Goal: Task Accomplishment & Management: Manage account settings

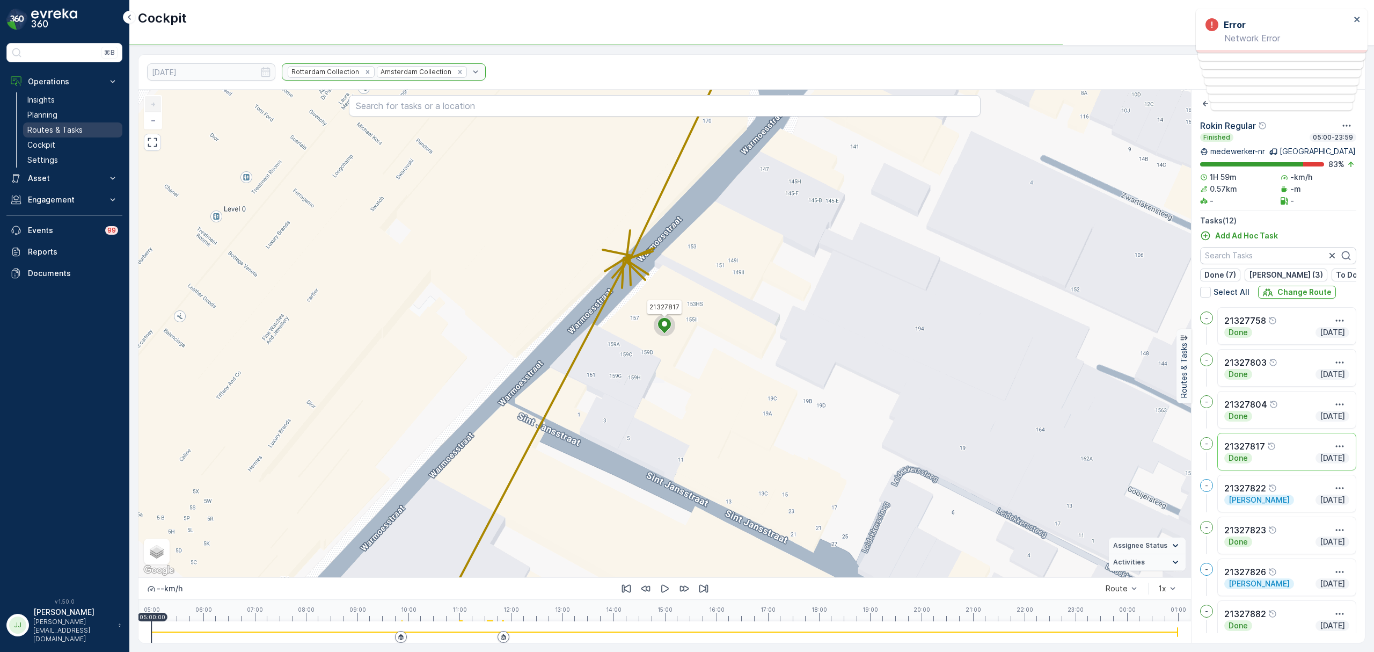
click at [82, 123] on link "Routes & Tasks" at bounding box center [72, 129] width 99 height 15
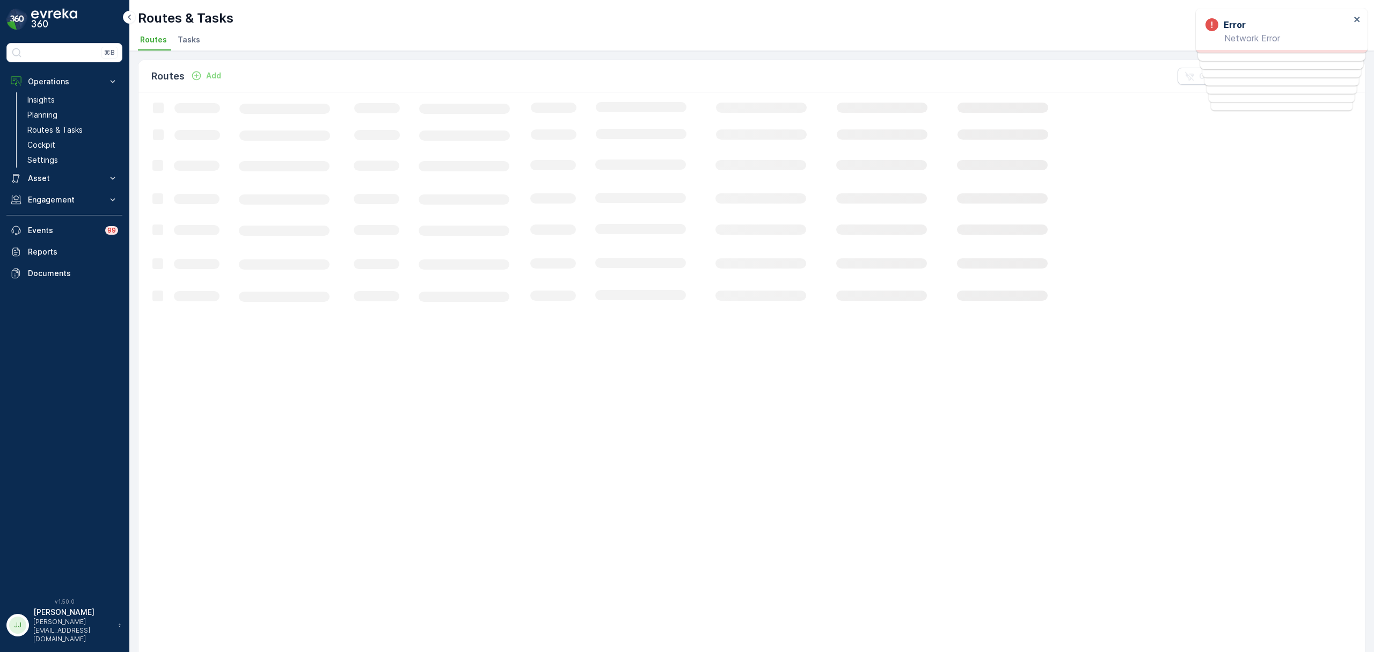
click at [190, 35] on span "Tasks" at bounding box center [189, 39] width 23 height 11
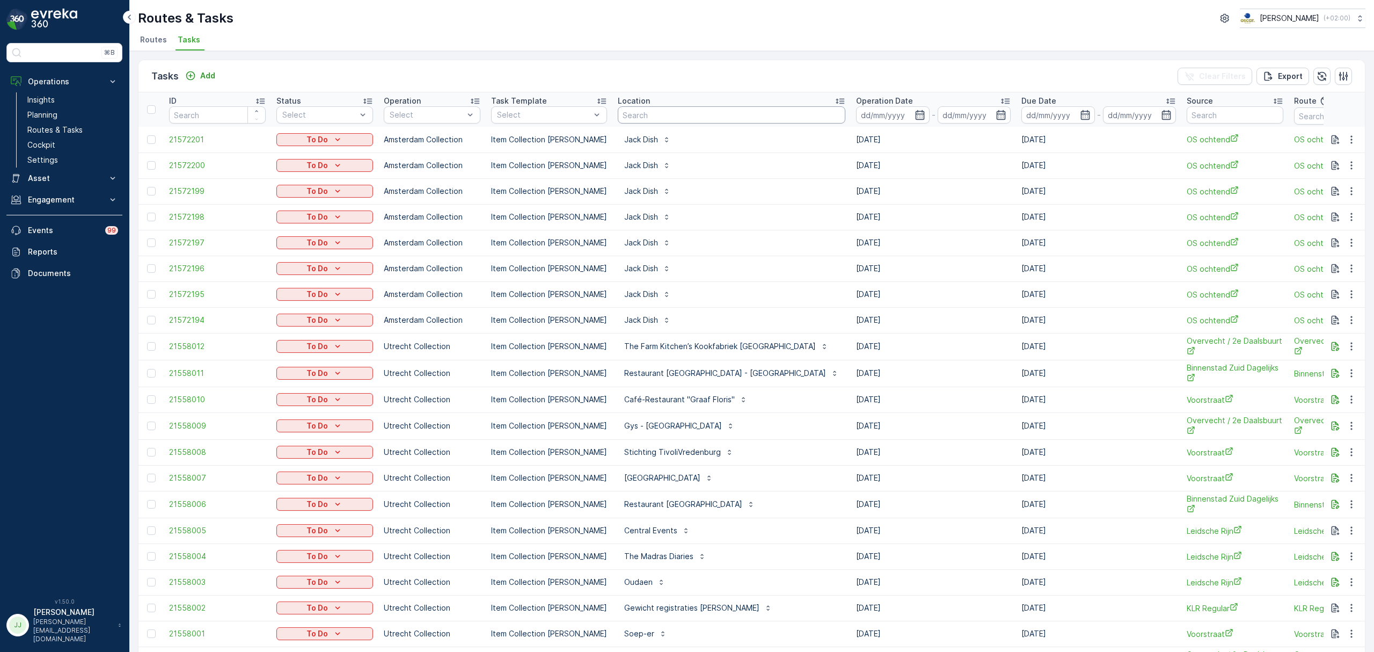
click at [658, 116] on input "text" at bounding box center [732, 114] width 228 height 17
type input "uva"
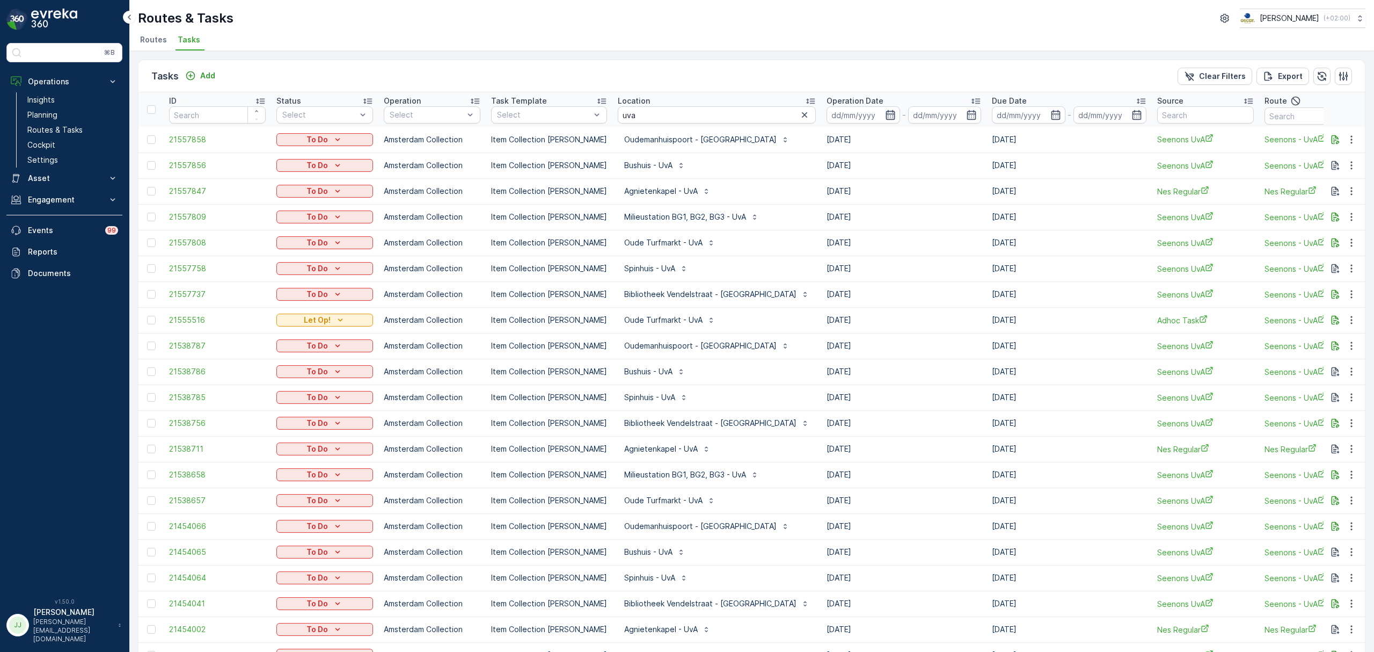
click at [885, 110] on icon "button" at bounding box center [890, 115] width 11 height 11
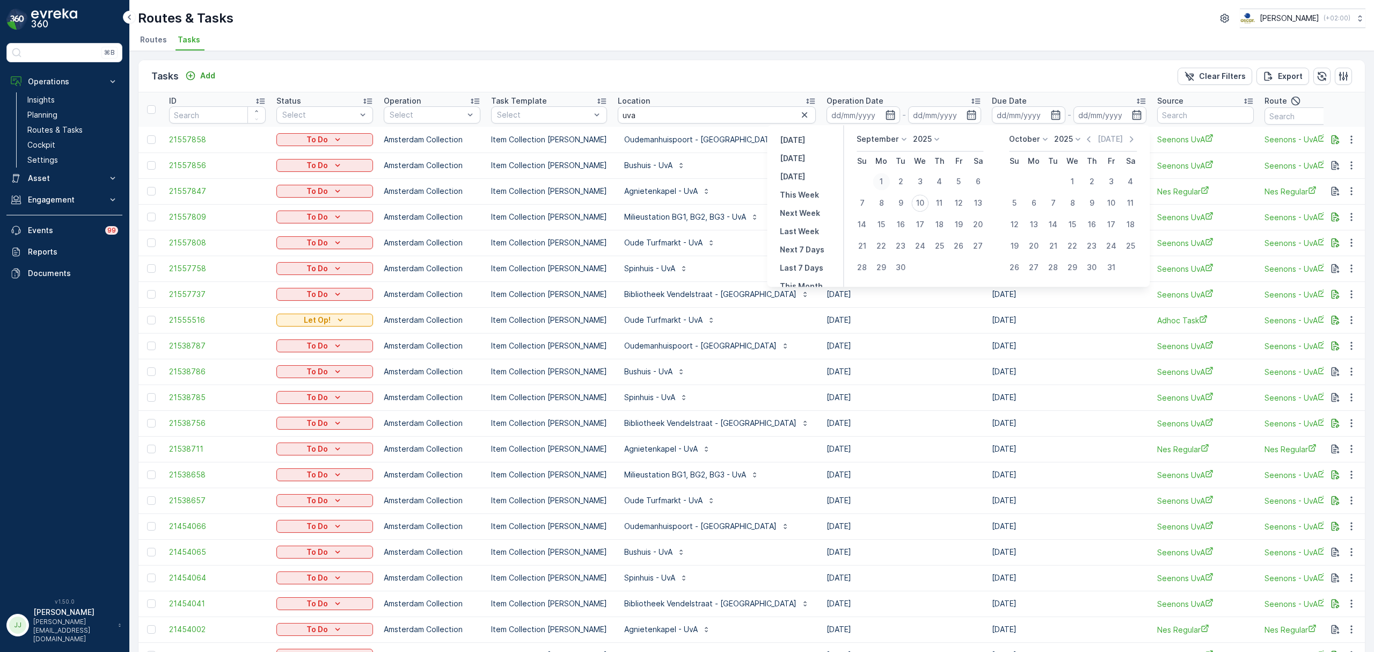
click at [880, 179] on div "1" at bounding box center [881, 181] width 17 height 17
type input "[DATE]"
click at [899, 201] on div "9" at bounding box center [900, 202] width 17 height 17
type input "[DATE]"
click at [899, 201] on div "9" at bounding box center [900, 202] width 17 height 17
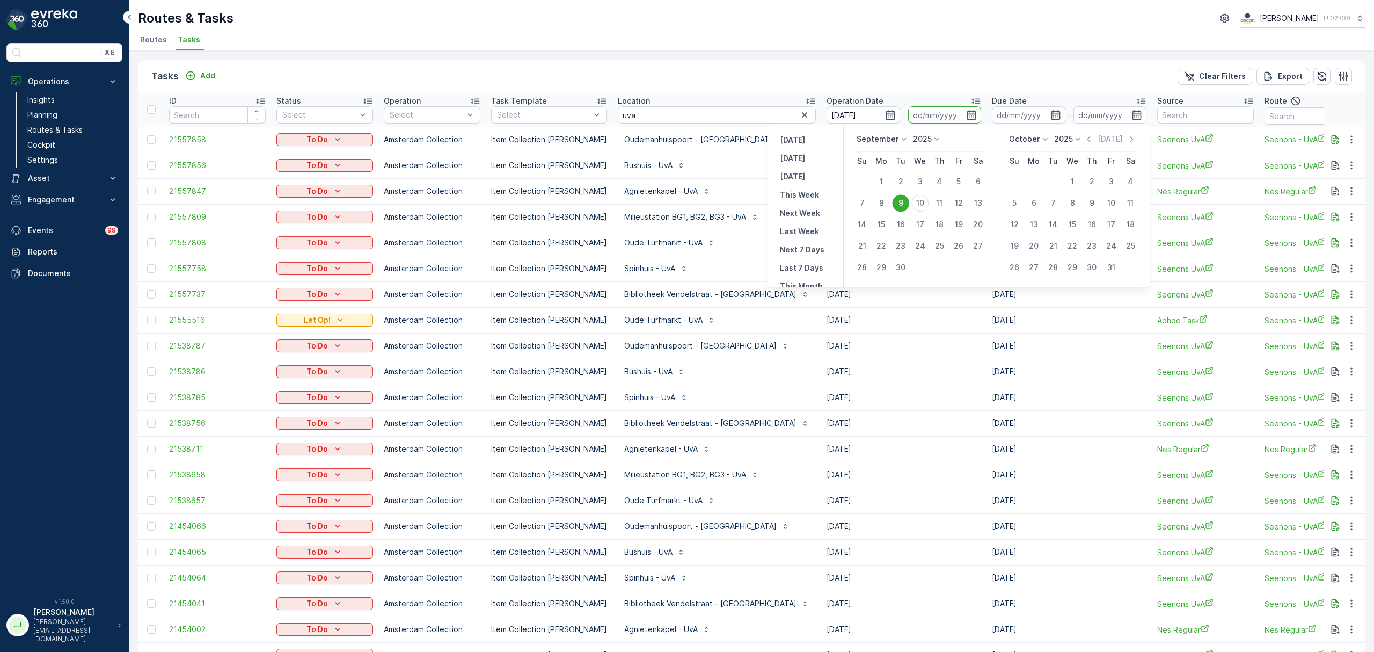
type input "[DATE]"
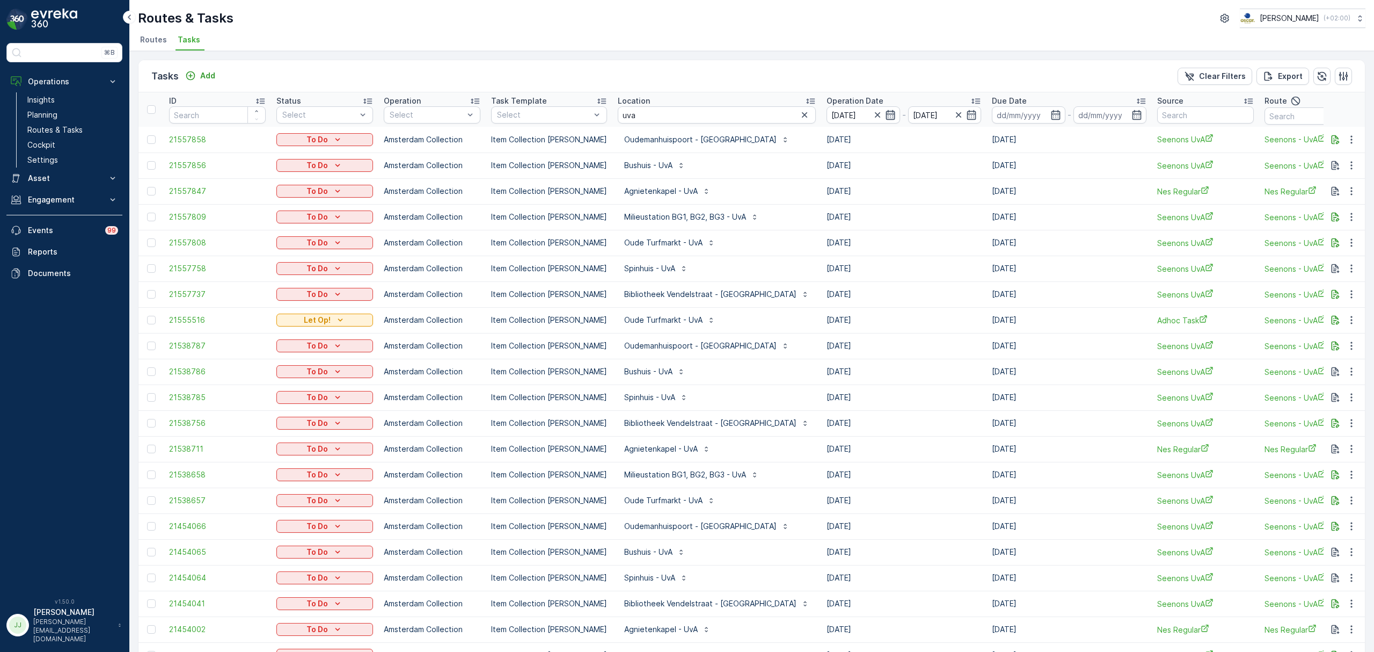
click at [886, 118] on icon "button" at bounding box center [890, 115] width 9 height 10
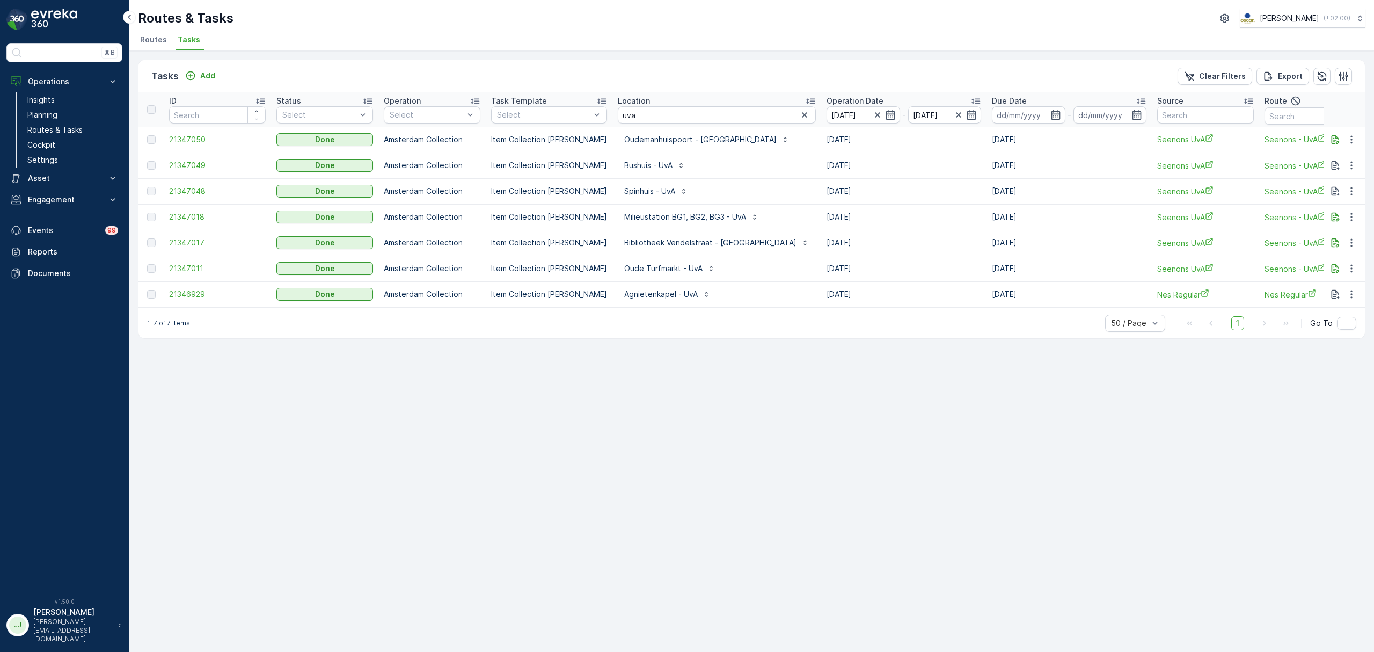
click at [886, 118] on icon "button" at bounding box center [890, 115] width 9 height 10
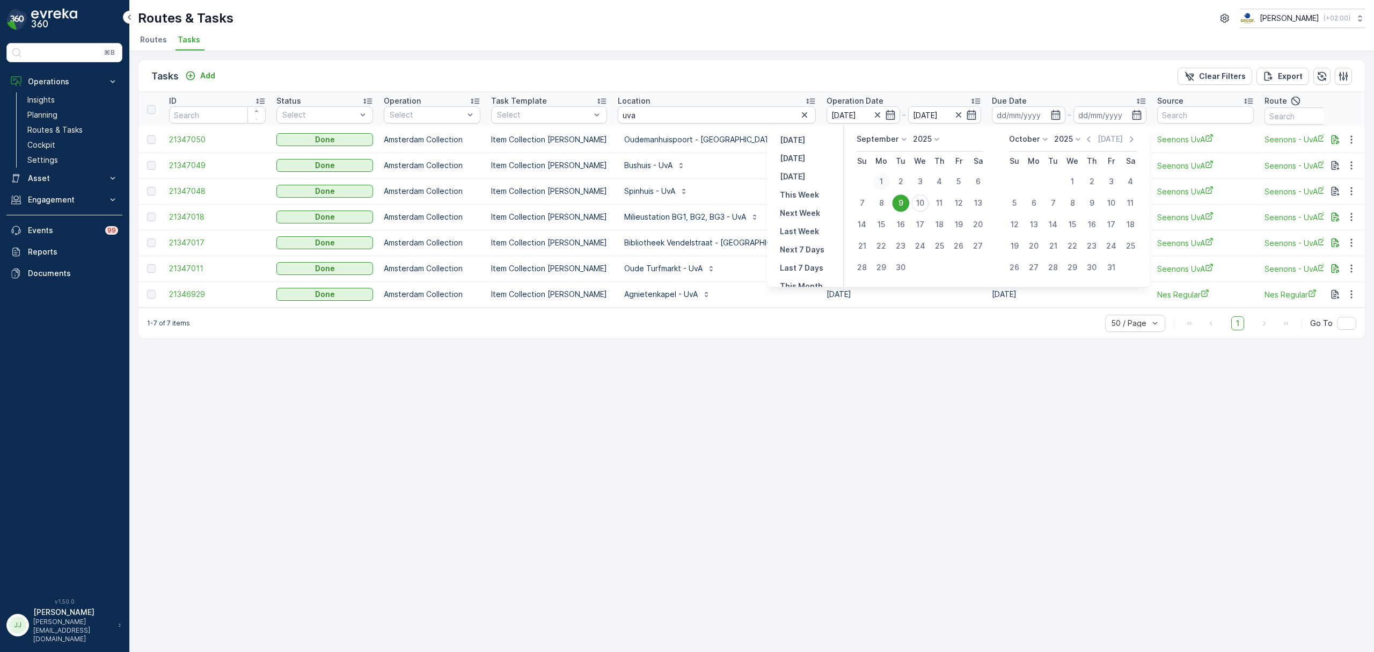
click at [883, 183] on div "1" at bounding box center [881, 181] width 17 height 17
type input "[DATE]"
click at [898, 201] on div "9" at bounding box center [900, 202] width 17 height 17
type input "[DATE]"
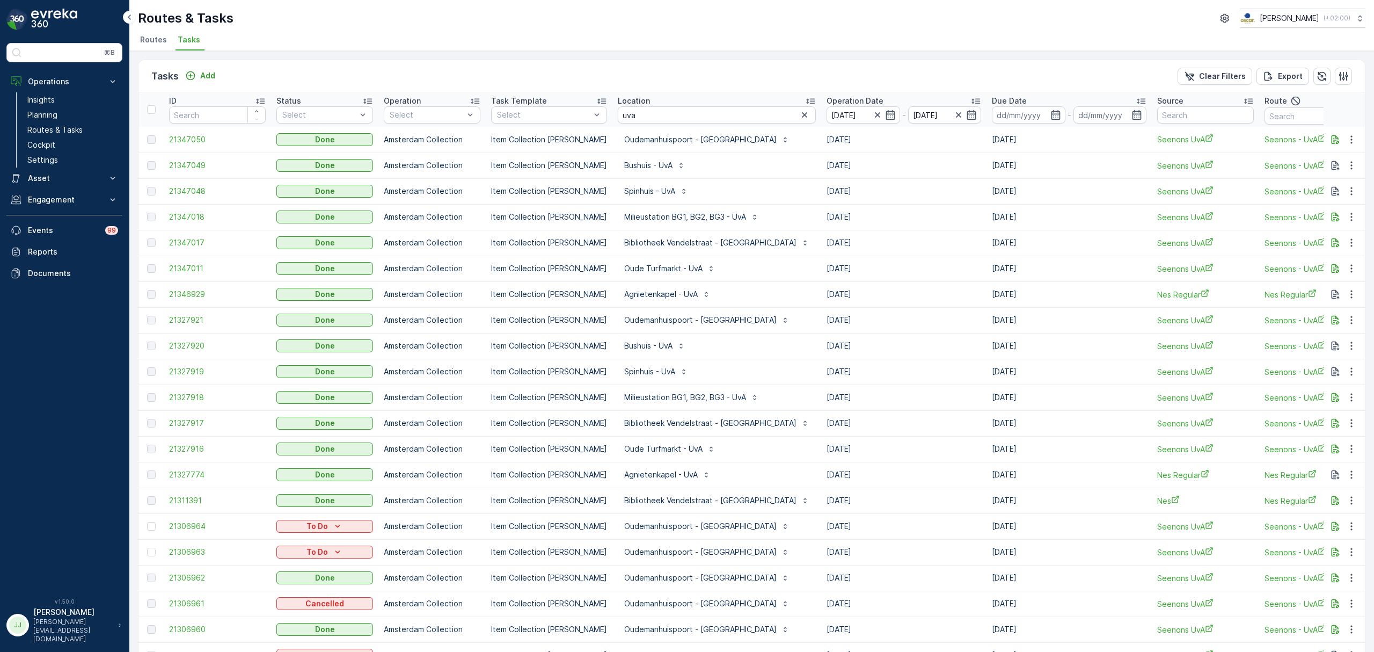
click at [971, 98] on icon at bounding box center [976, 101] width 11 height 11
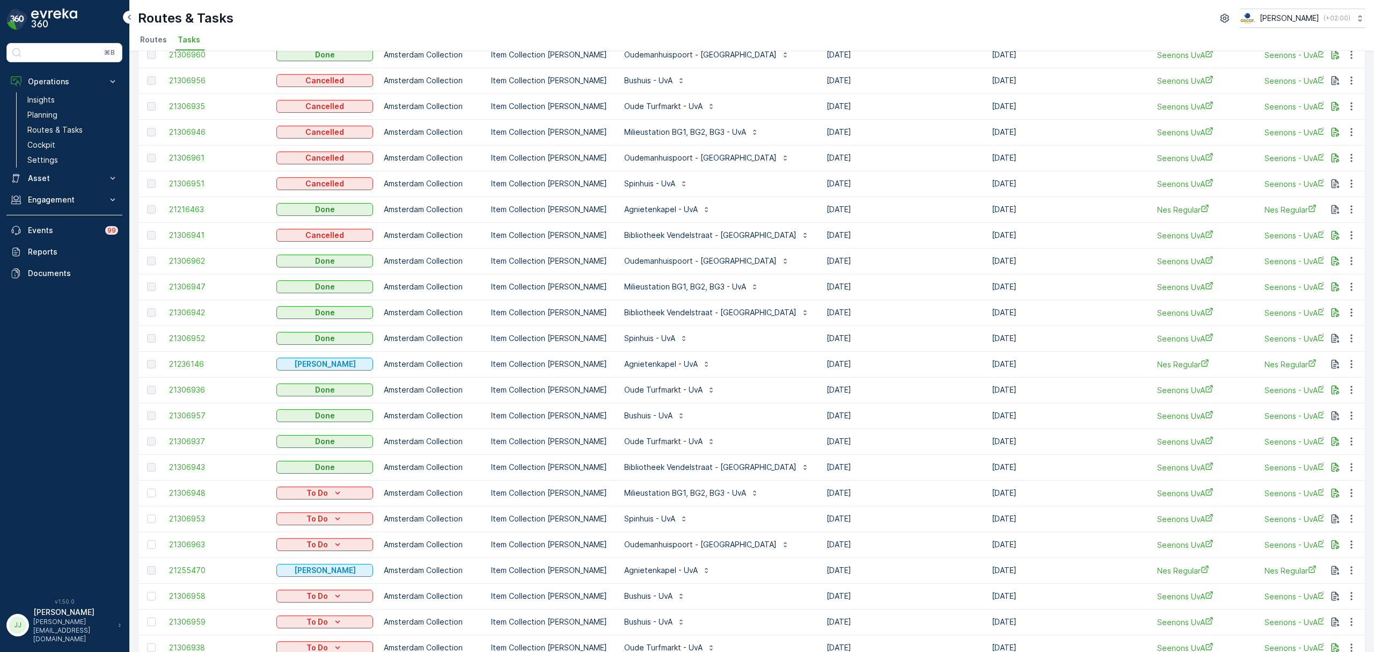
scroll to position [198, 0]
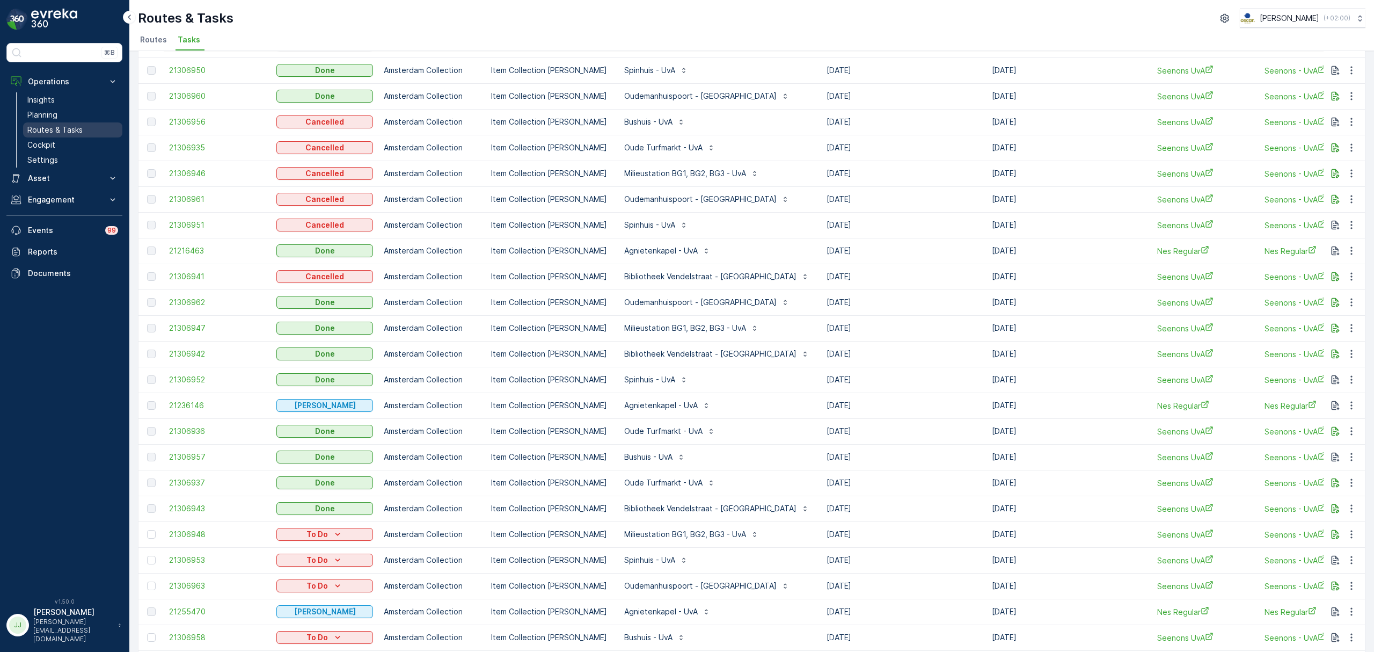
click at [72, 133] on p "Routes & Tasks" at bounding box center [54, 130] width 55 height 11
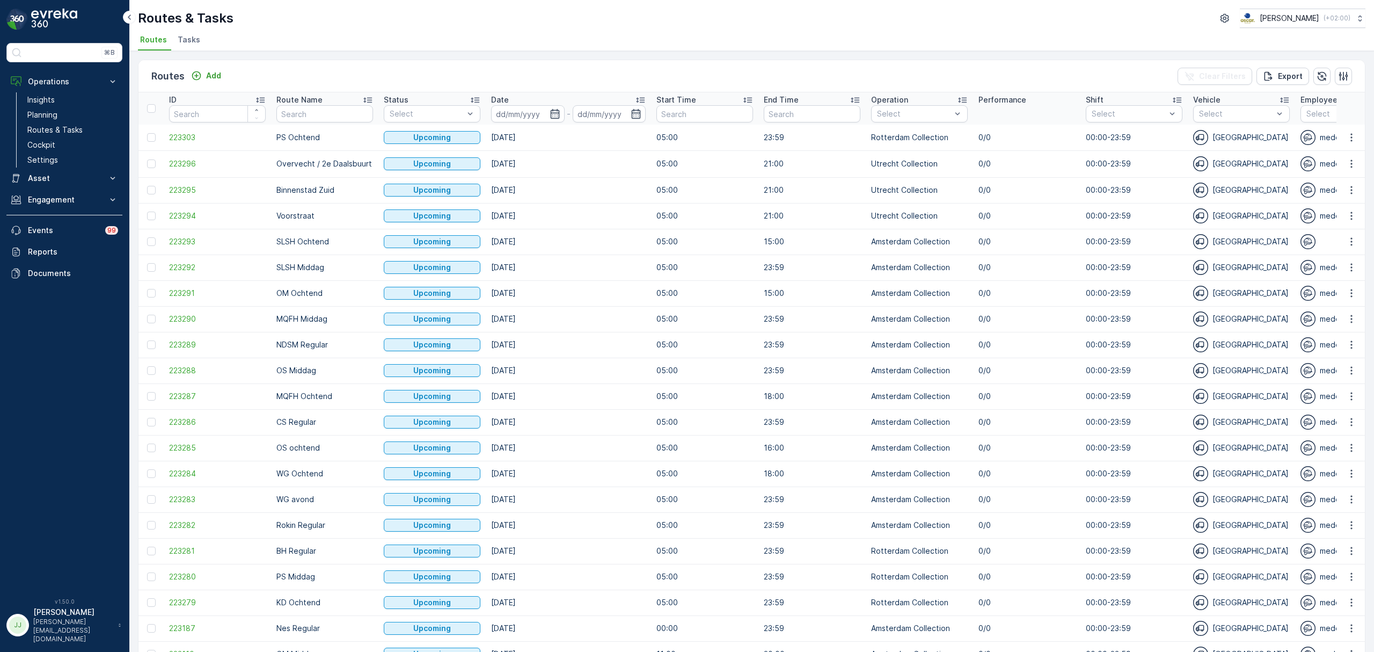
drag, startPoint x: 196, startPoint y: 125, endPoint x: 191, endPoint y: 123, distance: 5.6
click at [186, 41] on span "Tasks" at bounding box center [189, 39] width 23 height 11
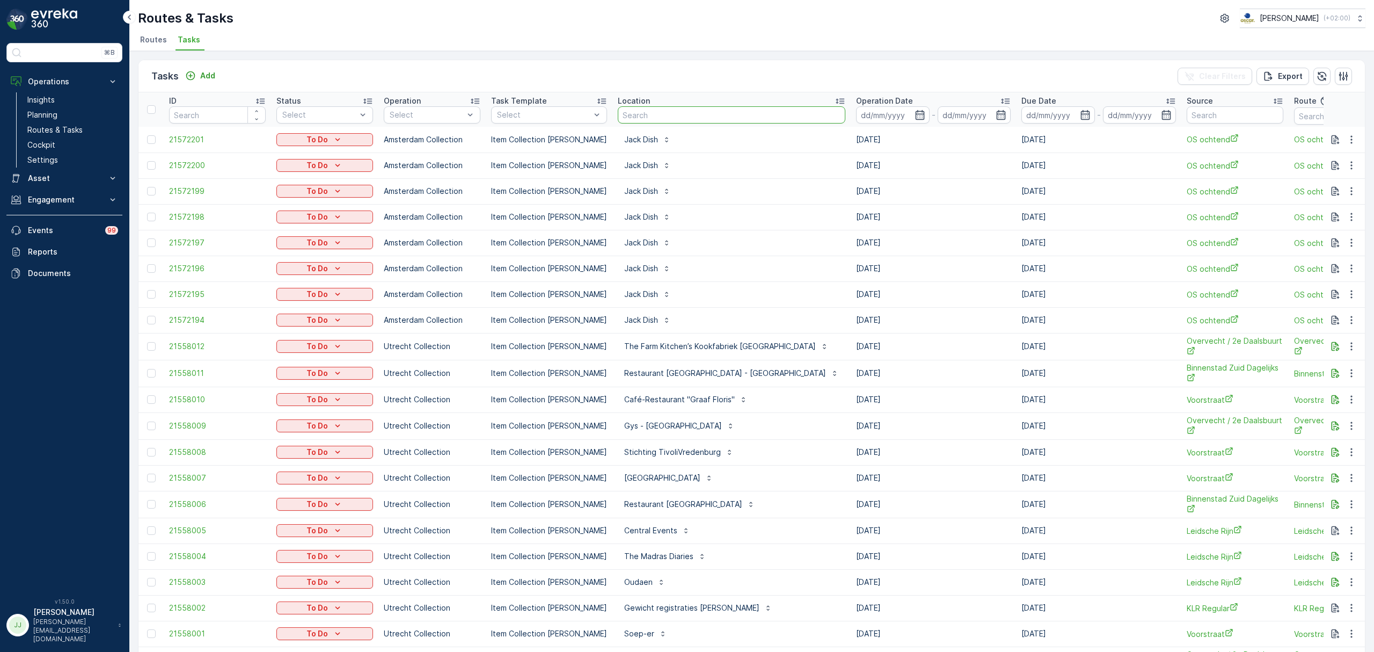
click at [644, 112] on input "text" at bounding box center [732, 114] width 228 height 17
type input "uva"
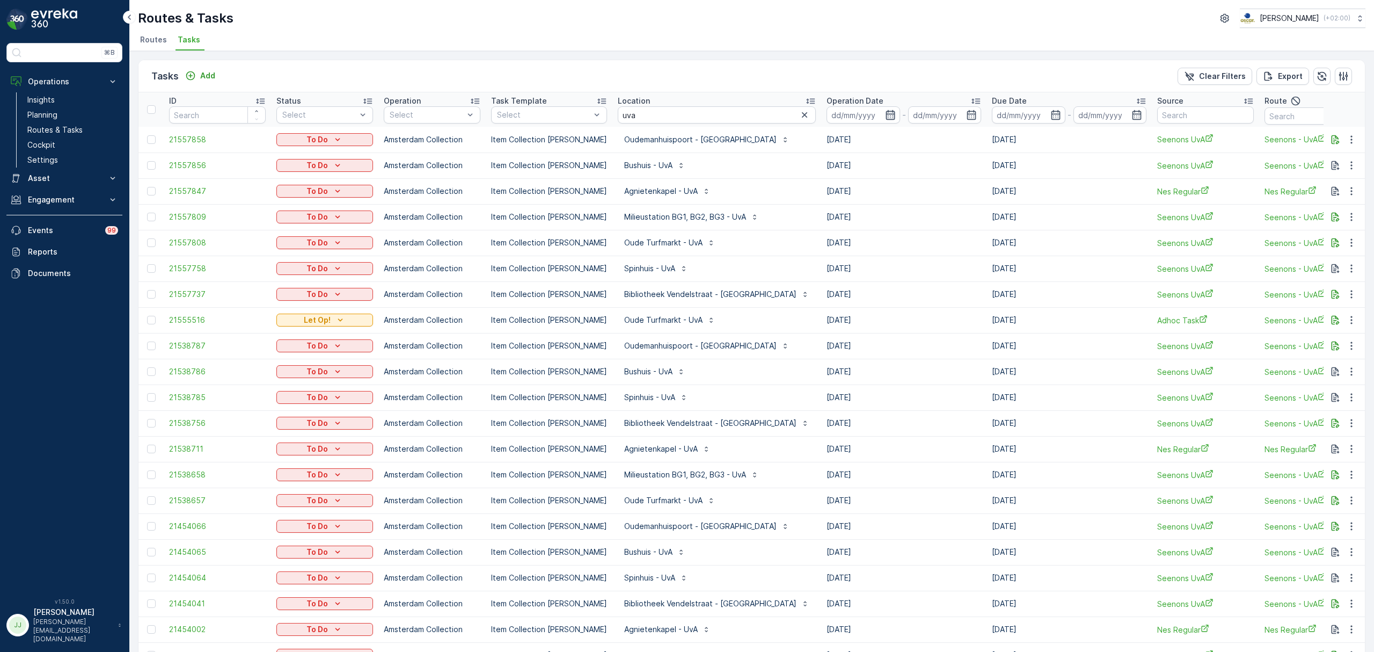
click at [885, 110] on icon "button" at bounding box center [890, 115] width 11 height 11
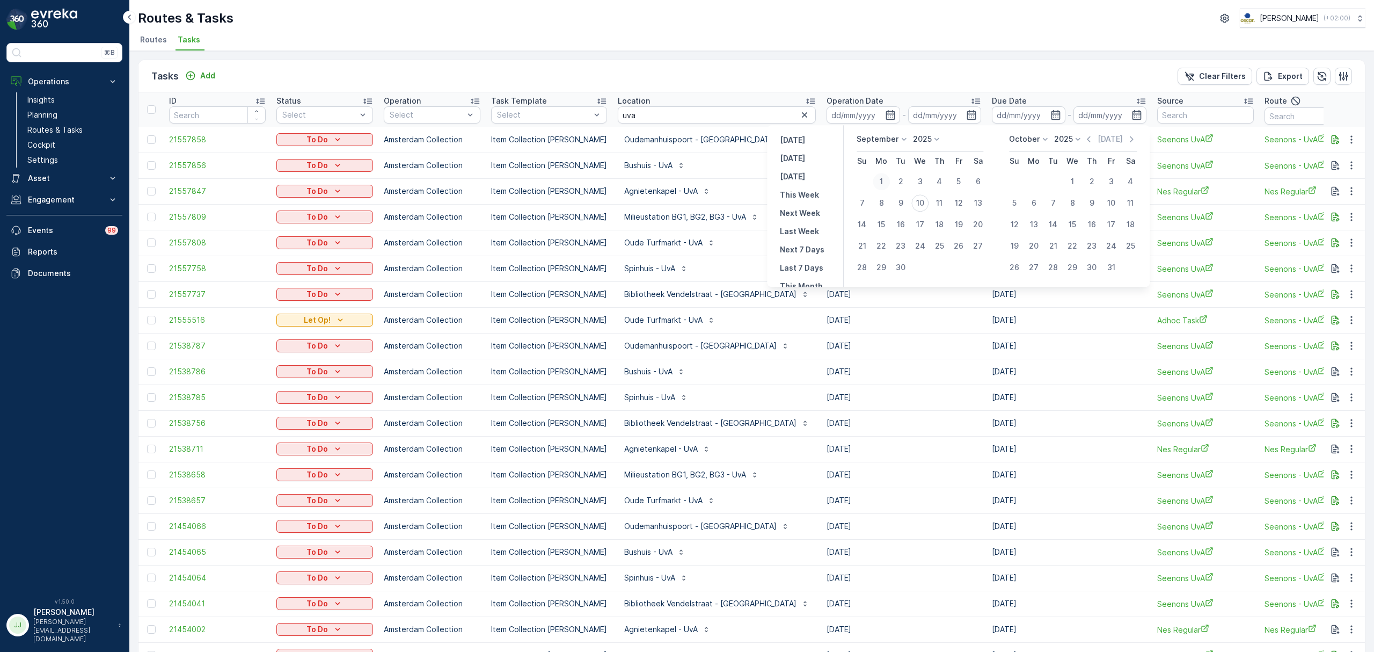
drag, startPoint x: 879, startPoint y: 177, endPoint x: 885, endPoint y: 180, distance: 7.0
click at [880, 177] on div "1" at bounding box center [881, 181] width 17 height 17
type input "[DATE]"
click at [924, 203] on div "10" at bounding box center [920, 202] width 17 height 17
type input "[DATE]"
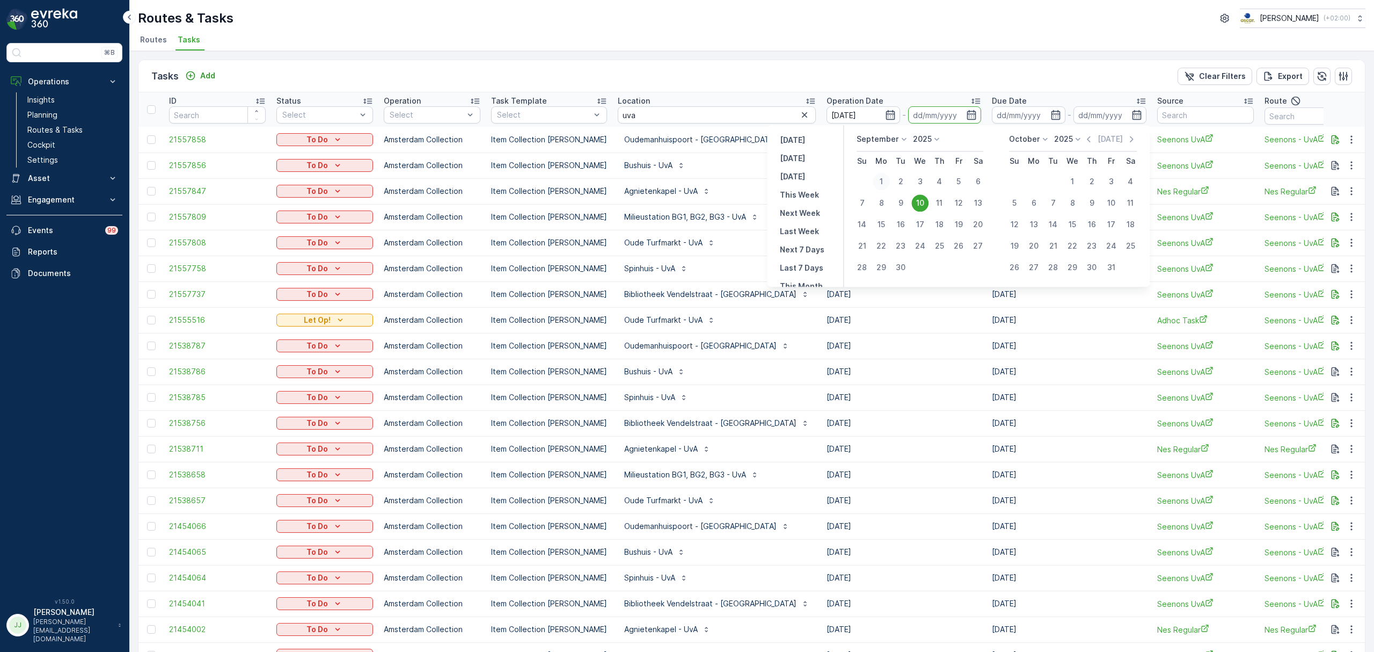
click at [881, 176] on div "1" at bounding box center [881, 181] width 17 height 17
type input "[DATE]"
click at [921, 205] on div "10" at bounding box center [920, 202] width 17 height 17
type input "[DATE]"
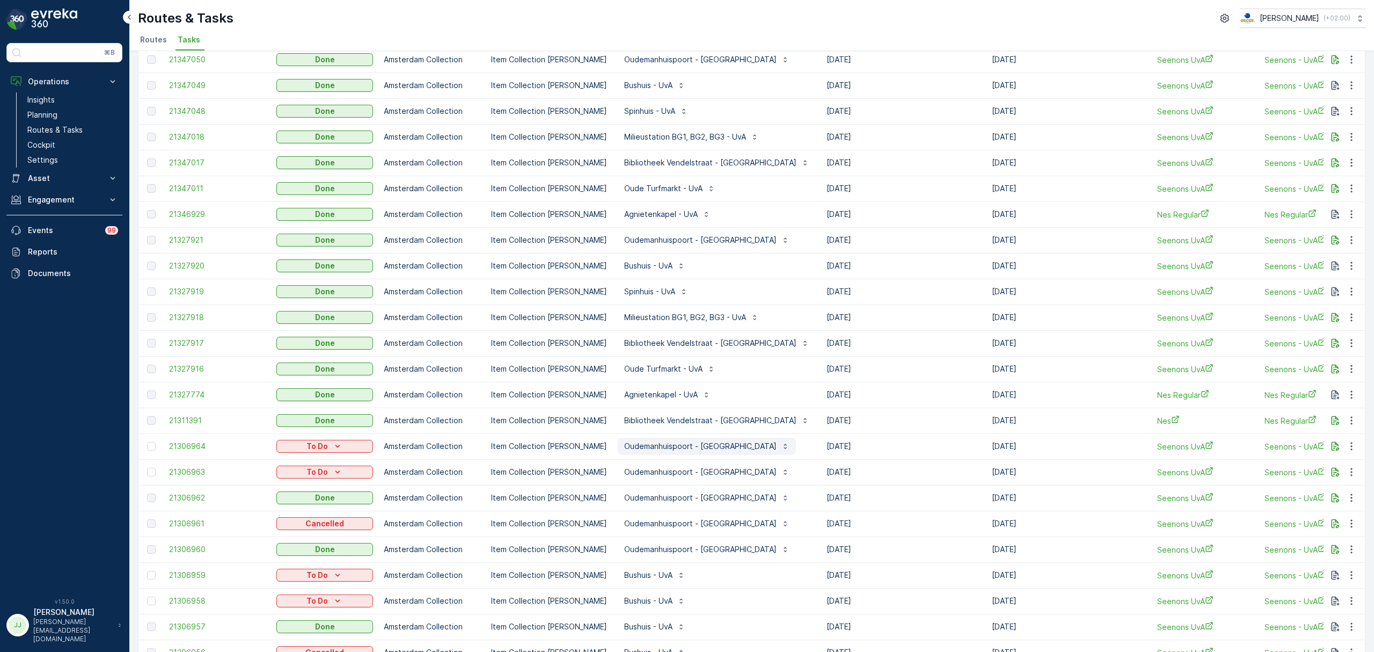
scroll to position [215, 0]
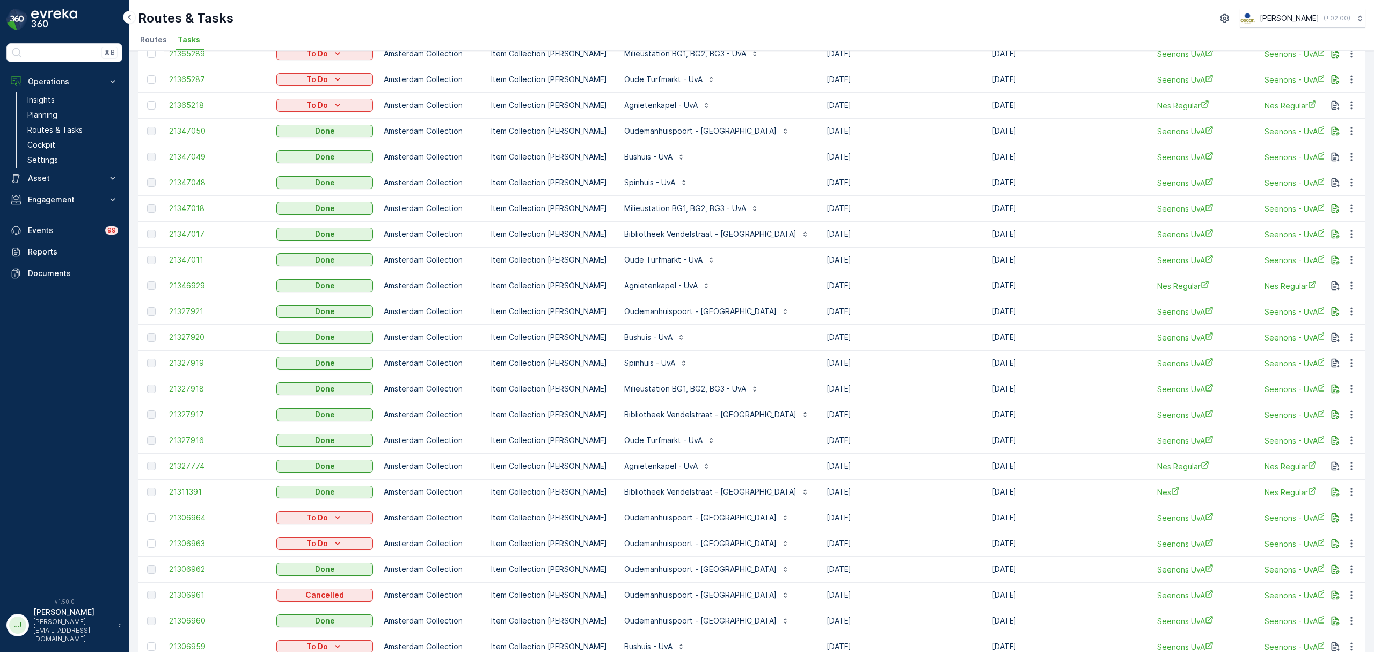
click at [179, 440] on span "21327916" at bounding box center [217, 440] width 97 height 11
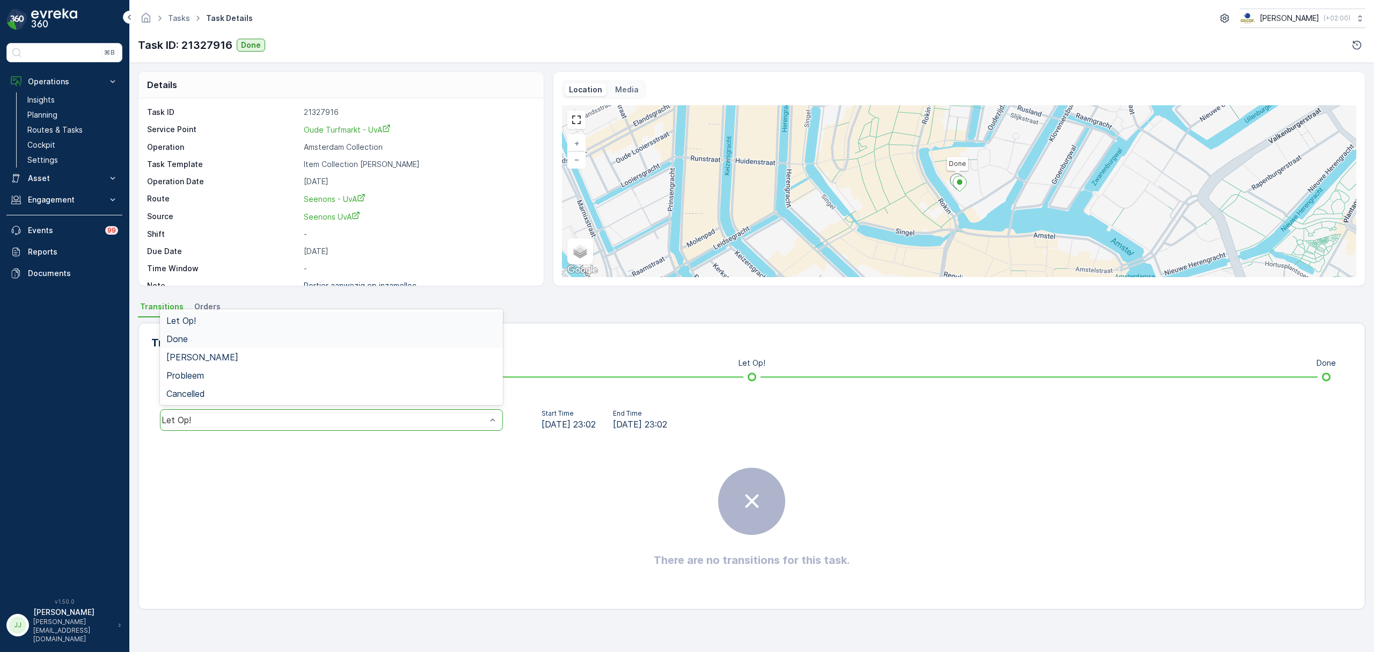
click at [226, 338] on div "Done" at bounding box center [331, 339] width 330 height 10
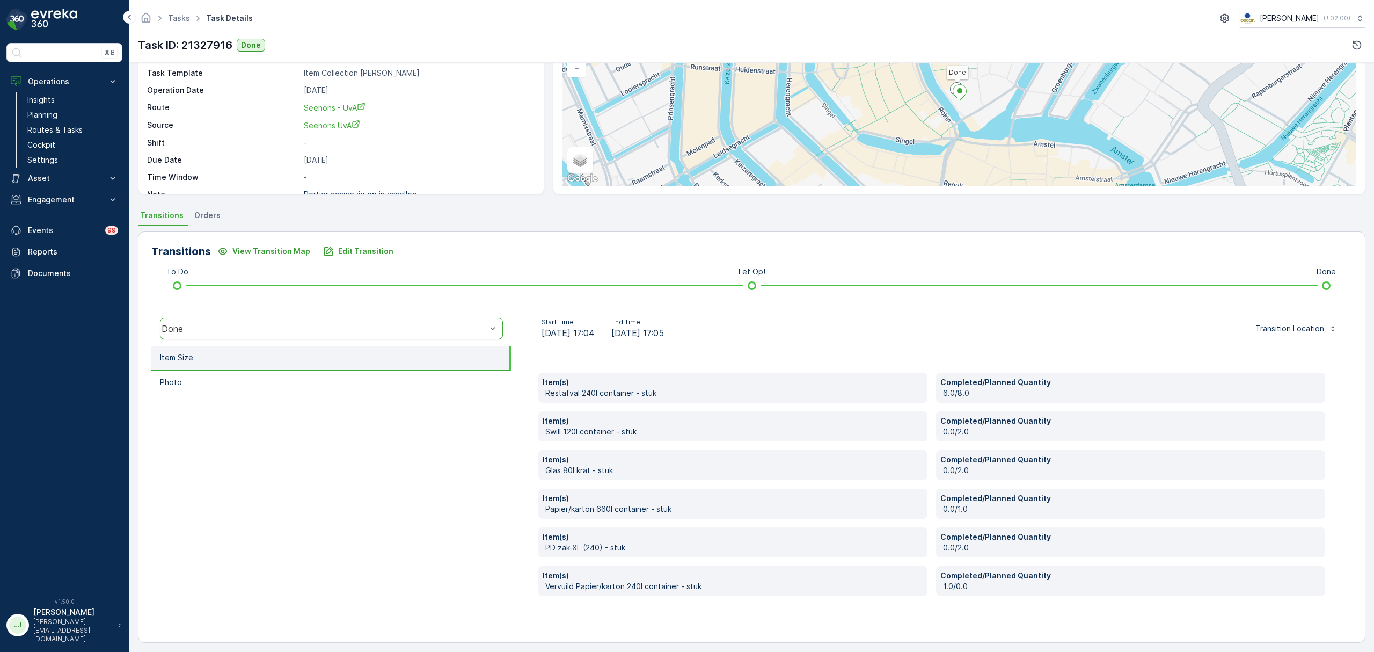
scroll to position [96, 0]
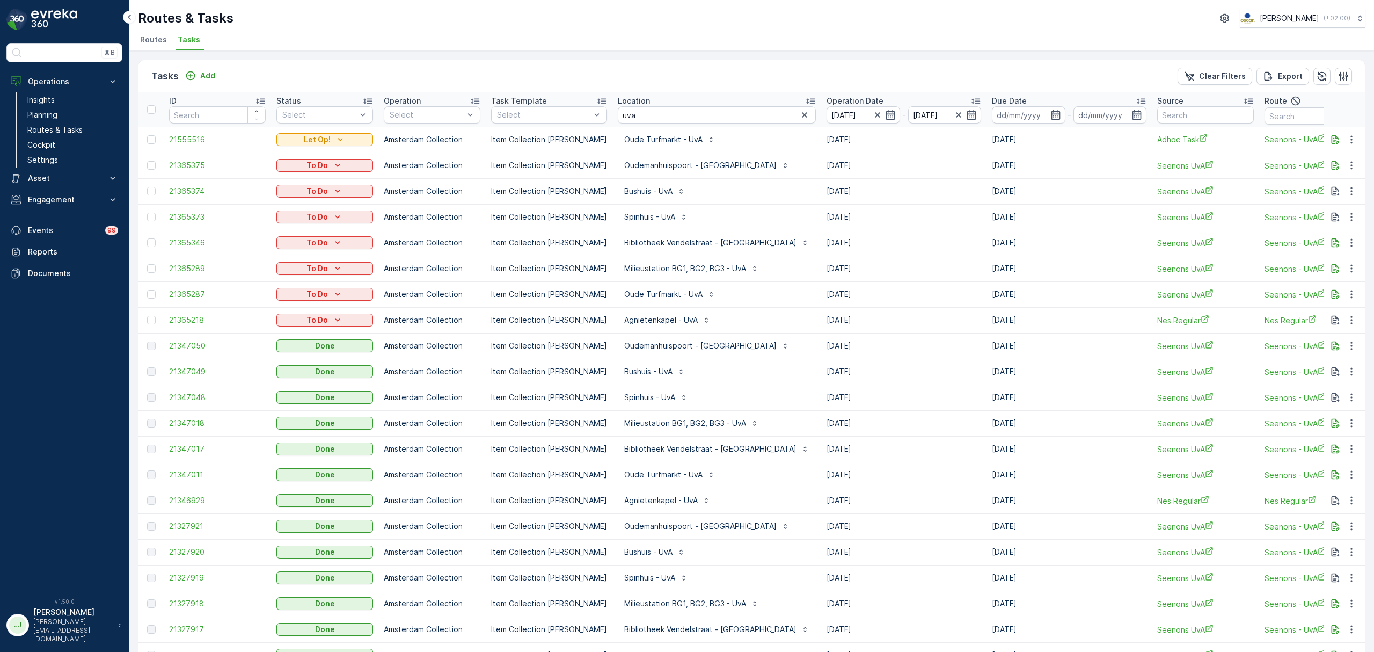
click at [177, 338] on td "21347050" at bounding box center [217, 346] width 107 height 26
click at [176, 344] on span "21347050" at bounding box center [217, 345] width 97 height 11
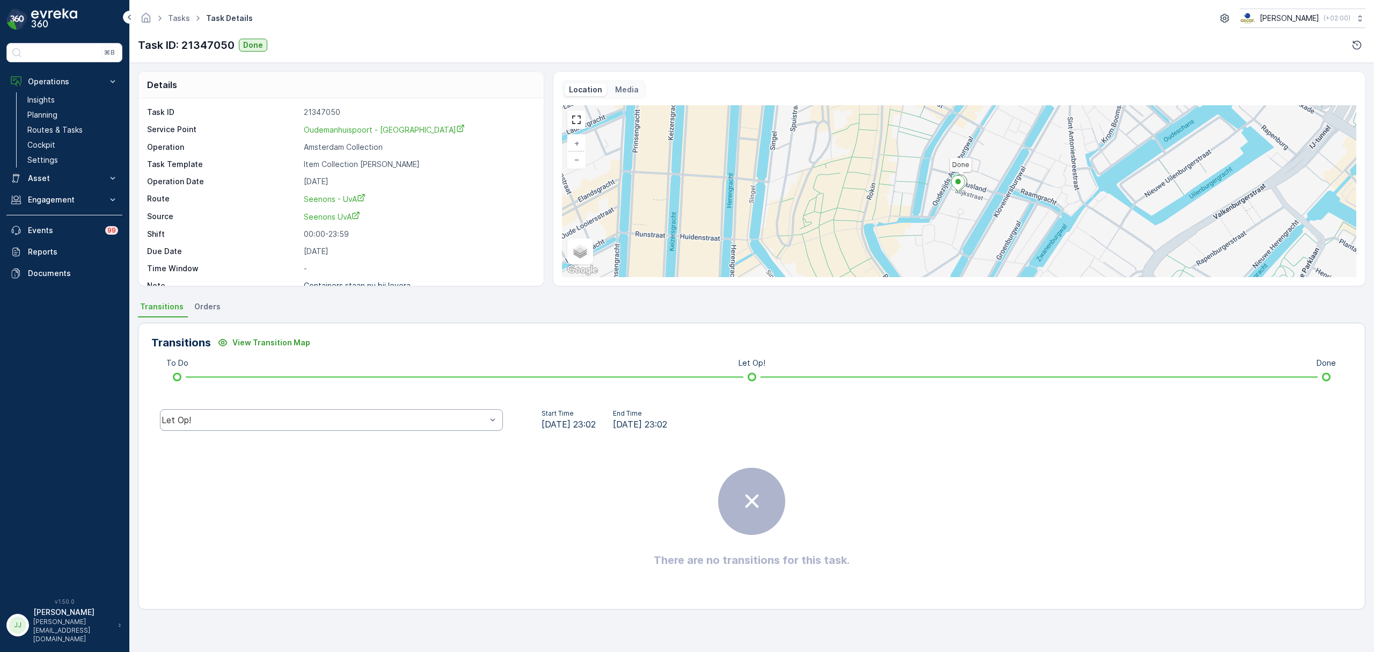
drag, startPoint x: 385, startPoint y: 426, endPoint x: 379, endPoint y: 425, distance: 5.9
click at [385, 428] on div "Let Op!" at bounding box center [331, 419] width 343 height 21
click at [224, 342] on div "Done" at bounding box center [331, 339] width 330 height 10
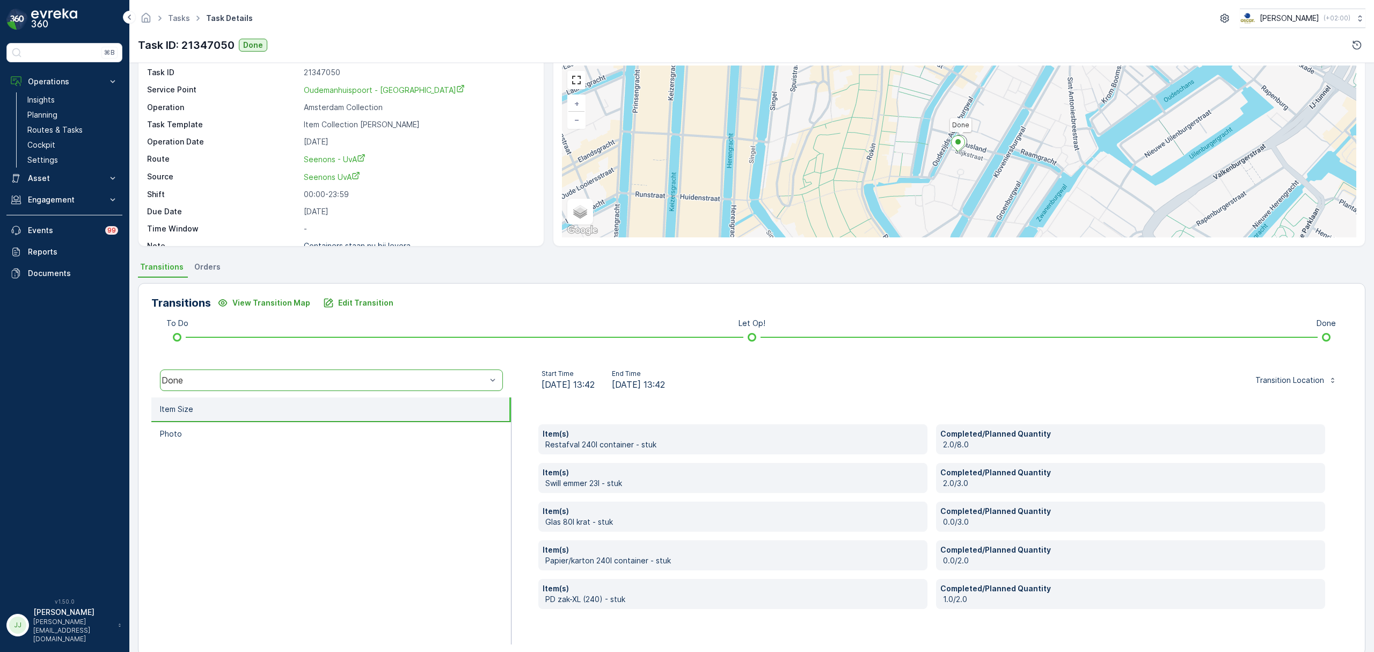
scroll to position [57, 0]
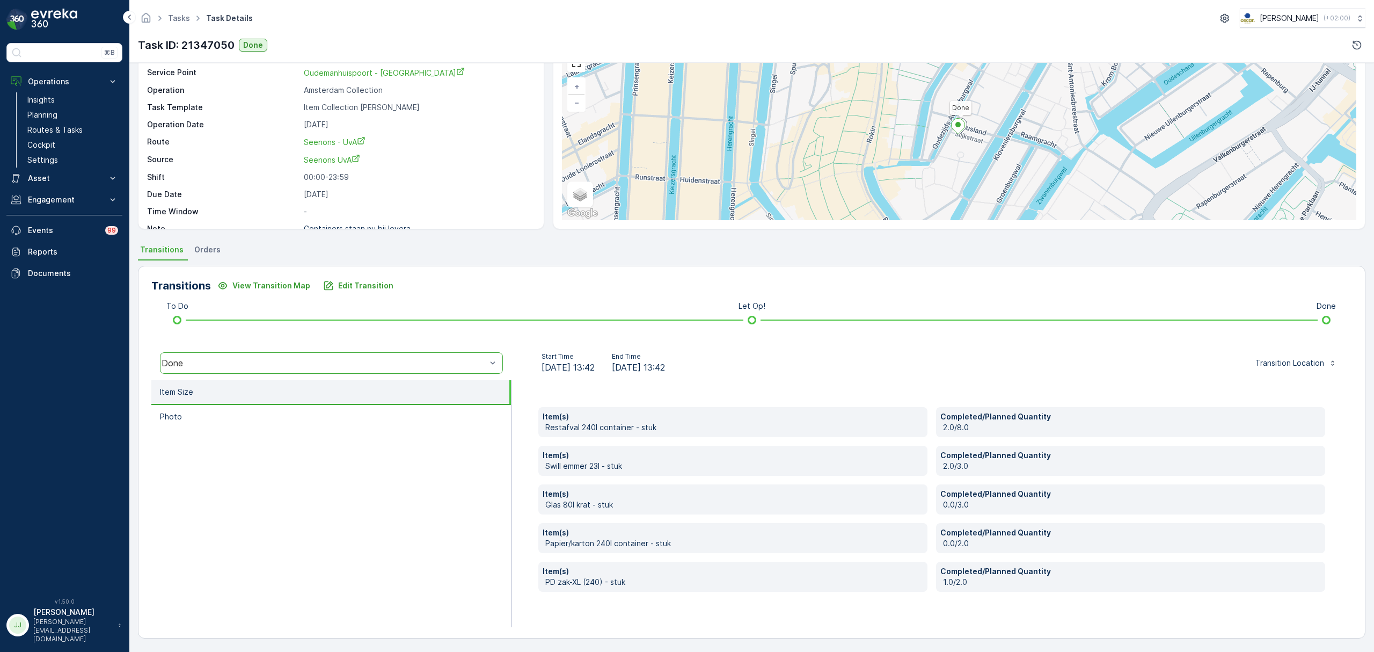
drag, startPoint x: 426, startPoint y: 525, endPoint x: 429, endPoint y: 520, distance: 6.1
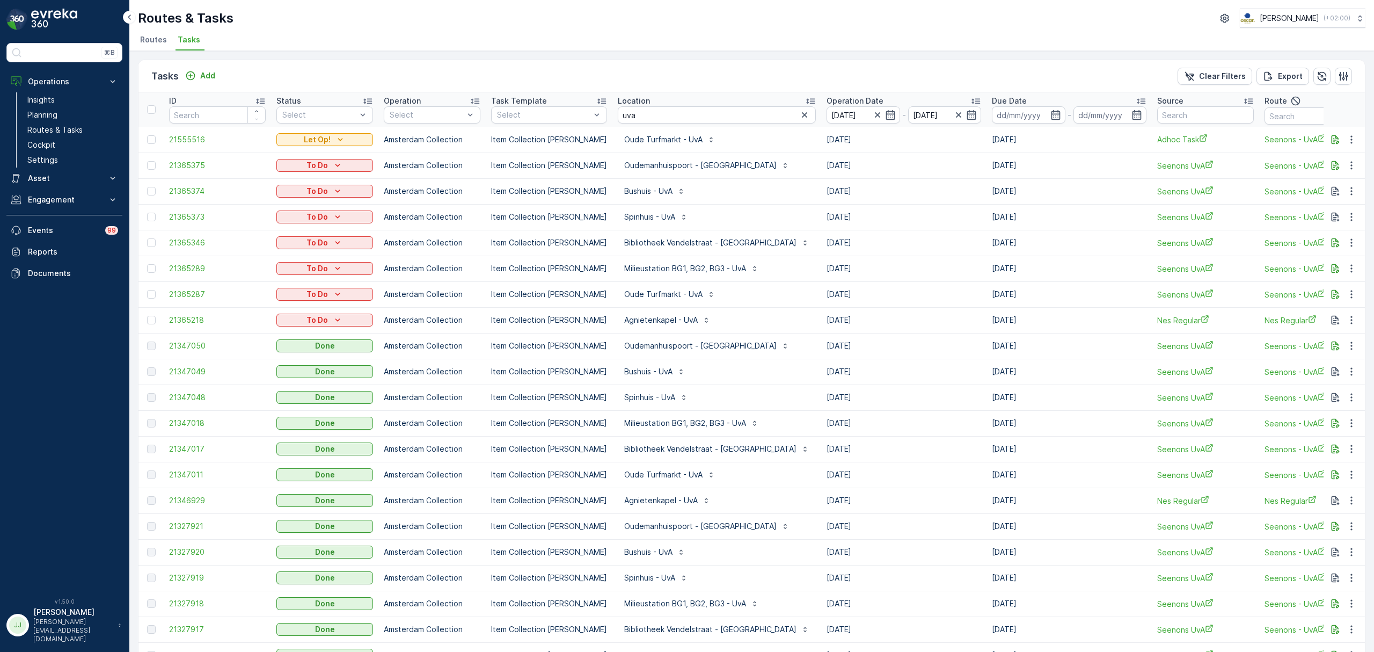
scroll to position [286, 0]
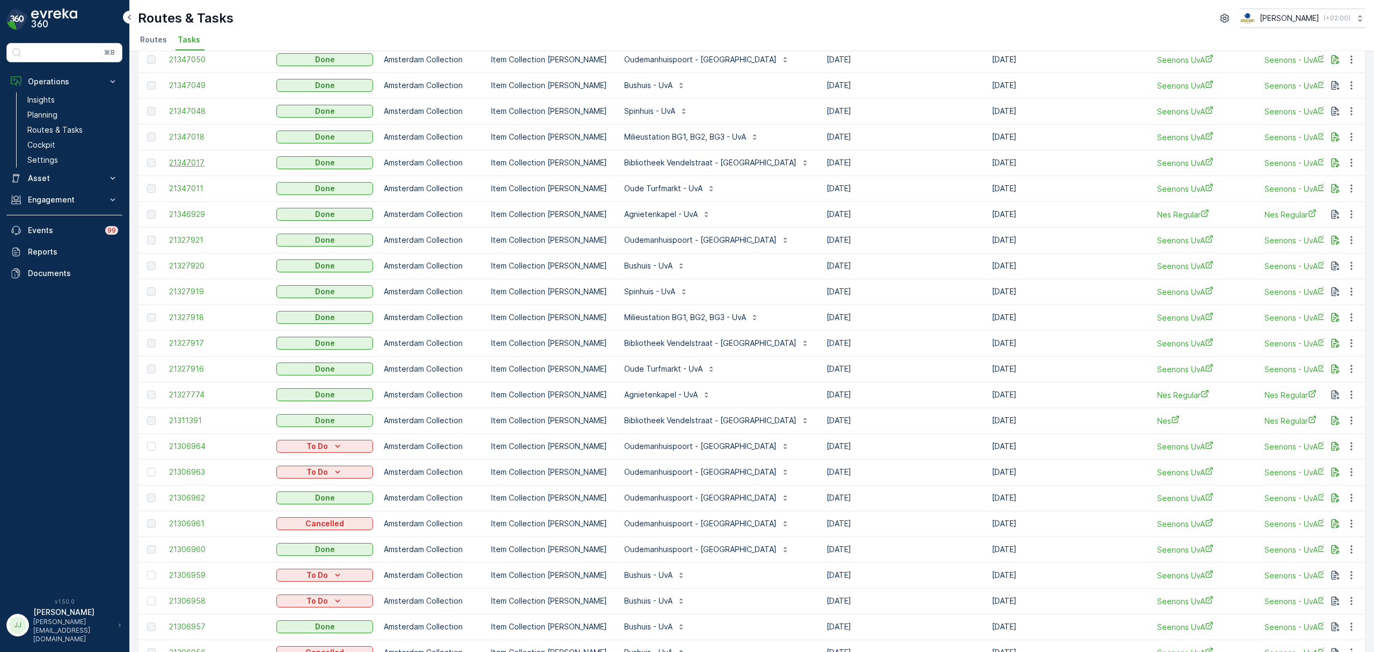
click at [174, 160] on span "21347017" at bounding box center [217, 162] width 97 height 11
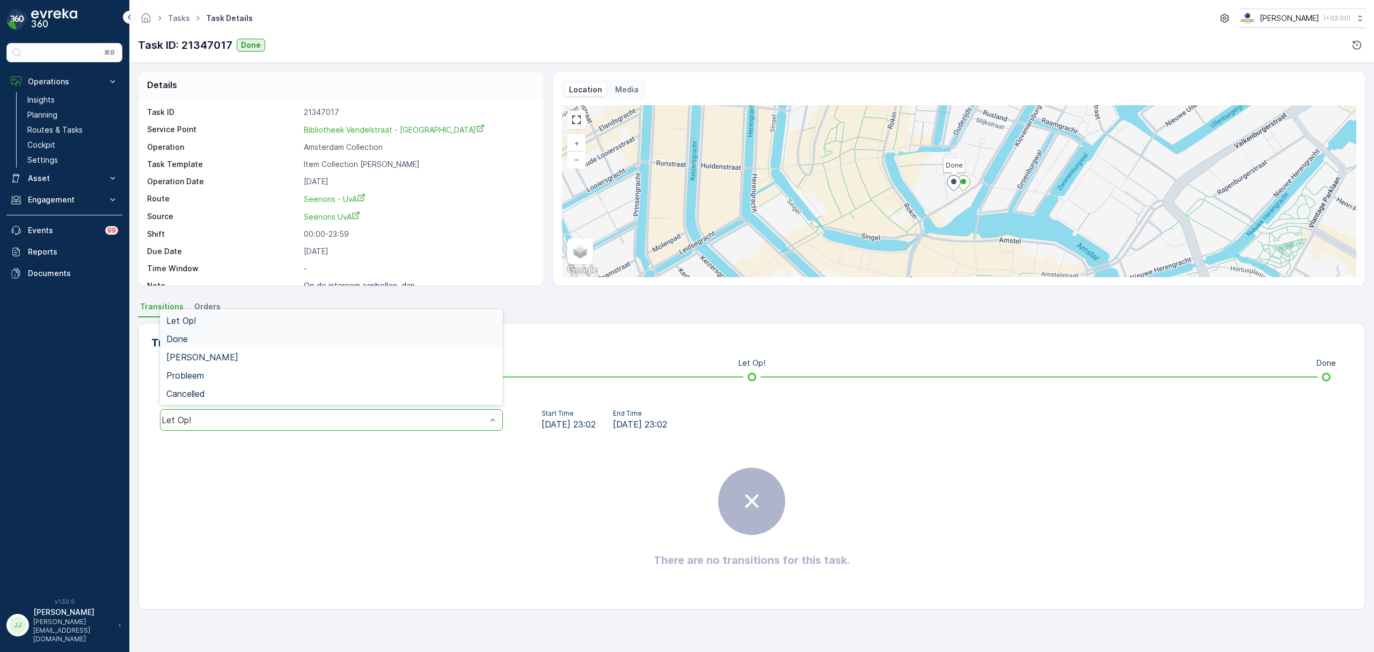
click at [195, 338] on div "Done" at bounding box center [331, 339] width 330 height 10
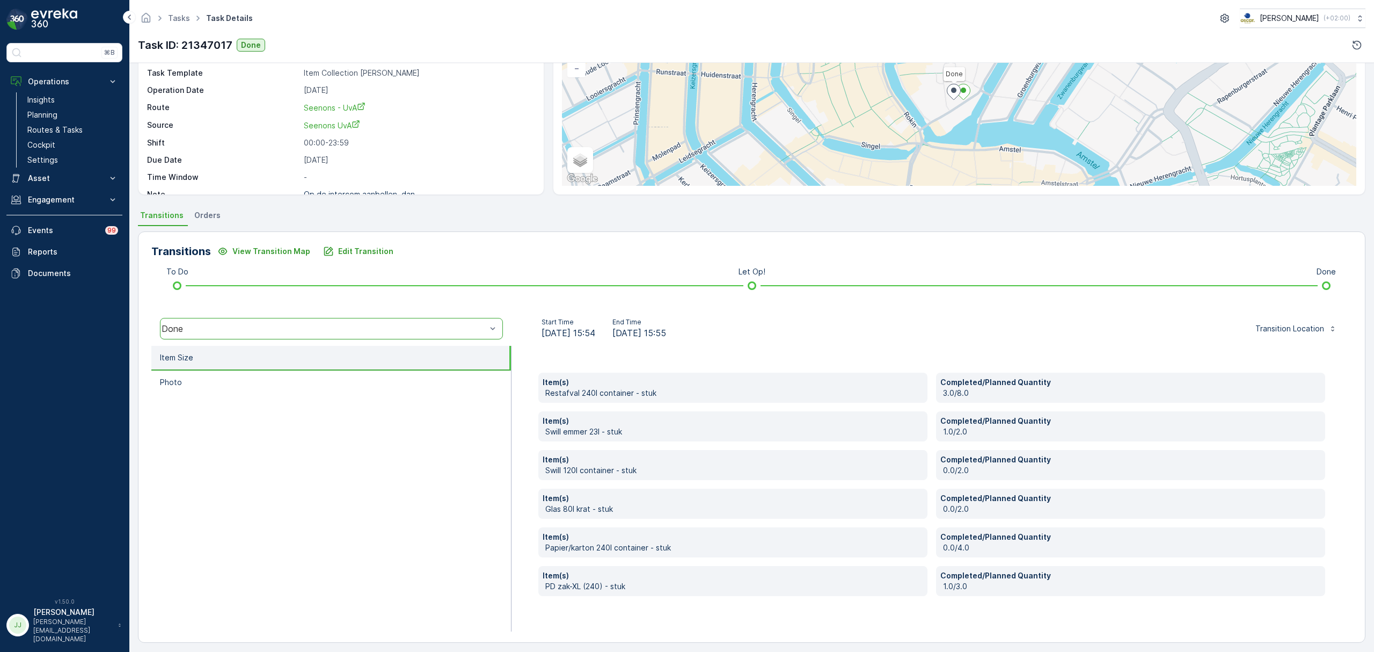
scroll to position [96, 0]
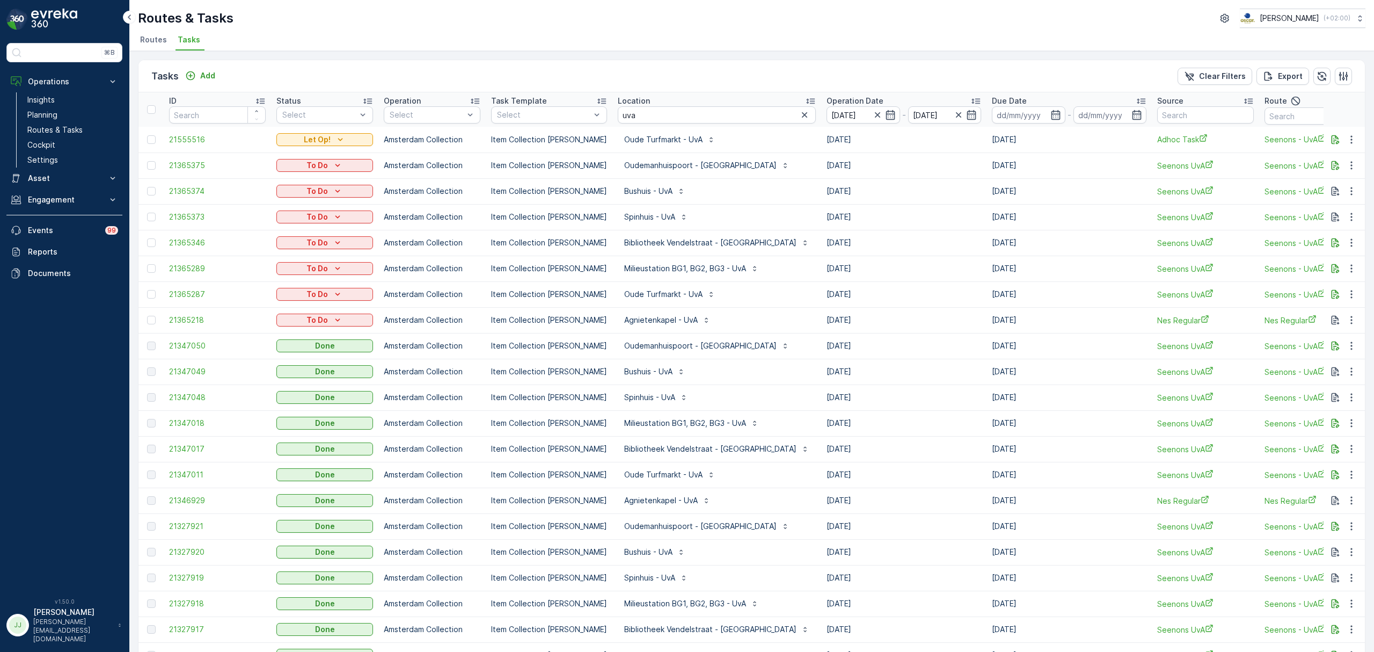
scroll to position [143, 0]
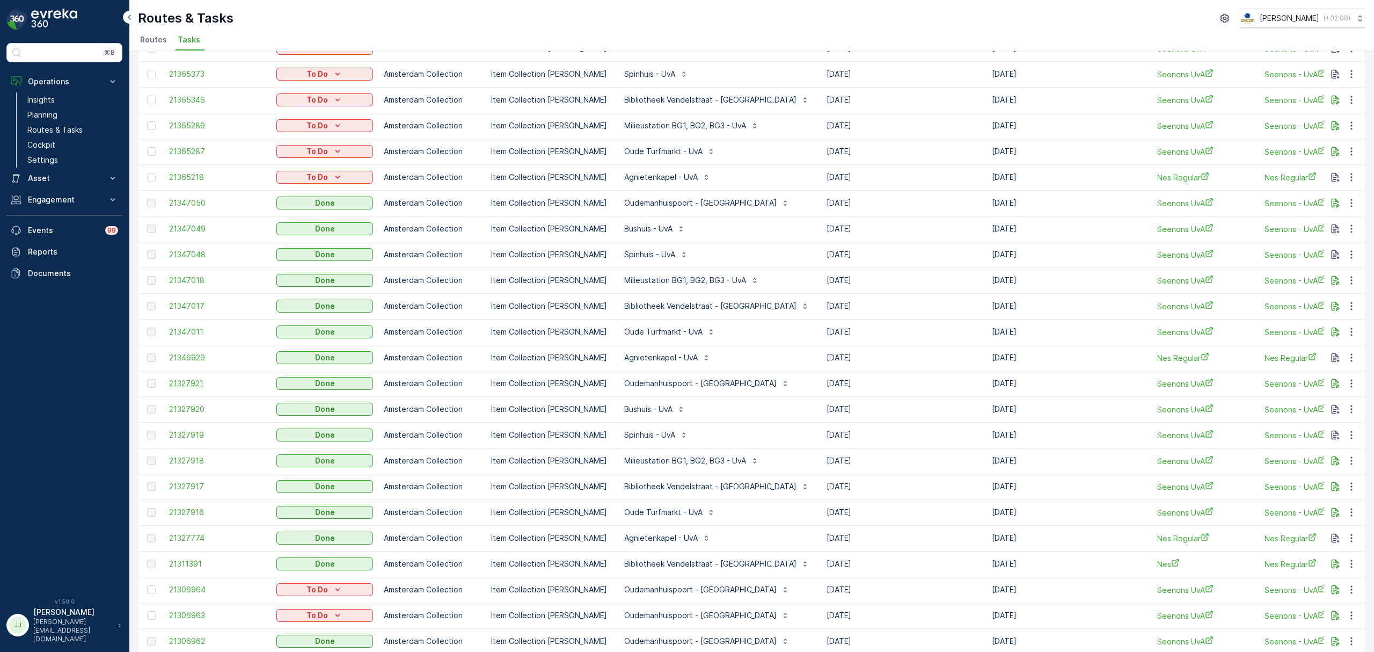
click at [200, 381] on span "21327921" at bounding box center [217, 383] width 97 height 11
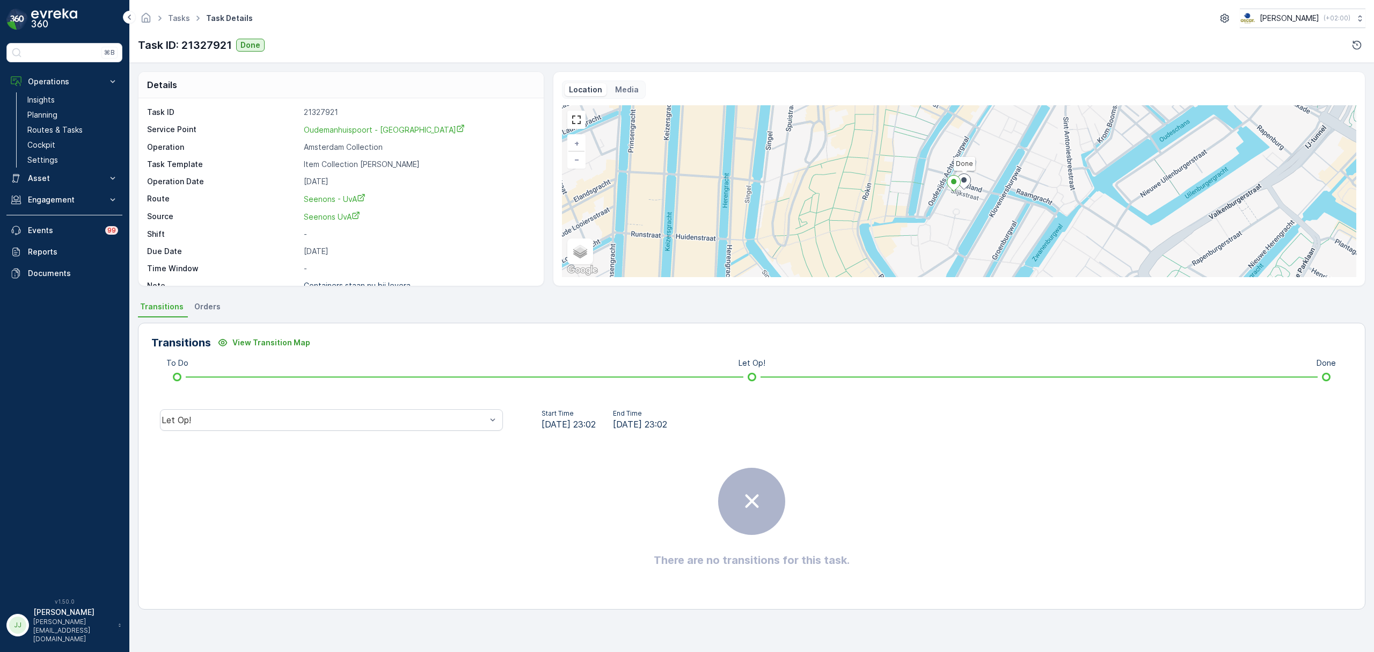
click at [378, 432] on div "Let Op!" at bounding box center [331, 420] width 360 height 34
click at [222, 340] on div "Done" at bounding box center [331, 339] width 330 height 10
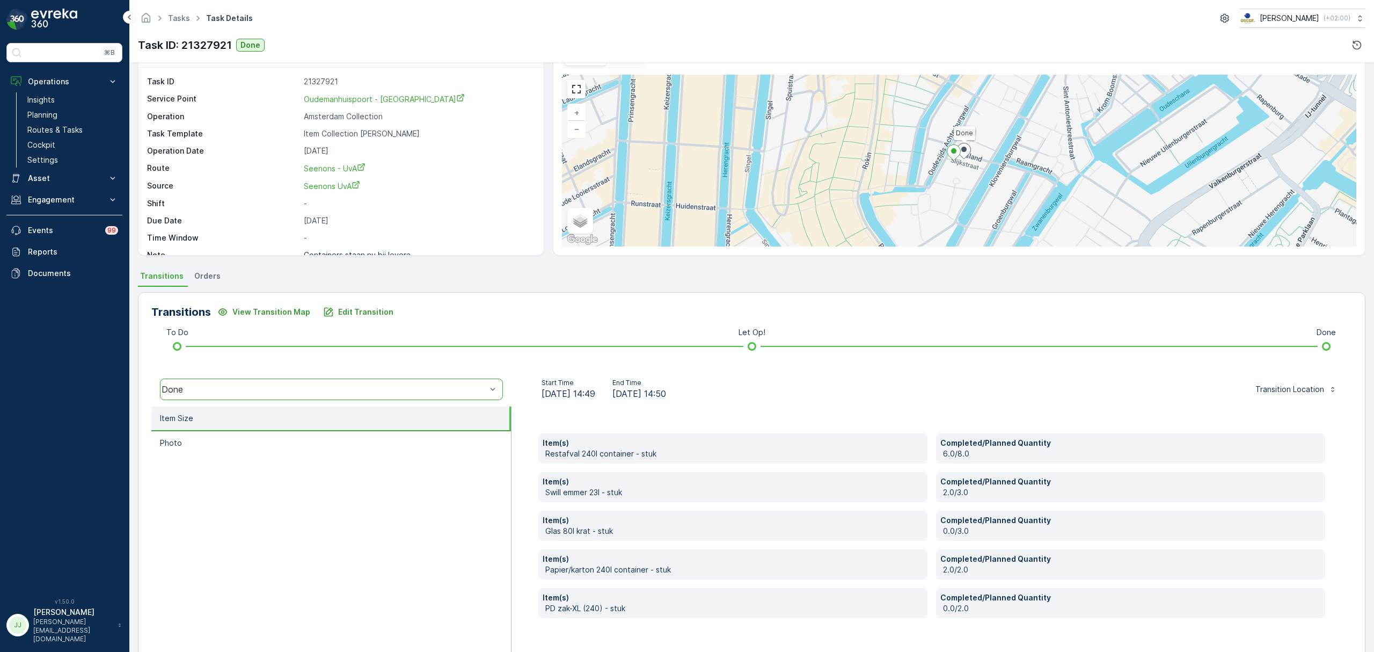
scroll to position [57, 0]
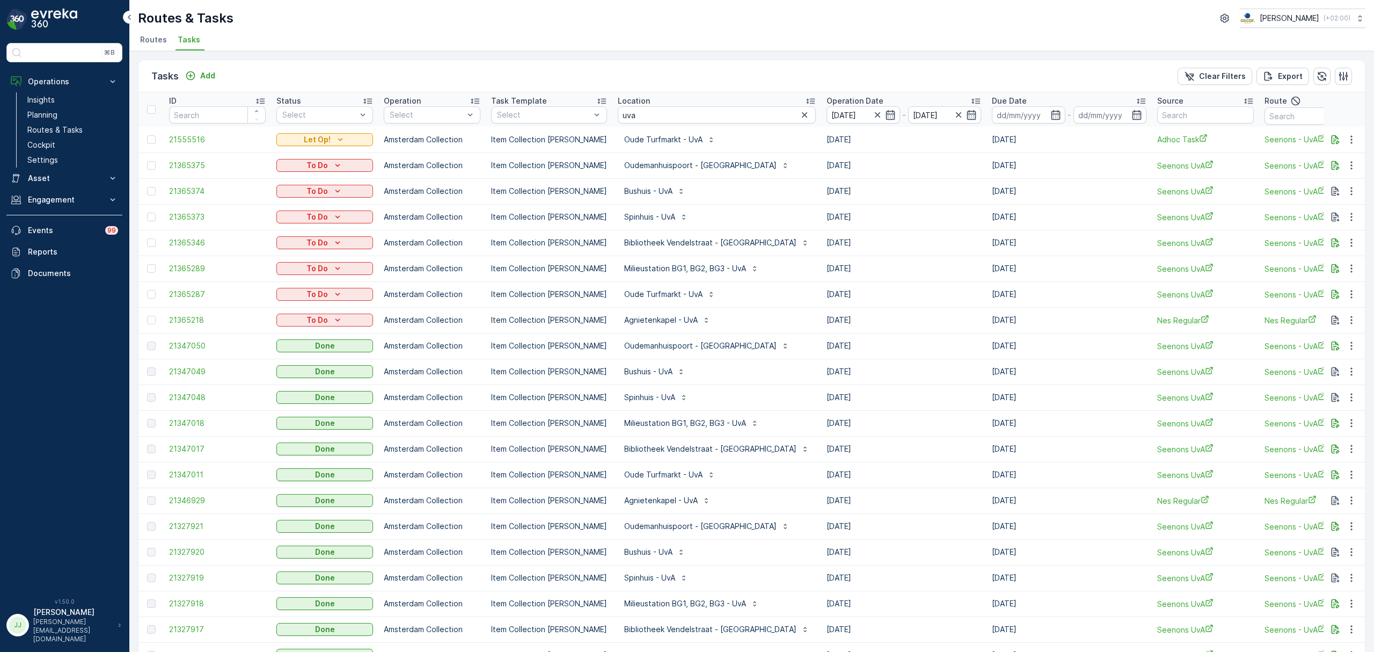
click at [972, 99] on icon at bounding box center [976, 101] width 9 height 5
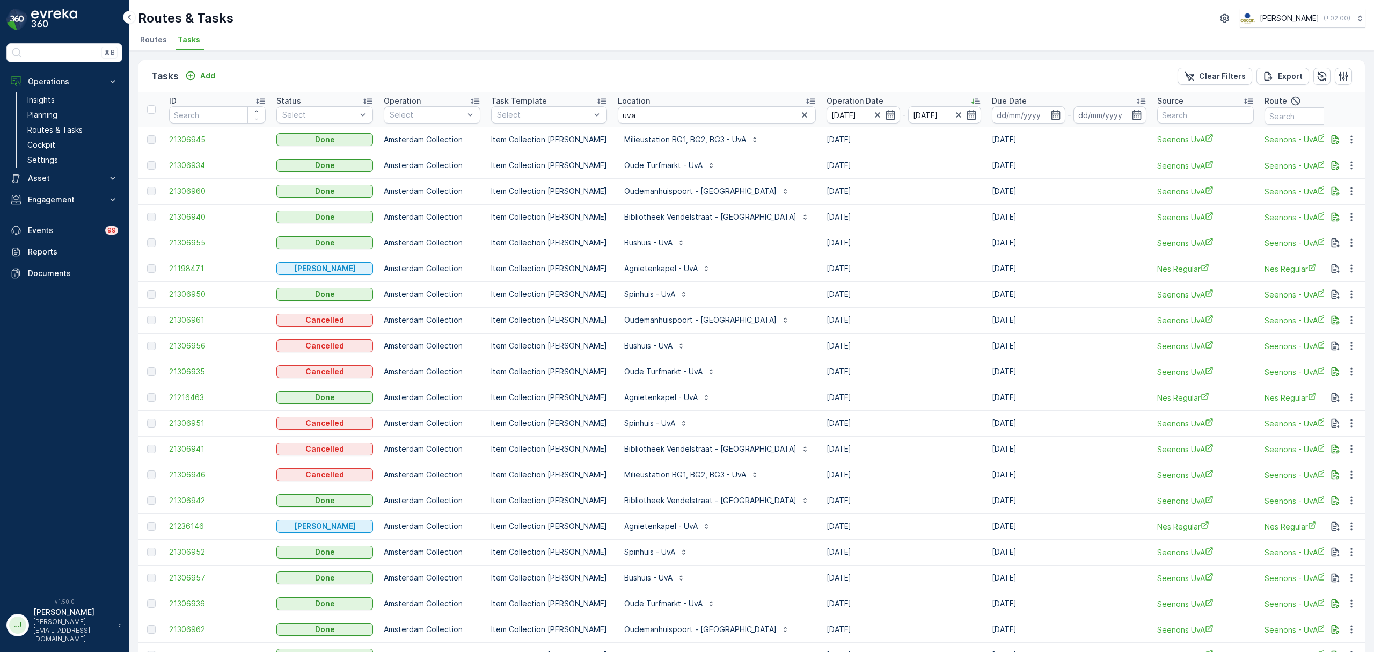
click at [972, 99] on icon at bounding box center [976, 101] width 9 height 5
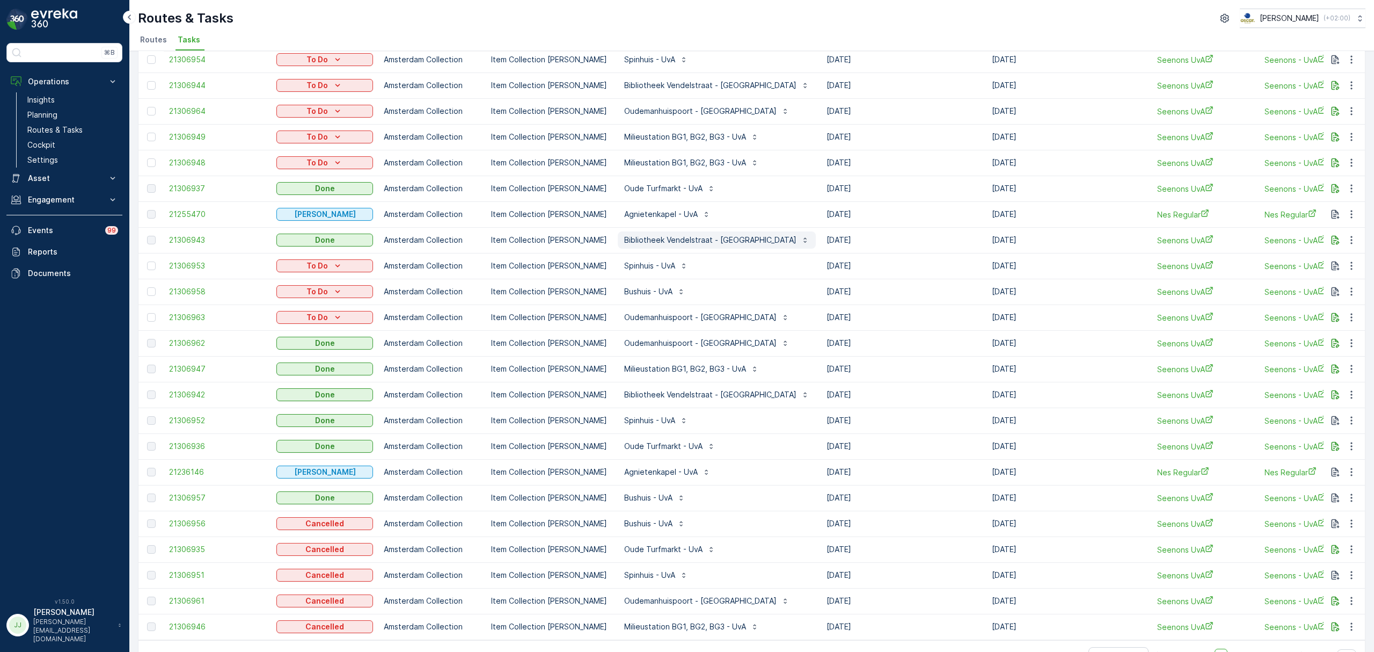
scroll to position [809, 0]
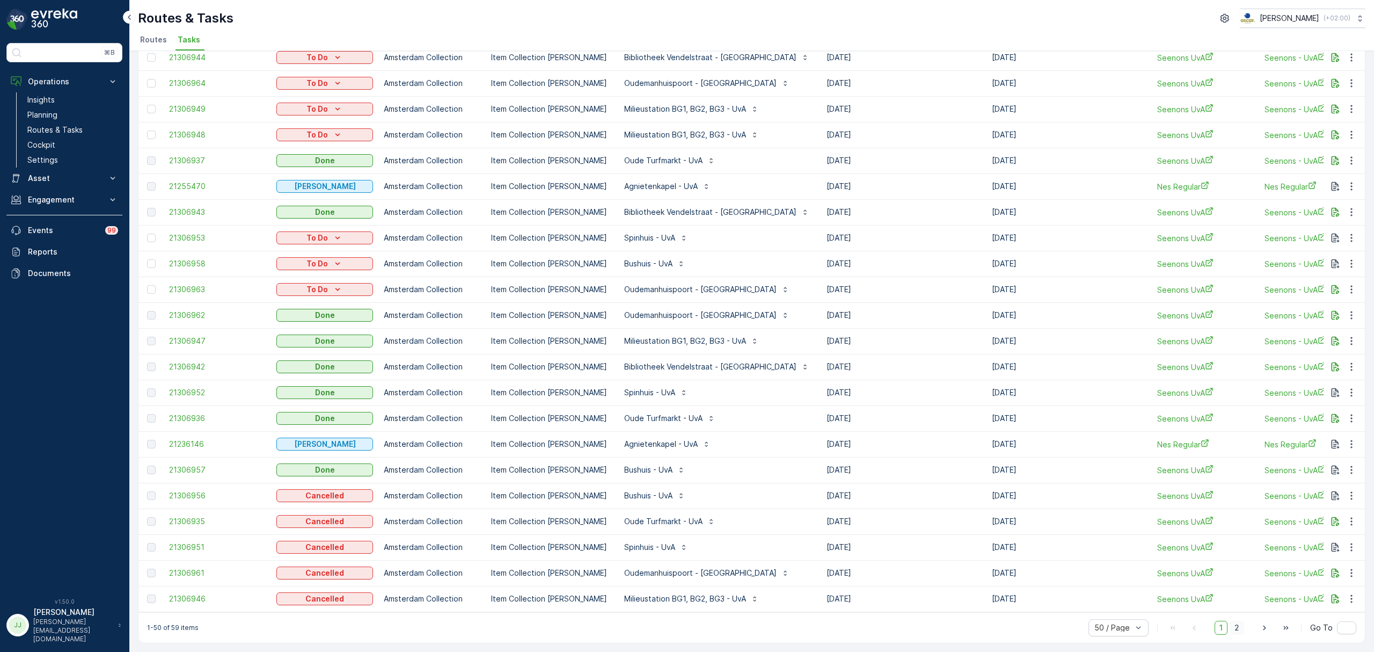
click at [1237, 631] on span "2" at bounding box center [1237, 628] width 14 height 14
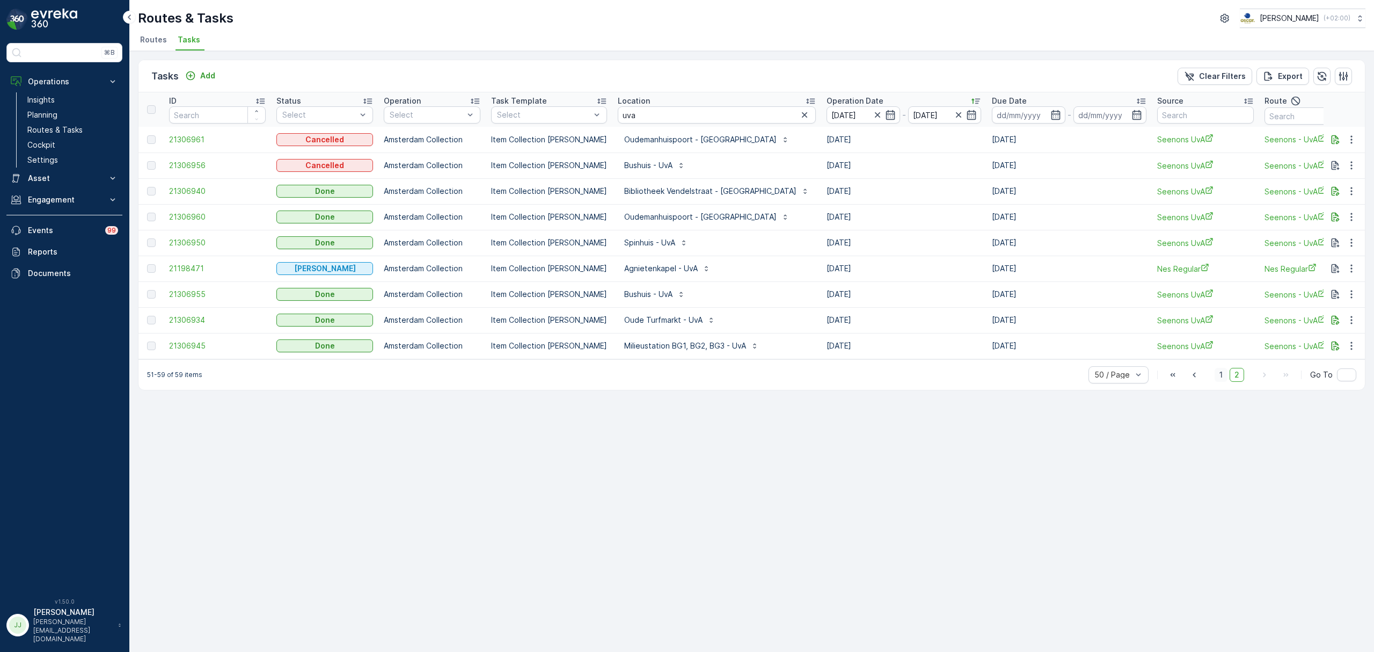
click at [1224, 382] on span "1" at bounding box center [1221, 375] width 13 height 14
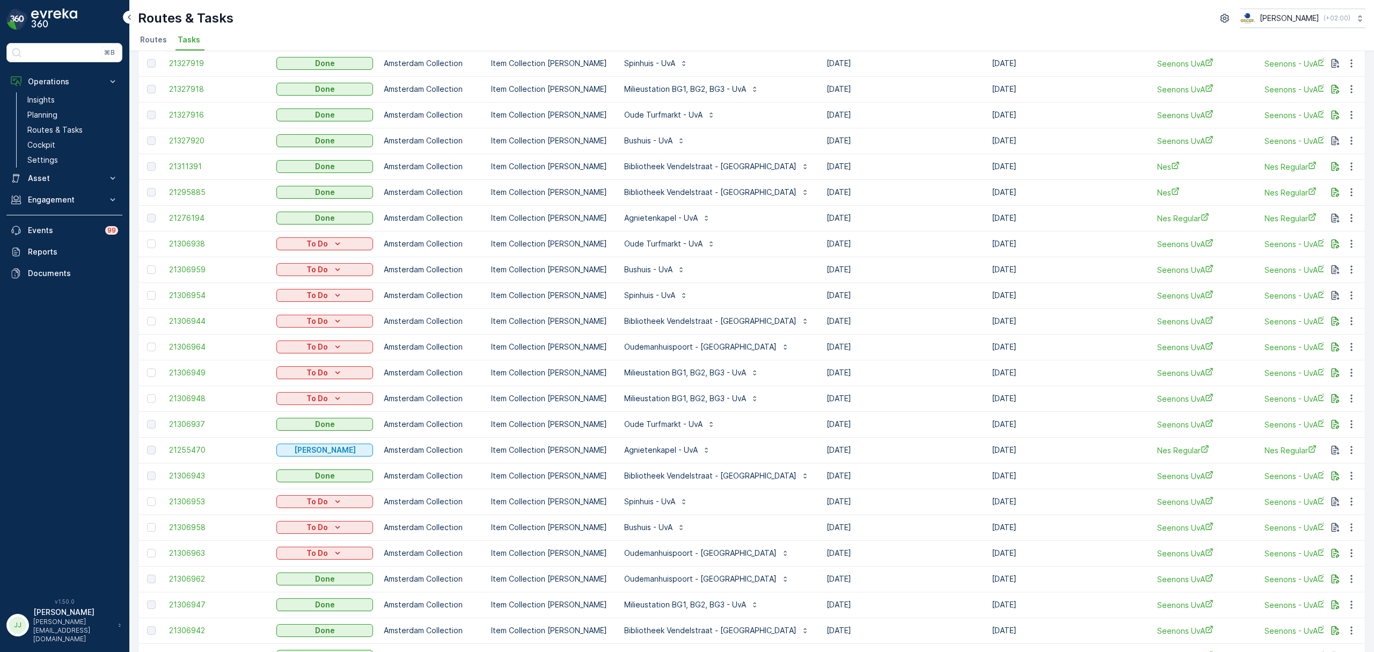
scroll to position [547, 0]
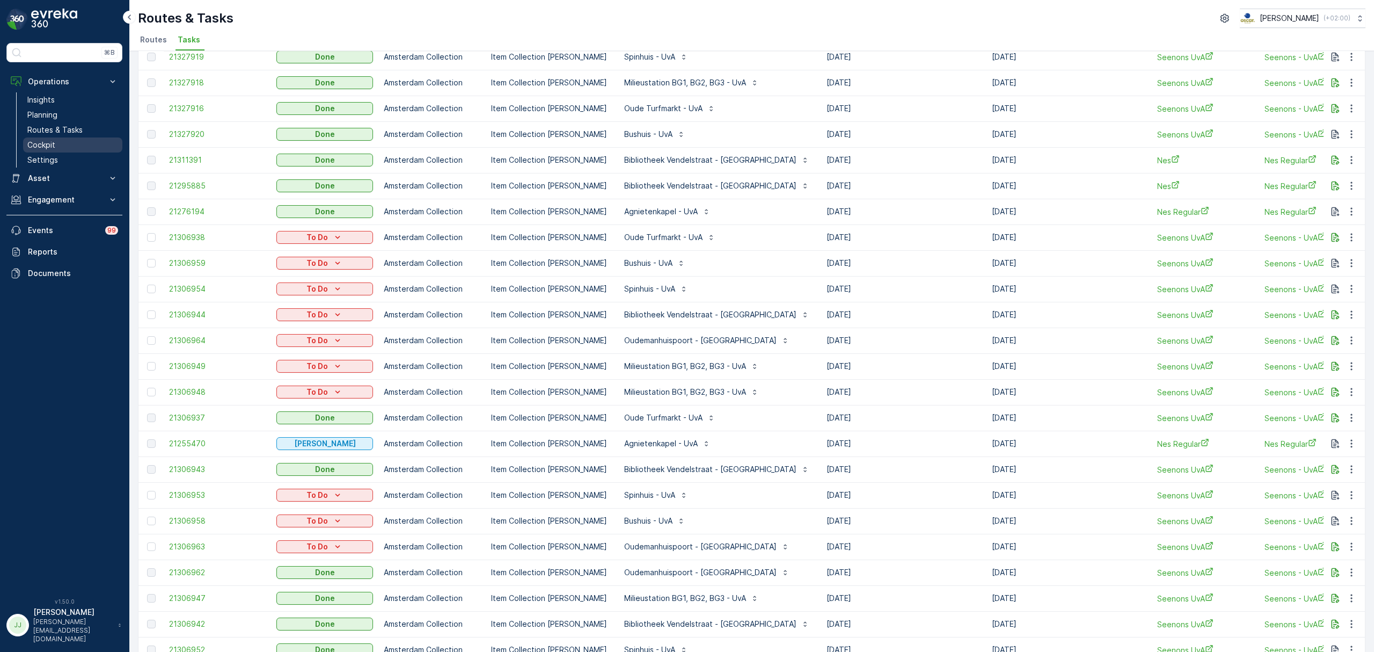
click at [41, 142] on p "Cockpit" at bounding box center [41, 145] width 28 height 11
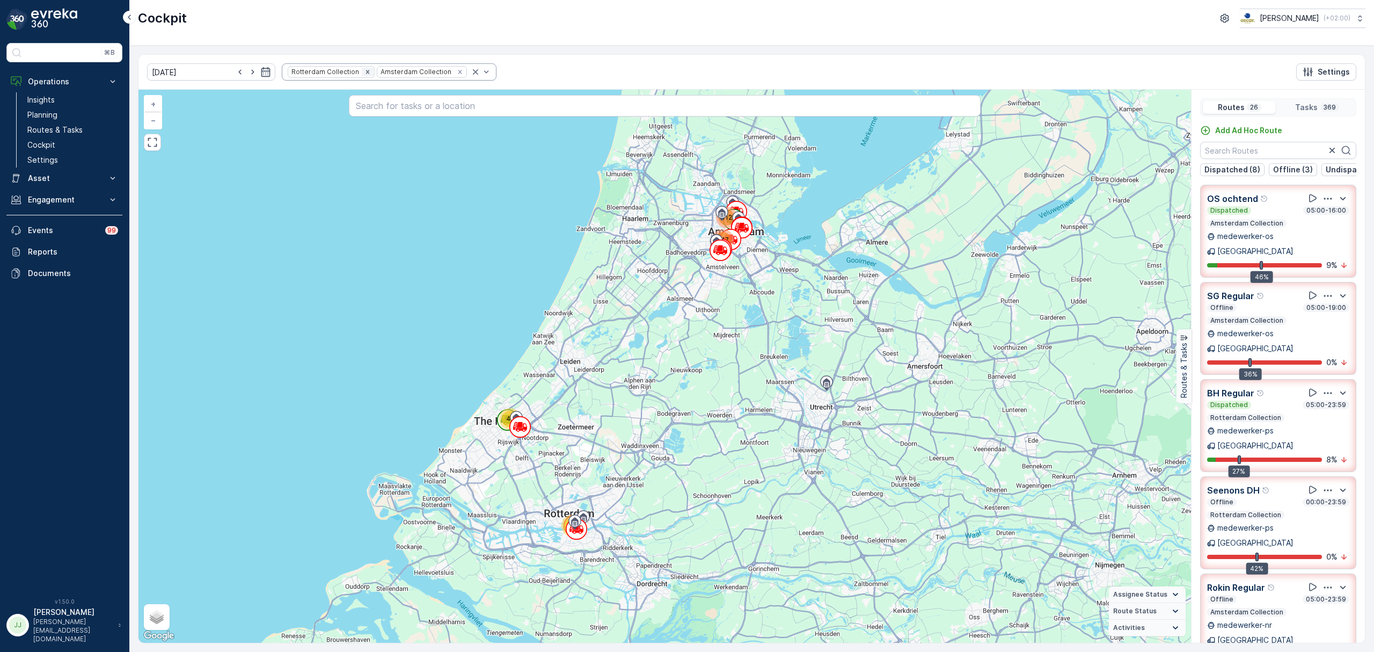
click at [364, 71] on icon "Remove Rotterdam Collection" at bounding box center [368, 72] width 8 height 8
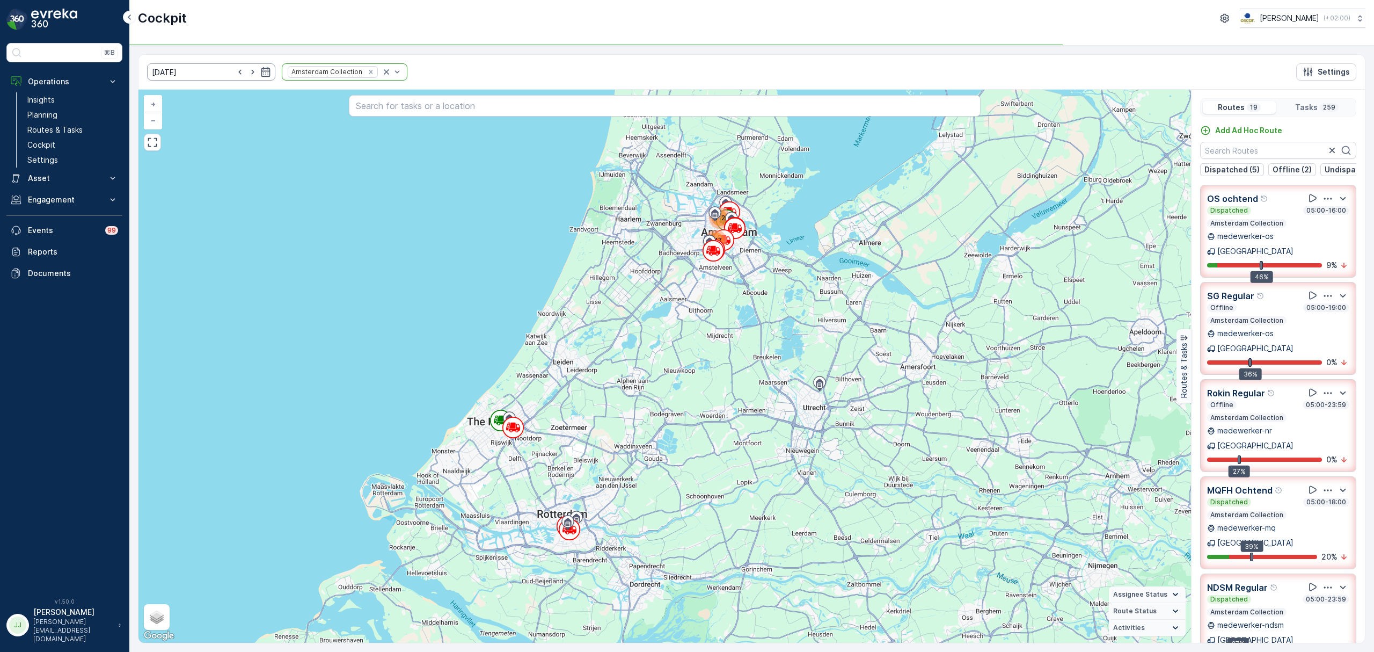
click at [235, 72] on icon "button" at bounding box center [240, 72] width 11 height 11
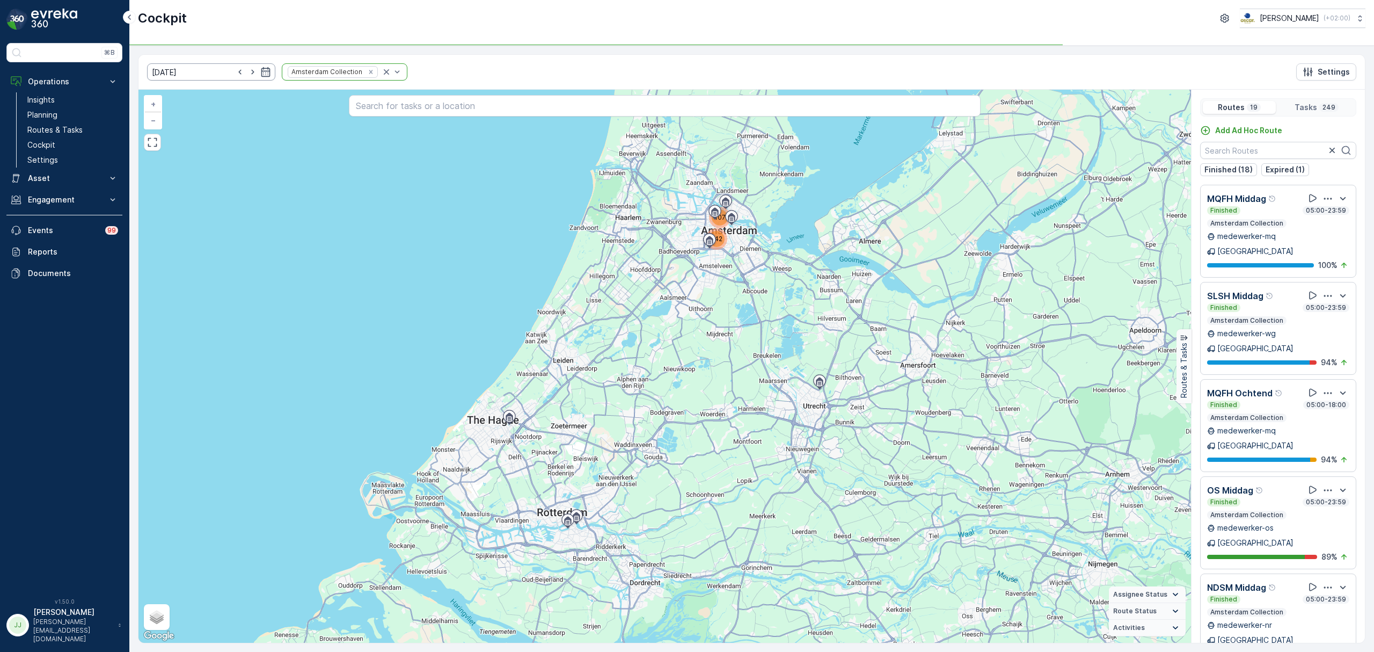
click at [220, 73] on input "[DATE]" at bounding box center [211, 71] width 128 height 17
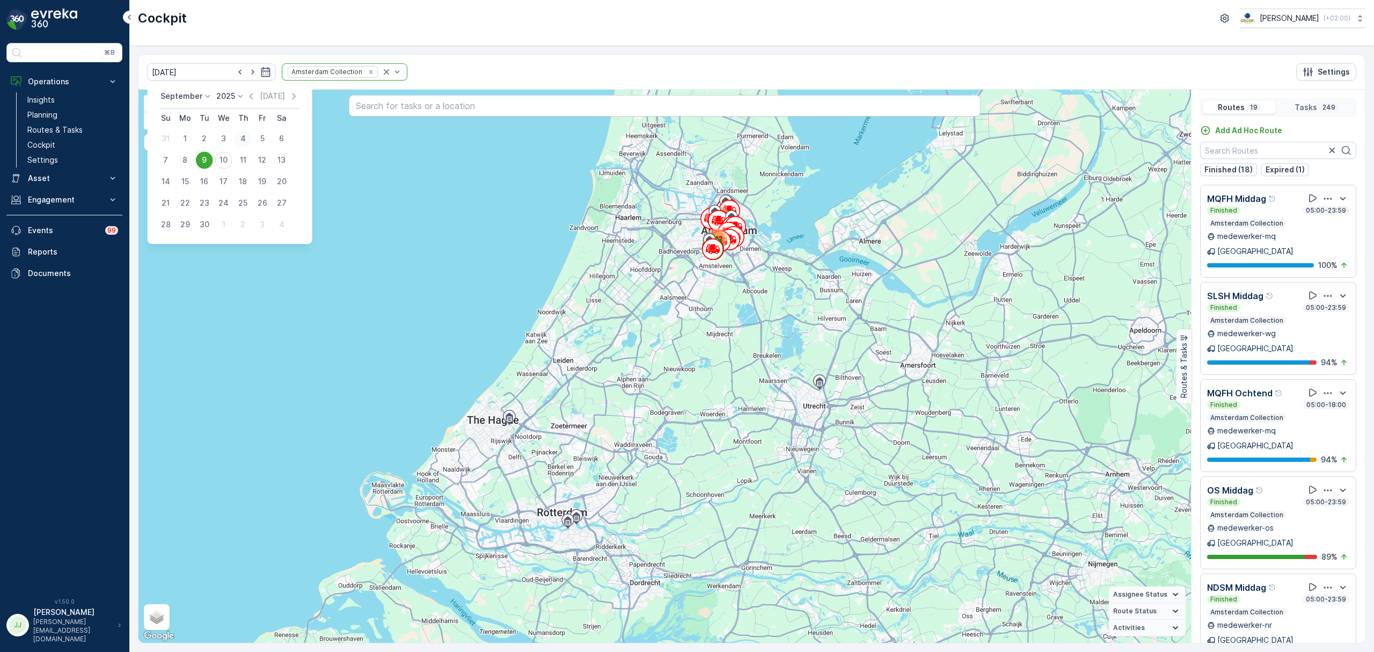
click at [243, 136] on div "4" at bounding box center [243, 138] width 17 height 17
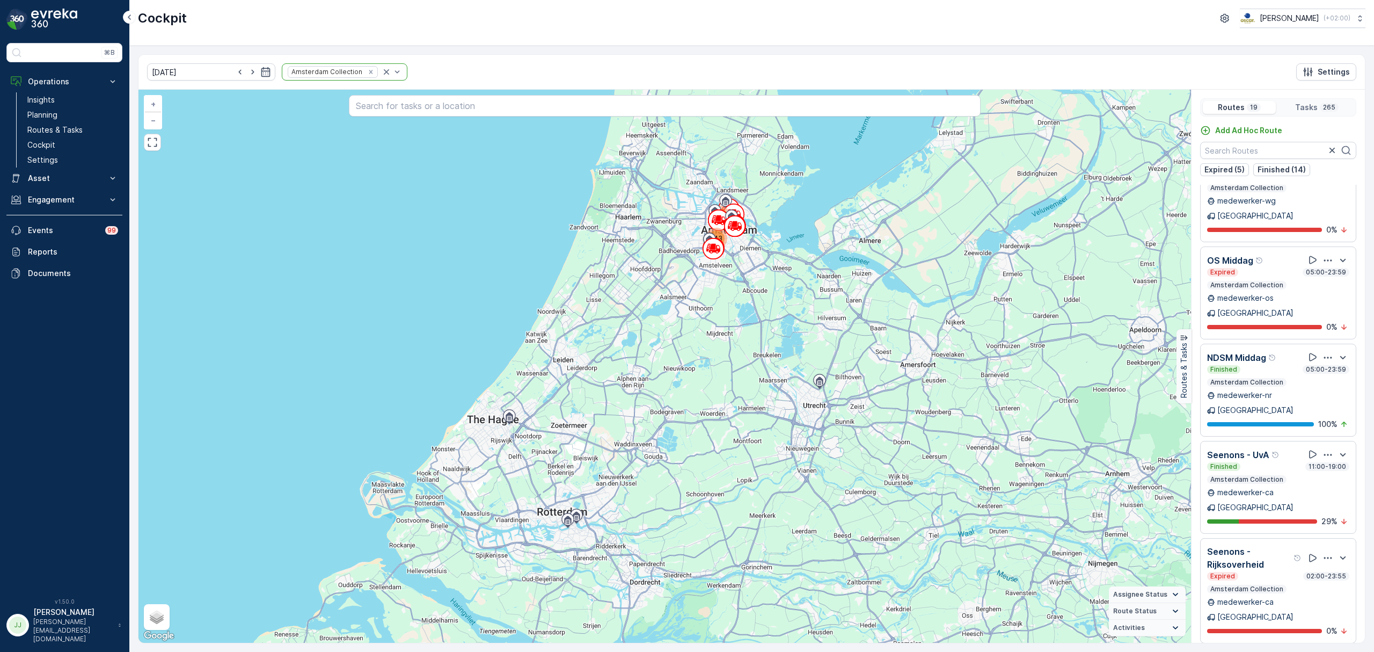
scroll to position [286, 0]
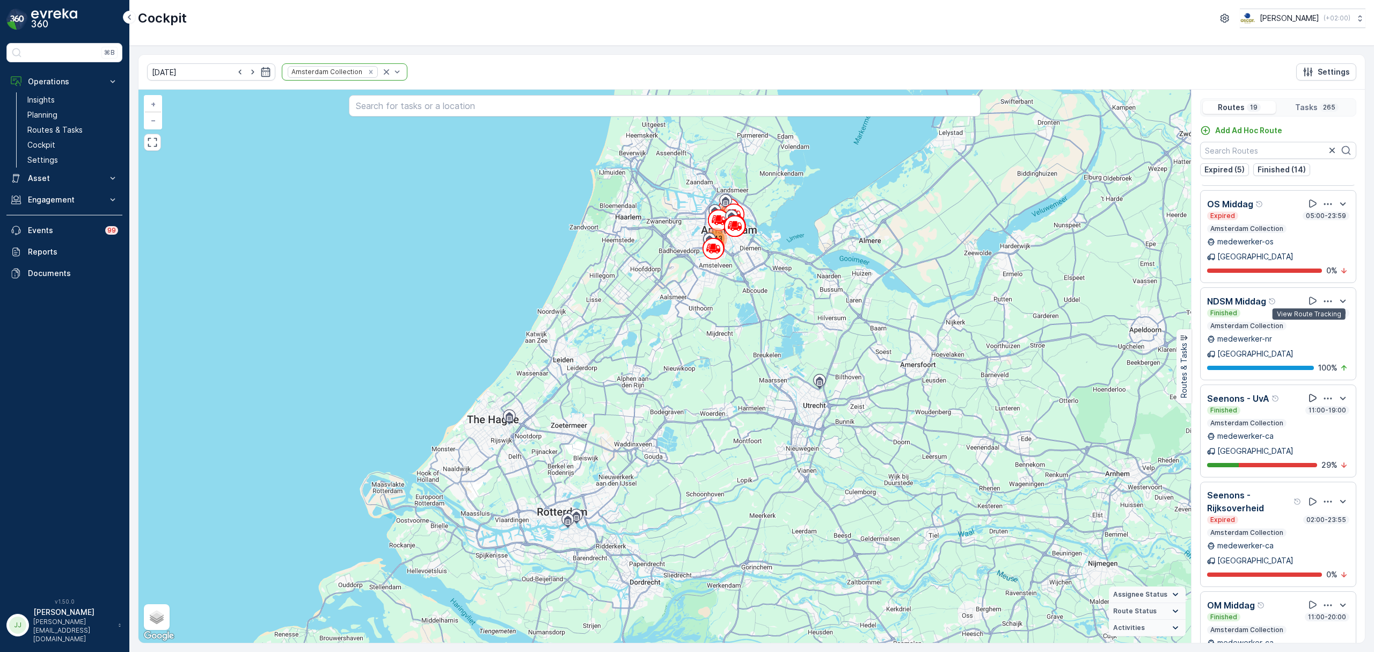
click at [1310, 394] on icon at bounding box center [1313, 398] width 8 height 8
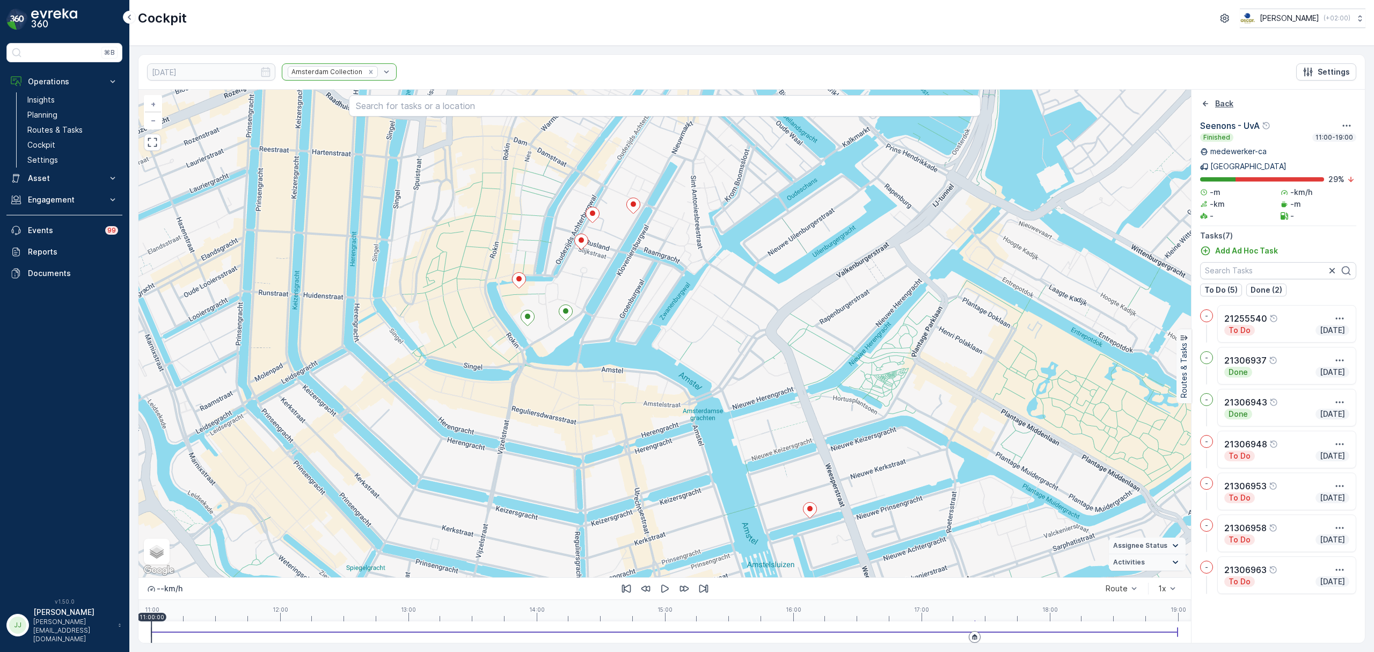
click at [1204, 103] on icon "Back" at bounding box center [1205, 103] width 11 height 11
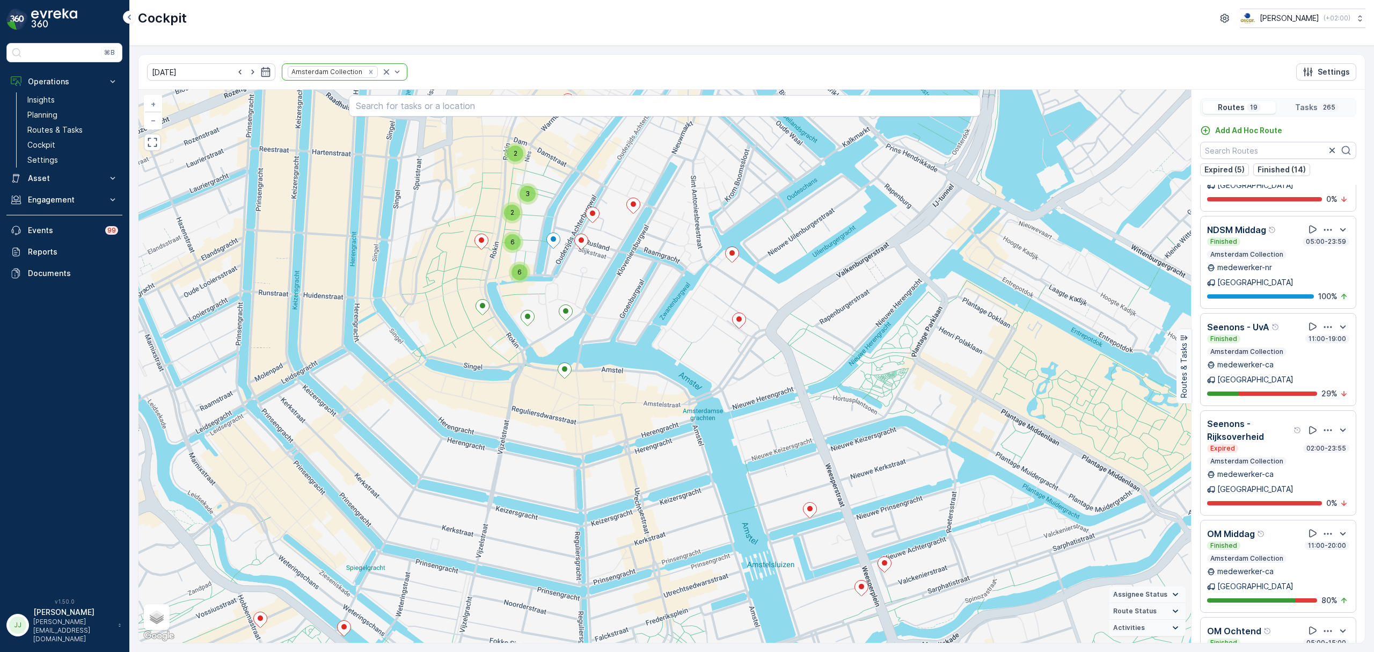
scroll to position [429, 0]
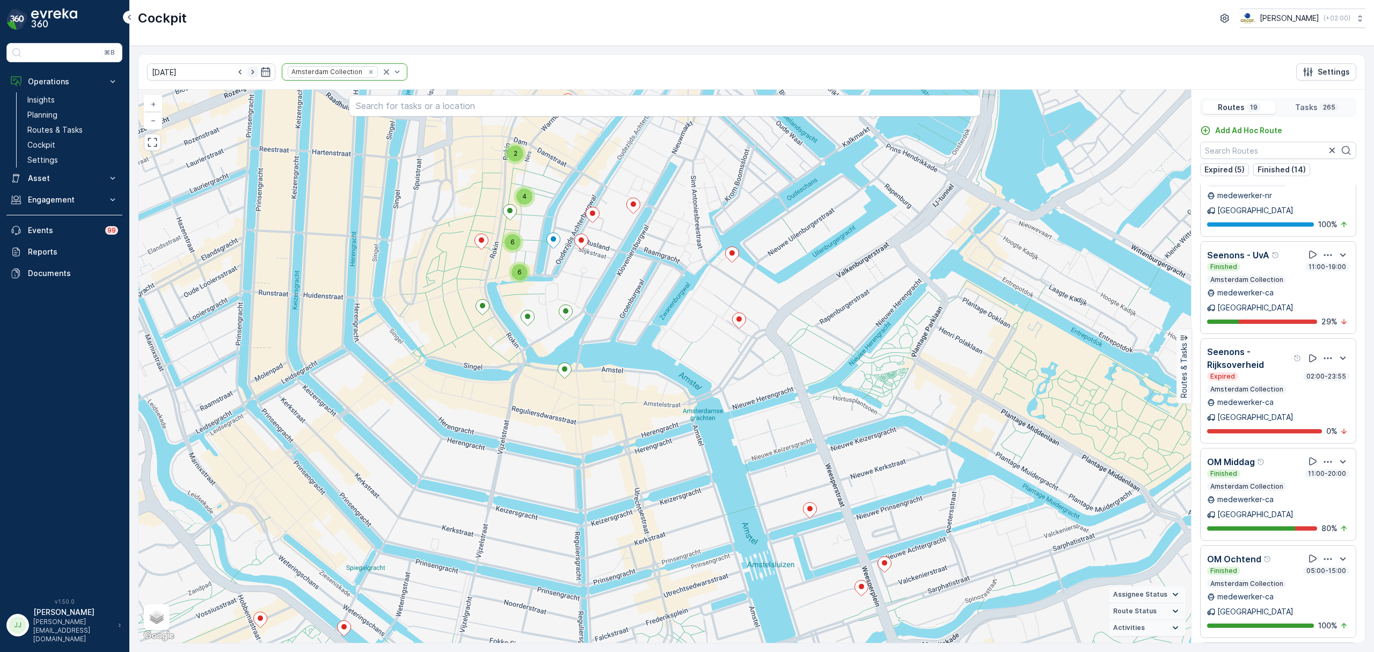
click at [251, 72] on icon "button" at bounding box center [252, 72] width 3 height 5
type input "[DATE]"
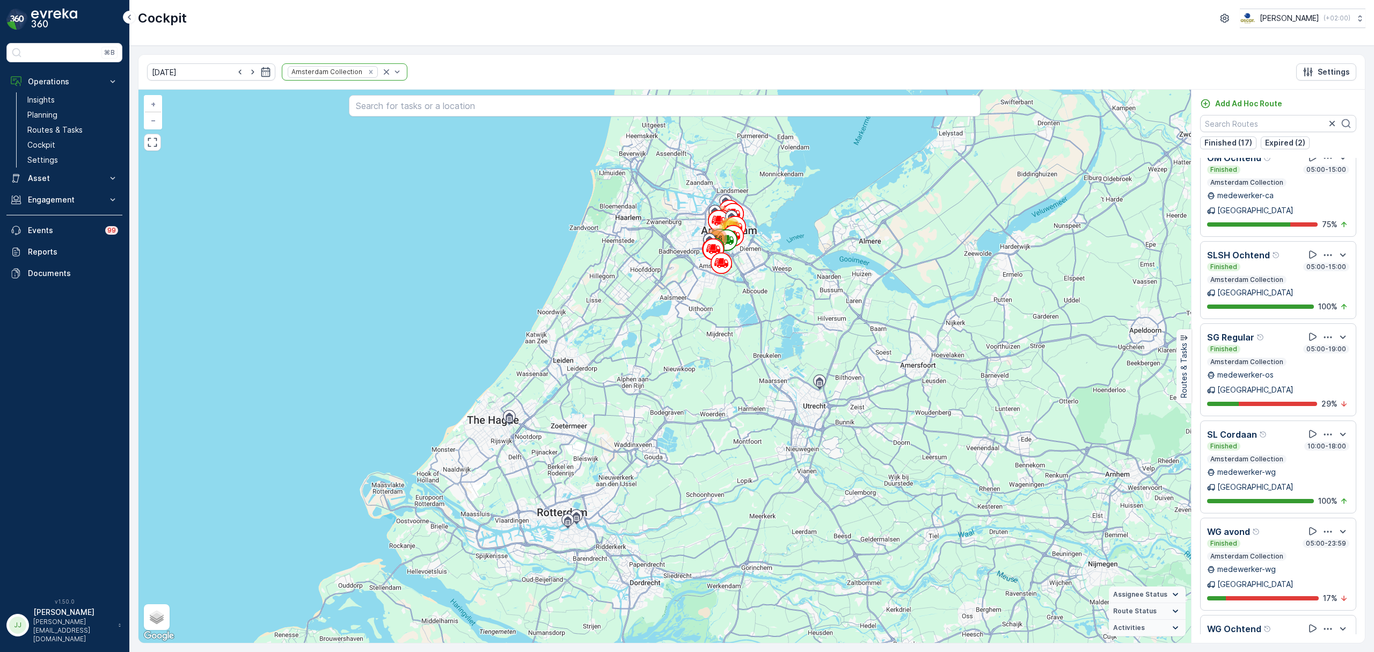
scroll to position [792, 0]
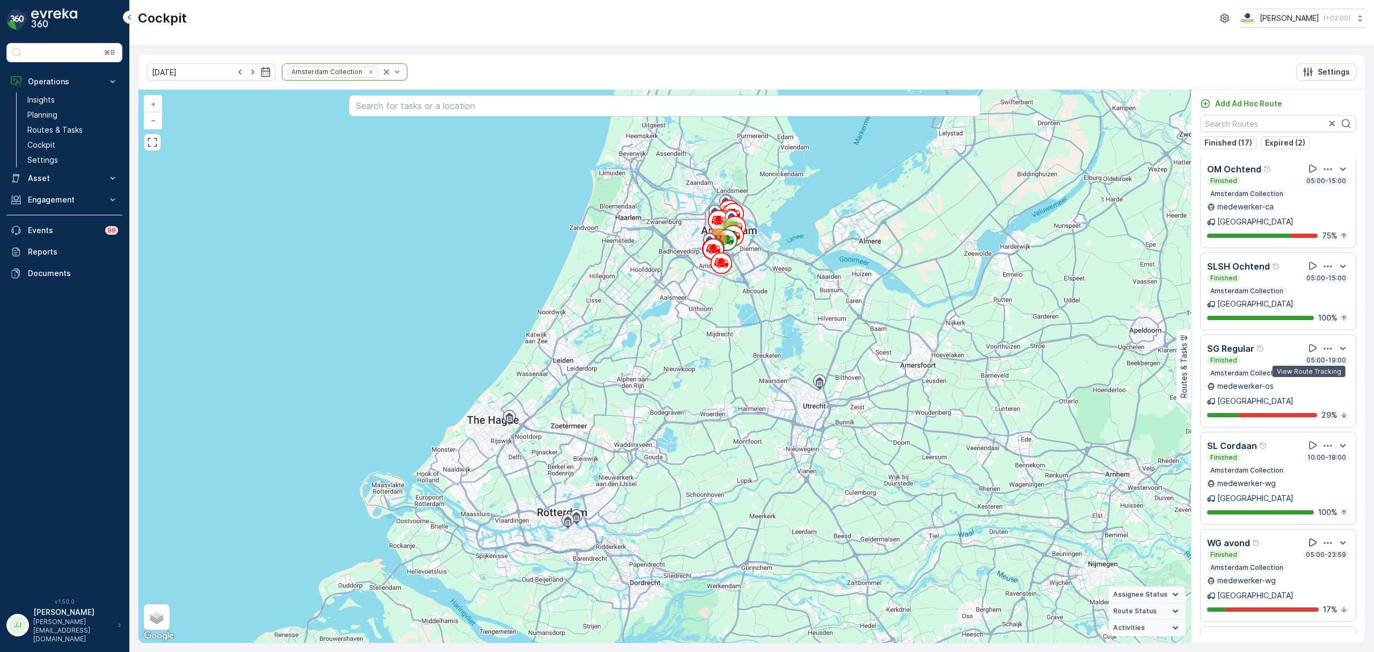
click at [1308, 537] on icon at bounding box center [1313, 542] width 11 height 11
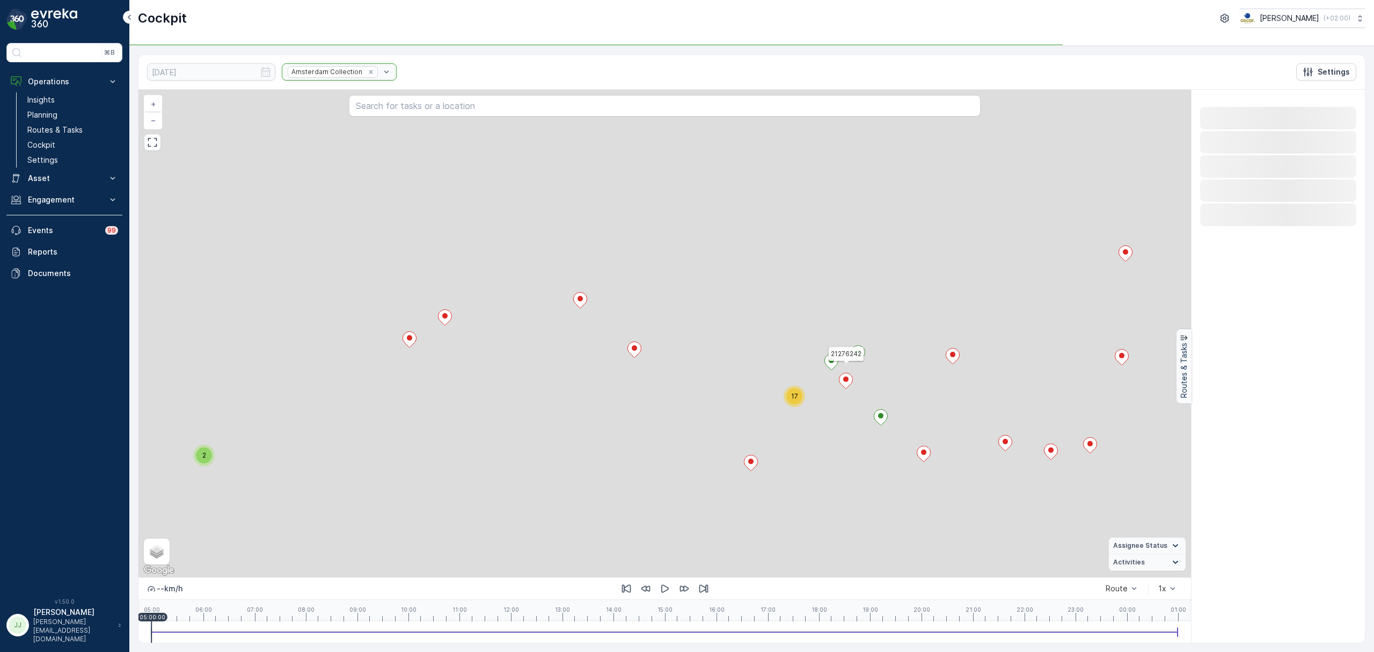
scroll to position [0, 0]
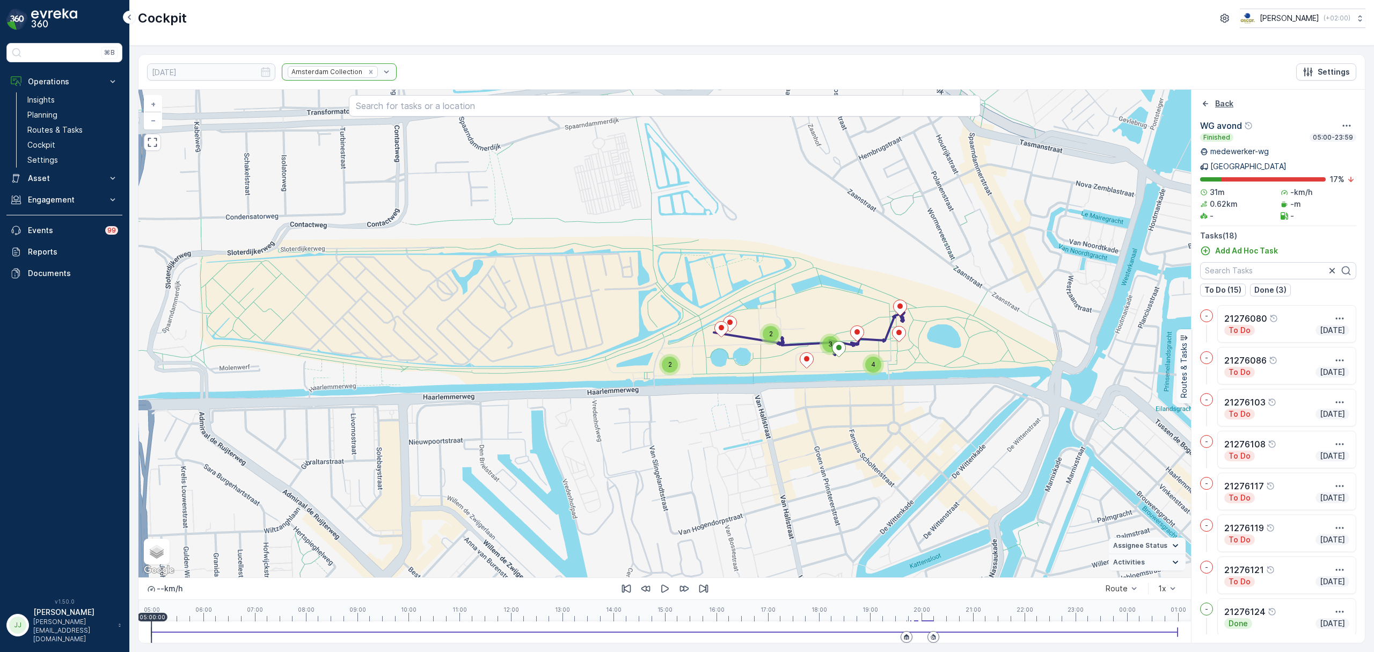
click at [1209, 102] on icon "Back" at bounding box center [1205, 103] width 11 height 11
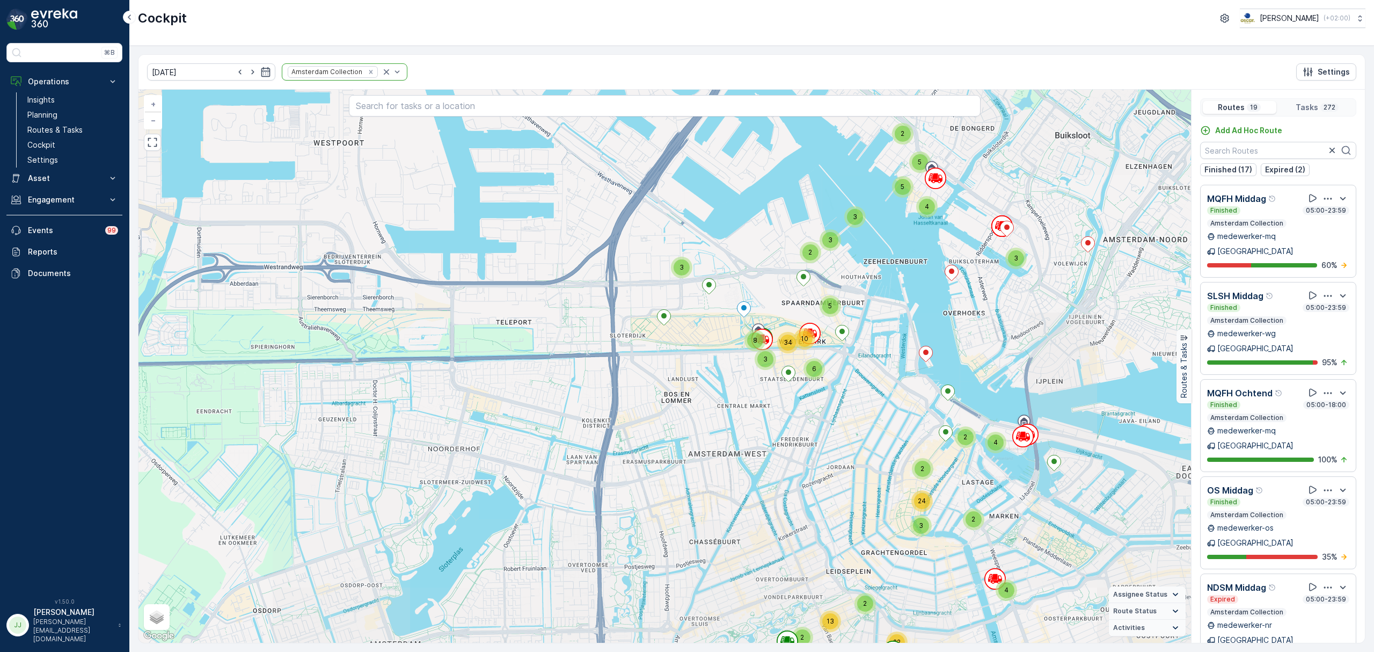
drag, startPoint x: 539, startPoint y: 348, endPoint x: 640, endPoint y: 346, distance: 101.0
click at [640, 346] on div "7 9 5 2 3 36 8 9 2 22 2 2 13 2 4 4 2 2 3 24 2 3 3 4 2 5 5 3 3 6 5 10 3 8 34 + −…" at bounding box center [665, 366] width 1053 height 553
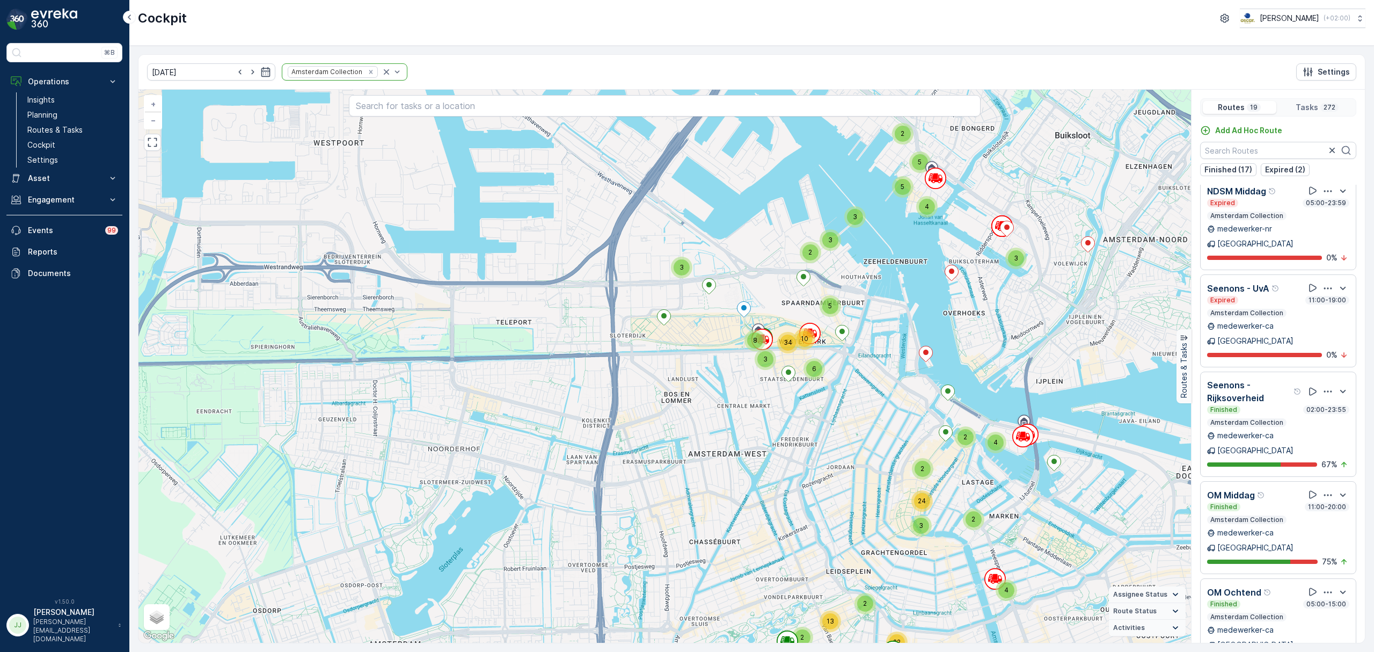
scroll to position [397, 0]
click at [76, 129] on p "Routes & Tasks" at bounding box center [54, 130] width 55 height 11
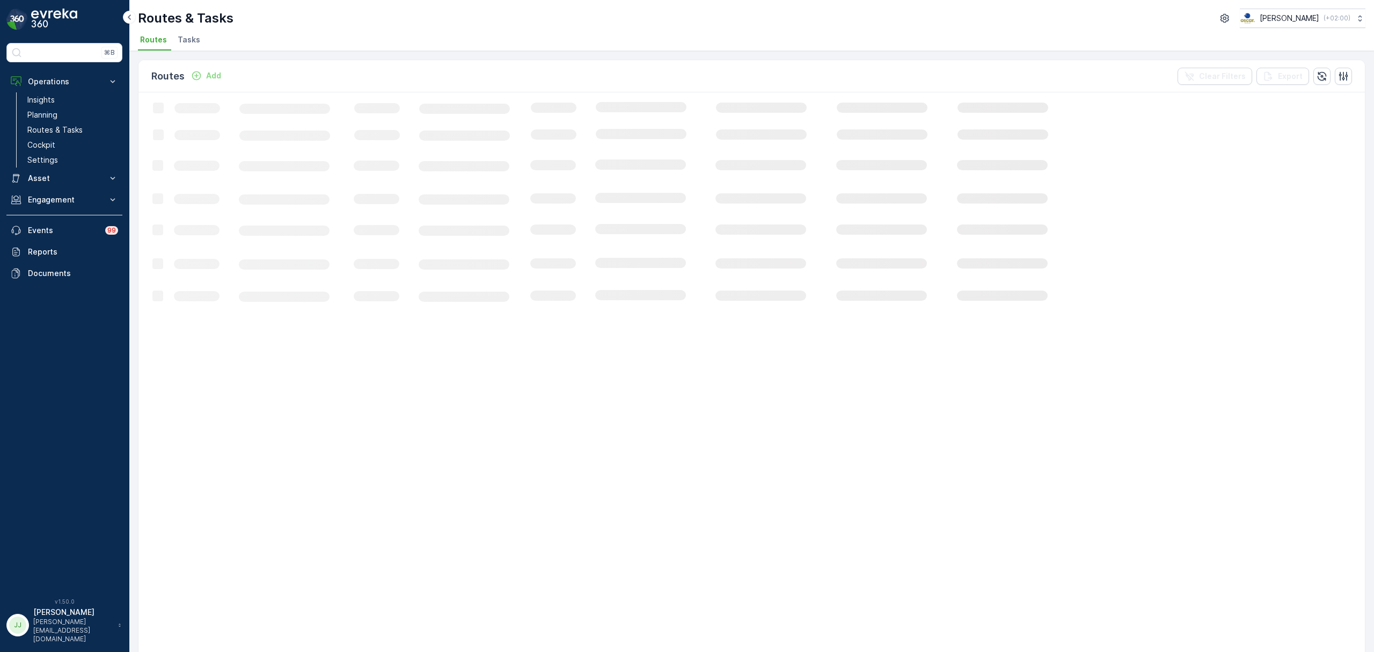
click at [180, 41] on span "Tasks" at bounding box center [189, 39] width 23 height 11
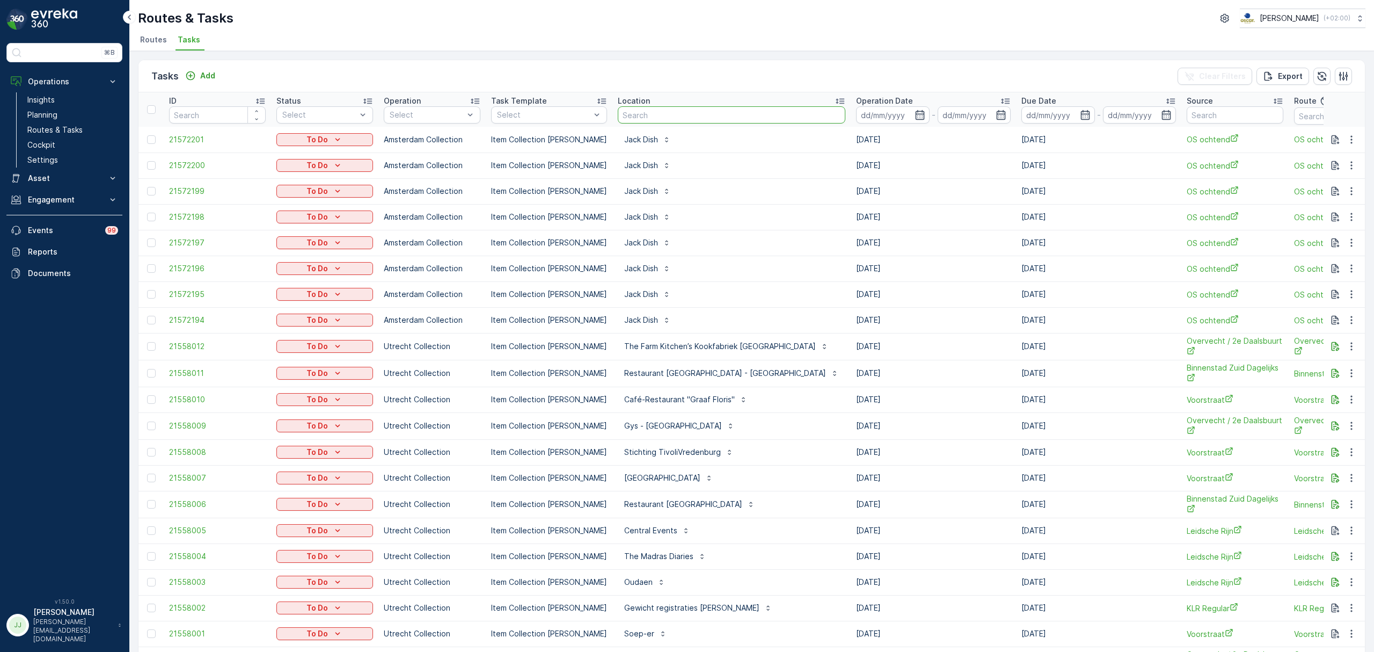
click at [656, 115] on input "text" at bounding box center [732, 114] width 228 height 17
type input "stichting"
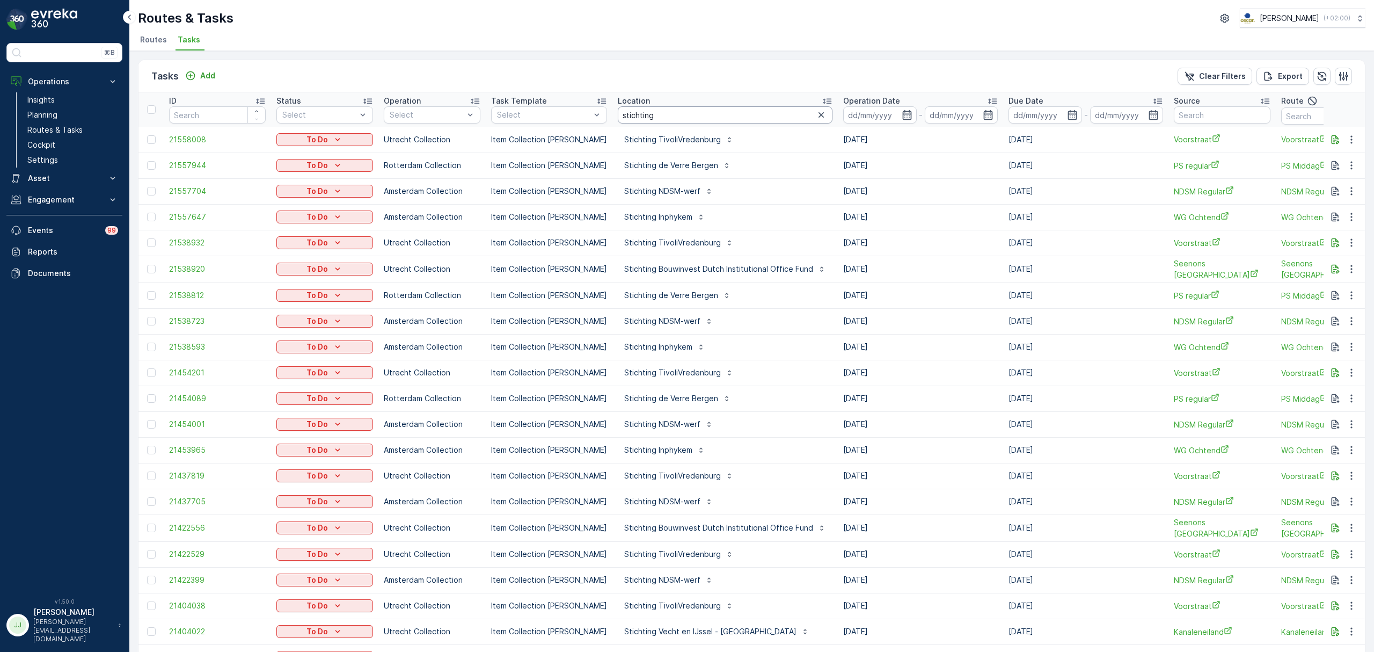
click at [666, 114] on input "stichting" at bounding box center [725, 114] width 215 height 17
type input "stichting ndsm"
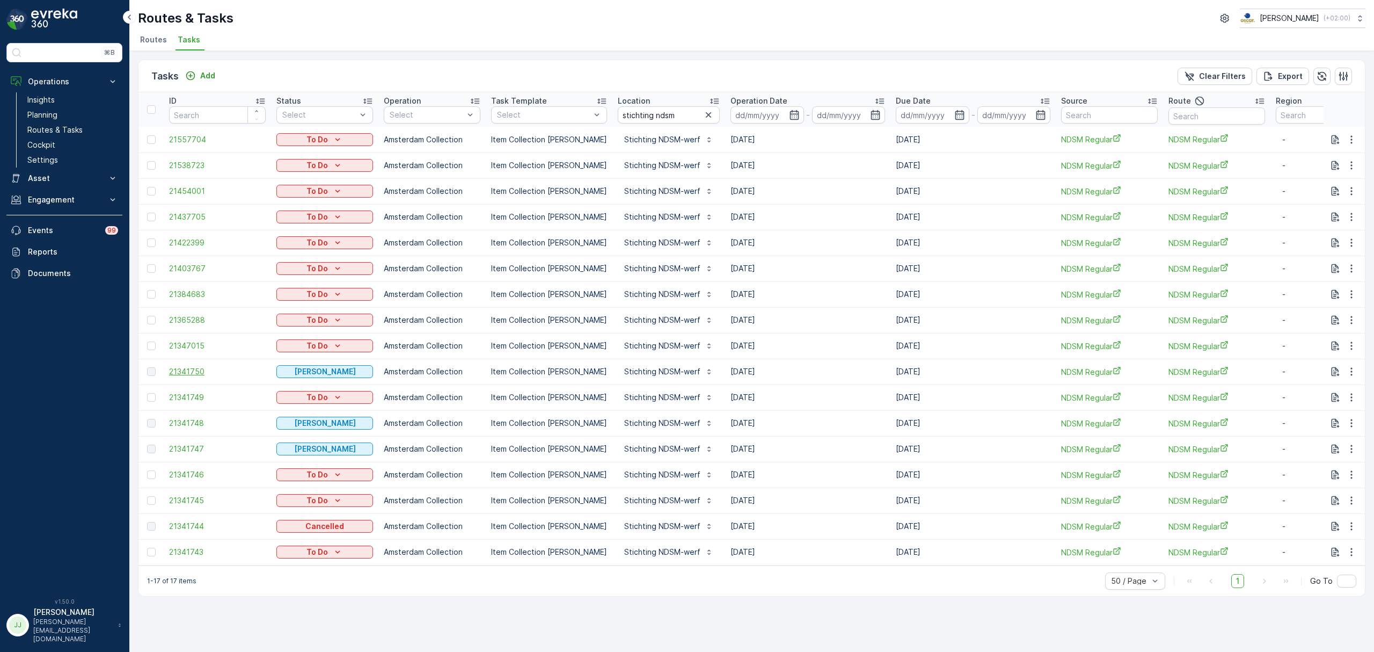
click at [195, 370] on span "21341750" at bounding box center [217, 371] width 97 height 11
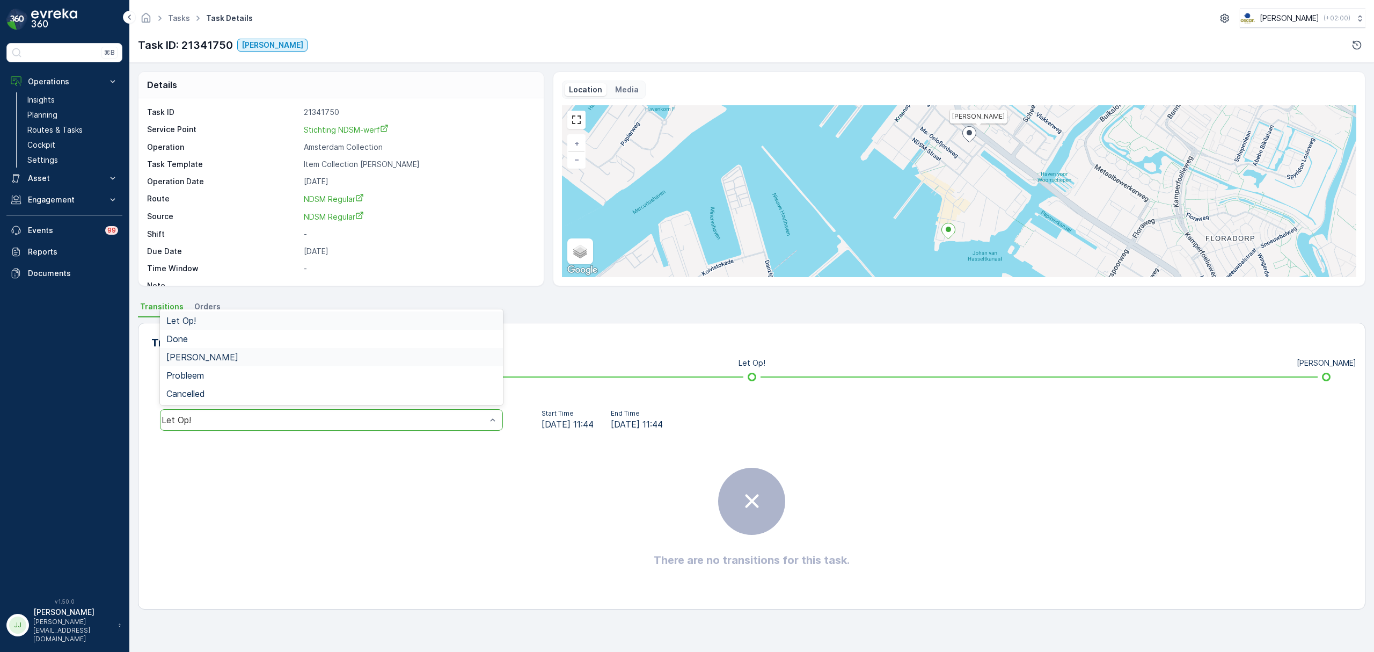
click at [211, 353] on div "[PERSON_NAME]" at bounding box center [331, 357] width 330 height 10
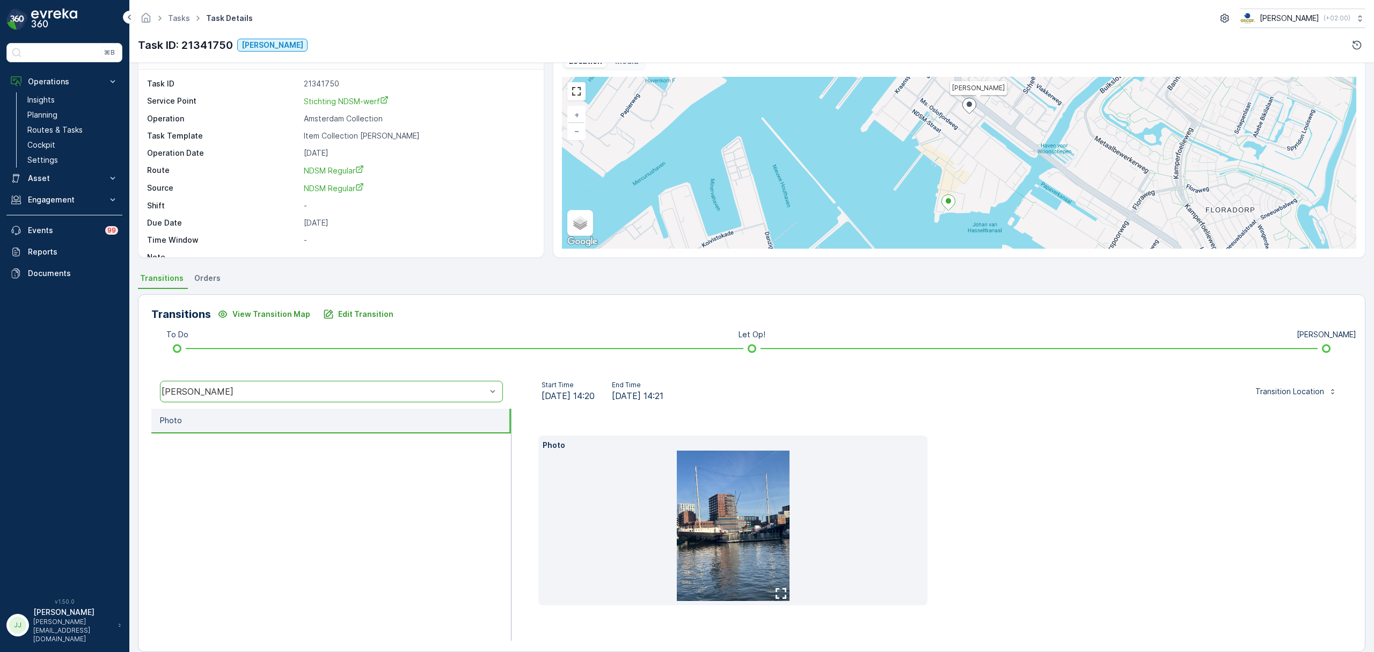
scroll to position [42, 0]
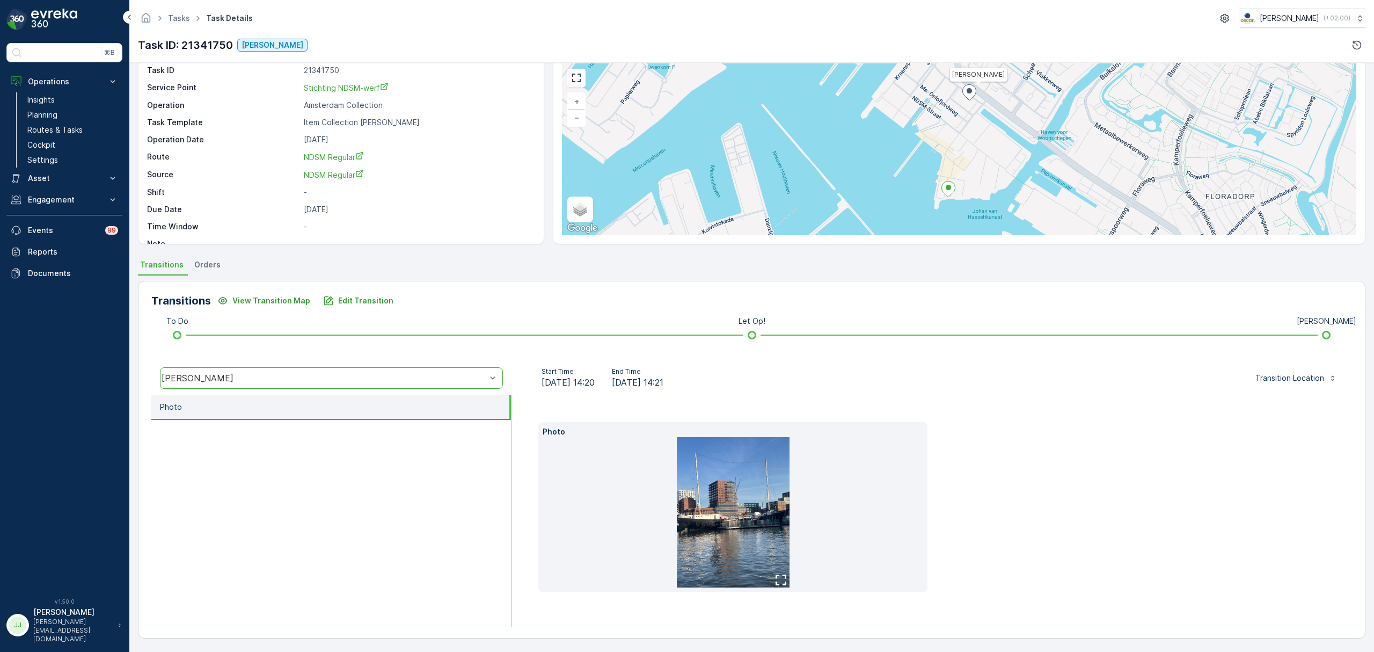
click at [752, 535] on img at bounding box center [733, 512] width 113 height 150
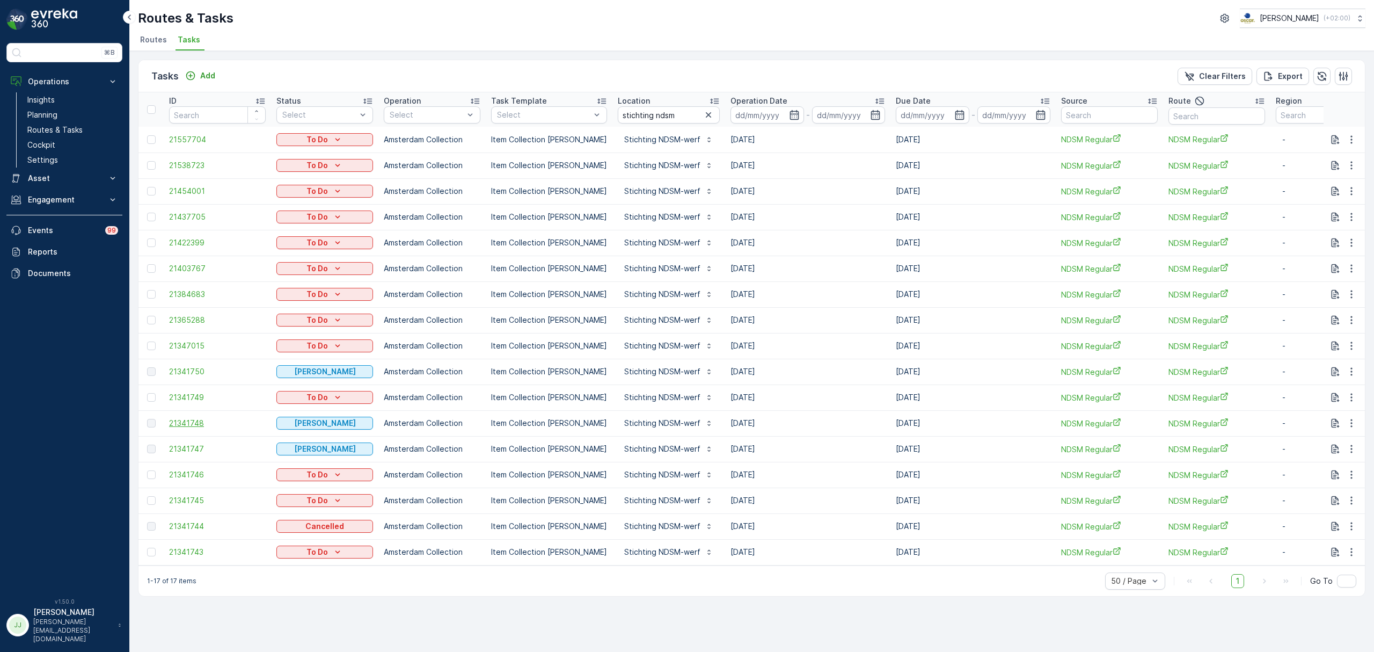
click at [194, 419] on span "21341748" at bounding box center [217, 423] width 97 height 11
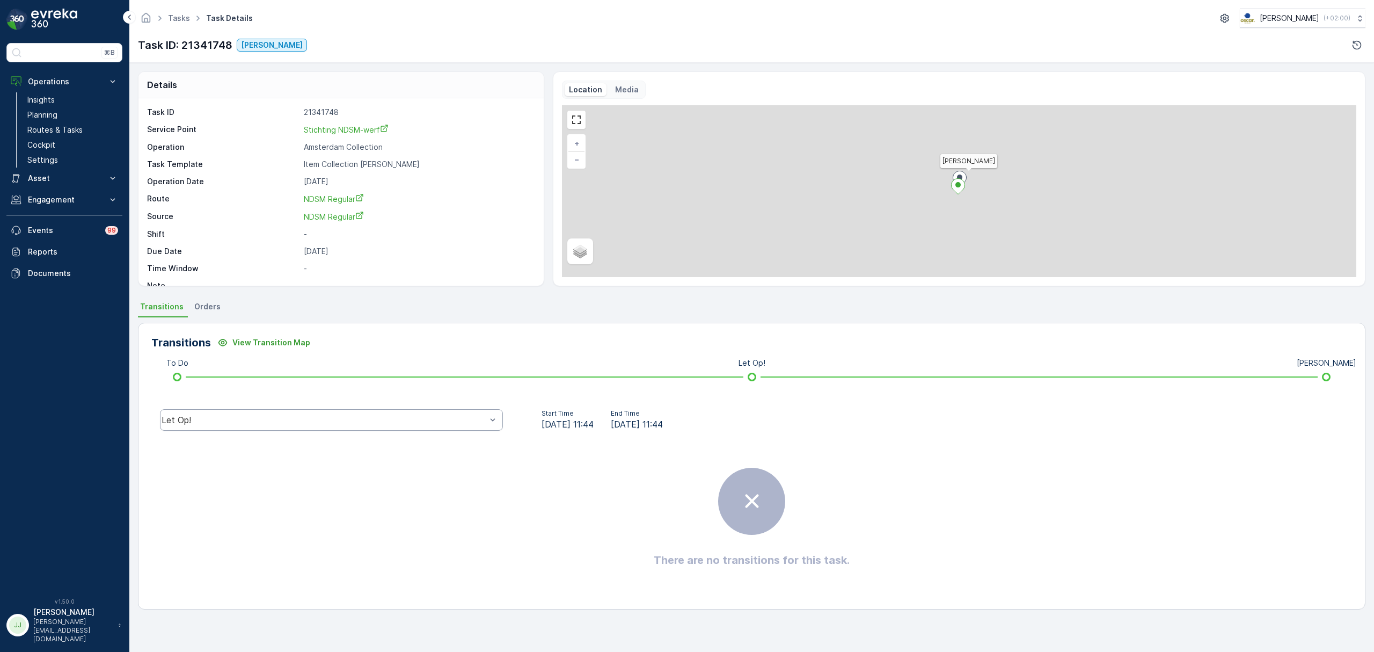
click at [274, 411] on div "Let Op!" at bounding box center [331, 419] width 343 height 21
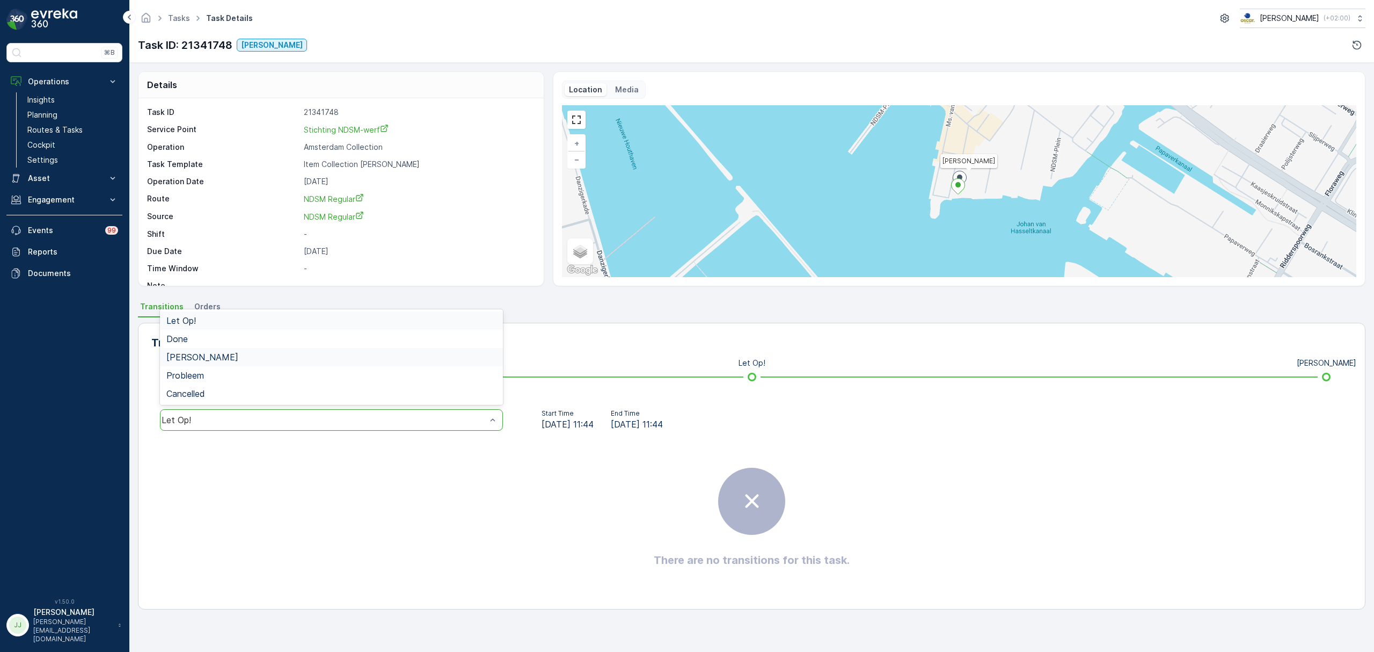
click at [192, 351] on div "[PERSON_NAME]" at bounding box center [331, 357] width 343 height 18
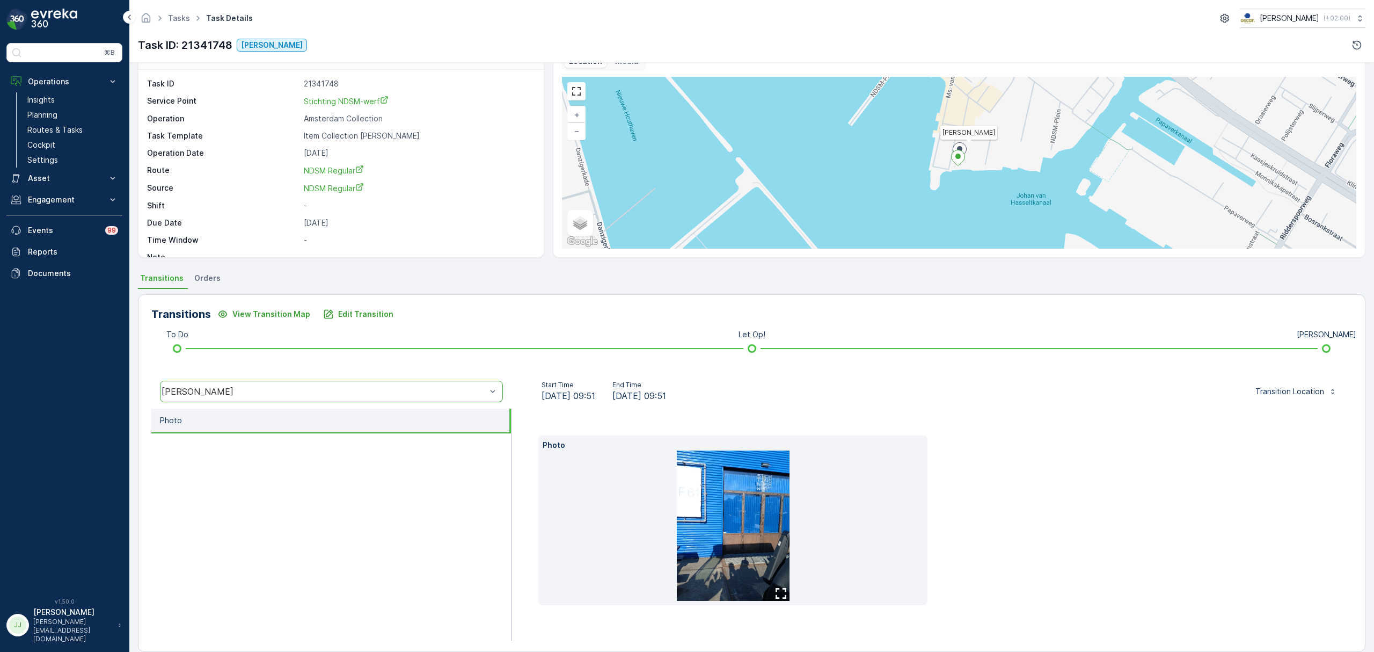
scroll to position [42, 0]
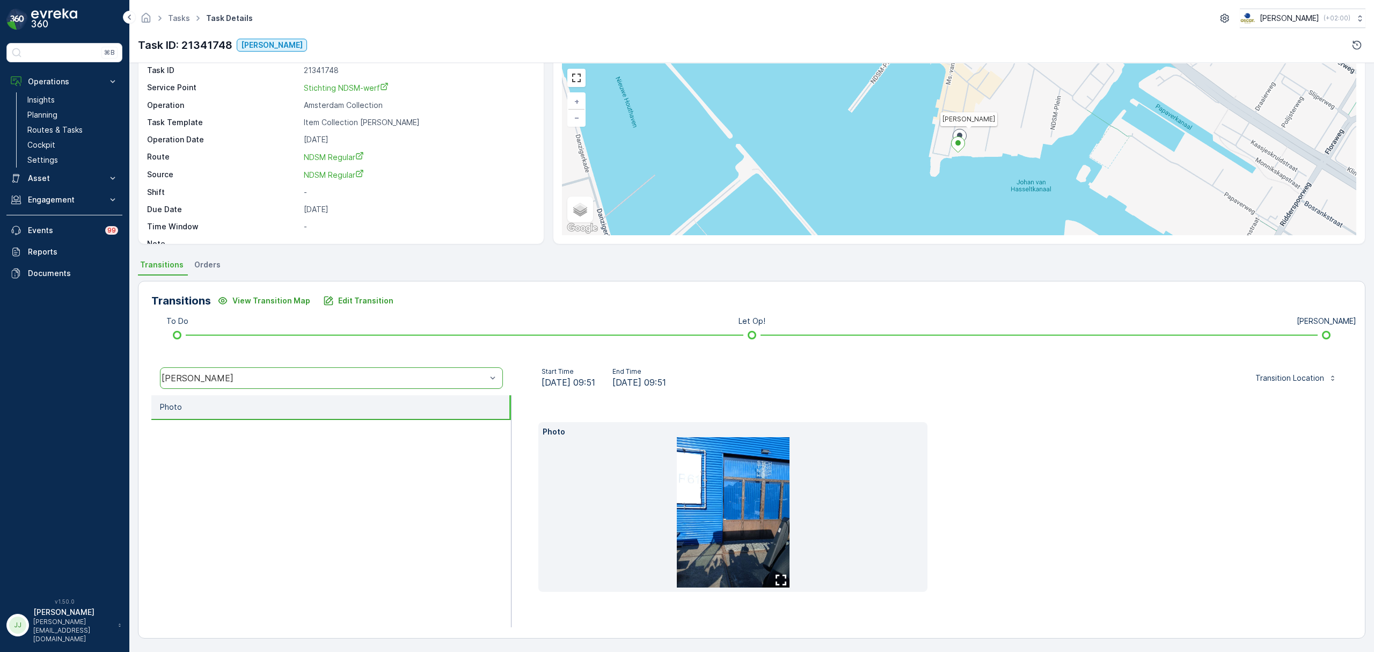
click at [725, 500] on img at bounding box center [733, 512] width 113 height 150
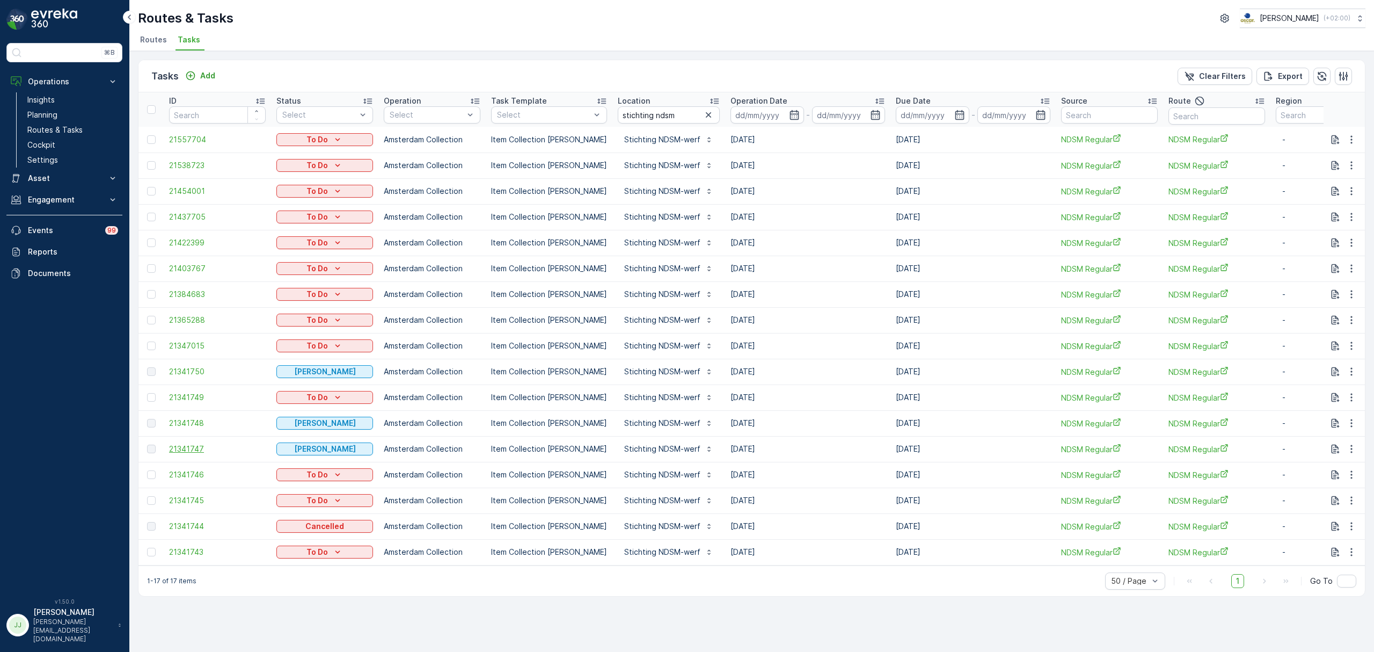
click at [198, 447] on span "21341747" at bounding box center [217, 448] width 97 height 11
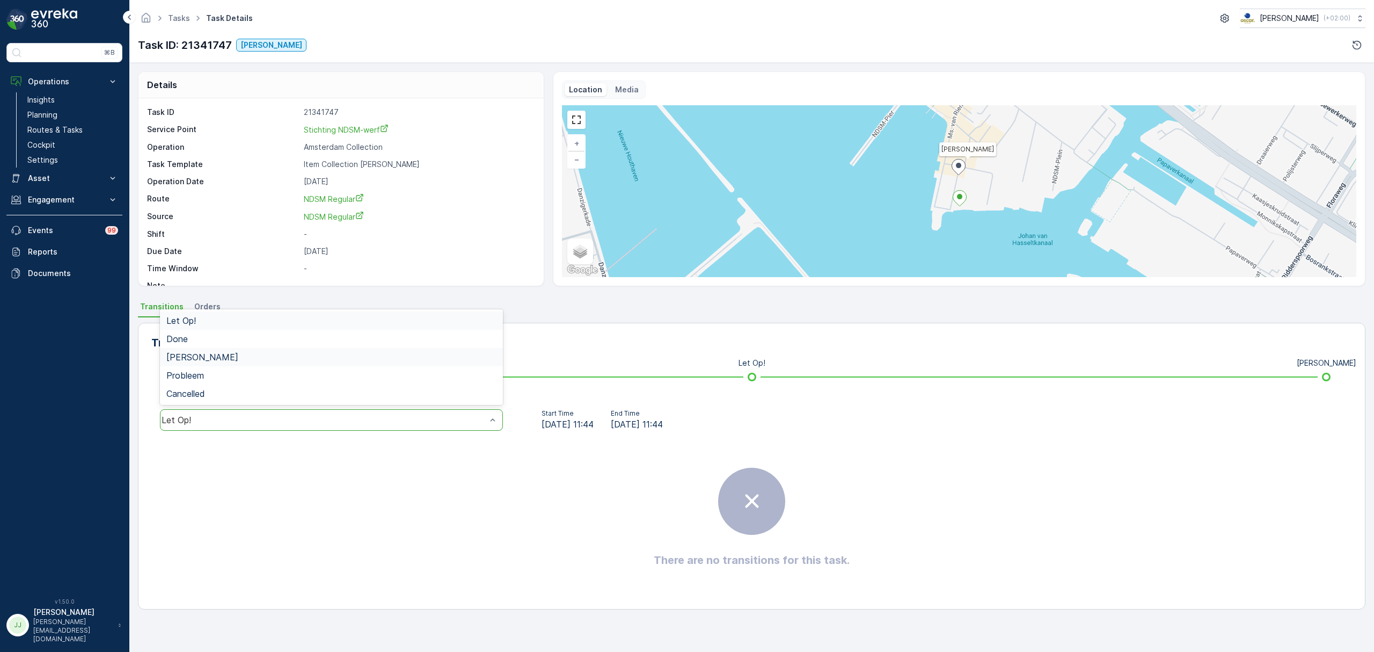
click at [196, 357] on span "[PERSON_NAME]" at bounding box center [202, 357] width 72 height 10
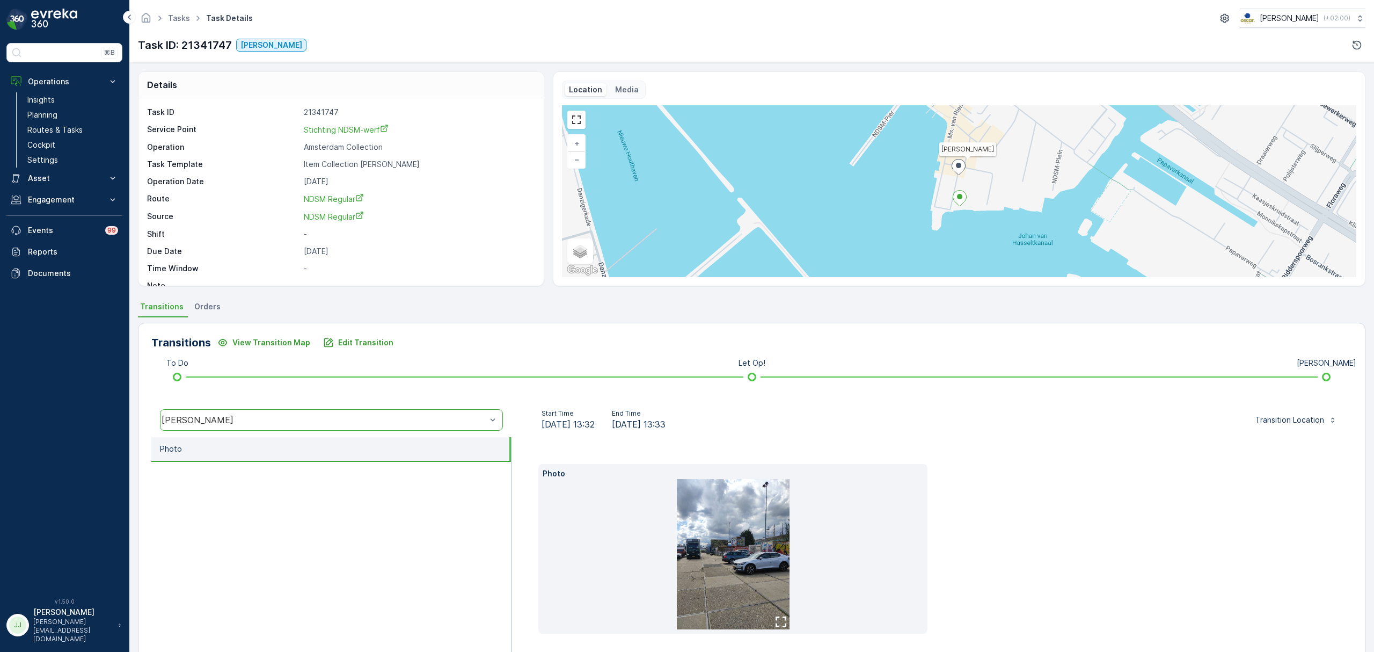
click at [727, 541] on img at bounding box center [733, 554] width 113 height 150
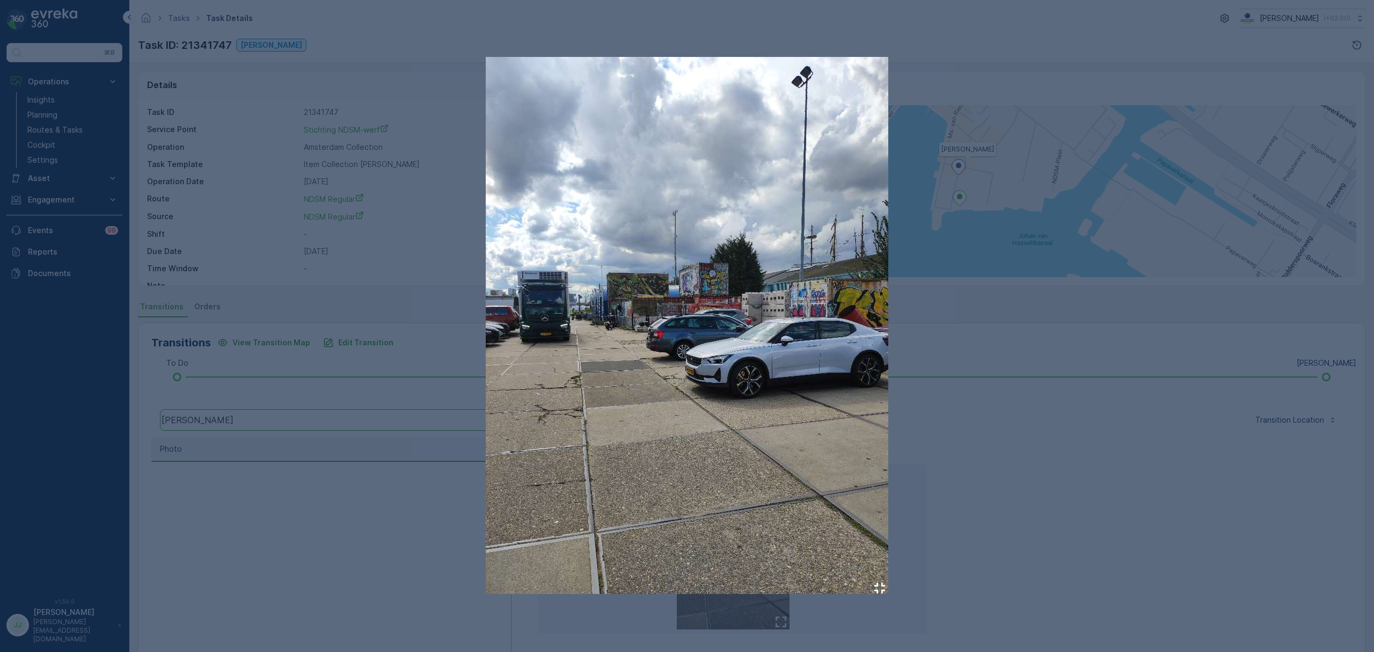
click at [636, 308] on img at bounding box center [687, 325] width 403 height 537
click at [389, 490] on div at bounding box center [687, 326] width 1374 height 652
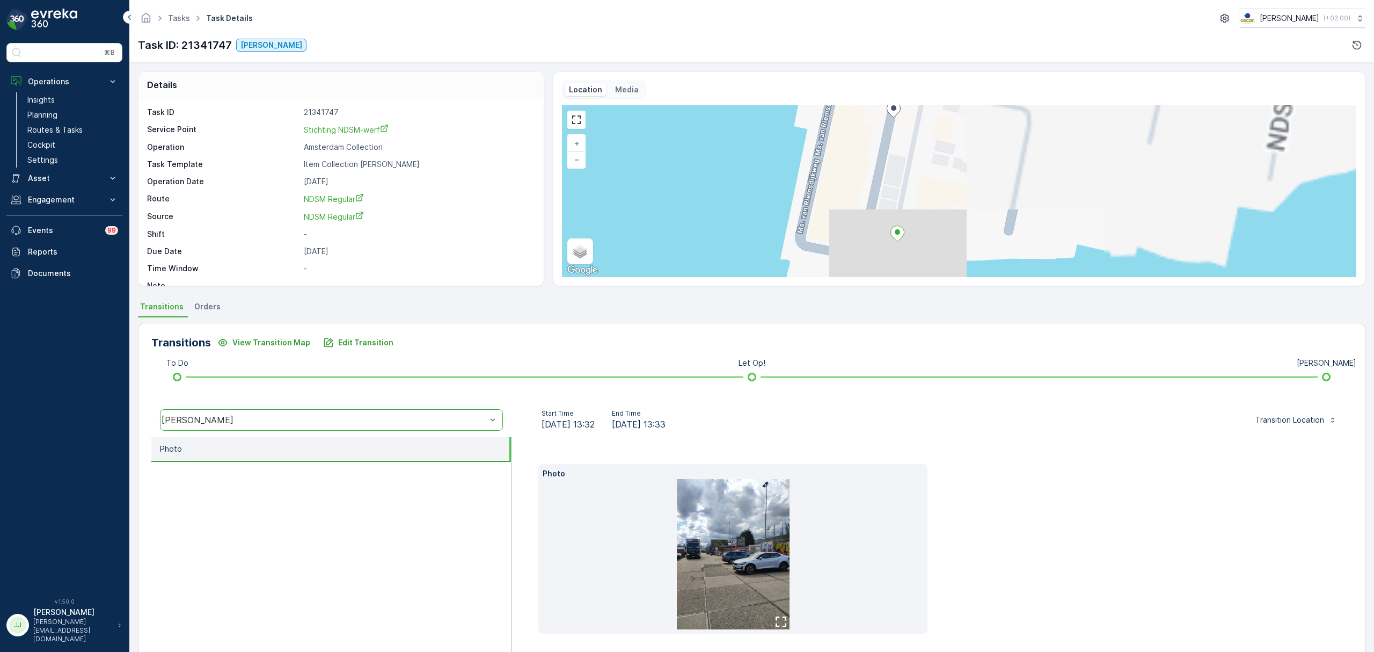
drag, startPoint x: 891, startPoint y: 196, endPoint x: 803, endPoint y: 235, distance: 96.2
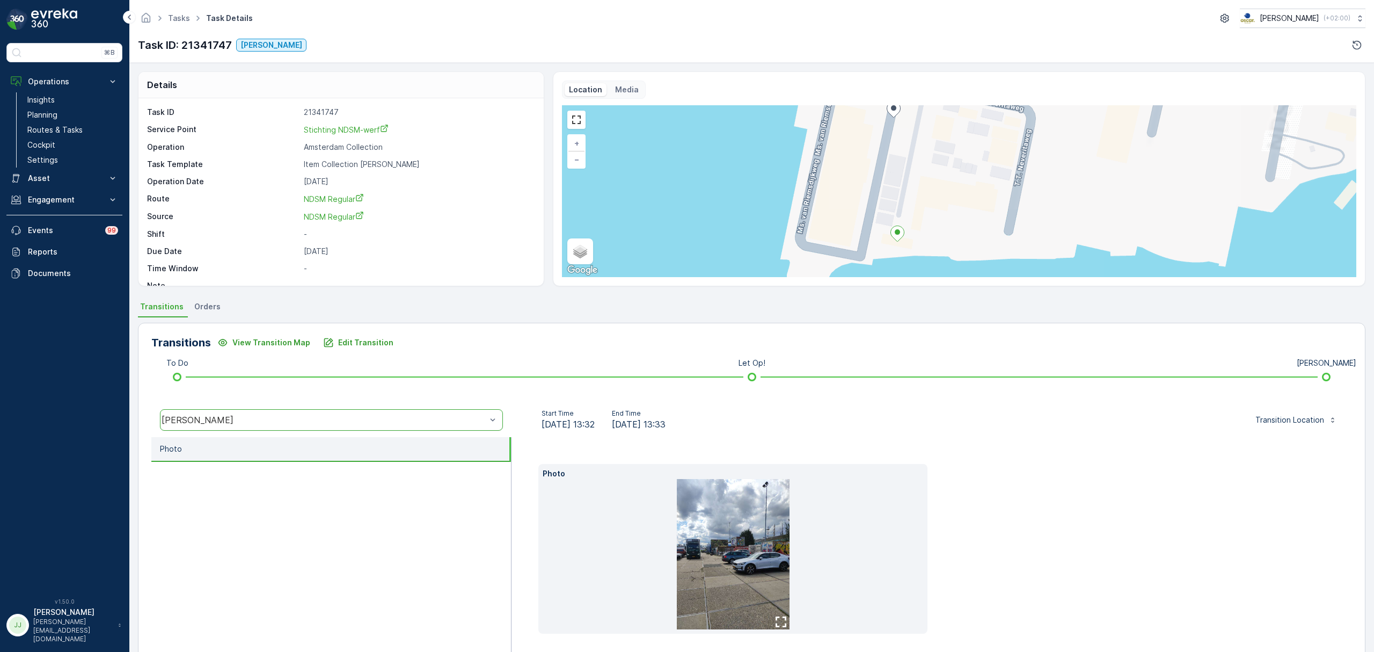
click at [803, 235] on div "Geen Afval + − Satellite Roadmap Terrain Hybrid Leaflet Keyboard shortcuts Map …" at bounding box center [959, 191] width 795 height 172
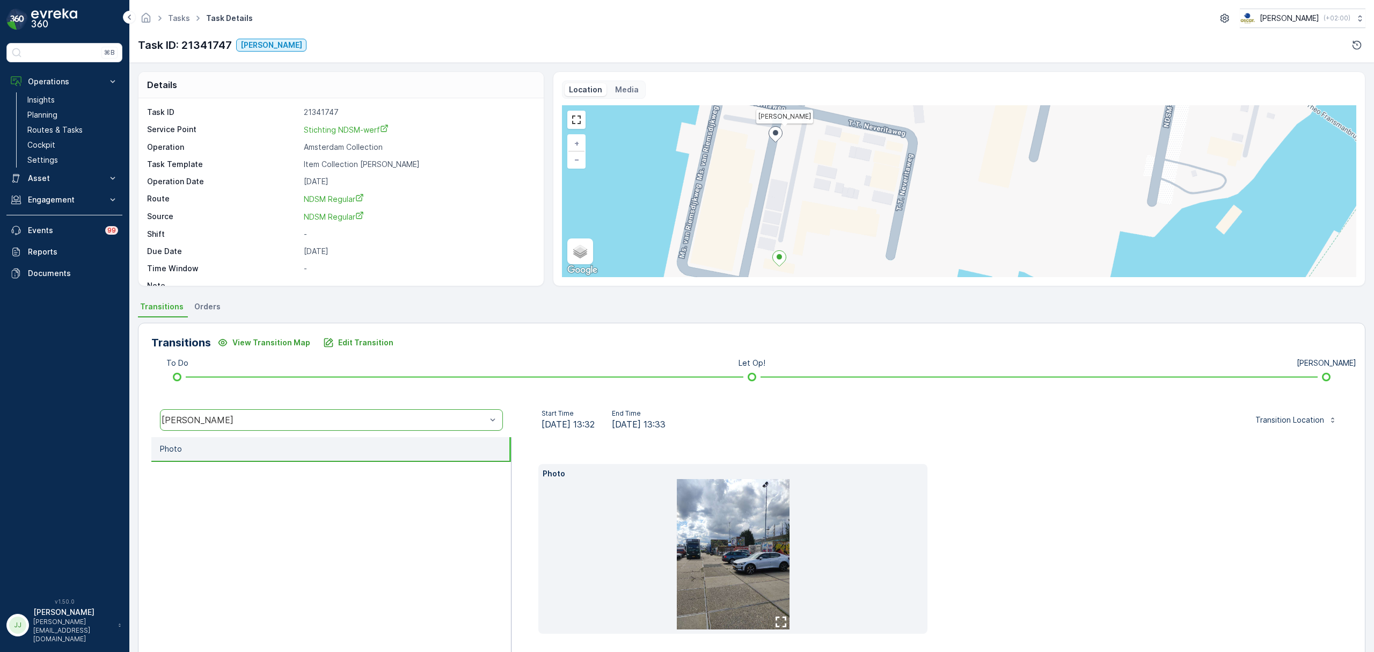
drag, startPoint x: 781, startPoint y: 220, endPoint x: 736, endPoint y: 222, distance: 45.2
click at [736, 222] on div "Geen Afval + − Satellite Roadmap Terrain Hybrid Leaflet Keyboard shortcuts Map …" at bounding box center [959, 191] width 795 height 172
drag, startPoint x: 301, startPoint y: 361, endPoint x: 311, endPoint y: 361, distance: 10.7
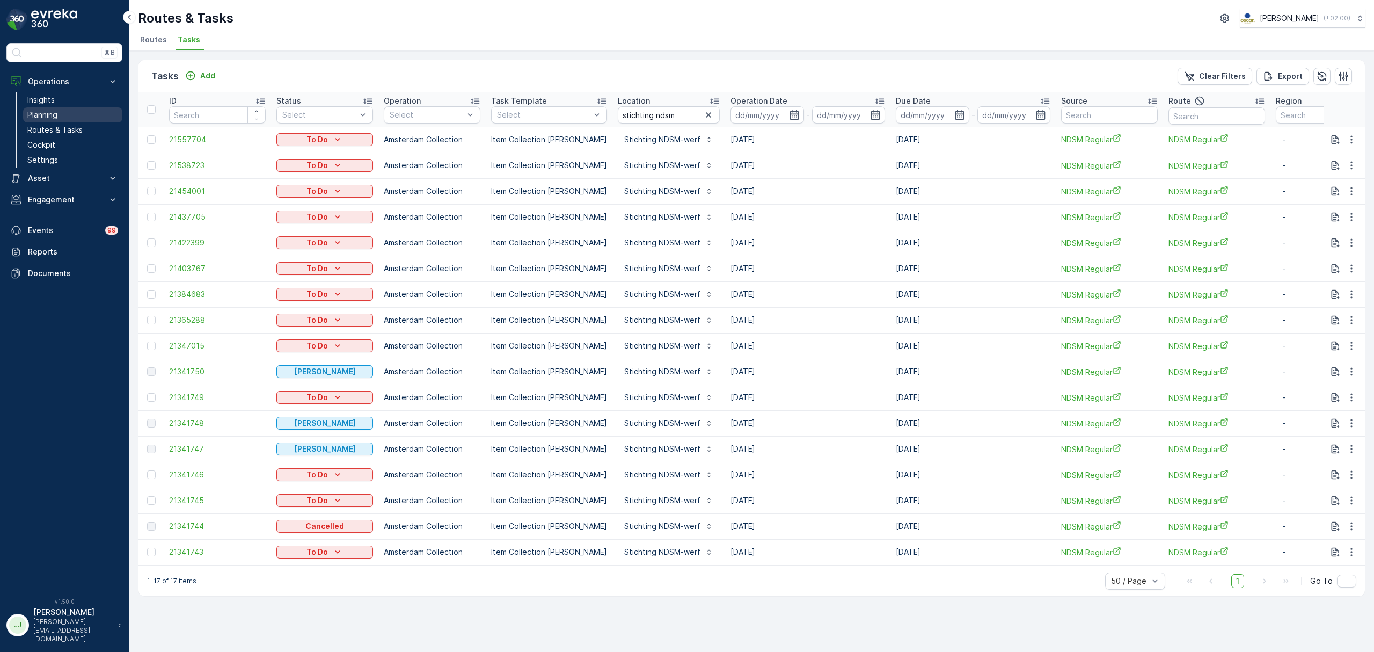
drag, startPoint x: 45, startPoint y: 118, endPoint x: 50, endPoint y: 112, distance: 8.0
click at [46, 116] on p "Planning" at bounding box center [42, 115] width 30 height 11
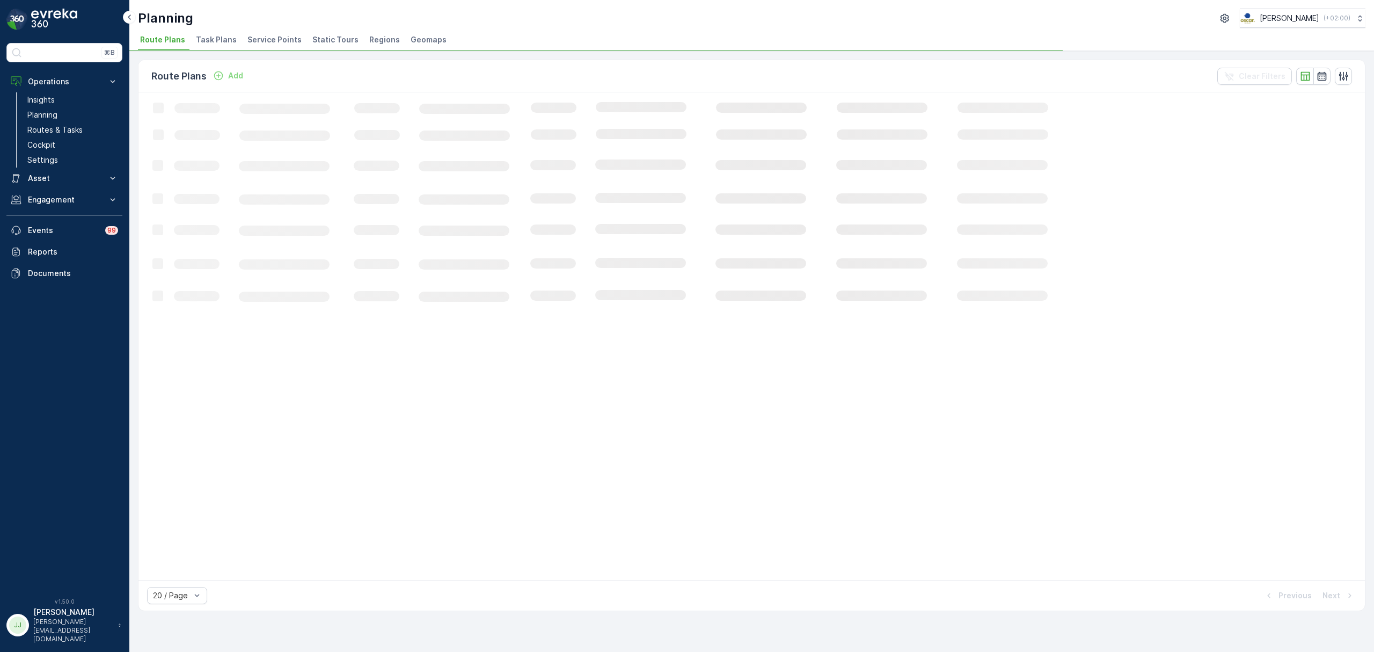
click at [268, 43] on span "Service Points" at bounding box center [274, 39] width 54 height 11
click at [1300, 75] on icon "button" at bounding box center [1300, 76] width 11 height 11
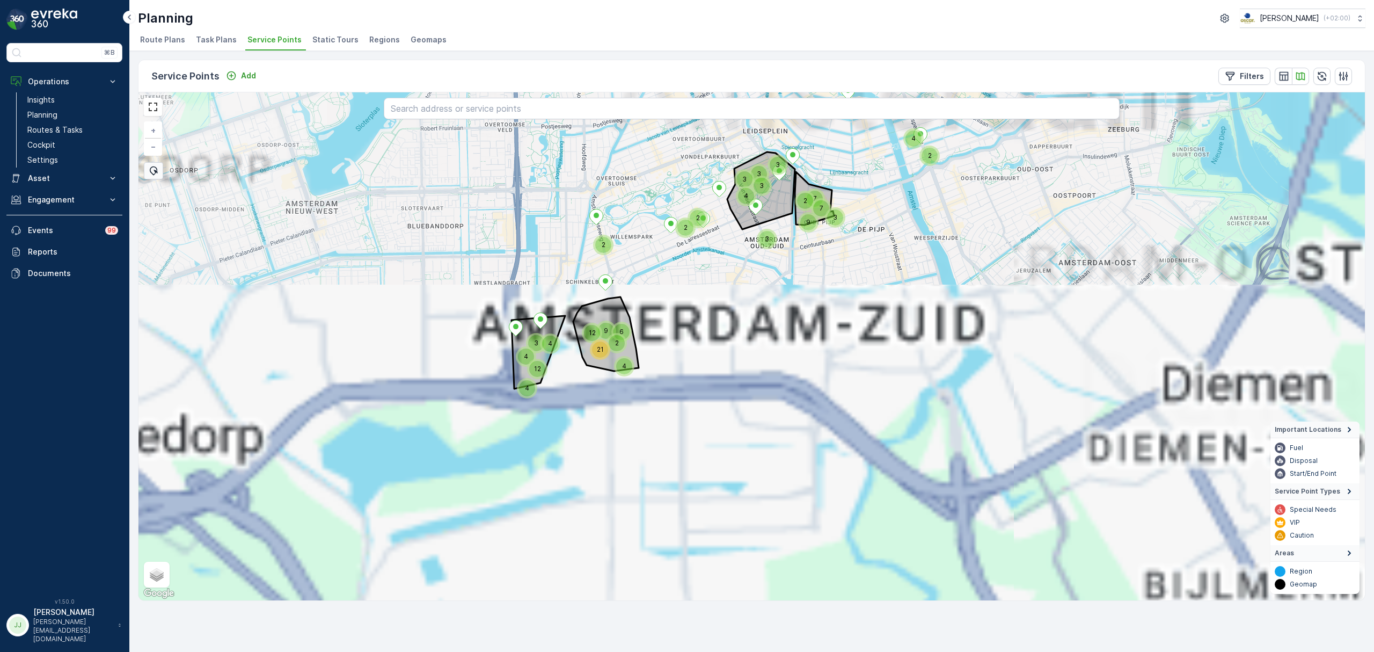
drag, startPoint x: 812, startPoint y: 355, endPoint x: 799, endPoint y: 469, distance: 114.0
click at [802, 562] on div "9 2 3 7 7 4 2 2 4 3 3 3 3 3 2 4 4 3 12 4 12 9 21 2 2 6 4 [PERSON_NAME] + − Sate…" at bounding box center [752, 346] width 1227 height 508
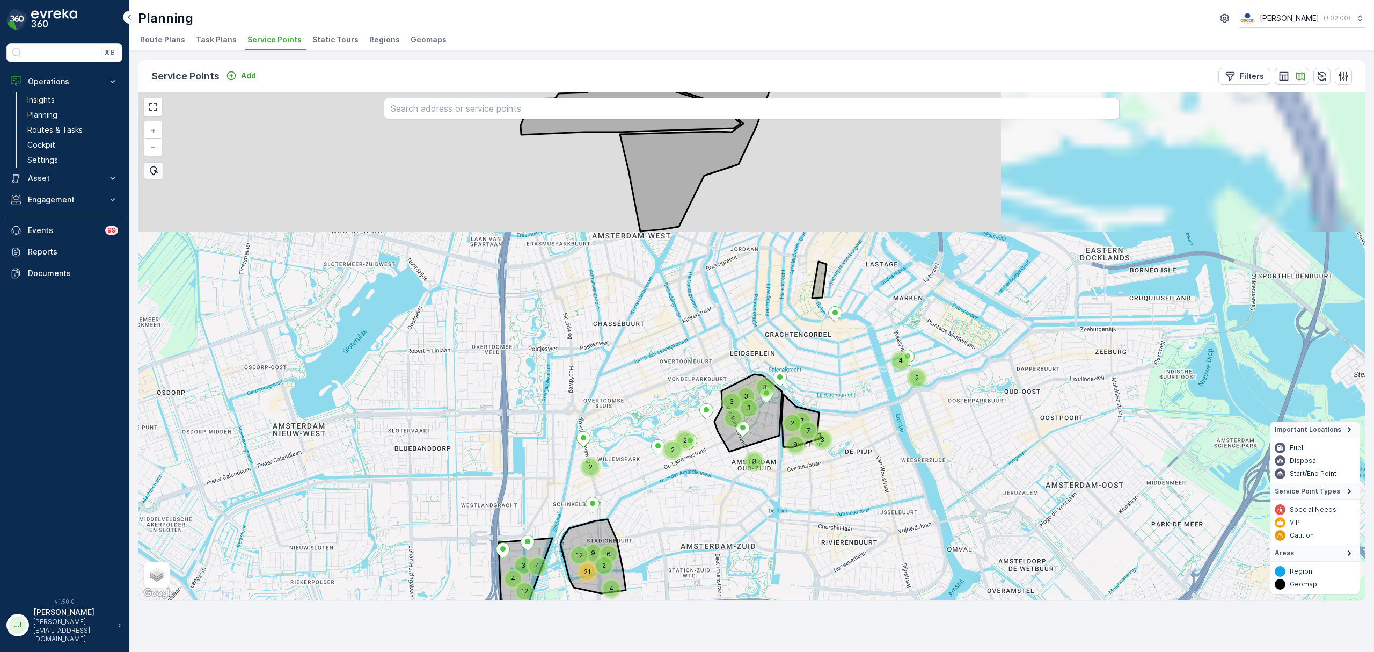
drag, startPoint x: 739, startPoint y: 478, endPoint x: 749, endPoint y: 408, distance: 70.6
click at [739, 479] on div "9 2 3 7 7 4 2 2 4 3 3 3 3 3 2 4 4 3 12 4 12 9 21 2 2 6 4 + − Satellite Roadmap …" at bounding box center [752, 346] width 1227 height 508
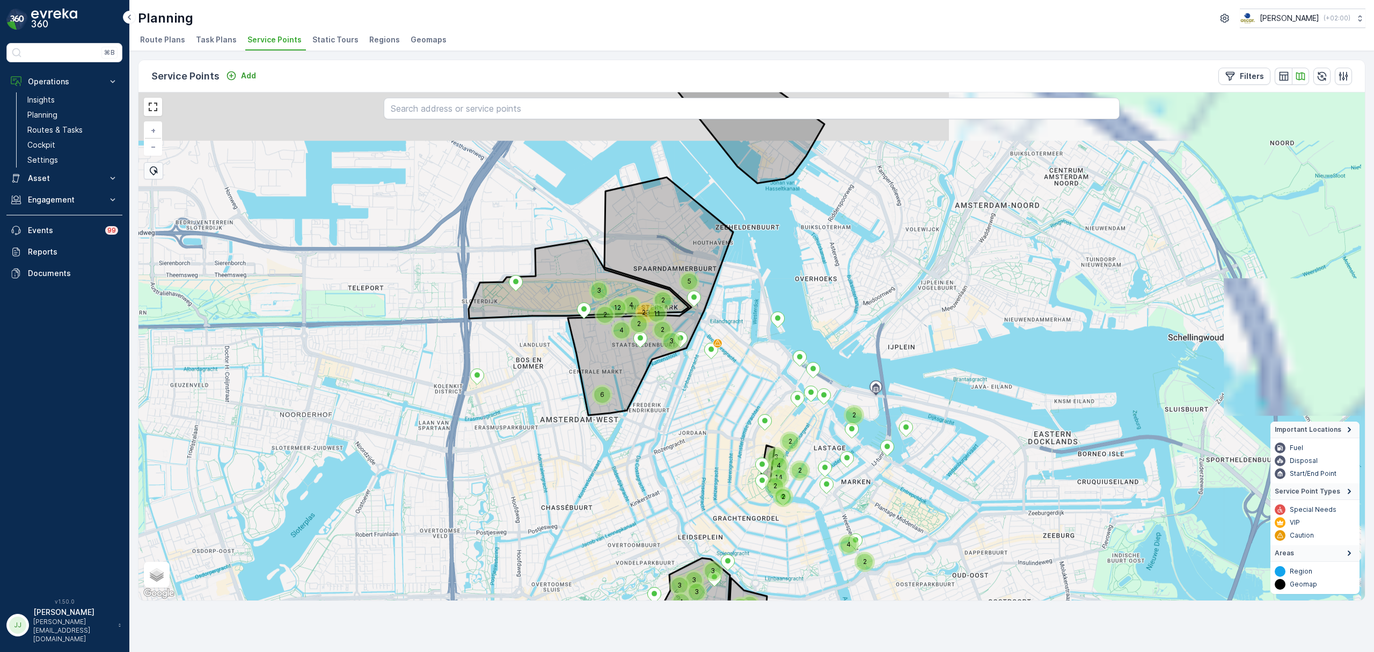
click at [763, 440] on div "9 2 3 7 7 4 2 2 4 3 3 3 3 3 2 4 3 12 4 12 9 21 2 2 6 4 2 2 3 2 14 4 2 2 12 4 4 …" at bounding box center [752, 346] width 1227 height 508
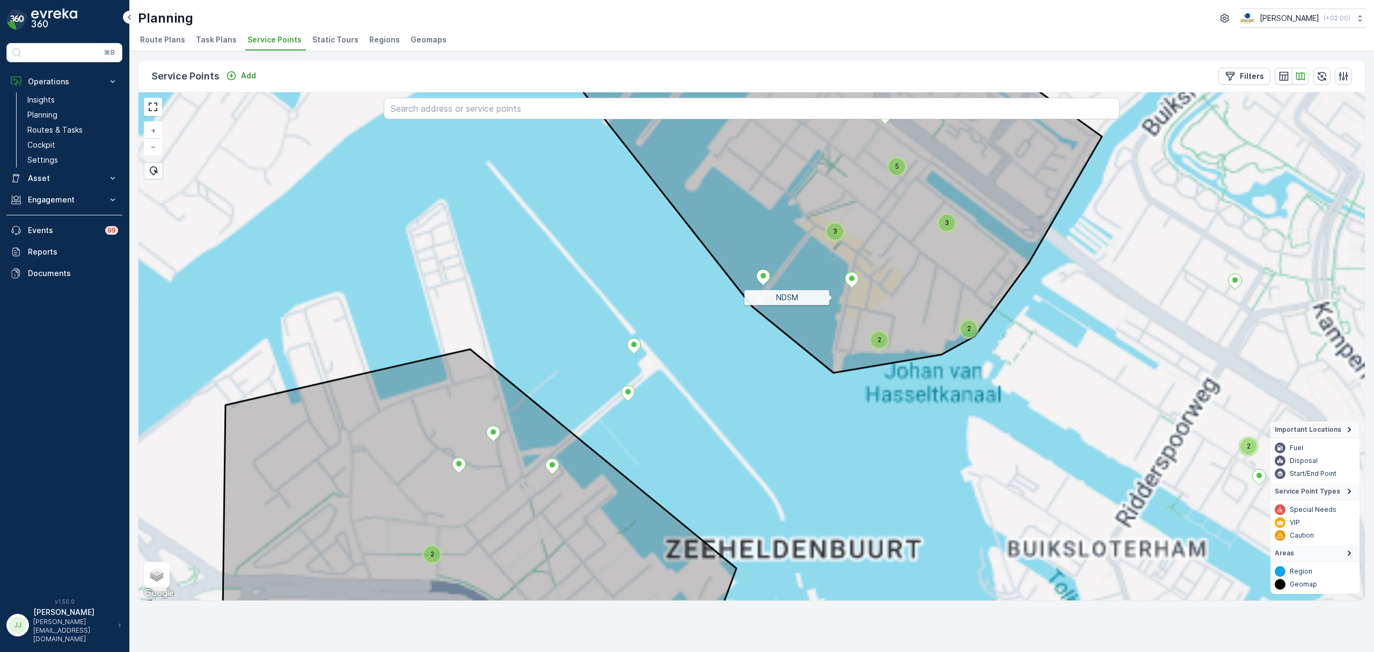
click at [758, 331] on icon at bounding box center [822, 206] width 560 height 333
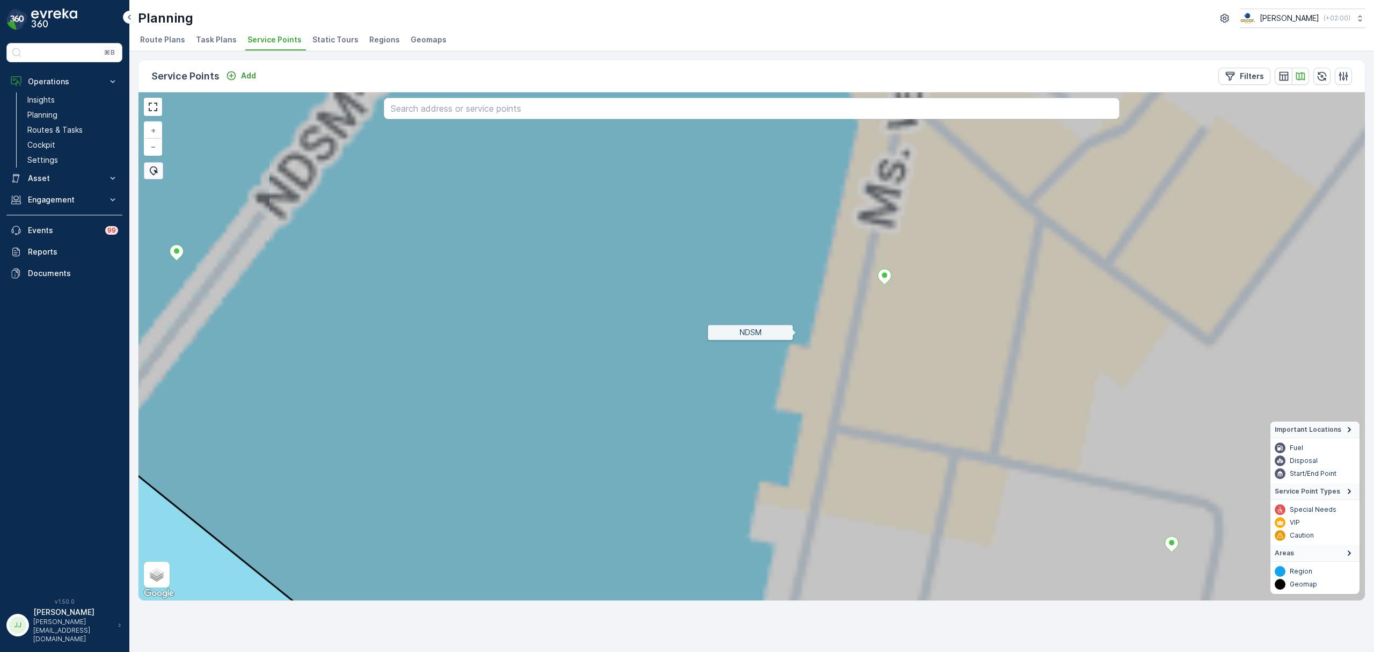
click at [685, 288] on icon at bounding box center [751, 346] width 1475 height 613
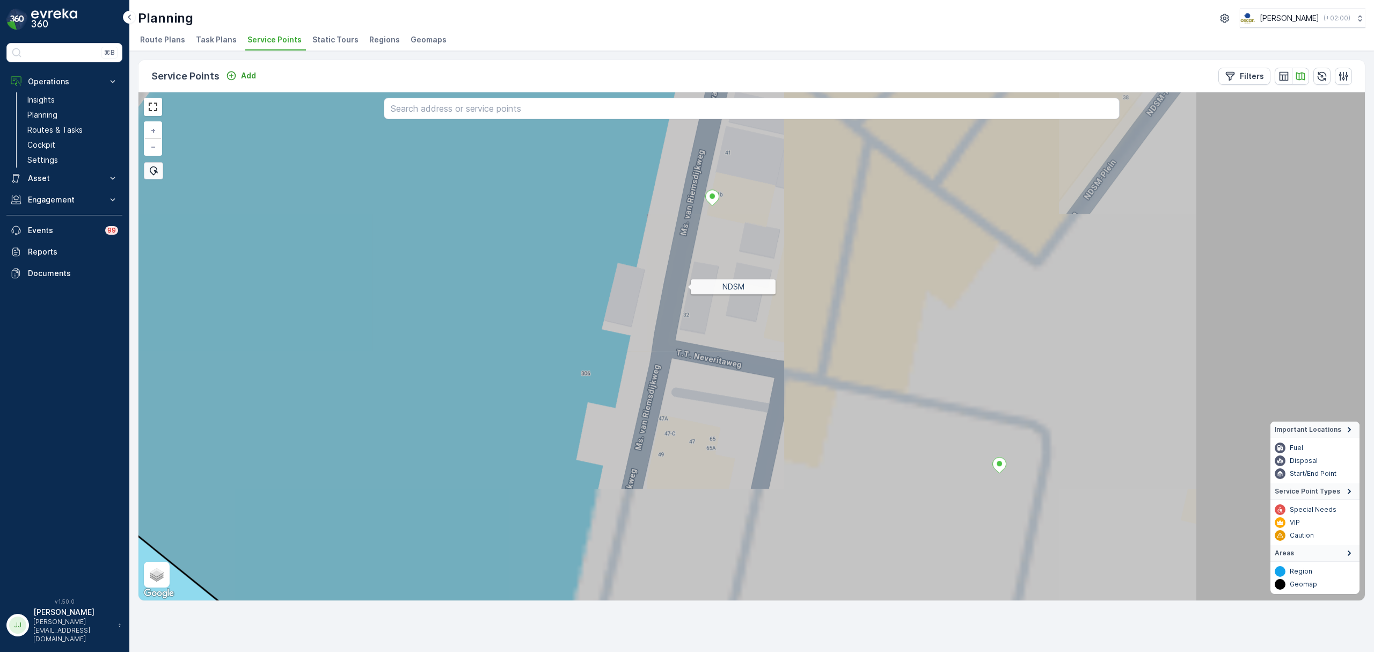
drag, startPoint x: 750, startPoint y: 216, endPoint x: 773, endPoint y: 317, distance: 103.5
click at [750, 205] on icon at bounding box center [751, 346] width 1475 height 613
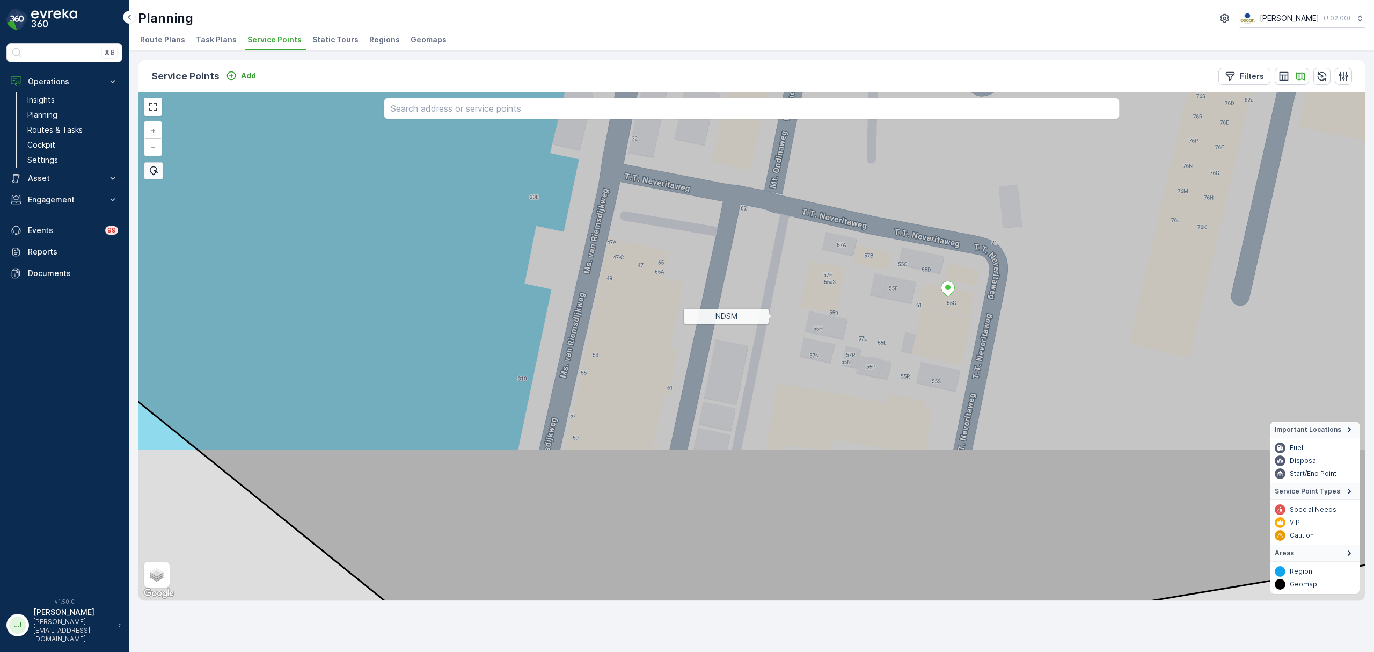
drag, startPoint x: 759, startPoint y: 323, endPoint x: 705, endPoint y: 329, distance: 54.0
click at [705, 329] on icon at bounding box center [751, 346] width 1475 height 613
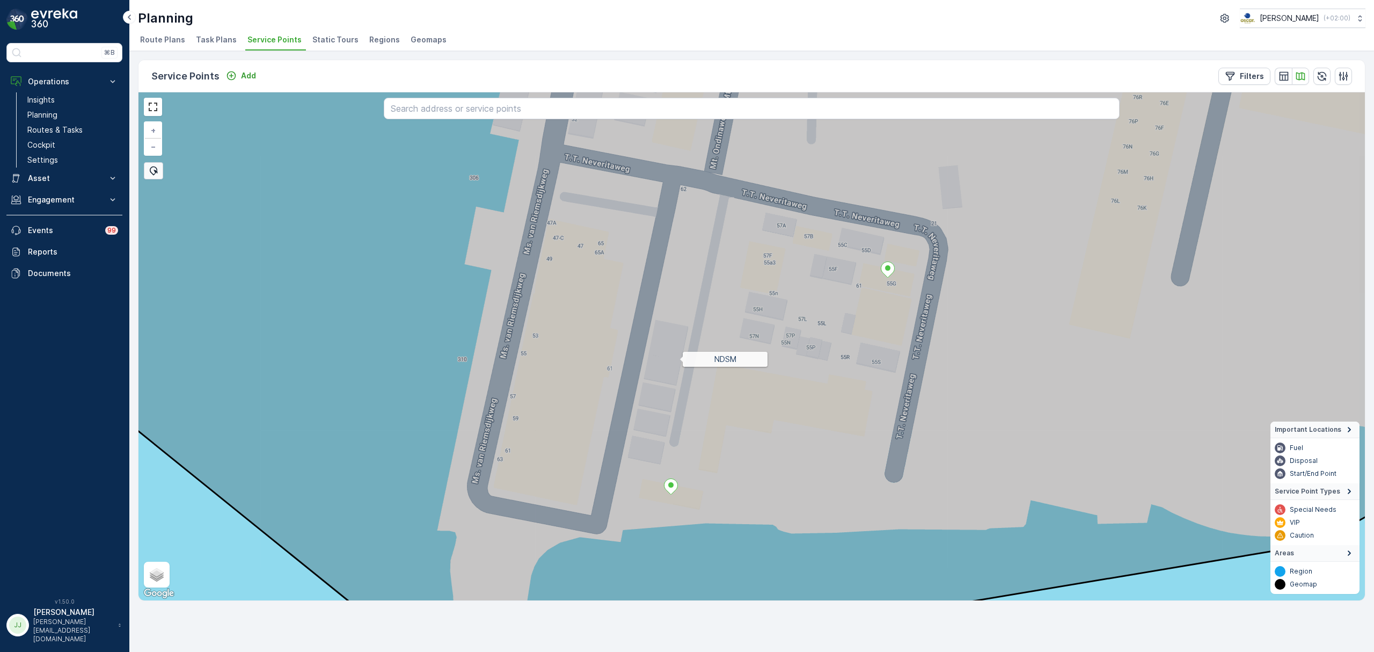
drag, startPoint x: 679, startPoint y: 402, endPoint x: 660, endPoint y: 411, distance: 20.7
click at [679, 327] on icon at bounding box center [753, 318] width 1475 height 613
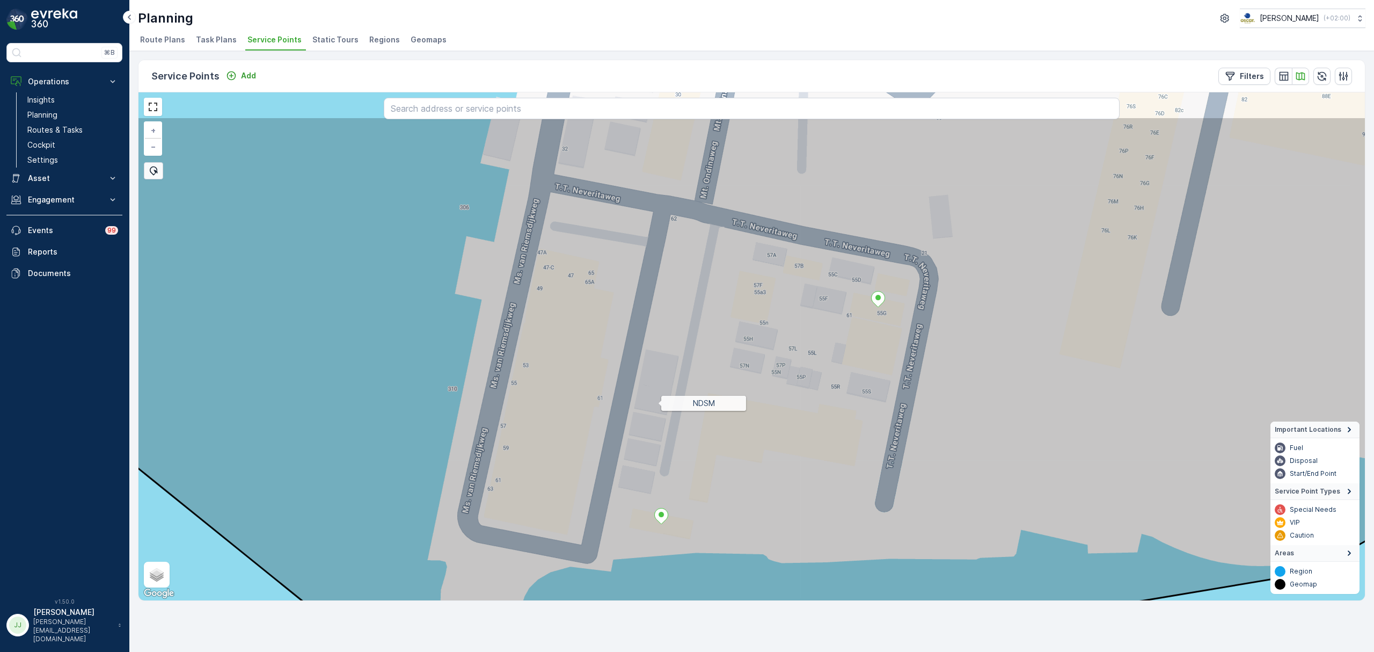
drag, startPoint x: 667, startPoint y: 315, endPoint x: 658, endPoint y: 406, distance: 91.7
click at [658, 406] on icon at bounding box center [743, 417] width 1475 height 600
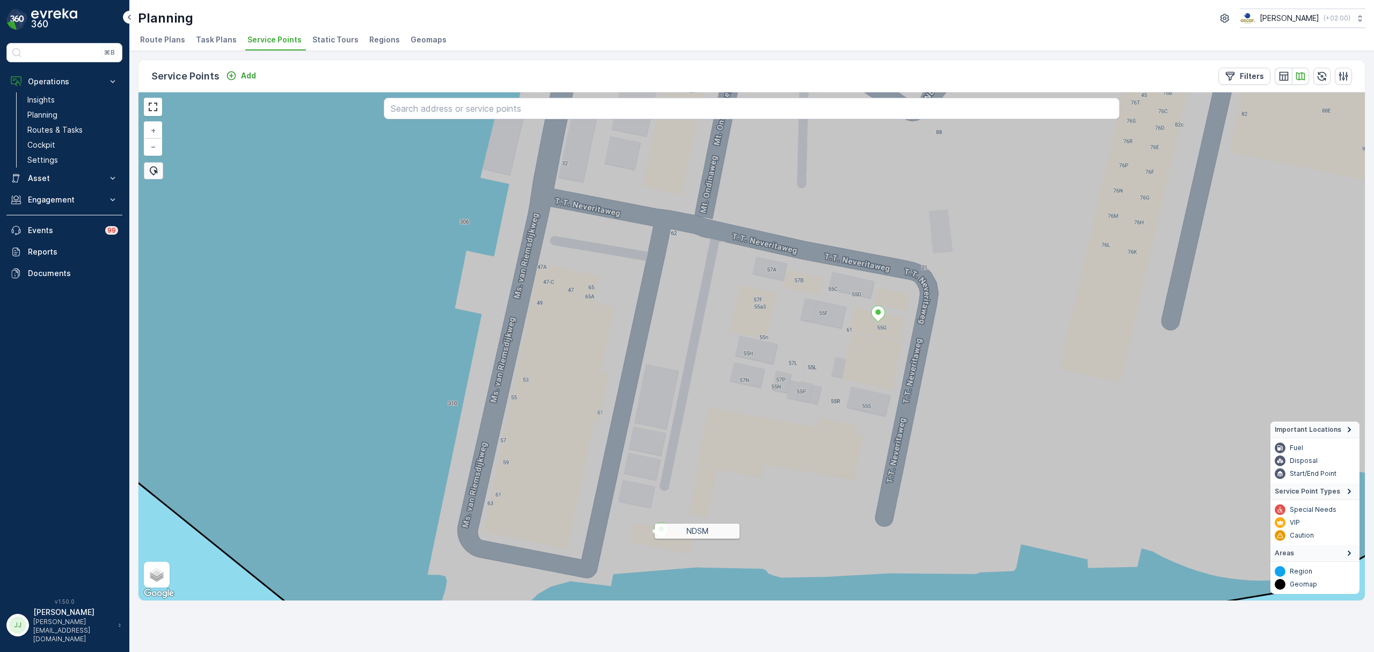
click at [655, 530] on icon at bounding box center [661, 531] width 13 height 16
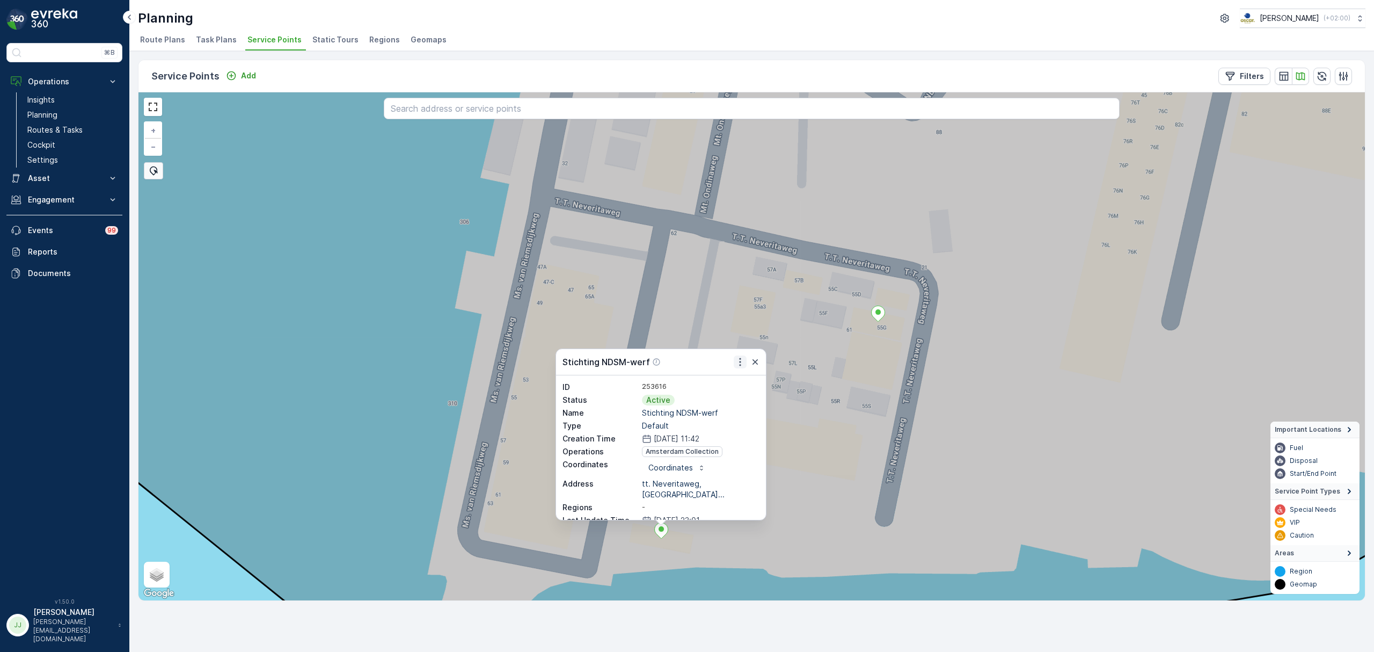
click at [739, 362] on icon "button" at bounding box center [740, 361] width 11 height 11
click at [731, 392] on span "Edit Service Point" at bounding box center [713, 393] width 64 height 11
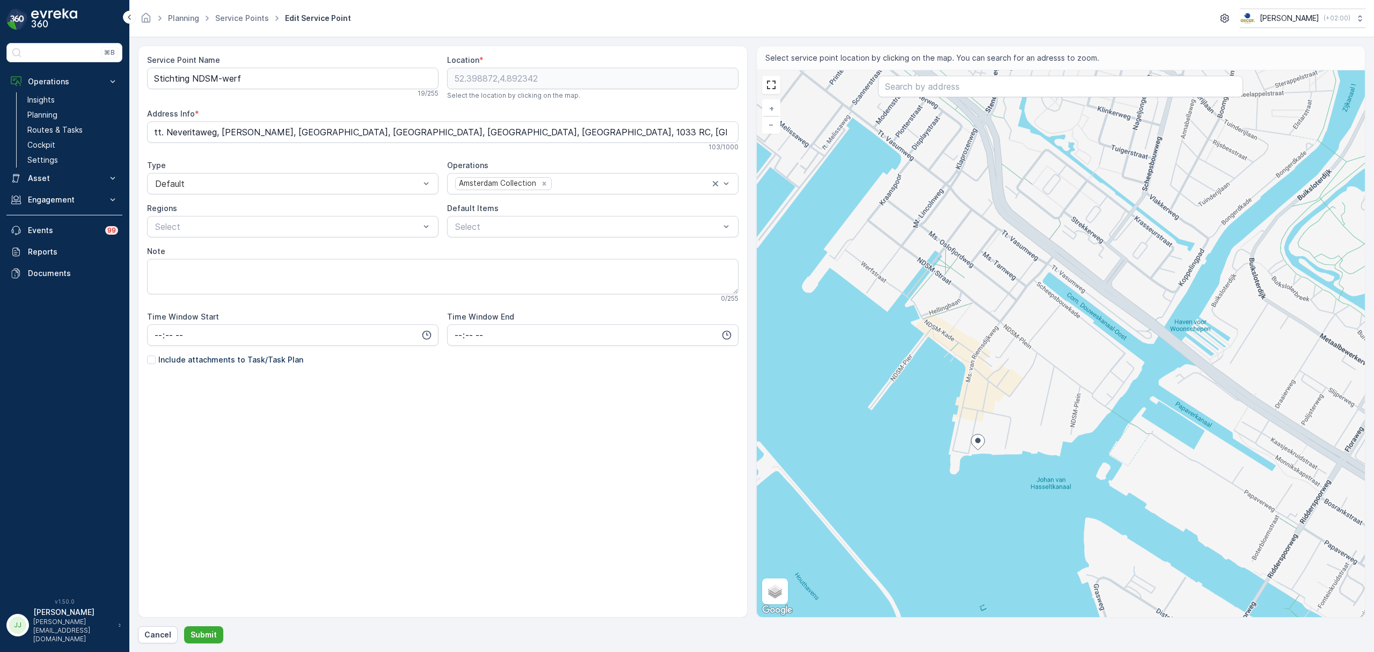
drag, startPoint x: 1033, startPoint y: 305, endPoint x: 952, endPoint y: 403, distance: 127.3
click at [952, 403] on div "+ − Satellite Roadmap Terrain Hybrid Leaflet Keyboard shortcuts Map Data Map da…" at bounding box center [1061, 343] width 609 height 547
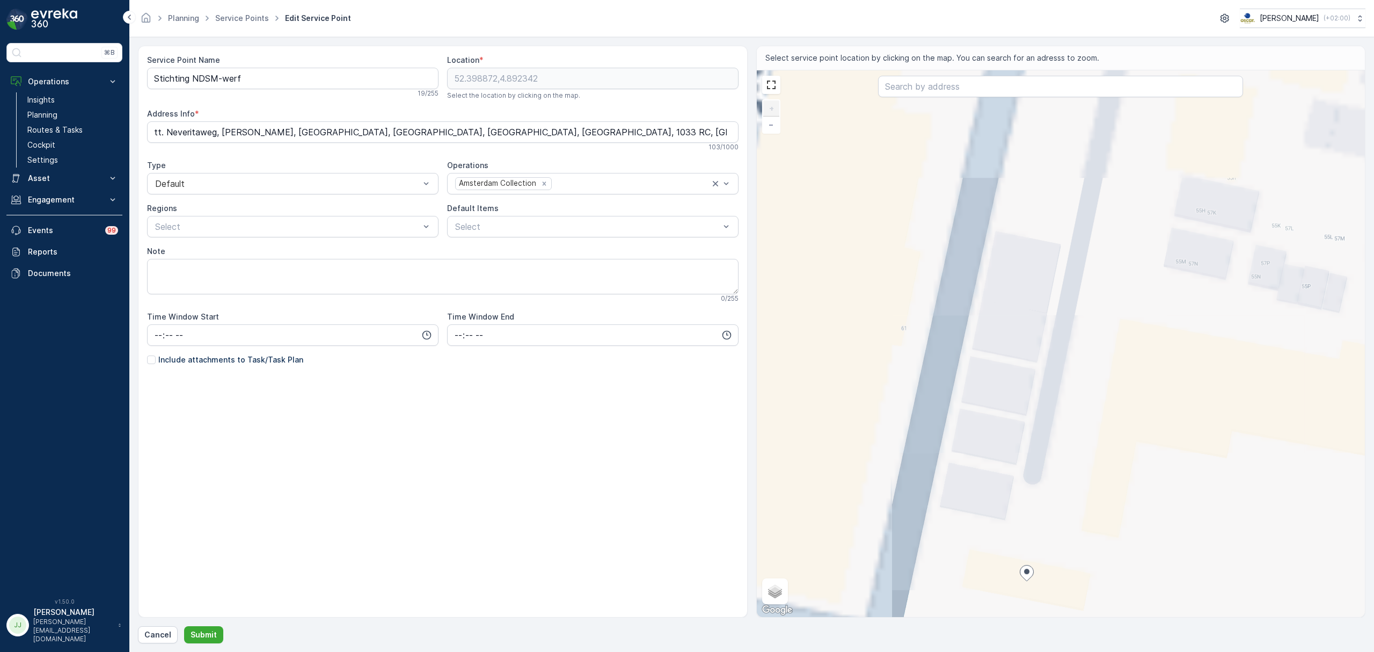
drag, startPoint x: 890, startPoint y: 381, endPoint x: 1049, endPoint y: 482, distance: 188.3
click at [1100, 574] on div "+ − Satellite Roadmap Terrain Hybrid Leaflet Keyboard shortcuts Map Data Map da…" at bounding box center [1061, 343] width 609 height 547
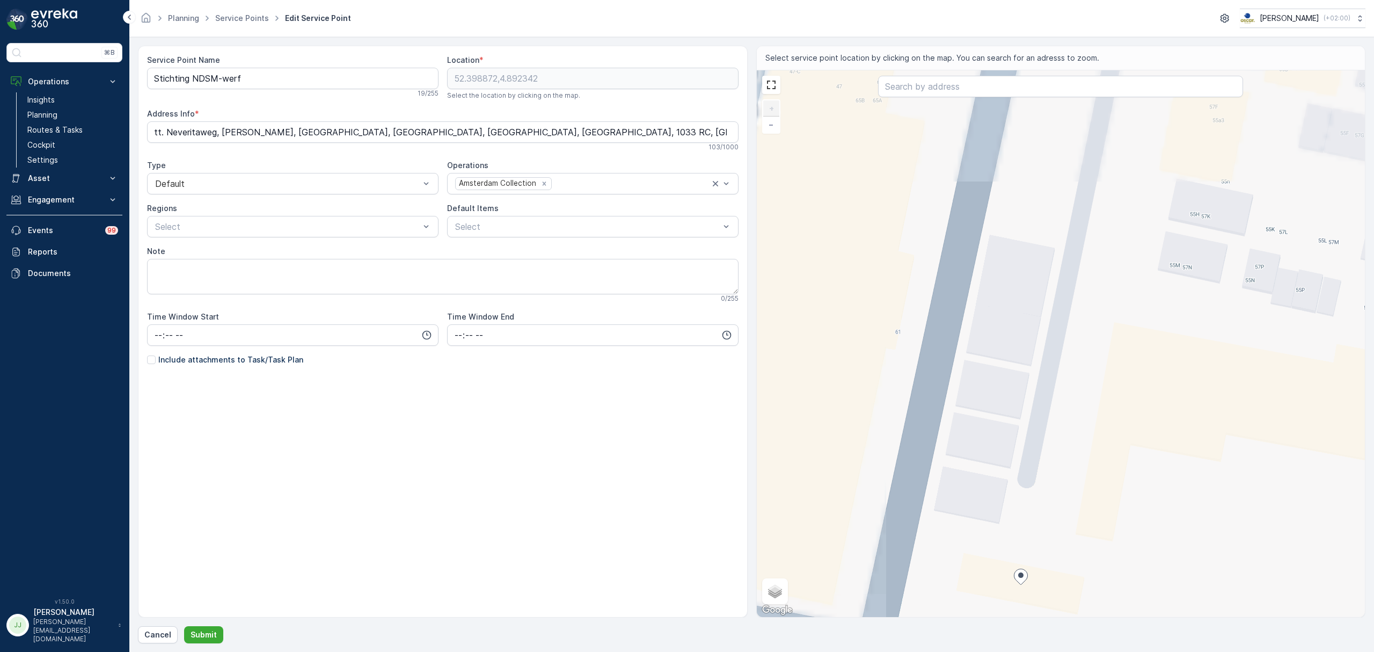
drag, startPoint x: 1046, startPoint y: 484, endPoint x: 1030, endPoint y: 524, distance: 43.4
click at [1030, 525] on div "+ − Satellite Roadmap Terrain Hybrid Leaflet Keyboard shortcuts Map Data Map da…" at bounding box center [1061, 343] width 609 height 547
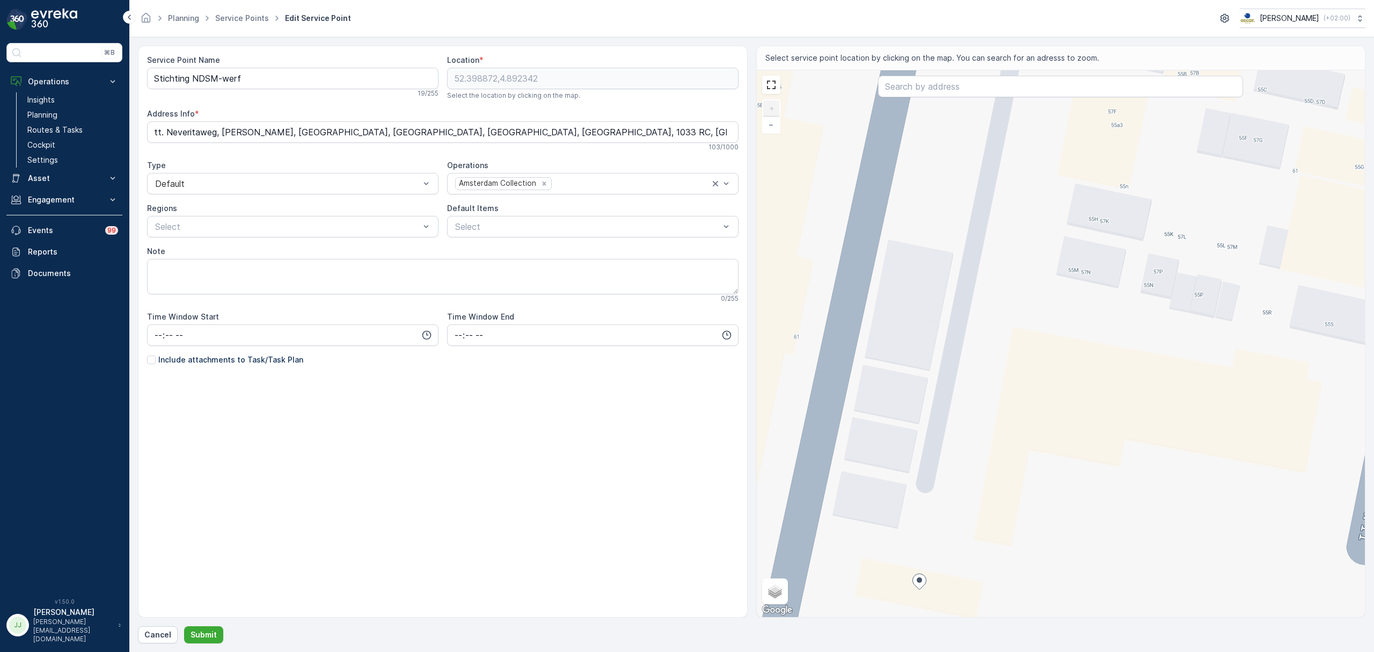
drag, startPoint x: 1003, startPoint y: 411, endPoint x: 918, endPoint y: 367, distance: 96.0
click at [918, 367] on div "+ − Satellite Roadmap Terrain Hybrid Leaflet Keyboard shortcuts Map Data Map da…" at bounding box center [1061, 343] width 609 height 547
drag, startPoint x: 631, startPoint y: 133, endPoint x: 40, endPoint y: 151, distance: 591.9
click at [40, 151] on div "⌘B Operations Insights Planning Routes & Tasks Cockpit Settings Asset Assets En…" at bounding box center [687, 326] width 1374 height 652
type Info "buiksloterham"
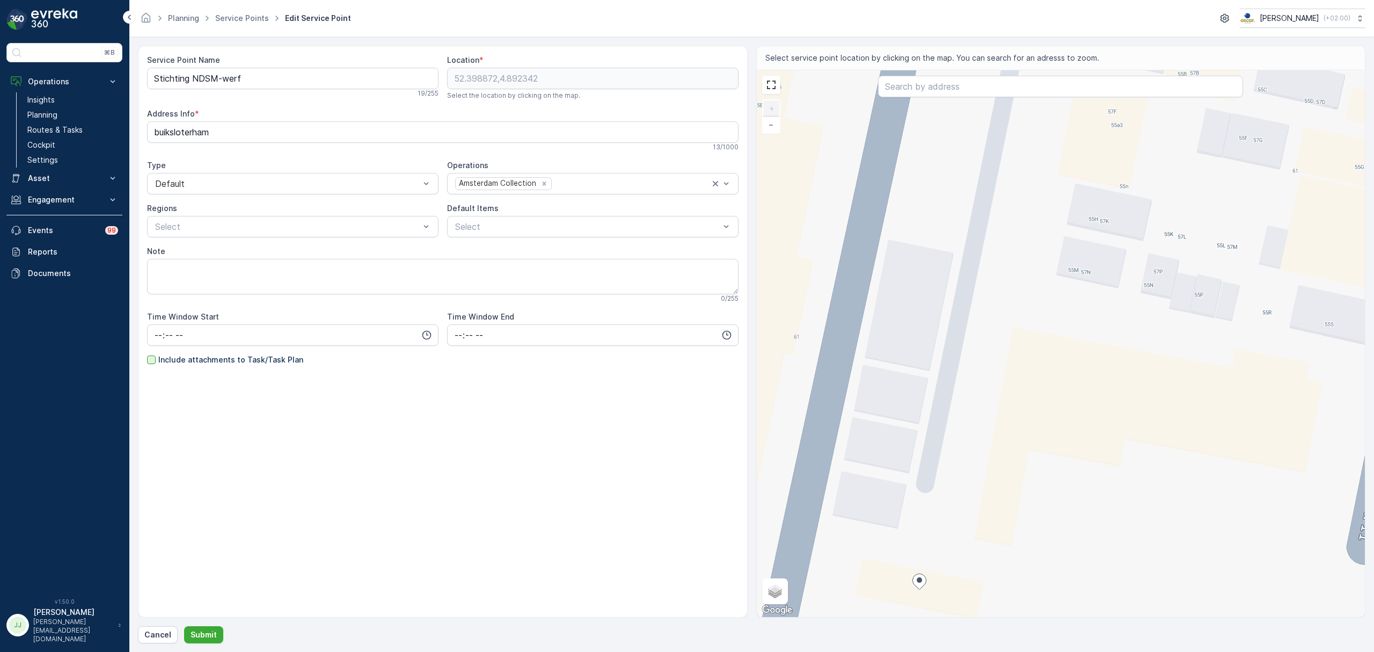
click at [152, 360] on div at bounding box center [151, 359] width 9 height 9
click at [147, 354] on input "Include attachments to Task/Task Plan" at bounding box center [147, 354] width 0 height 0
click at [198, 630] on p "Submit" at bounding box center [204, 634] width 26 height 11
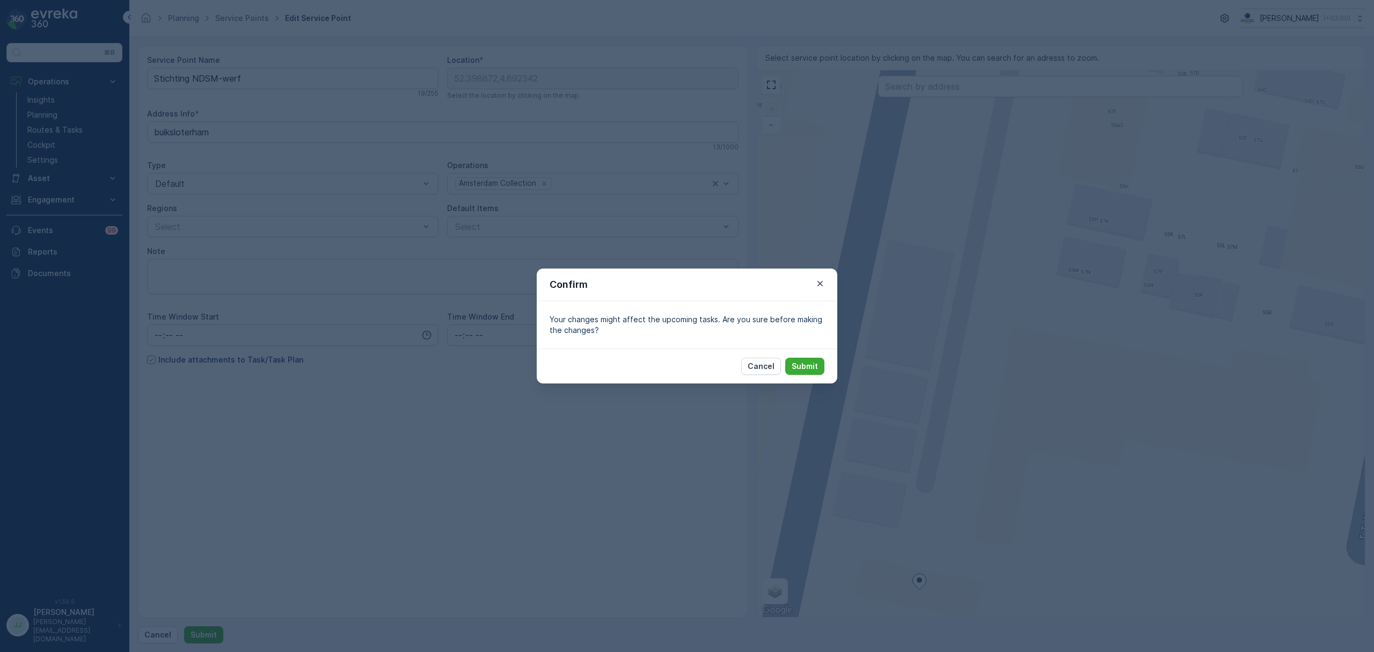
click at [818, 282] on icon "button" at bounding box center [820, 283] width 11 height 11
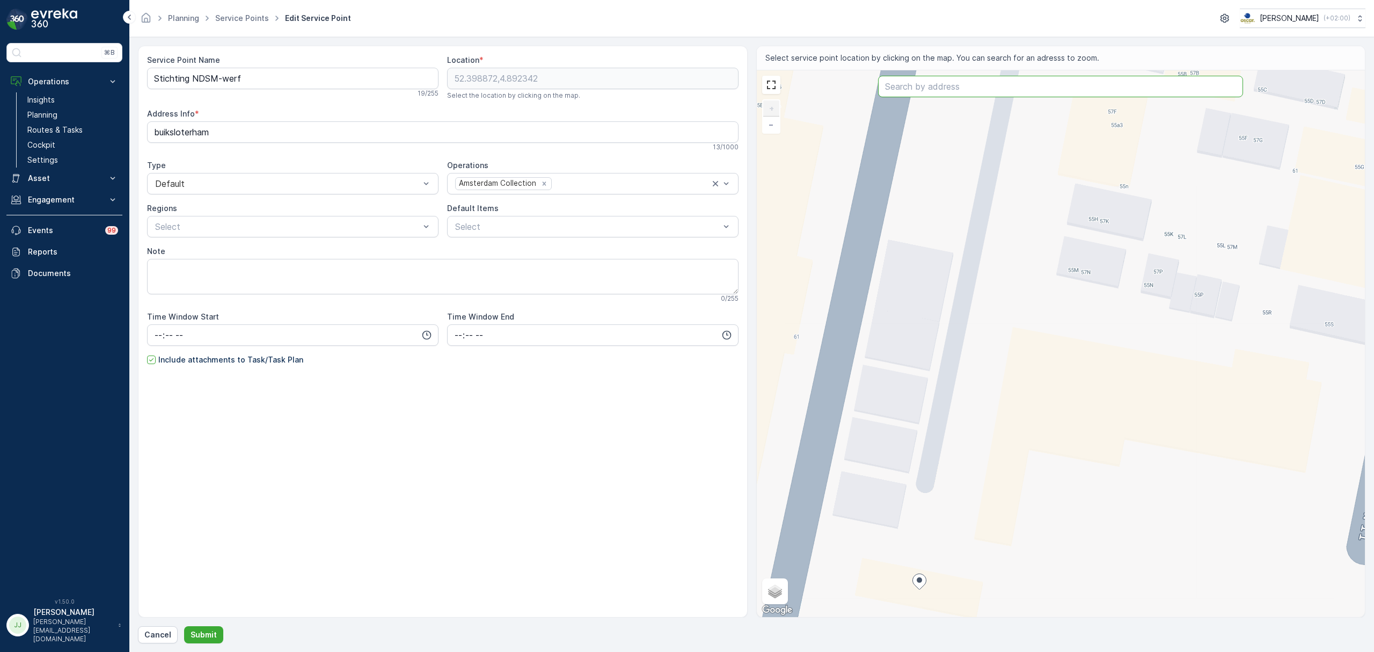
click at [941, 91] on input "text" at bounding box center [1060, 86] width 365 height 21
type input "buiksloterham"
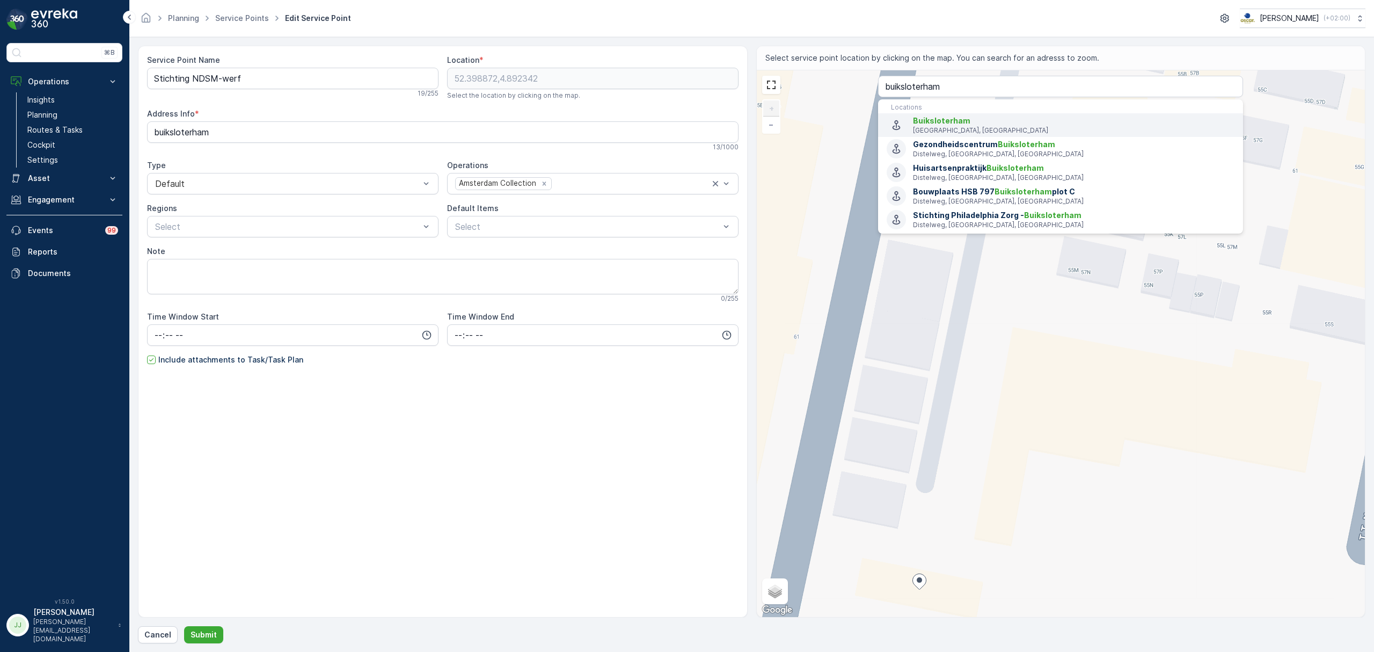
click at [926, 119] on span "Buiksloterham" at bounding box center [941, 120] width 57 height 9
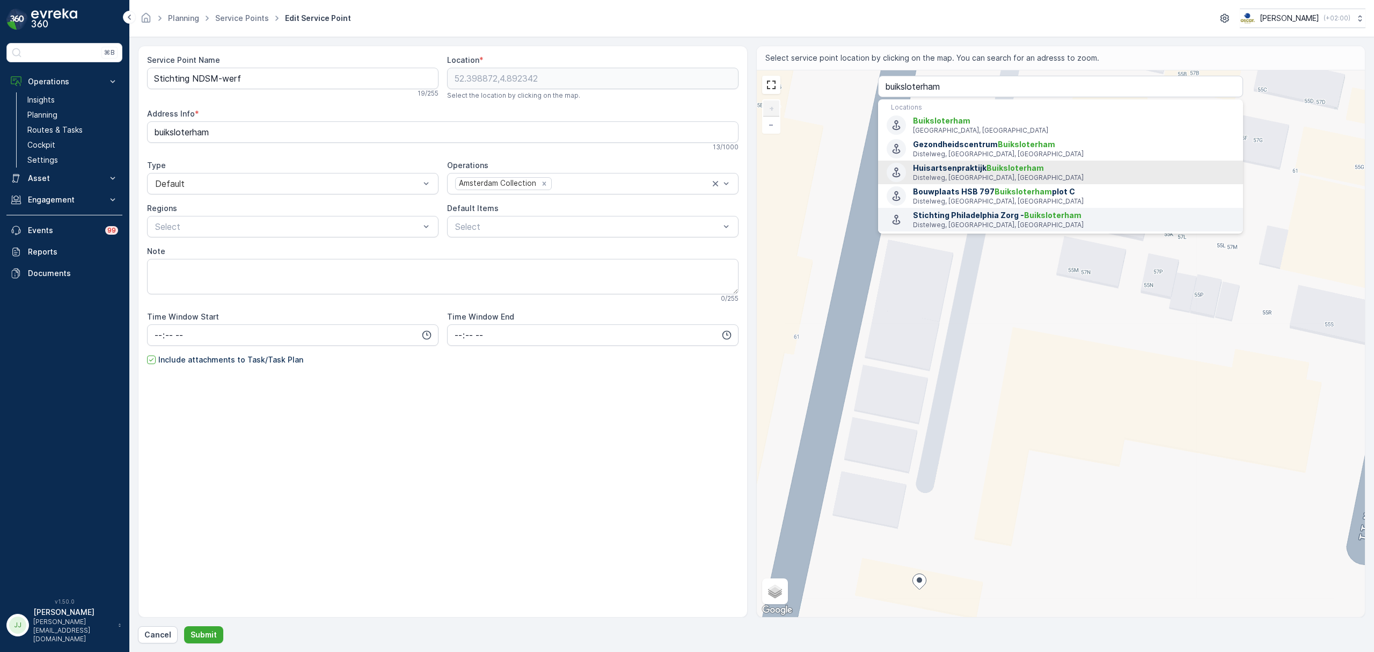
type input "52.3940049,4.9022003"
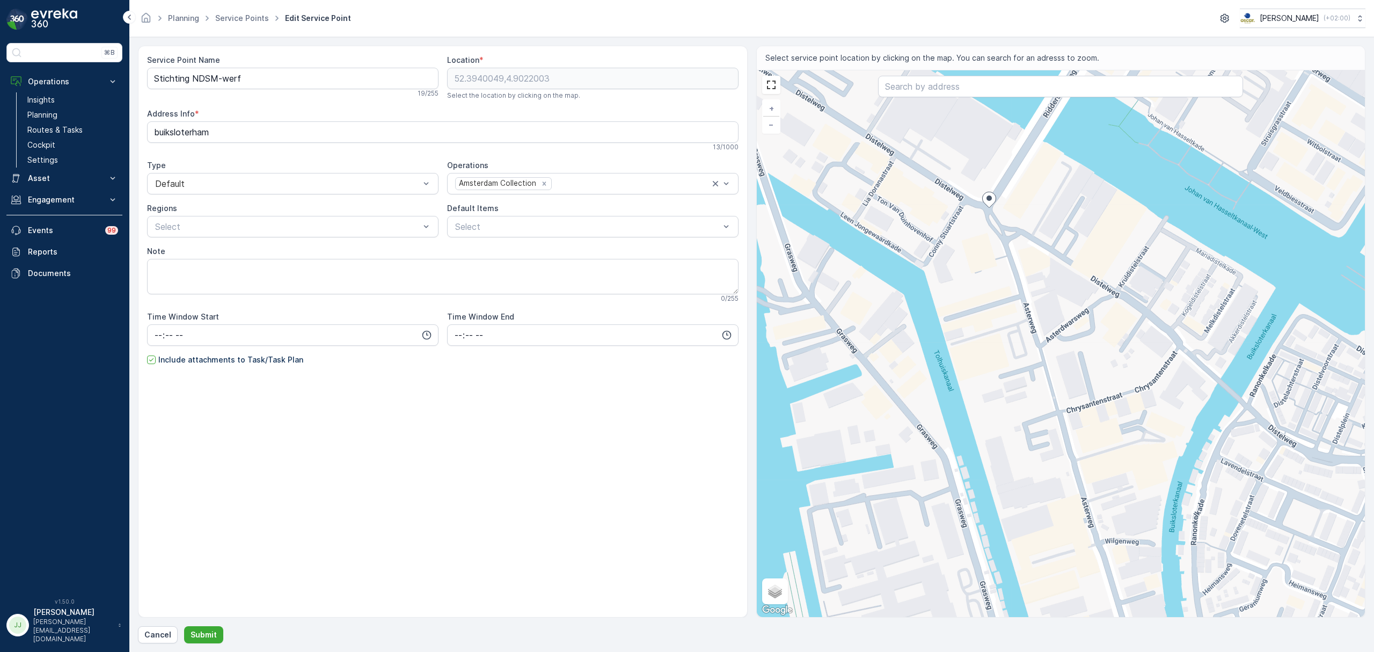
drag, startPoint x: 993, startPoint y: 288, endPoint x: 986, endPoint y: 267, distance: 22.4
click at [982, 263] on div "+ − Satellite Roadmap Terrain Hybrid Leaflet Keyboard shortcuts Map Data Map da…" at bounding box center [1061, 343] width 609 height 547
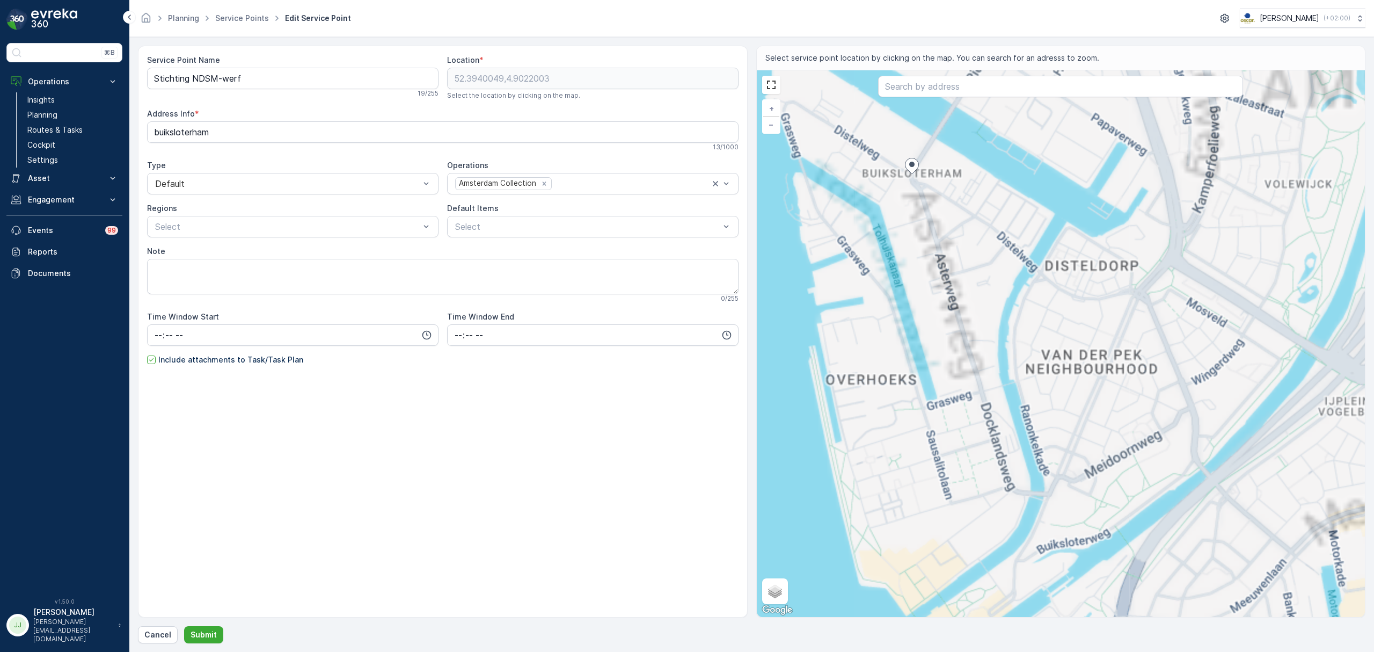
drag, startPoint x: 988, startPoint y: 303, endPoint x: 1021, endPoint y: 431, distance: 131.4
click at [1021, 431] on div "+ − Satellite Roadmap Terrain Hybrid Leaflet Keyboard shortcuts Map Data Map da…" at bounding box center [1061, 343] width 609 height 547
type input "52.38775972794072,4.906559350870068"
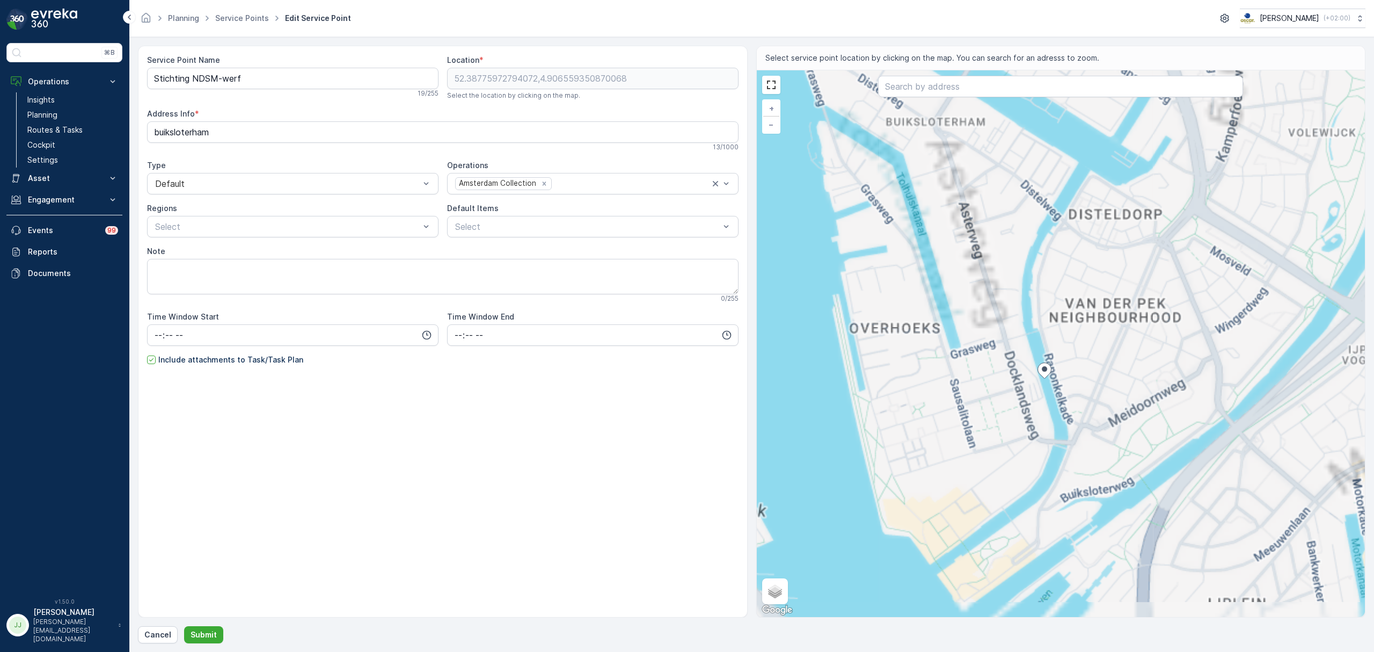
click at [1027, 482] on div "+ − Satellite Roadmap Terrain Hybrid Leaflet Keyboard shortcuts Map Data Map da…" at bounding box center [1061, 343] width 609 height 547
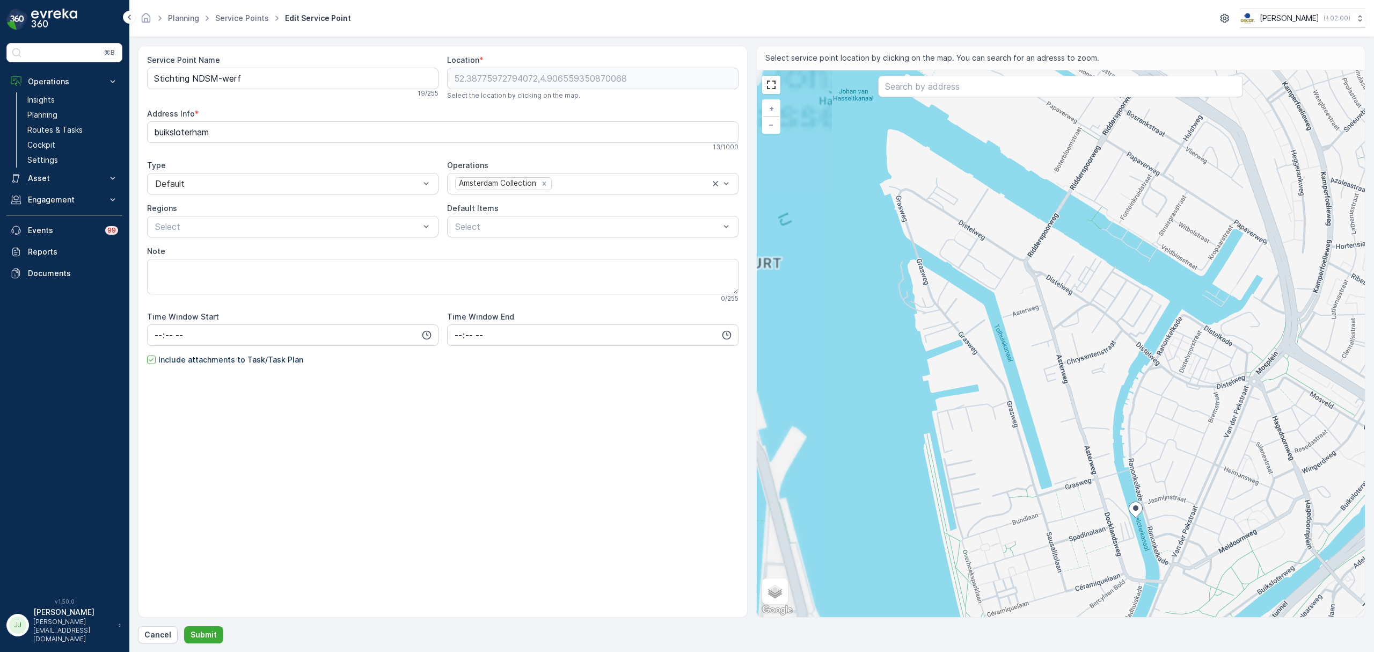
type Info "[STREET_ADDRESS]"
drag, startPoint x: 984, startPoint y: 470, endPoint x: 993, endPoint y: 499, distance: 29.9
click at [993, 503] on div "+ − Satellite Roadmap Terrain Hybrid Leaflet Keyboard shortcuts Map Data Map da…" at bounding box center [1061, 343] width 609 height 547
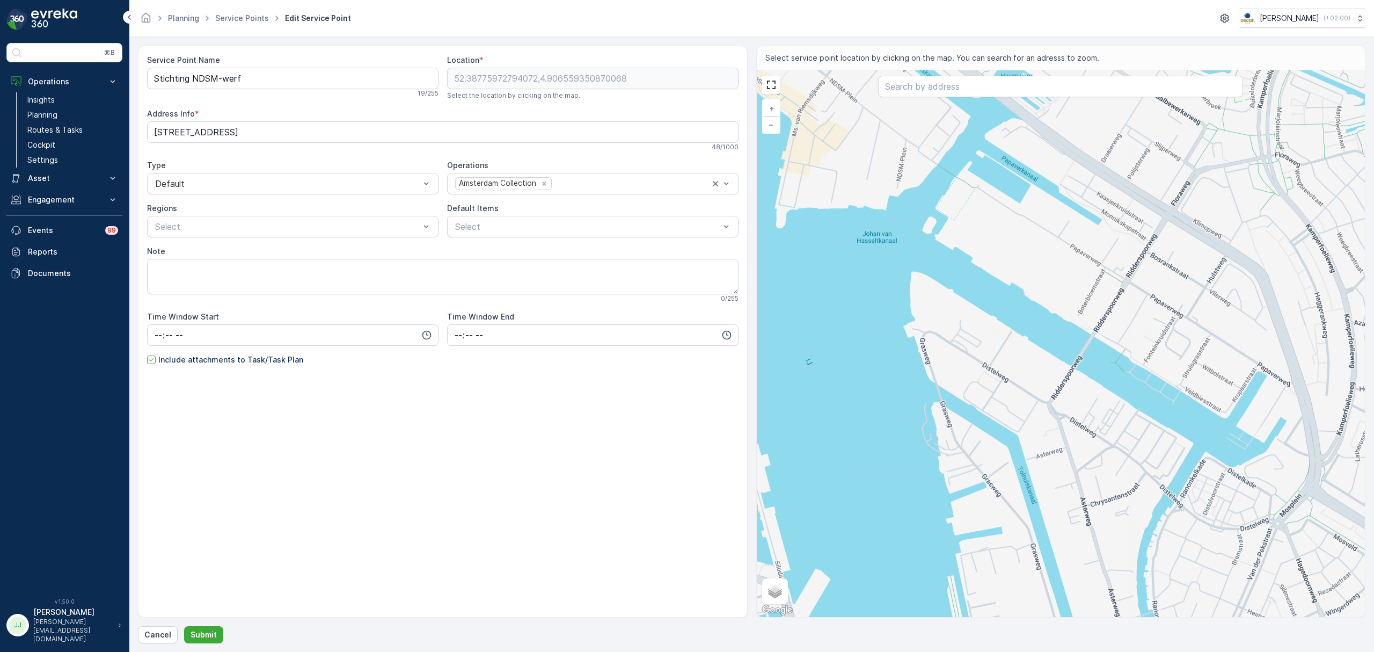
drag, startPoint x: 991, startPoint y: 380, endPoint x: 984, endPoint y: 378, distance: 7.2
click at [992, 396] on div "+ − Satellite Roadmap Terrain Hybrid Leaflet Keyboard shortcuts Map Data Map da…" at bounding box center [1061, 343] width 609 height 547
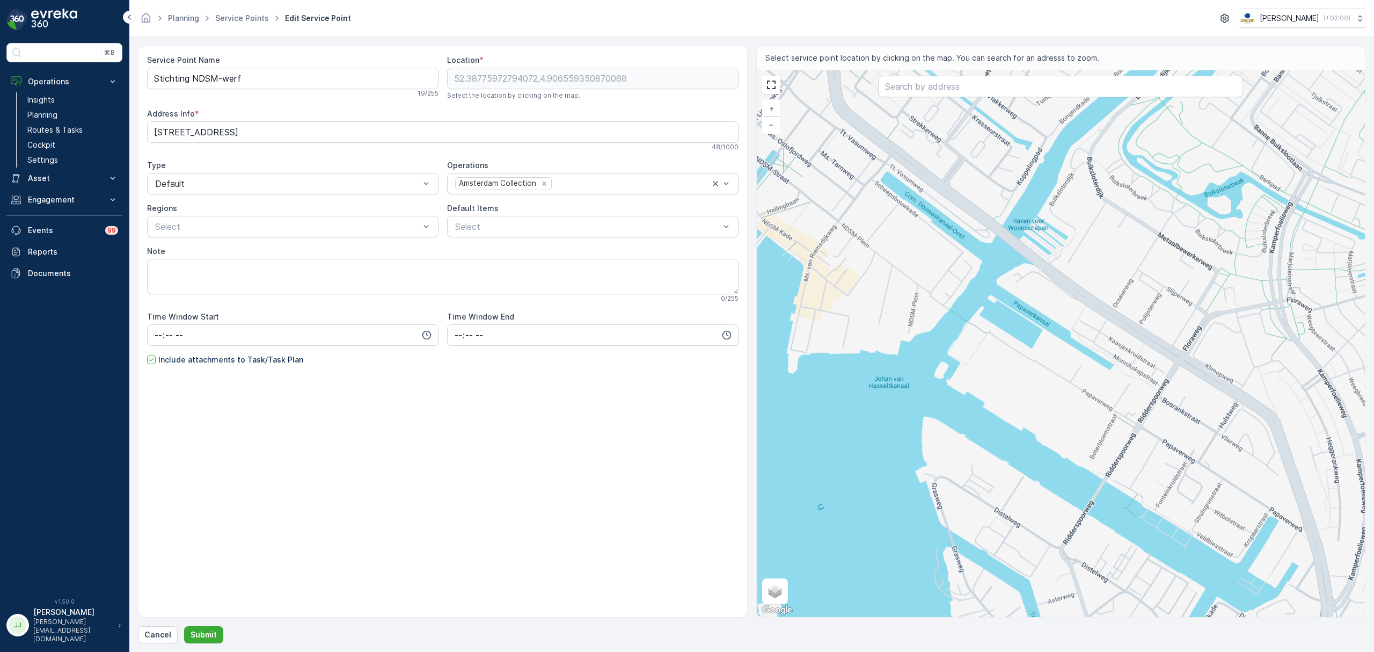
drag, startPoint x: 926, startPoint y: 329, endPoint x: 955, endPoint y: 385, distance: 63.6
click at [958, 391] on div "+ − Satellite Roadmap Terrain Hybrid Leaflet Keyboard shortcuts Map Data Map da…" at bounding box center [1061, 343] width 609 height 547
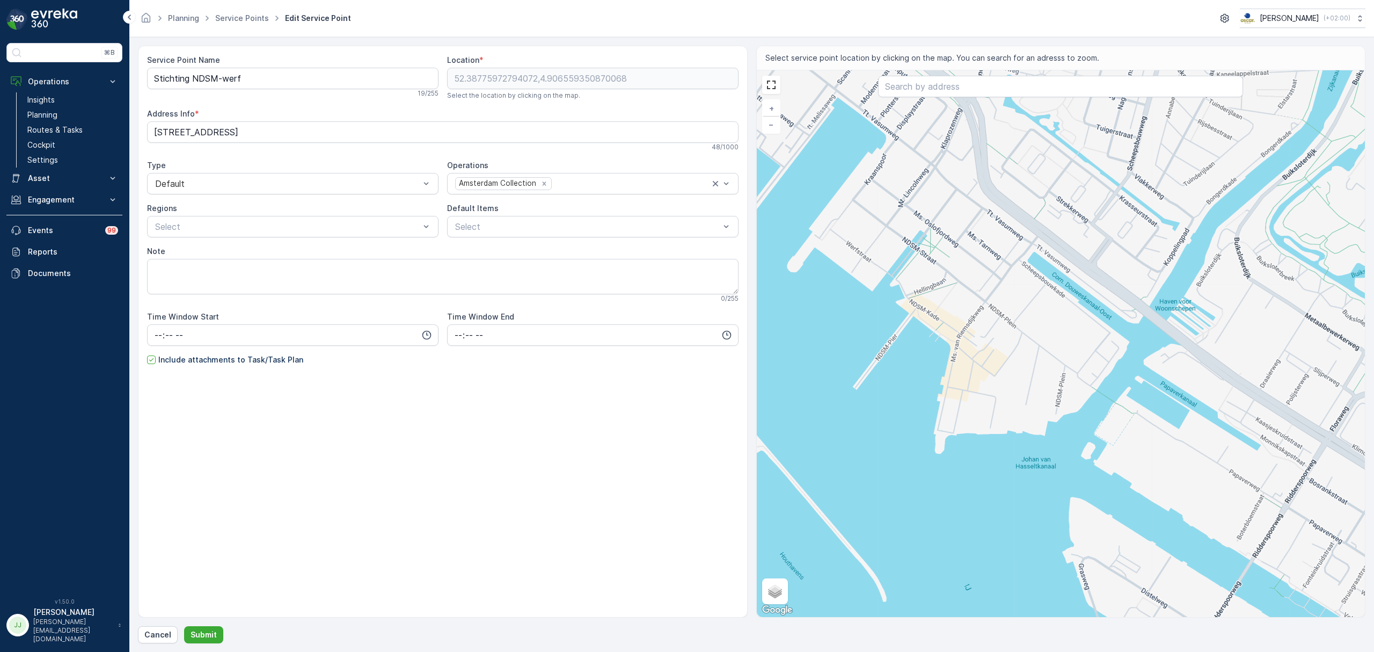
drag, startPoint x: 970, startPoint y: 367, endPoint x: 1021, endPoint y: 378, distance: 52.1
click at [1021, 378] on div "+ − Satellite Roadmap Terrain Hybrid Leaflet Keyboard shortcuts Map Data Map da…" at bounding box center [1061, 343] width 609 height 547
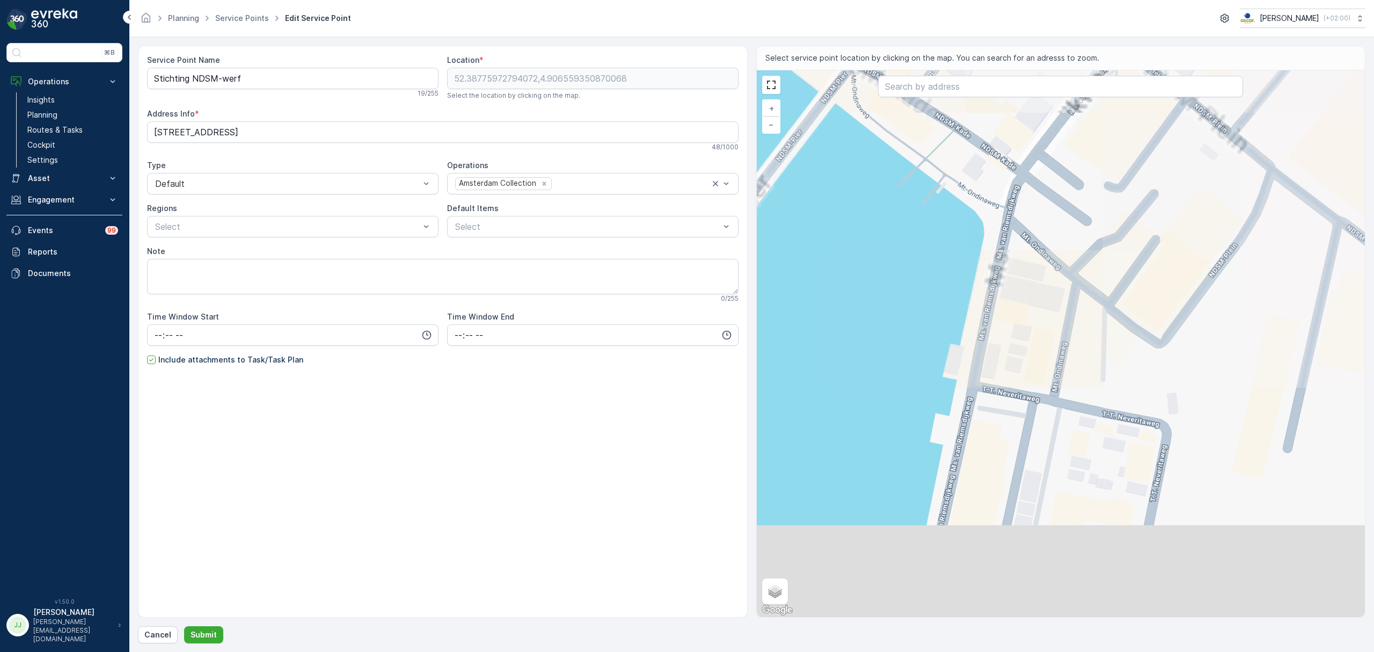
drag, startPoint x: 998, startPoint y: 311, endPoint x: 995, endPoint y: 285, distance: 26.9
click at [998, 295] on div "+ − Satellite Roadmap Terrain Hybrid Leaflet Keyboard shortcuts Map Data Map da…" at bounding box center [1061, 343] width 609 height 547
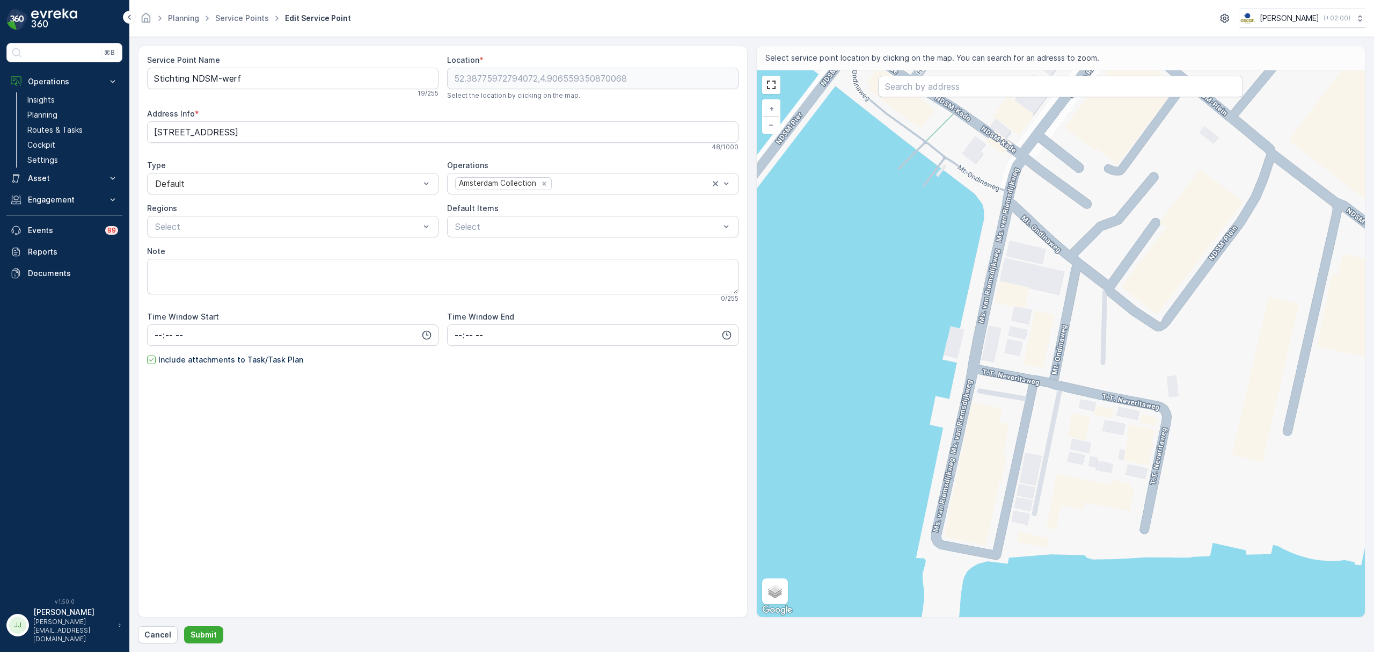
drag, startPoint x: 1018, startPoint y: 413, endPoint x: 993, endPoint y: 286, distance: 129.1
click at [993, 287] on div "+ − Satellite Roadmap Terrain Hybrid Leaflet Keyboard shortcuts Map Data Map da…" at bounding box center [1061, 343] width 609 height 547
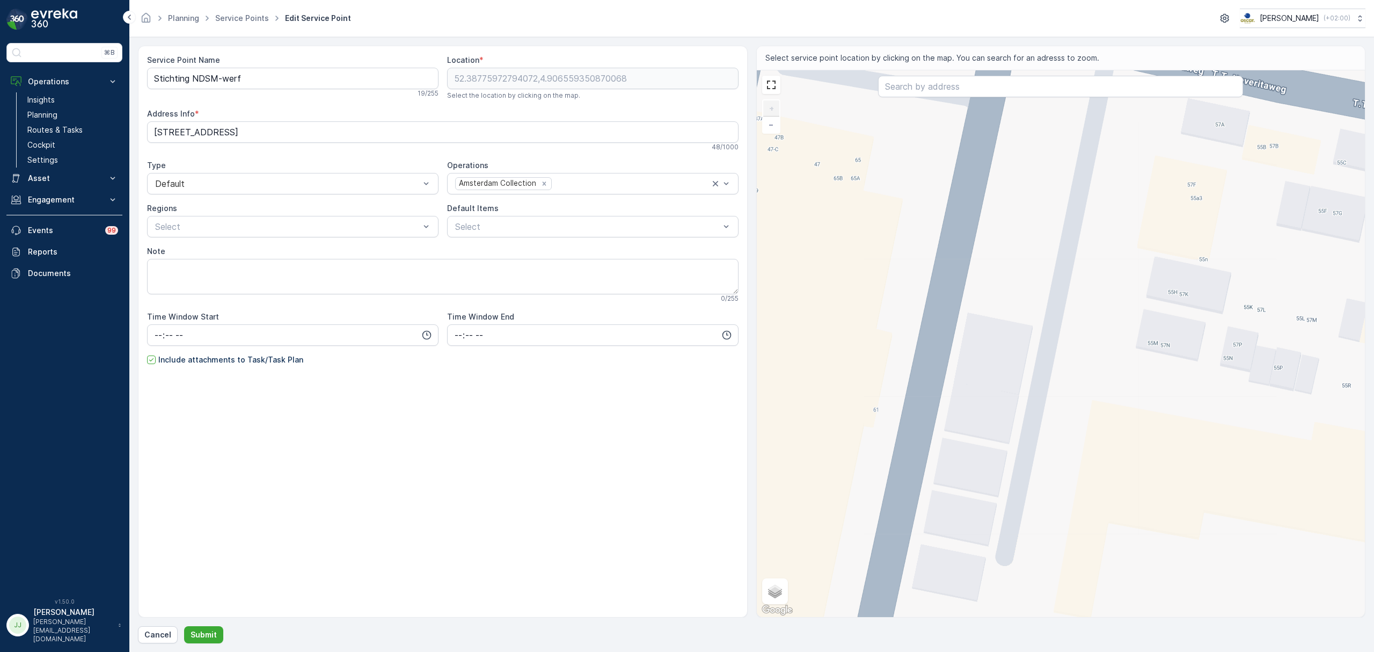
click at [1005, 319] on div "+ − Satellite Roadmap Terrain Hybrid Leaflet Keyboard shortcuts Map Data Map da…" at bounding box center [1061, 343] width 609 height 547
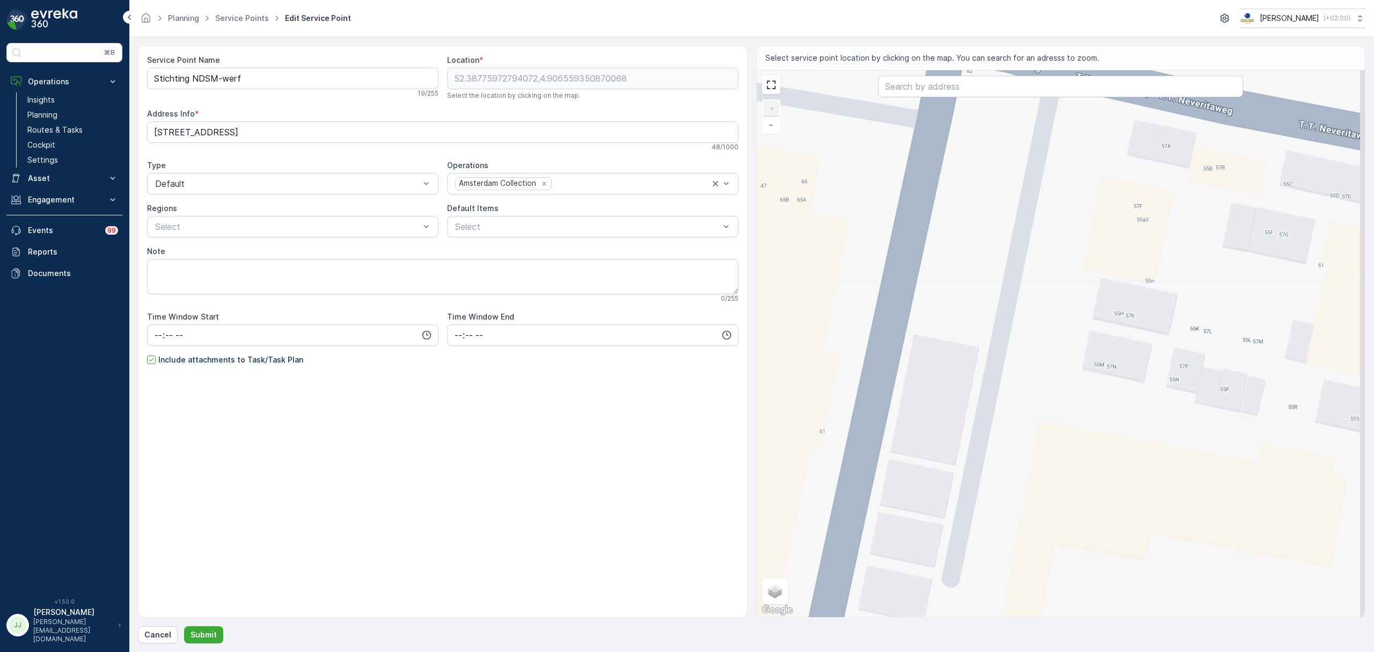
drag, startPoint x: 1016, startPoint y: 330, endPoint x: 939, endPoint y: 348, distance: 78.9
click at [938, 367] on div "+ − Satellite Roadmap Terrain Hybrid Leaflet Keyboard shortcuts Map Data Map da…" at bounding box center [1061, 343] width 609 height 547
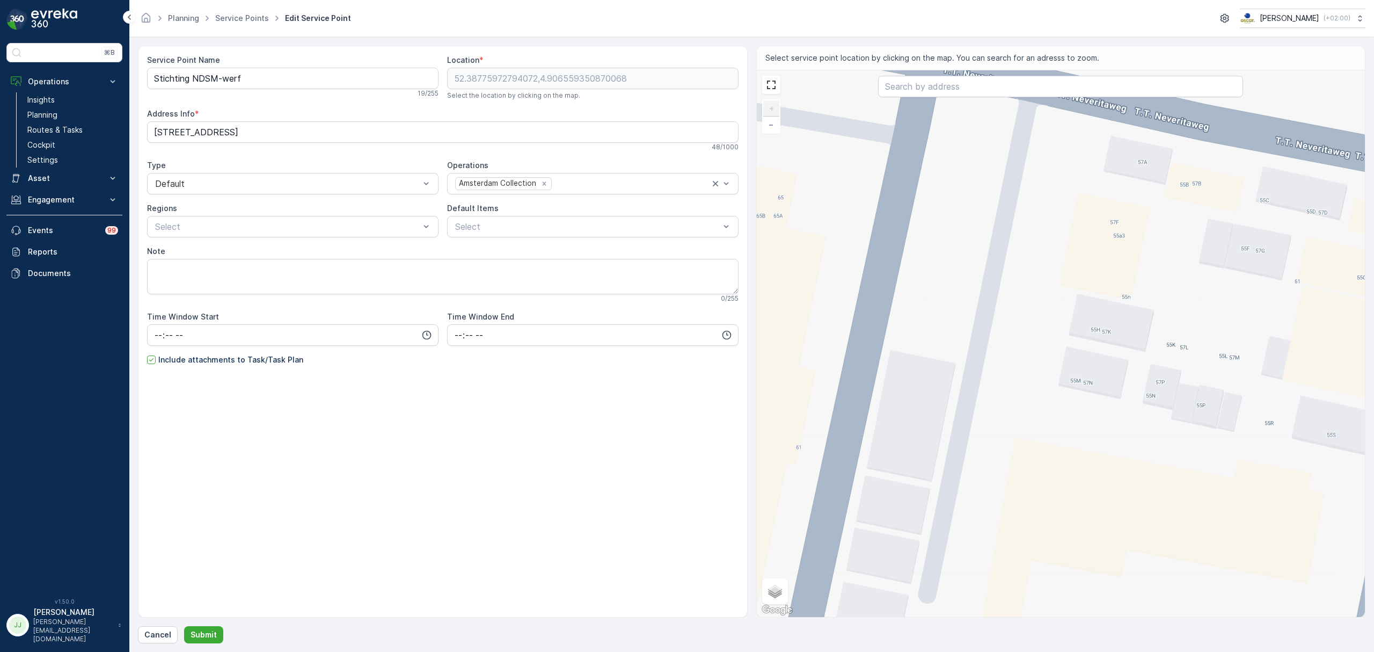
click at [948, 335] on div "+ − Satellite Roadmap Terrain Hybrid Leaflet Keyboard shortcuts Map Data Map da…" at bounding box center [1061, 343] width 609 height 547
type input "52.399429330923155,4.892408596770332"
type Info "Turbinetanker, T.T. [STREET_ADDRESS]"
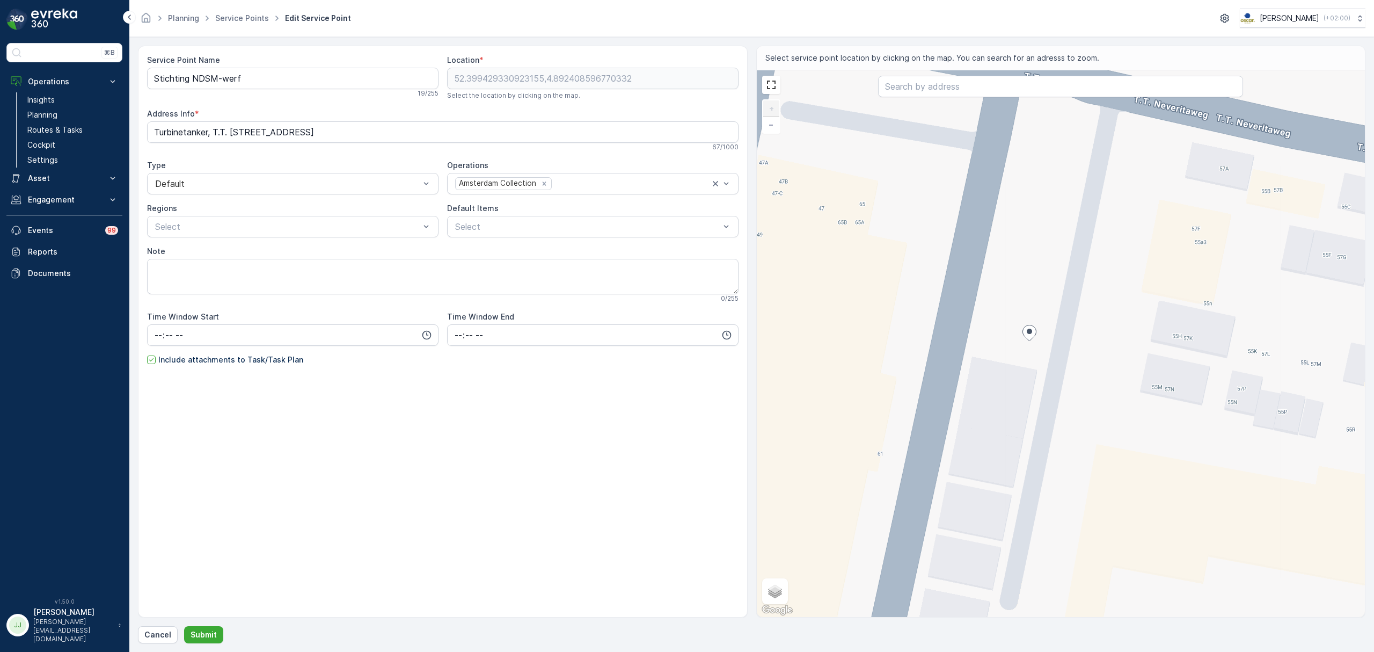
drag, startPoint x: 978, startPoint y: 349, endPoint x: 862, endPoint y: 329, distance: 118.3
click at [862, 329] on div "+ − Satellite Roadmap Terrain Hybrid Leaflet Keyboard shortcuts Map Data Map da…" at bounding box center [1061, 343] width 609 height 547
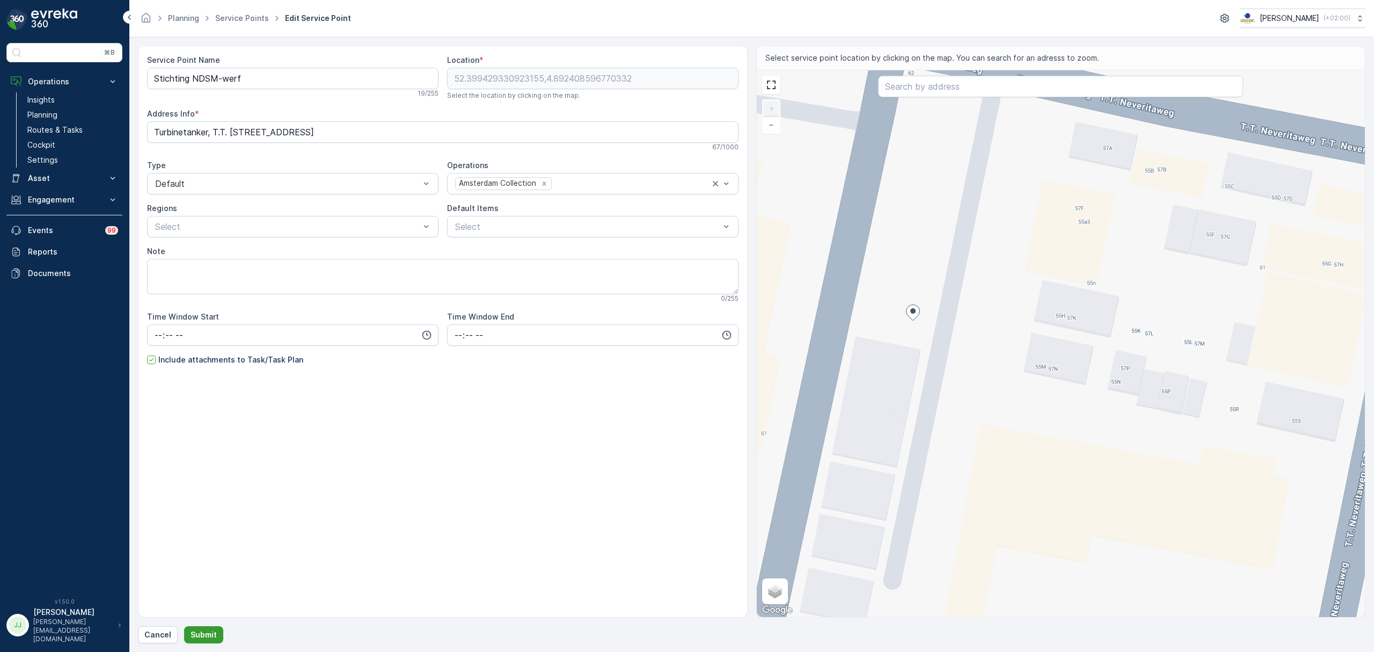
click at [209, 632] on p "Submit" at bounding box center [204, 634] width 26 height 11
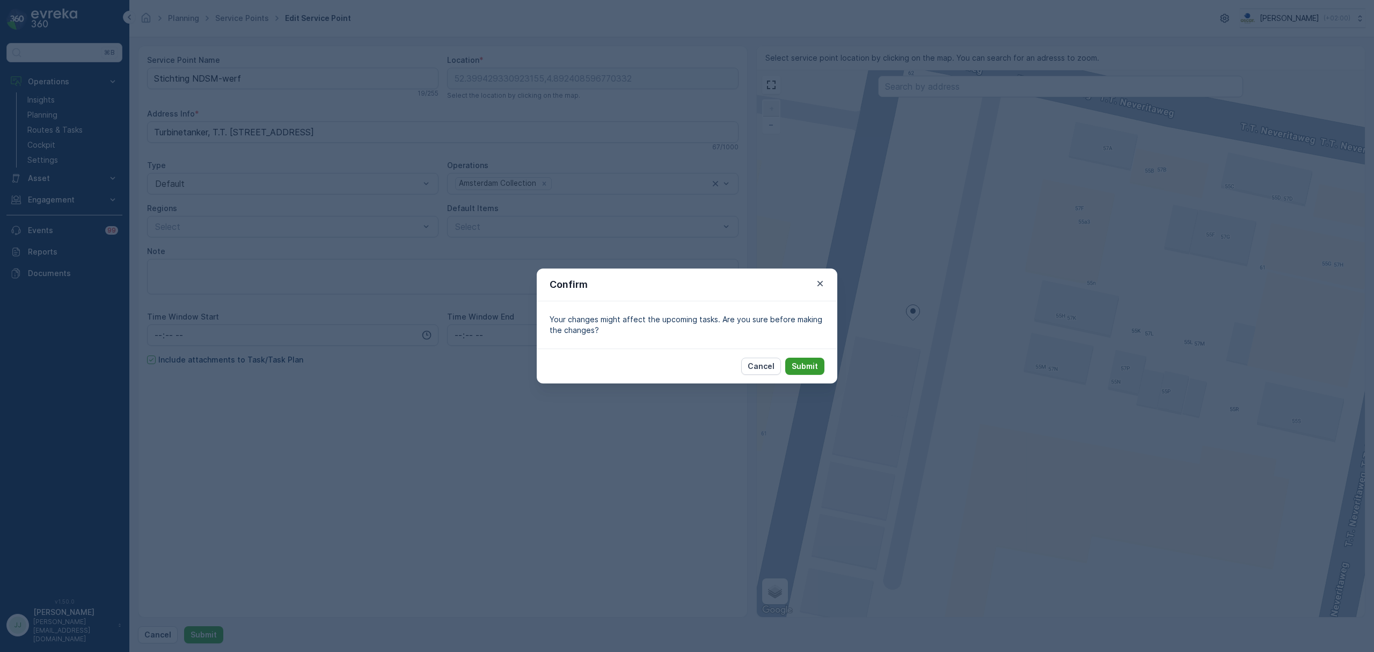
click at [799, 370] on p "Submit" at bounding box center [805, 366] width 26 height 11
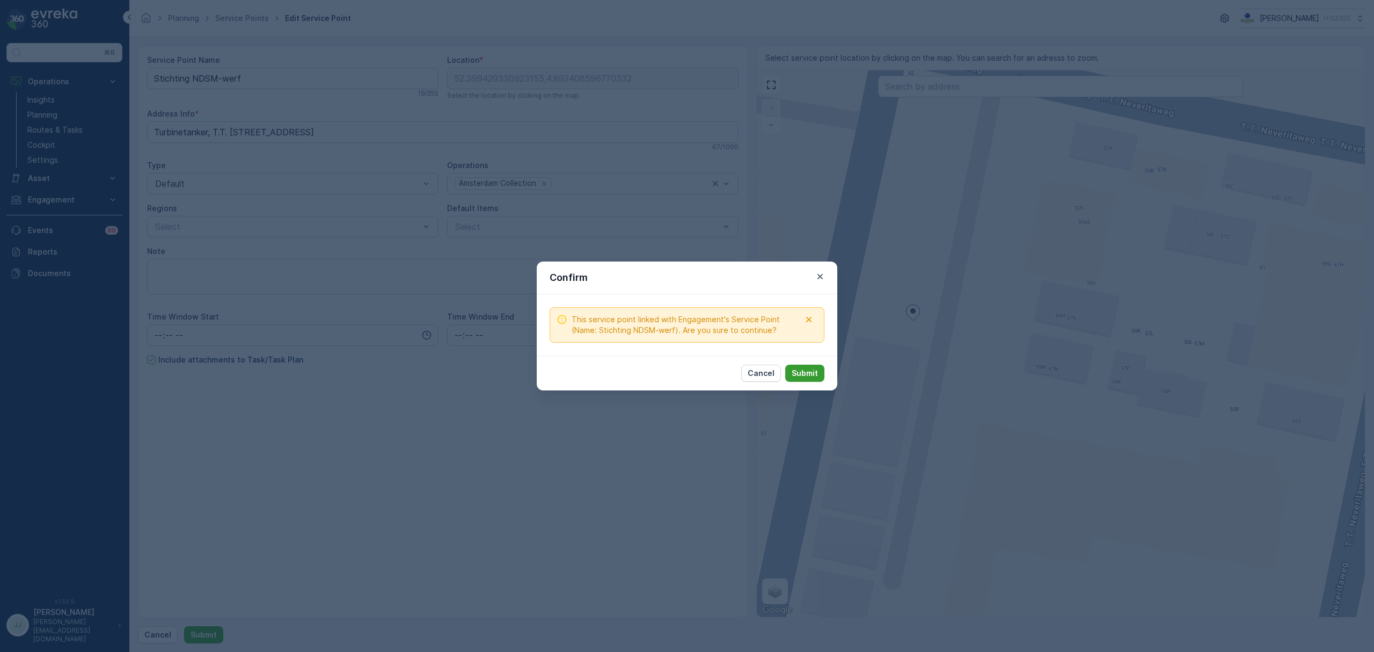
click at [801, 368] on p "Submit" at bounding box center [805, 373] width 26 height 11
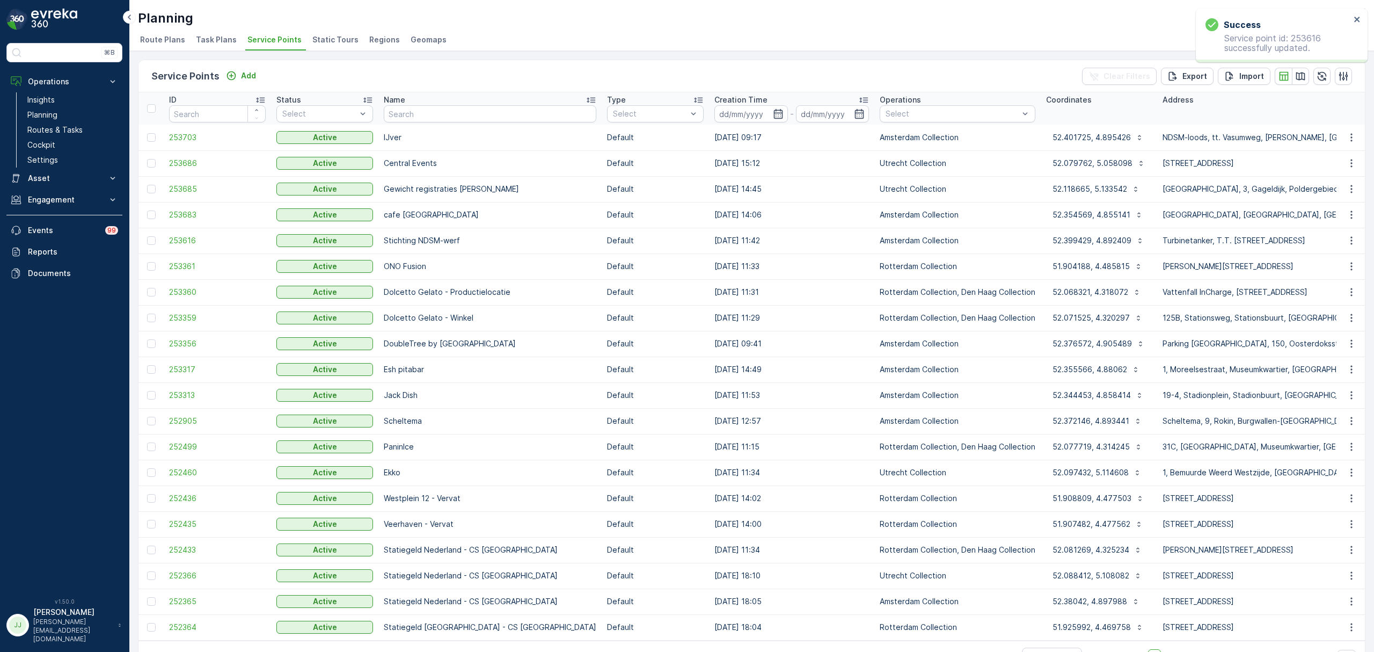
click at [206, 39] on span "Task Plans" at bounding box center [216, 39] width 41 height 11
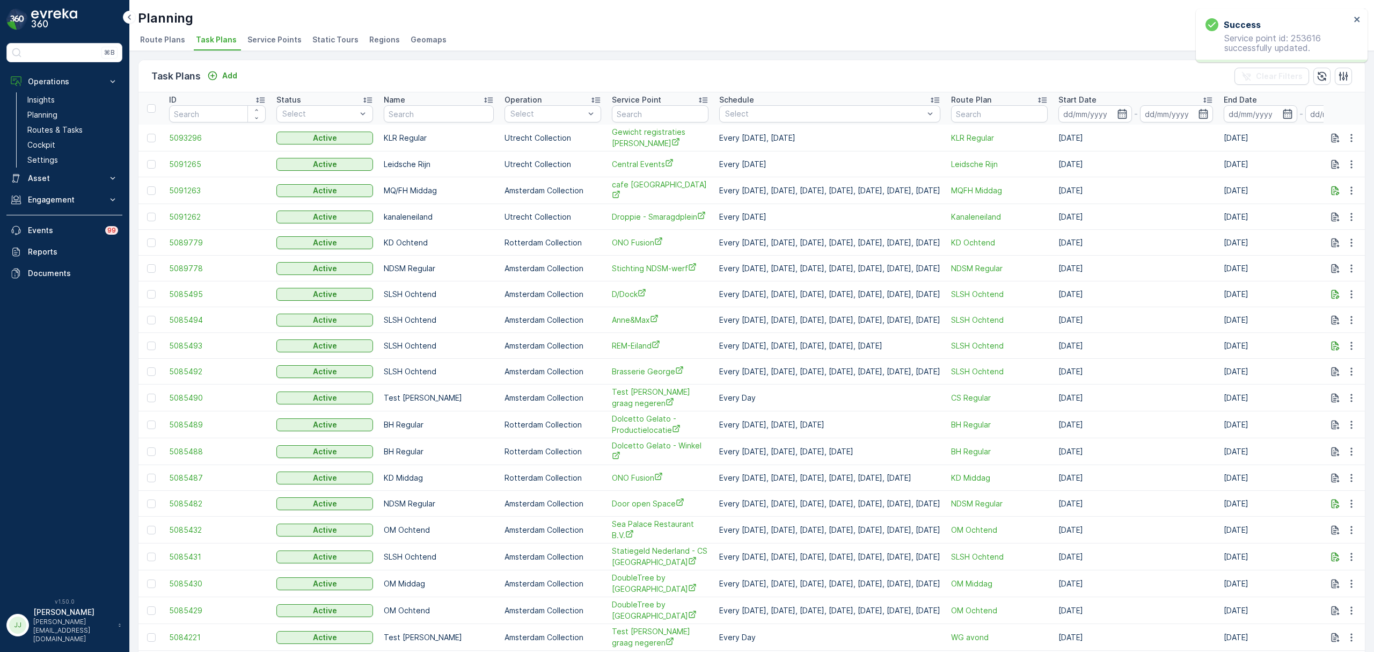
click at [617, 112] on input "text" at bounding box center [660, 113] width 97 height 17
type input "stichting NDSM"
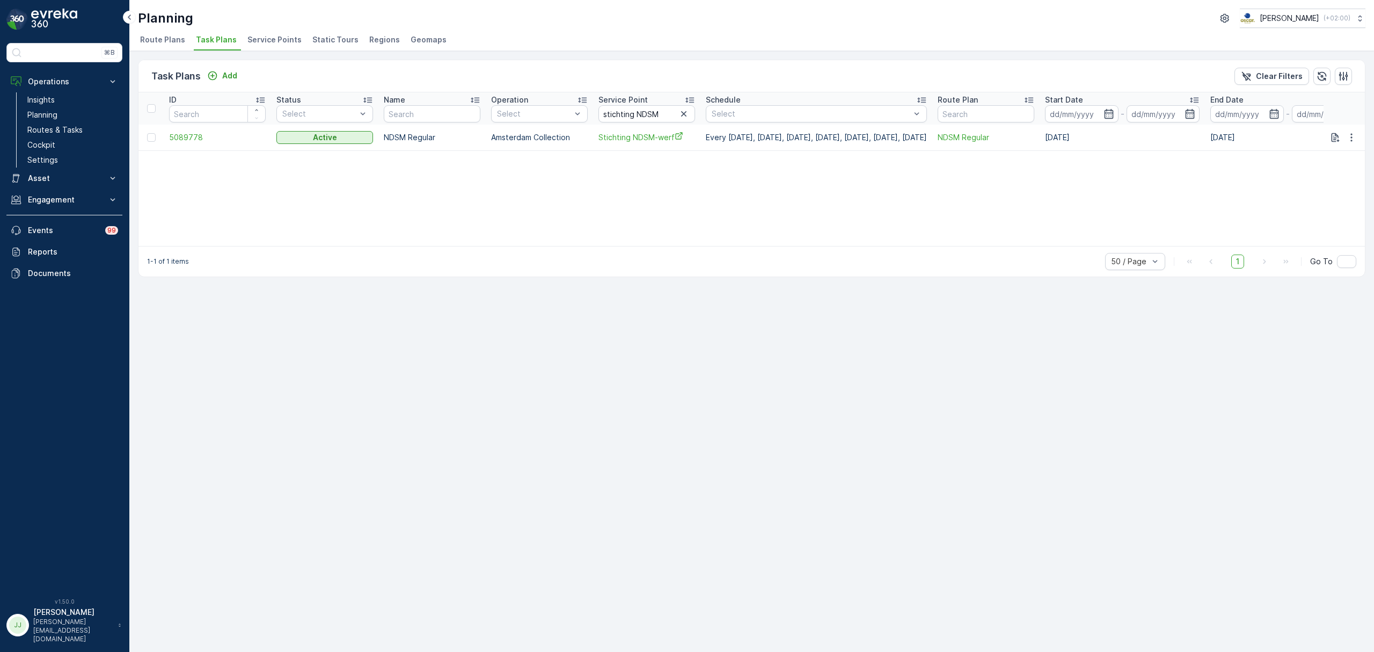
click at [1364, 134] on td at bounding box center [1345, 138] width 42 height 26
click at [1351, 138] on icon "button" at bounding box center [1352, 137] width 2 height 8
click at [1333, 172] on span "Edit Task Plan" at bounding box center [1333, 168] width 50 height 11
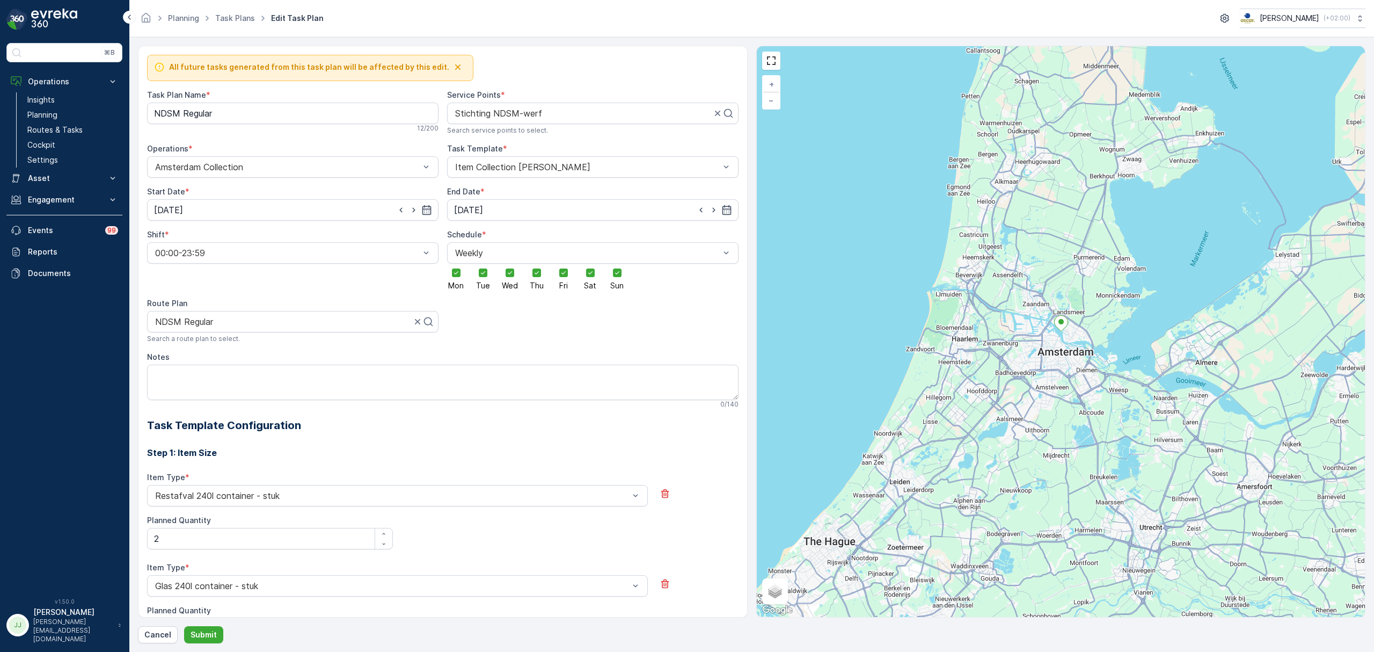
scroll to position [498, 0]
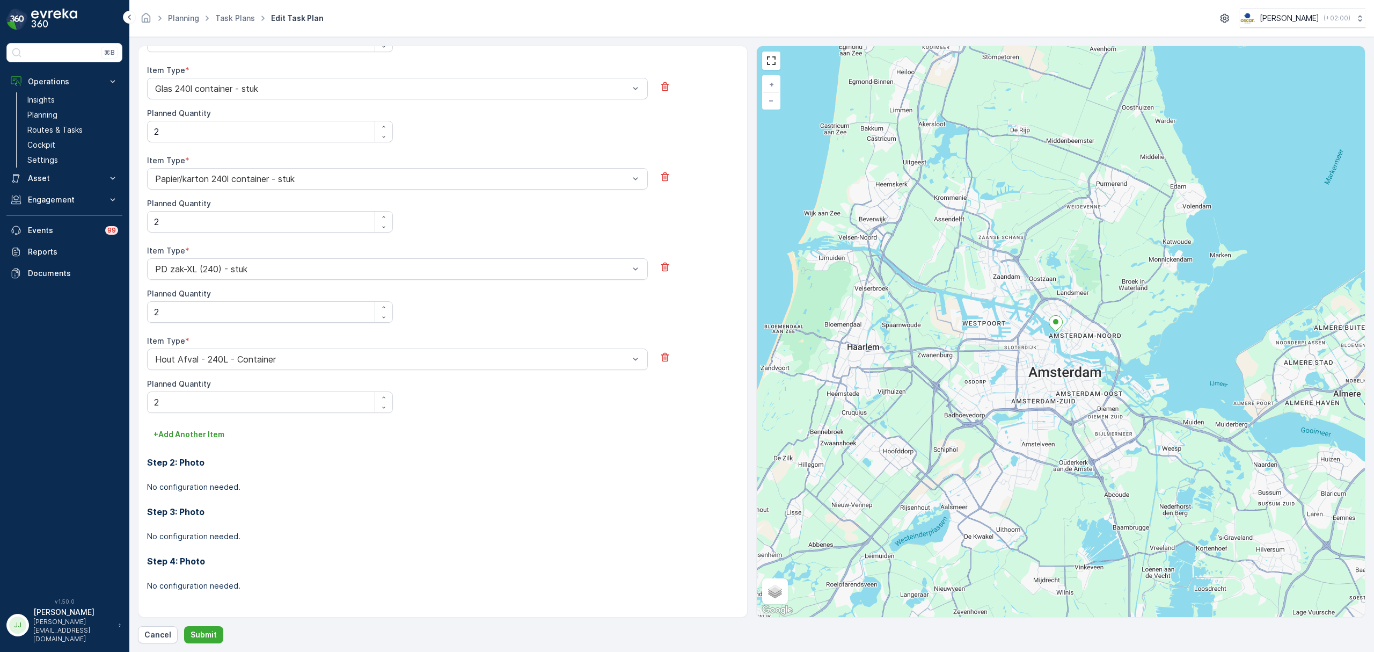
click at [1057, 325] on icon at bounding box center [1055, 324] width 13 height 16
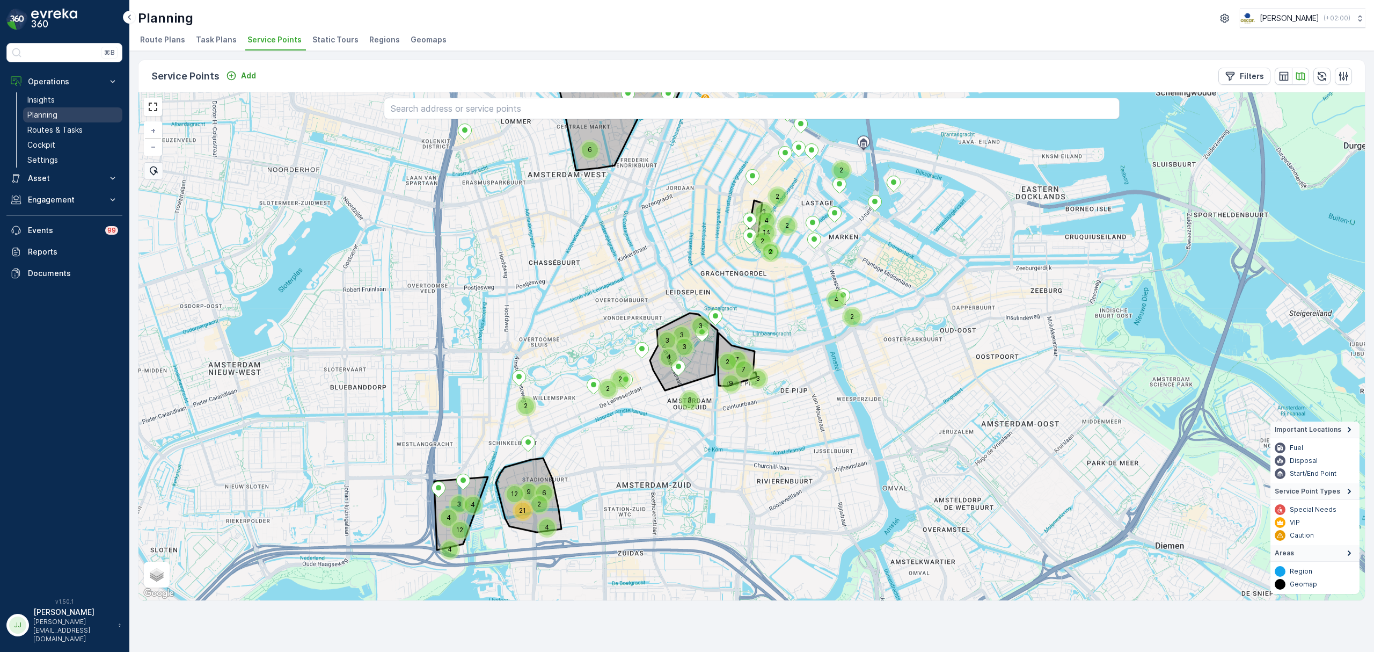
drag, startPoint x: 84, startPoint y: 129, endPoint x: 97, endPoint y: 117, distance: 18.2
click at [84, 129] on link "Routes & Tasks" at bounding box center [72, 129] width 99 height 15
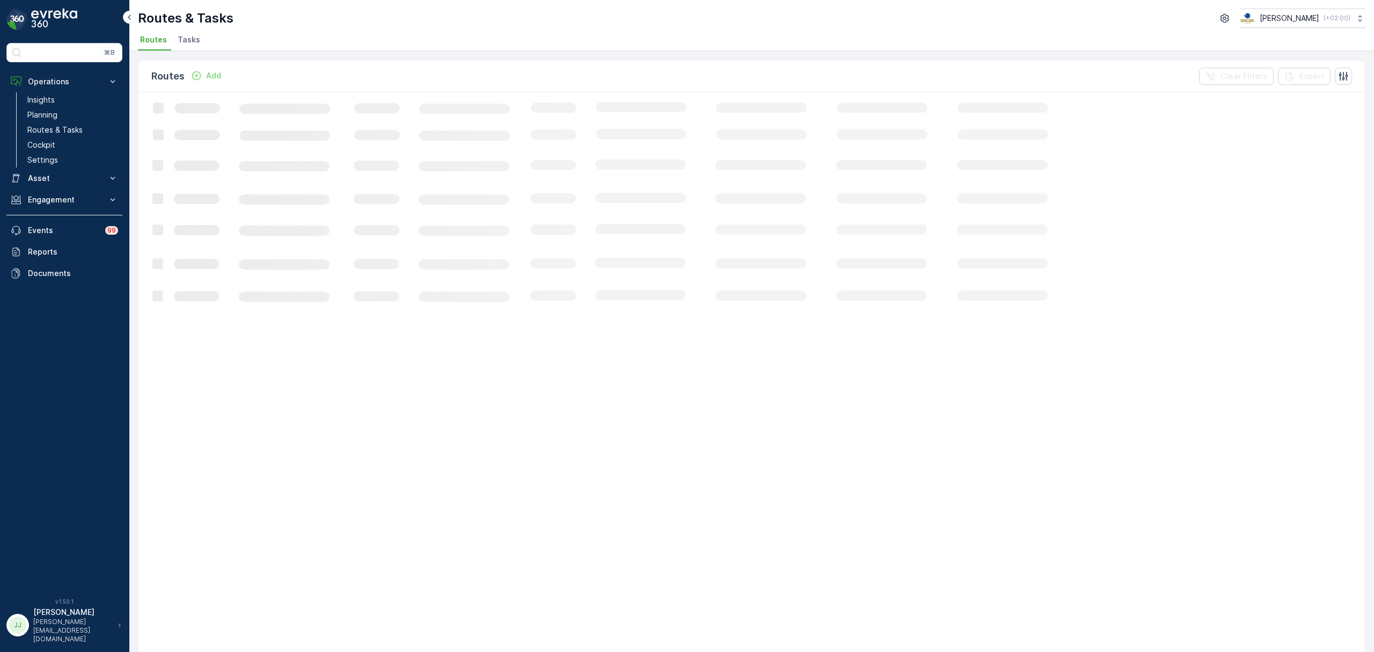
click at [183, 40] on span "Tasks" at bounding box center [189, 39] width 23 height 11
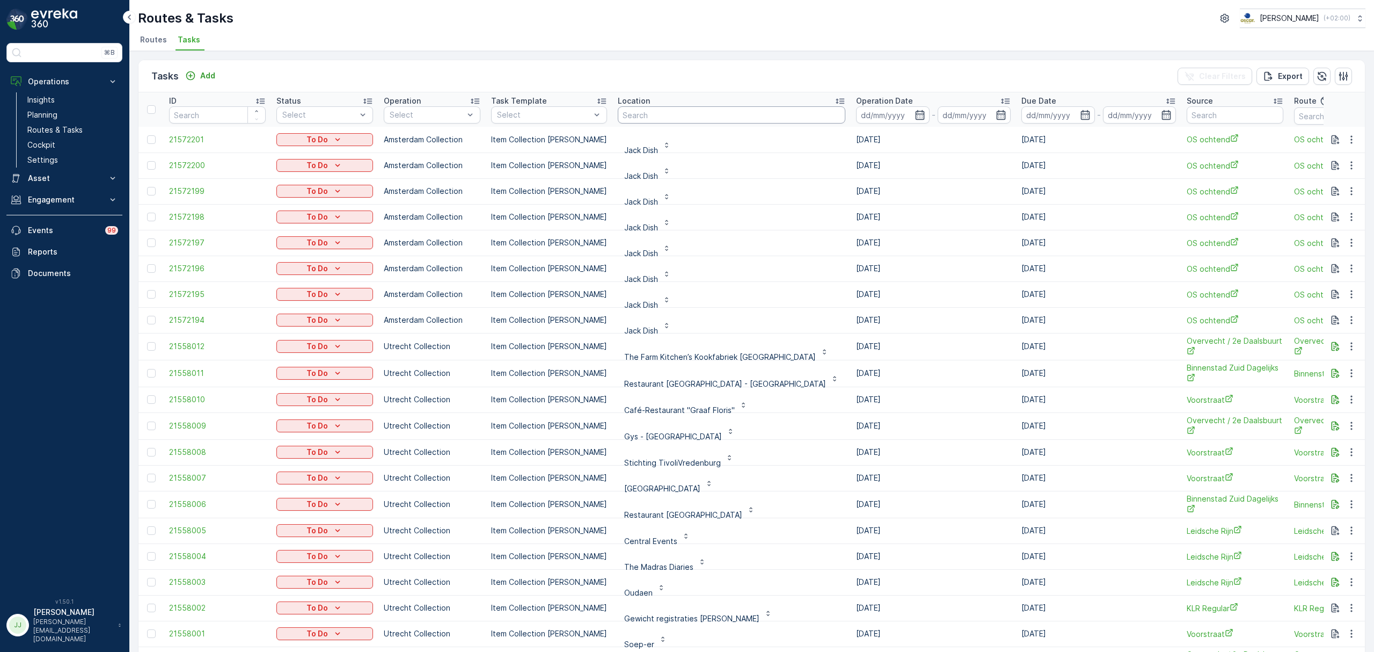
click at [707, 108] on input "text" at bounding box center [732, 114] width 228 height 17
type input "i"
type input "rijks"
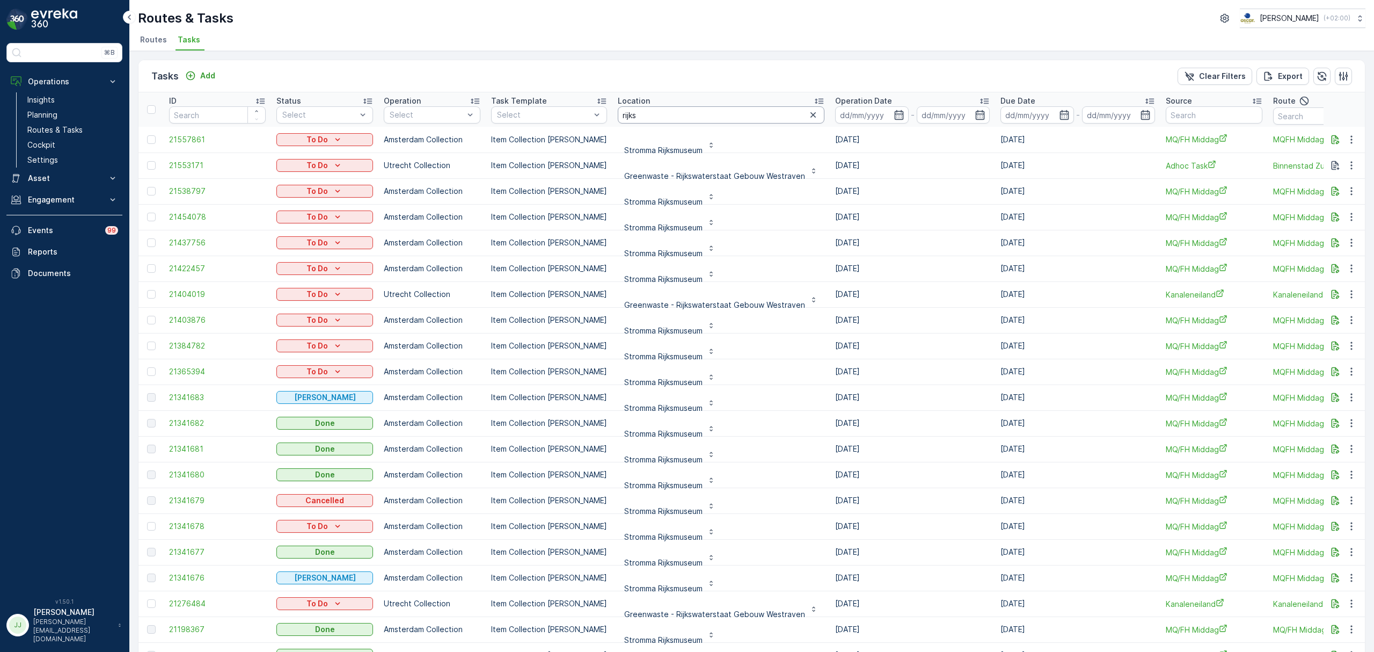
click at [653, 117] on input "rijks" at bounding box center [721, 114] width 207 height 17
type input "r"
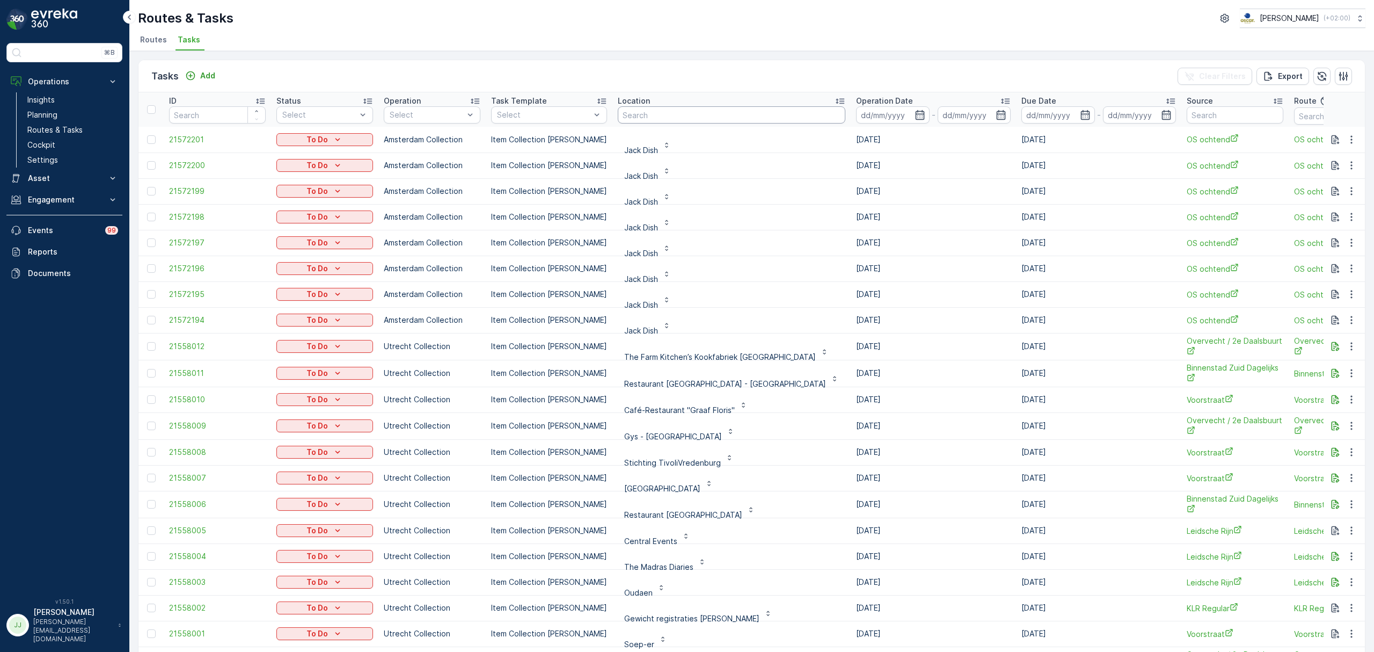
click at [645, 116] on input "text" at bounding box center [732, 114] width 228 height 17
type input "rijk"
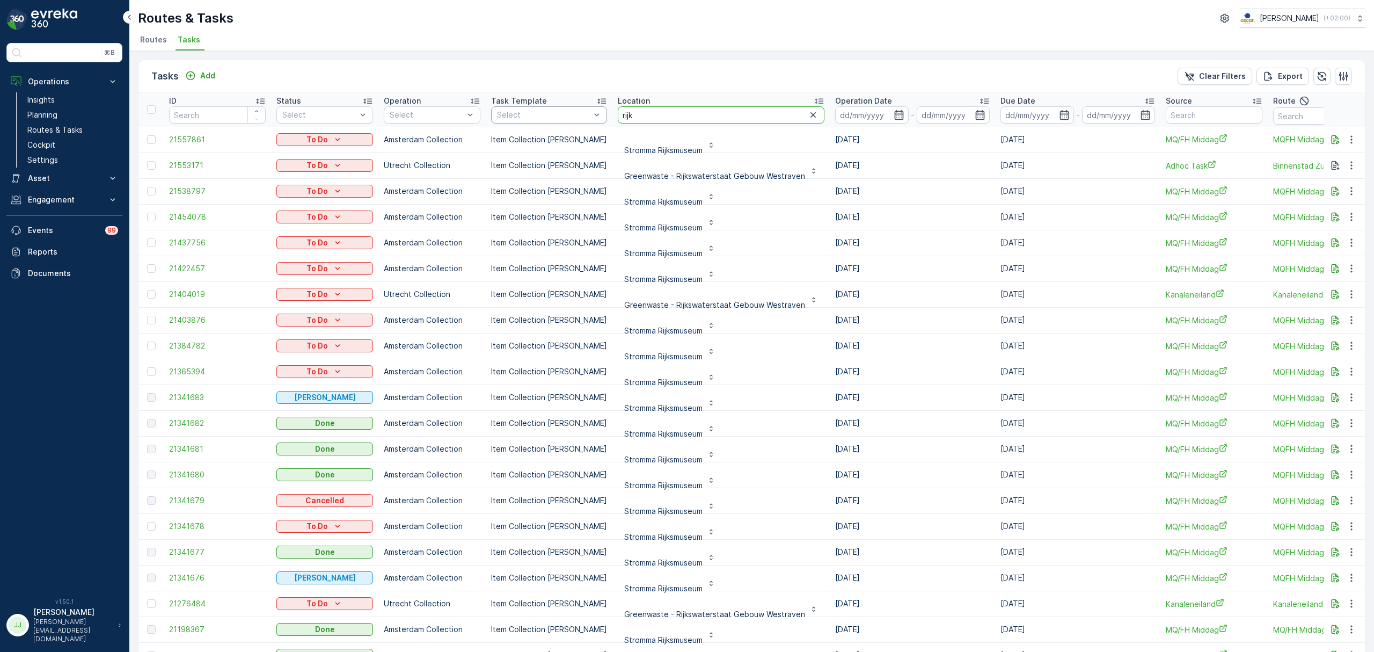
drag, startPoint x: 645, startPoint y: 115, endPoint x: 571, endPoint y: 108, distance: 74.4
click at [571, 108] on tr "ID Status Select Operation Select Task Template Select Location rijk Operation …" at bounding box center [1022, 109] width 1766 height 34
type input "seenons - rijk"
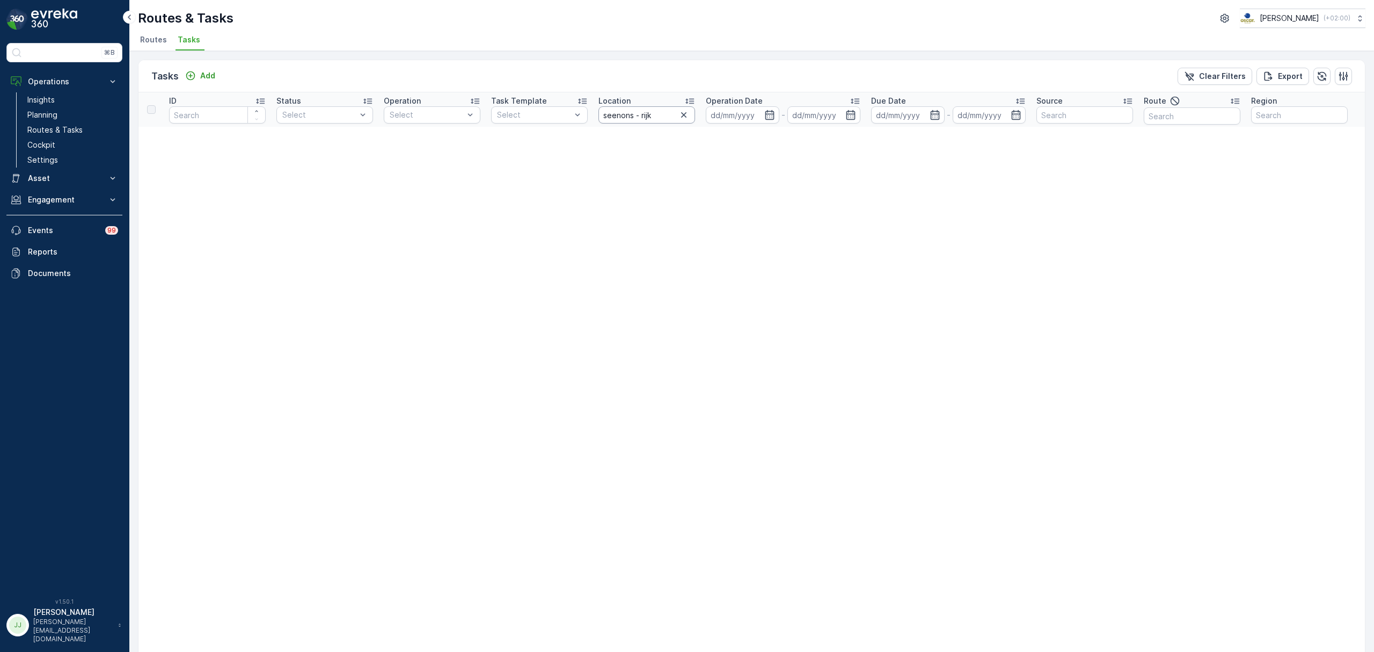
click at [662, 111] on input "seenons - rijk" at bounding box center [647, 114] width 97 height 17
type input "s"
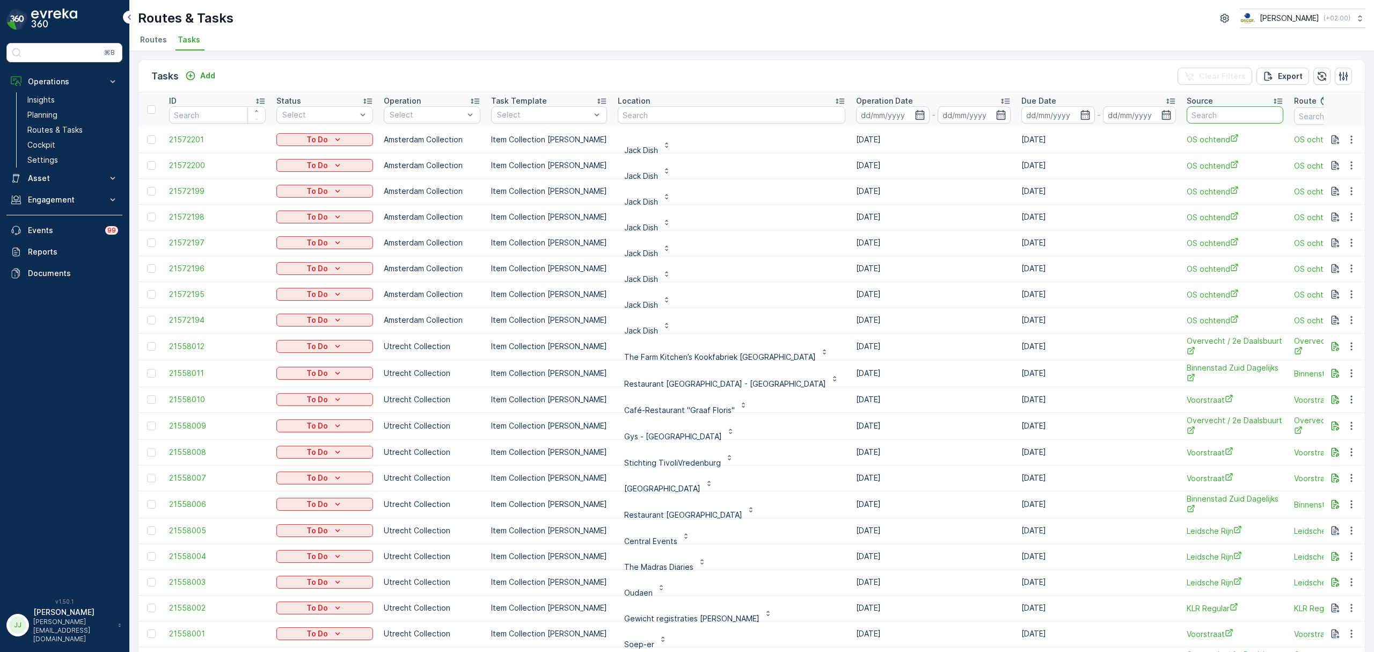
click at [1187, 114] on input "text" at bounding box center [1235, 114] width 97 height 17
type input "rijk"
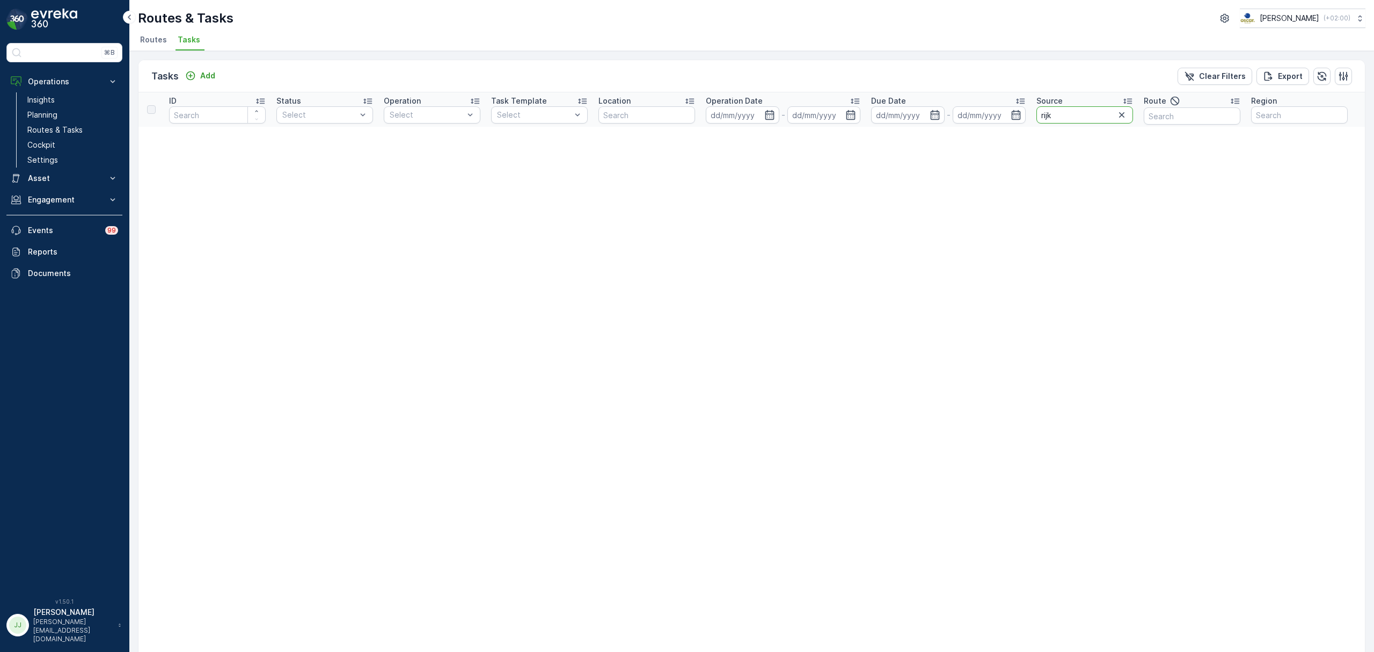
click at [1064, 114] on input "rijk" at bounding box center [1085, 114] width 97 height 17
type input "rijks"
drag, startPoint x: 1088, startPoint y: 113, endPoint x: 1007, endPoint y: 115, distance: 80.6
click at [1007, 115] on tr "ID Status Select Operation Select Task Template Select Location Operation Date …" at bounding box center [943, 109] width 1608 height 34
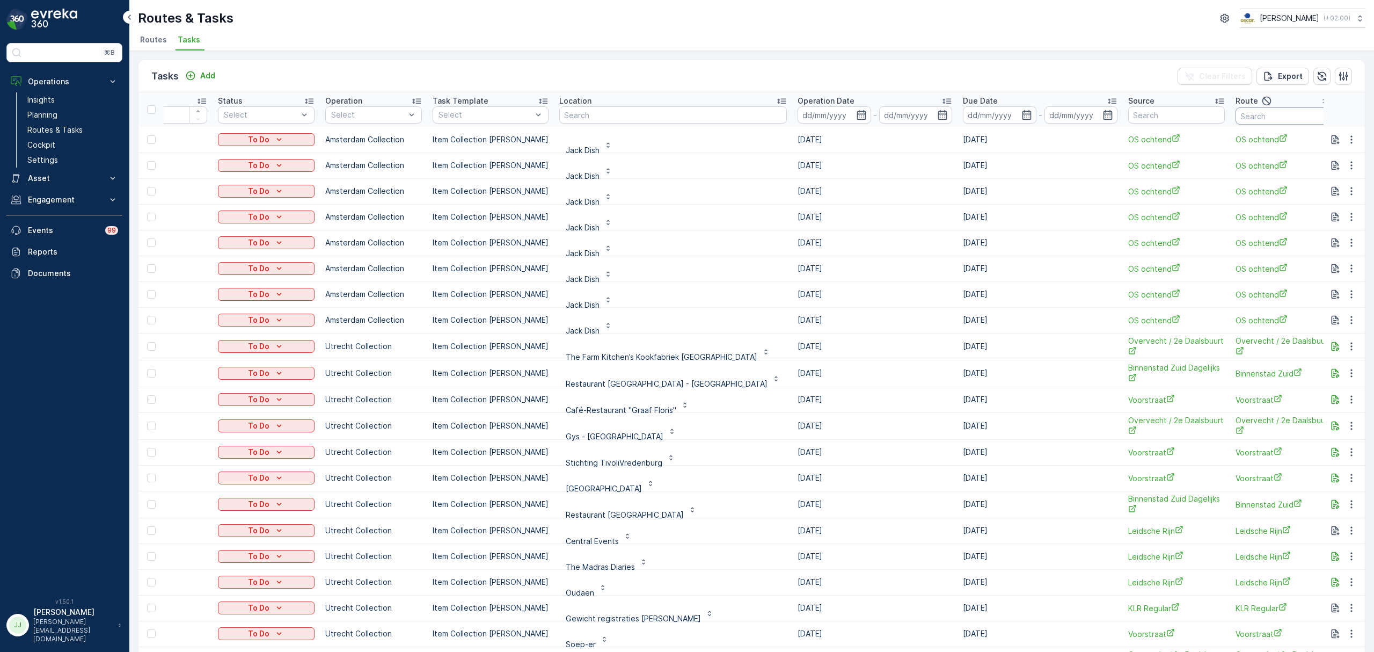
click at [1236, 120] on input "text" at bounding box center [1284, 115] width 97 height 17
type input "rijk"
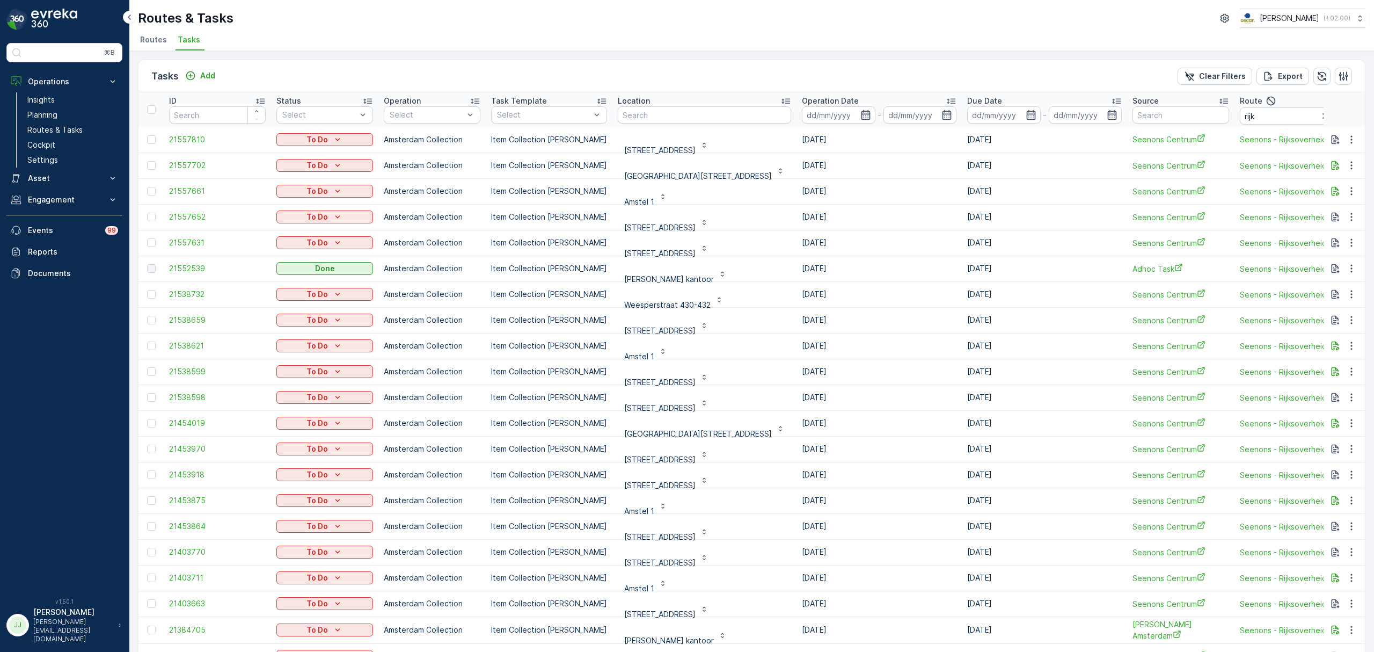
click at [861, 115] on icon "button" at bounding box center [866, 115] width 11 height 11
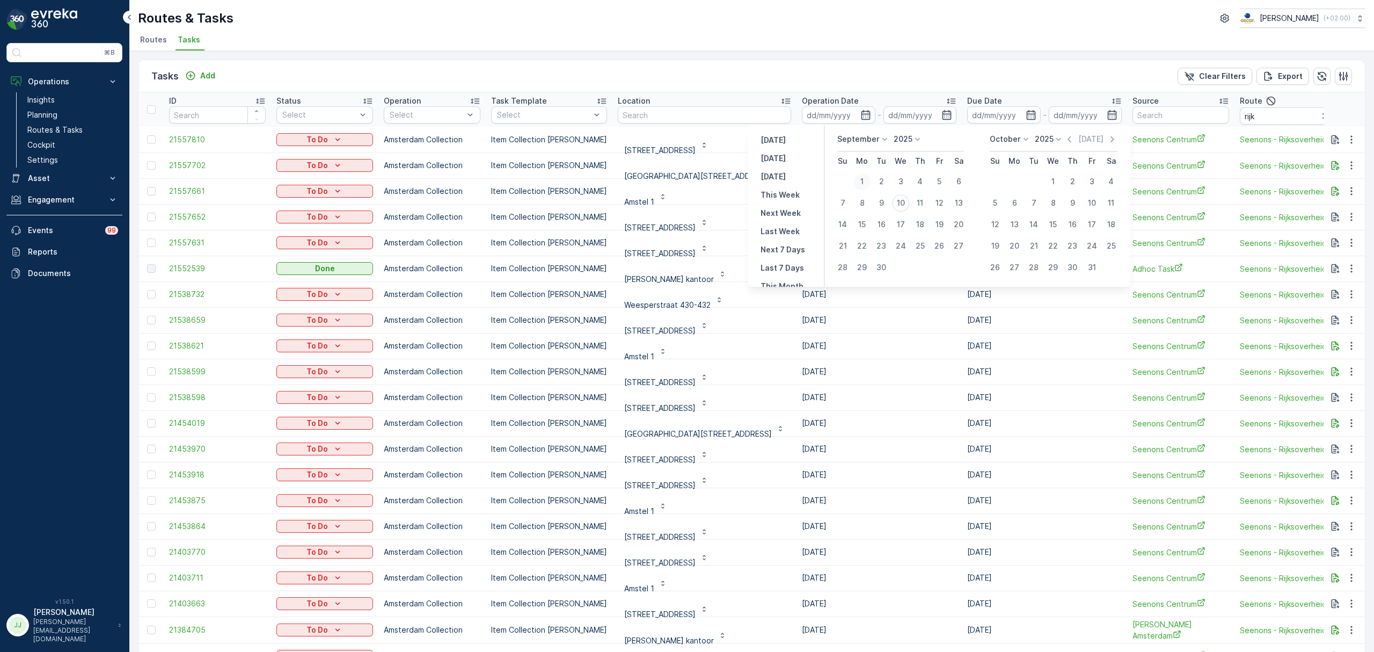
click at [866, 183] on div "1" at bounding box center [862, 181] width 17 height 17
type input "[DATE]"
drag, startPoint x: 866, startPoint y: 183, endPoint x: 920, endPoint y: 205, distance: 58.5
click at [920, 205] on tbody "1 2 3 4 5 6 7 8 9 10 11 12 13 14 15 16 17 18 19 20 21 22 23 24 25 26 27 28 29 30" at bounding box center [900, 224] width 135 height 107
click at [857, 175] on div "1" at bounding box center [862, 181] width 17 height 17
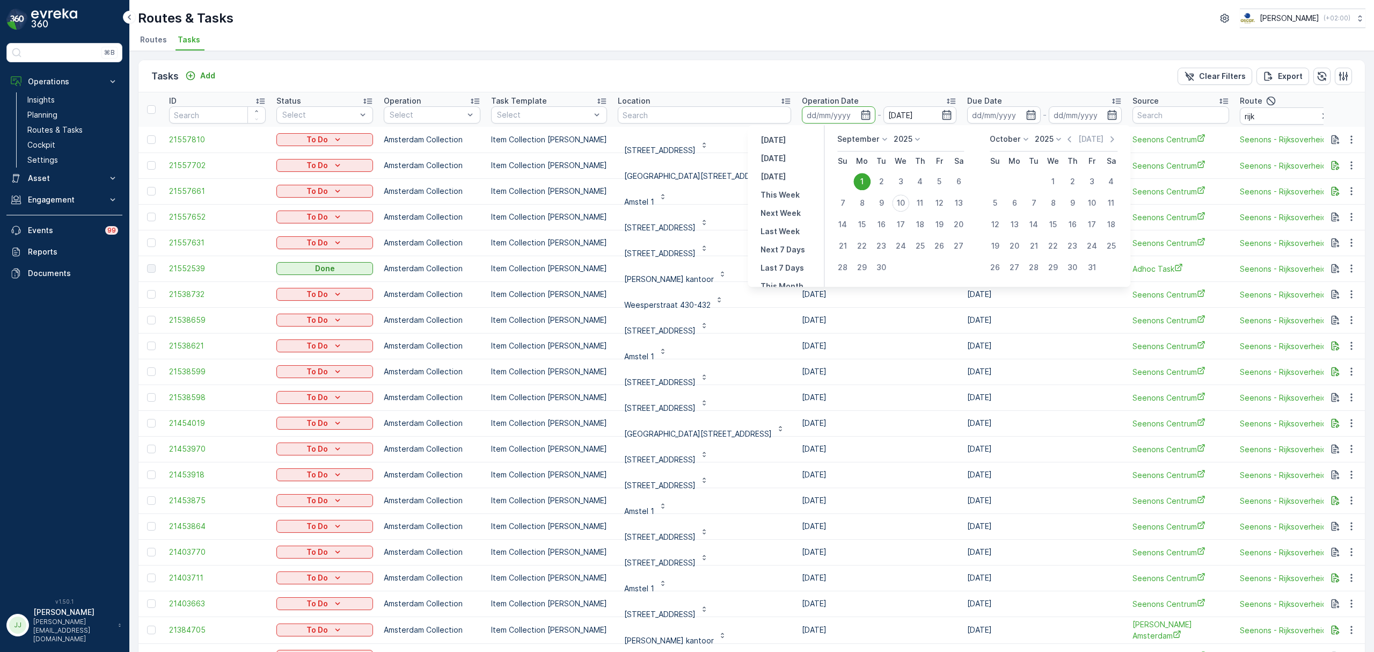
type input "[DATE]"
click at [904, 204] on div "10" at bounding box center [900, 202] width 17 height 17
type input "[DATE]"
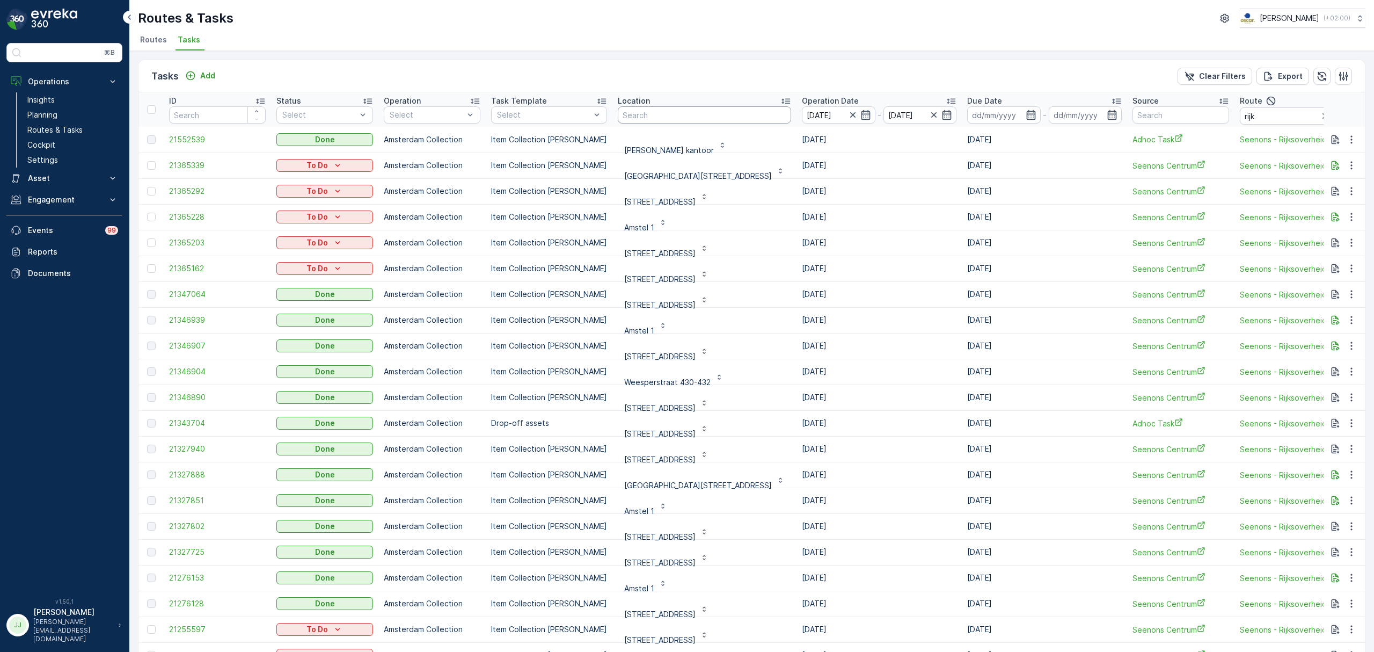
click at [688, 115] on input "text" at bounding box center [704, 114] width 173 height 17
type input "oudezijnds"
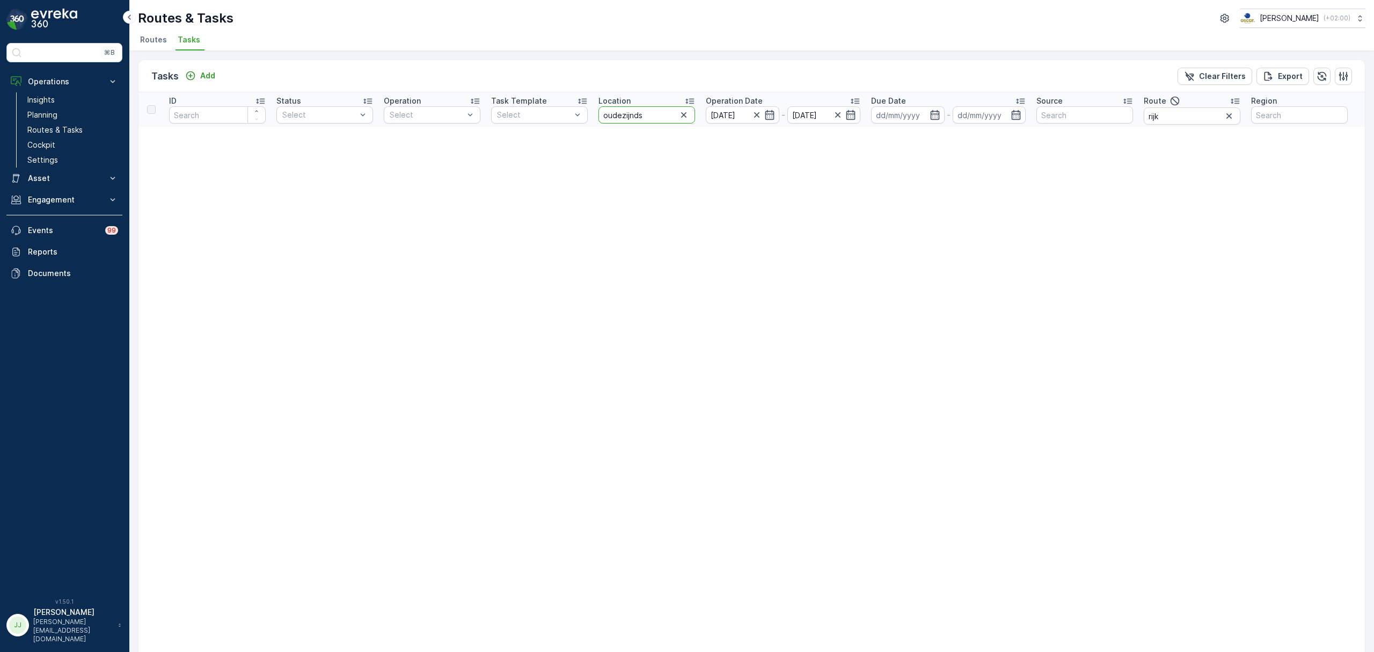
click at [634, 114] on input "oudezijnds" at bounding box center [647, 114] width 97 height 17
type input "oudezijds"
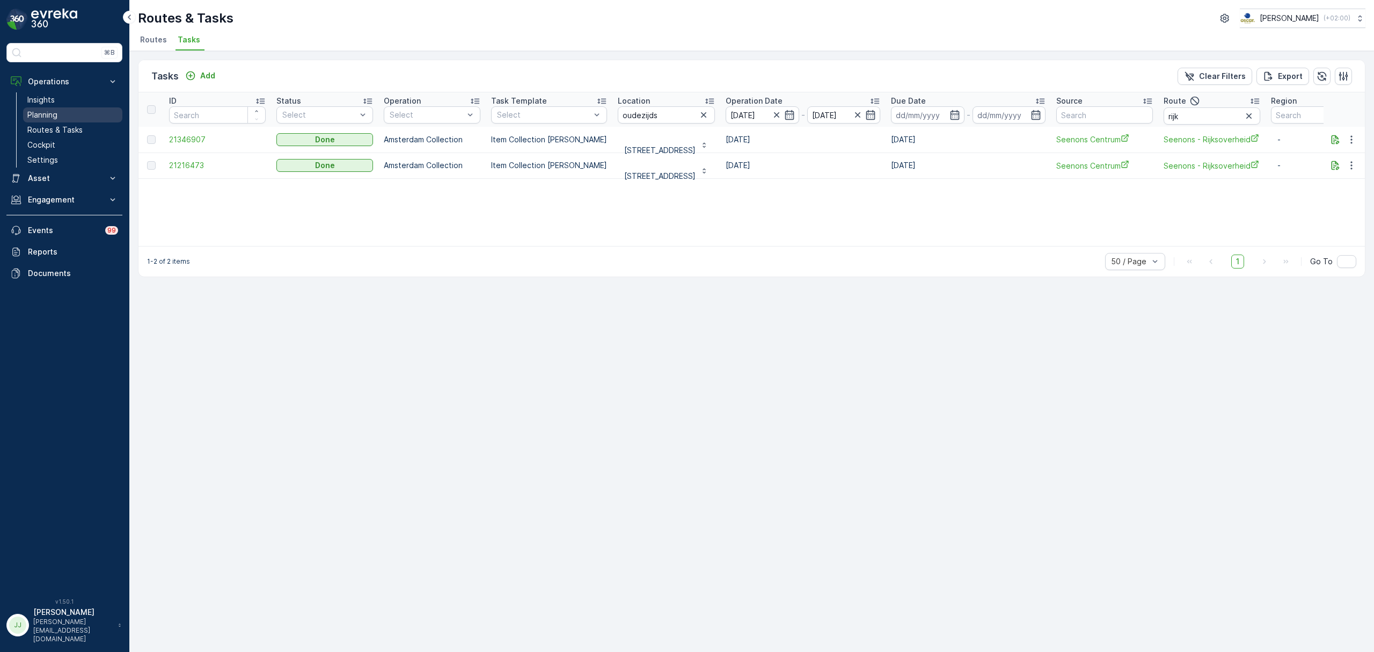
click at [46, 114] on p "Planning" at bounding box center [42, 115] width 30 height 11
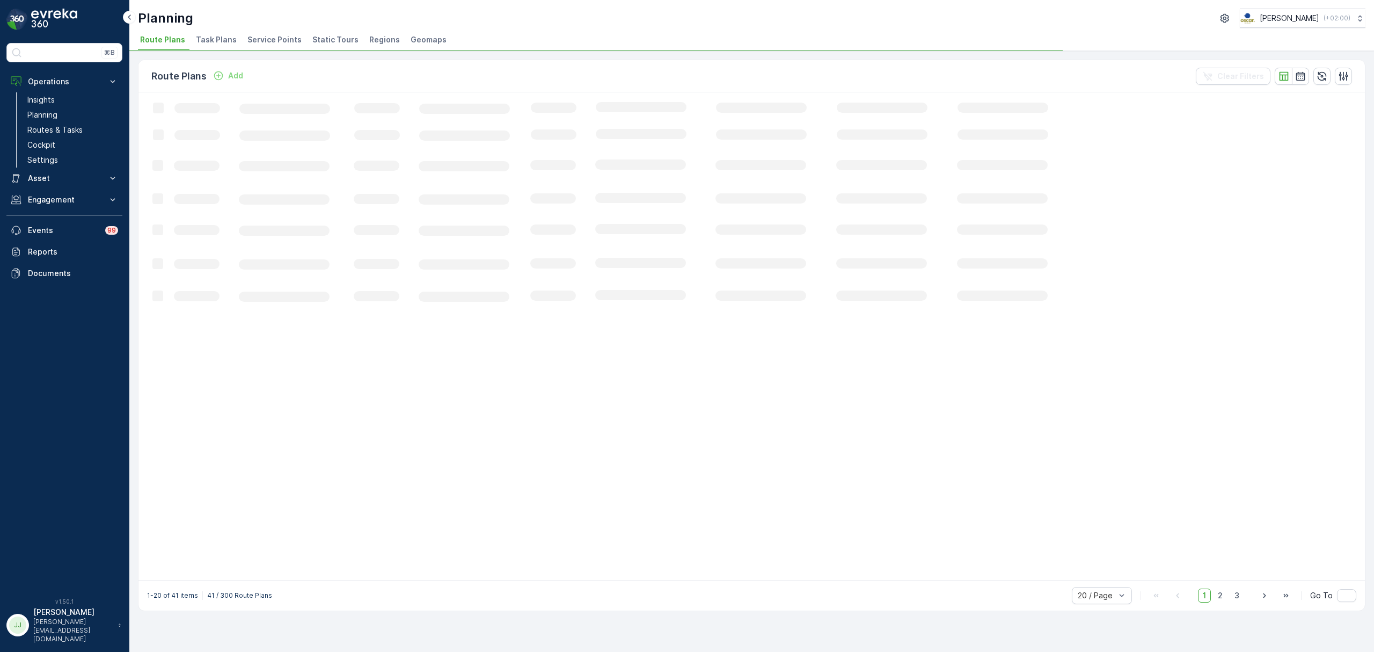
click at [210, 37] on span "Task Plans" at bounding box center [216, 39] width 41 height 11
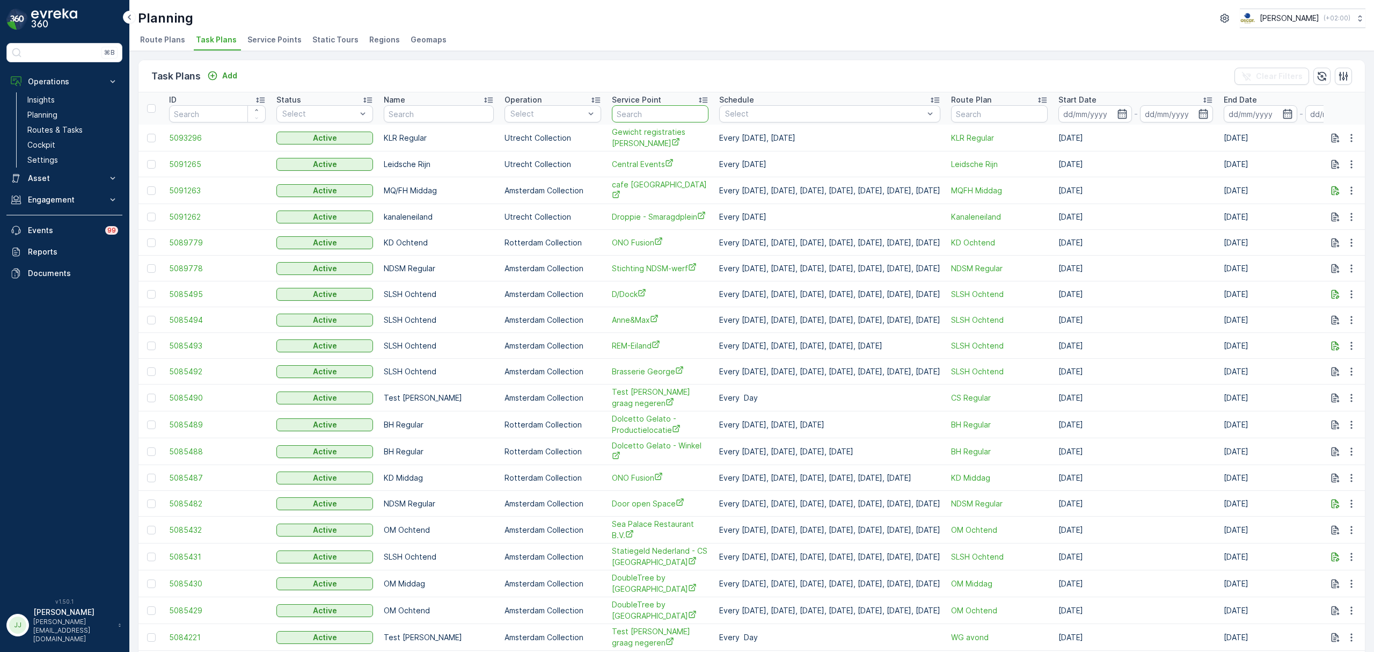
click at [623, 110] on input "text" at bounding box center [660, 113] width 97 height 17
type input "oude"
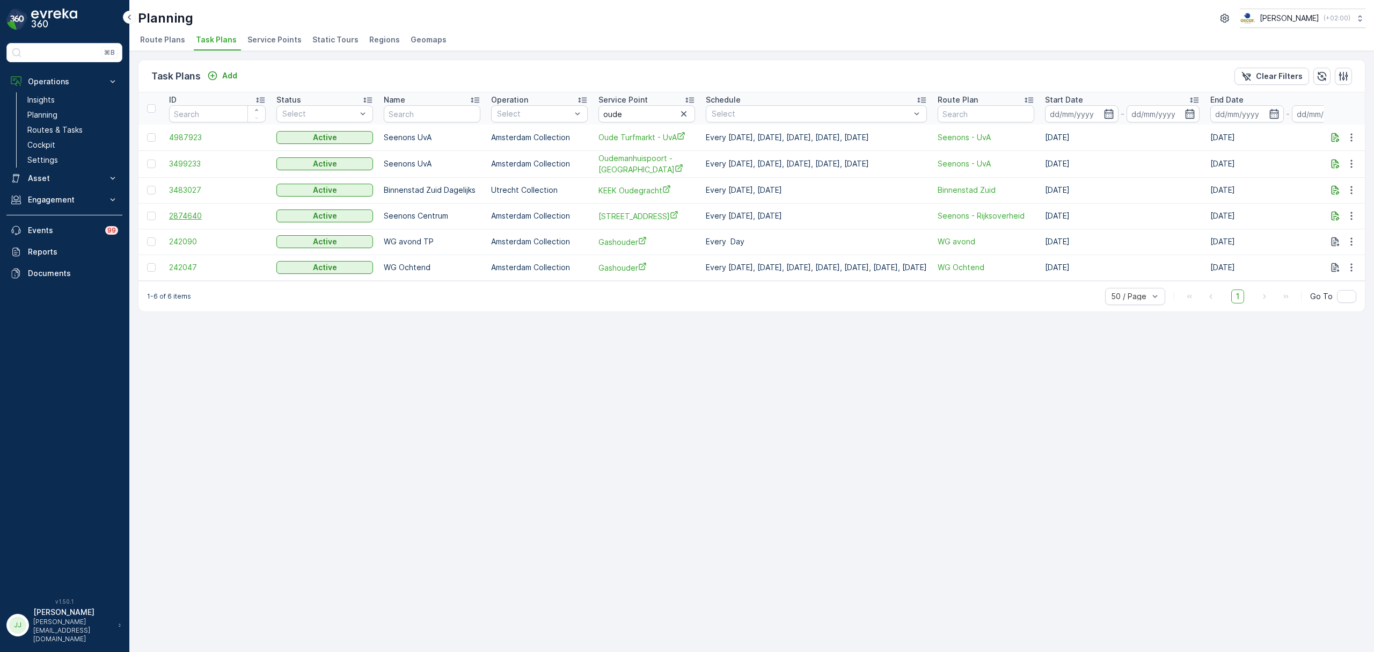
click at [190, 220] on span "2874640" at bounding box center [217, 215] width 97 height 11
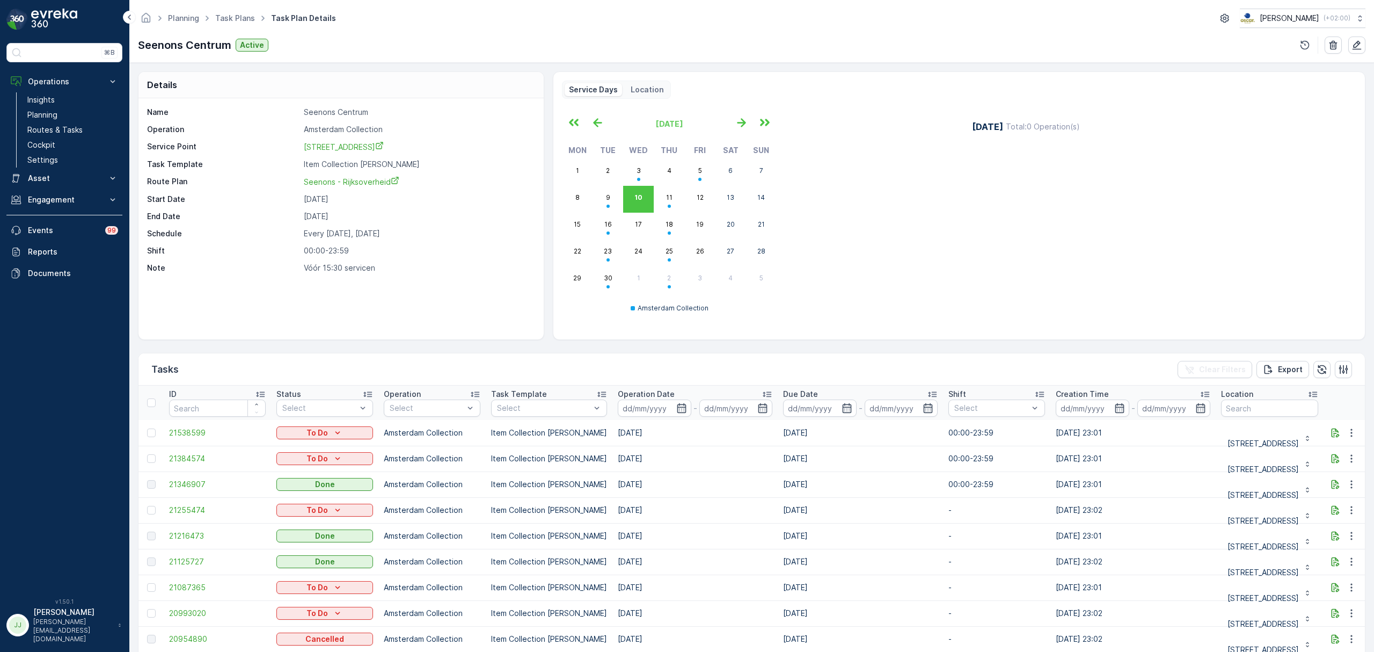
scroll to position [3, 0]
click at [604, 123] on icon "button" at bounding box center [598, 123] width 18 height 18
click at [739, 120] on icon "button" at bounding box center [742, 123] width 18 height 18
click at [698, 172] on abbr "5" at bounding box center [700, 170] width 4 height 8
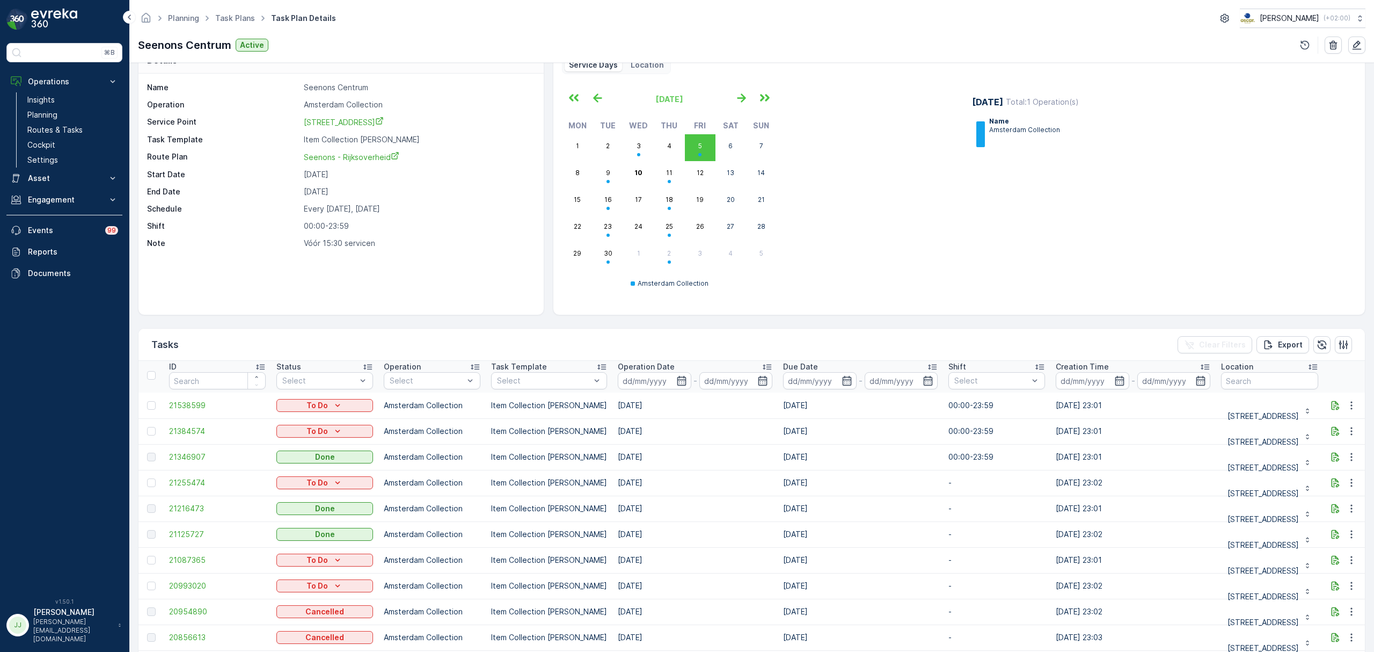
scroll to position [0, 0]
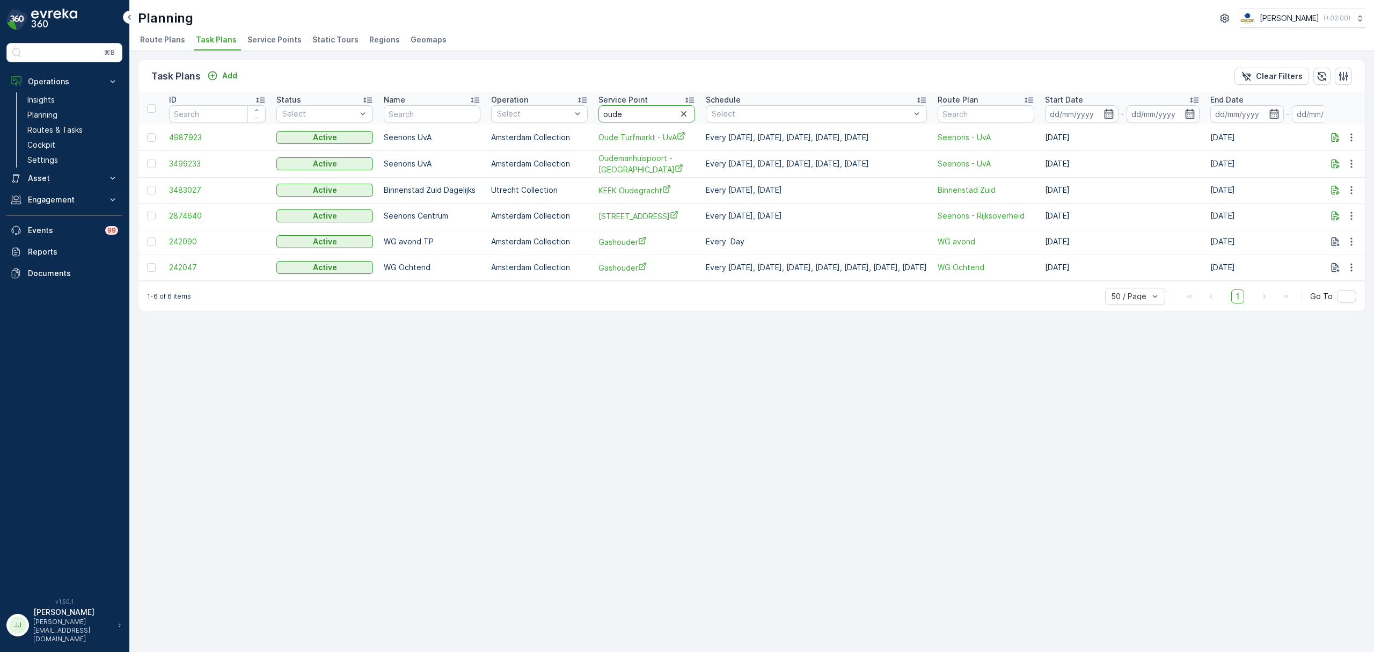
drag, startPoint x: 649, startPoint y: 110, endPoint x: 639, endPoint y: 110, distance: 10.2
click at [639, 110] on input "oude" at bounding box center [647, 113] width 97 height 17
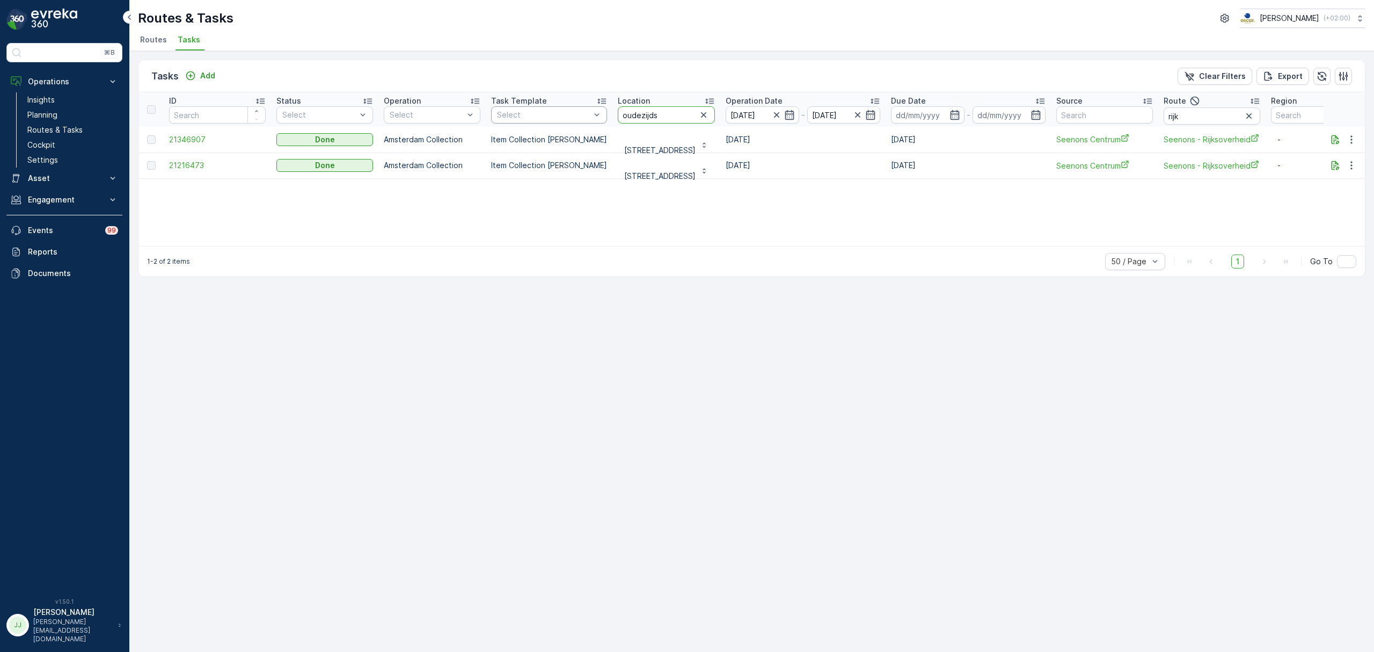
drag, startPoint x: 627, startPoint y: 112, endPoint x: 581, endPoint y: 110, distance: 46.2
click at [581, 110] on tr "ID Status Select Operation Select Task Template Select Location oudezijds Opera…" at bounding box center [967, 109] width 1657 height 34
click at [1255, 117] on icon "button" at bounding box center [1249, 116] width 11 height 11
drag, startPoint x: 661, startPoint y: 108, endPoint x: 589, endPoint y: 118, distance: 73.2
click at [589, 118] on tr "ID Status Select Operation Select Task Template Select Location oudezijds Opera…" at bounding box center [967, 109] width 1657 height 34
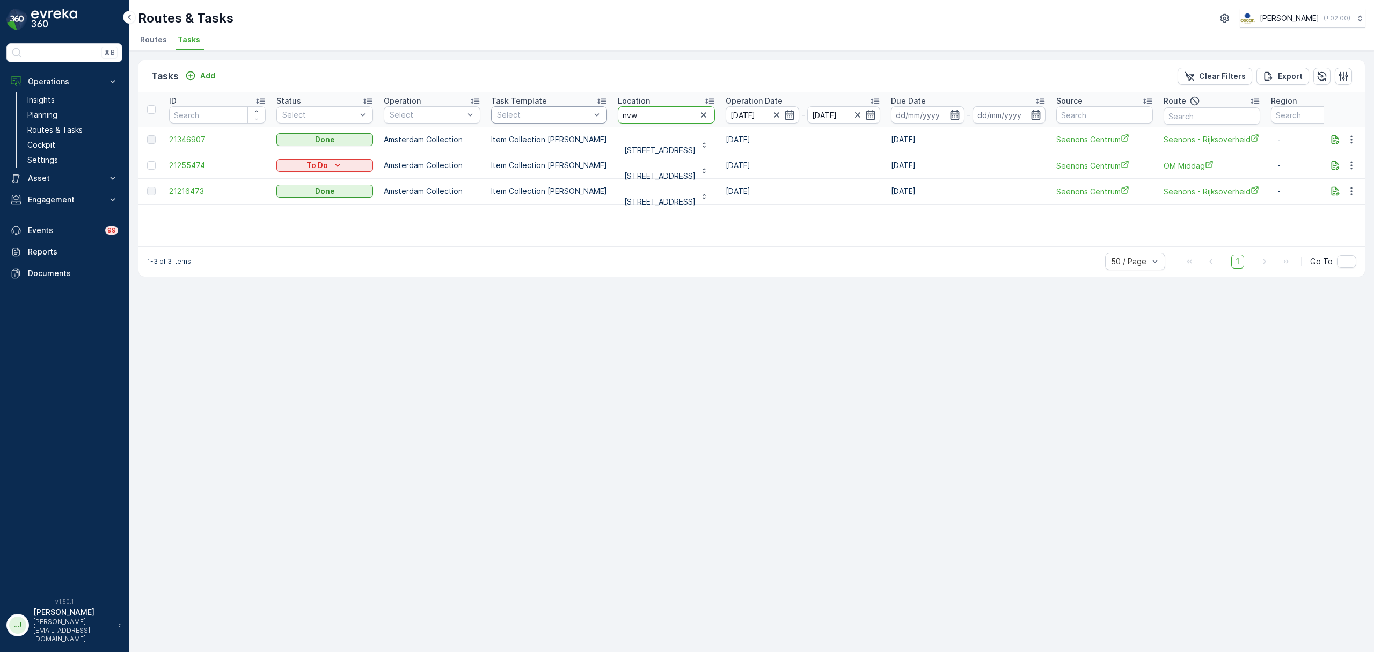
type input "nvwa"
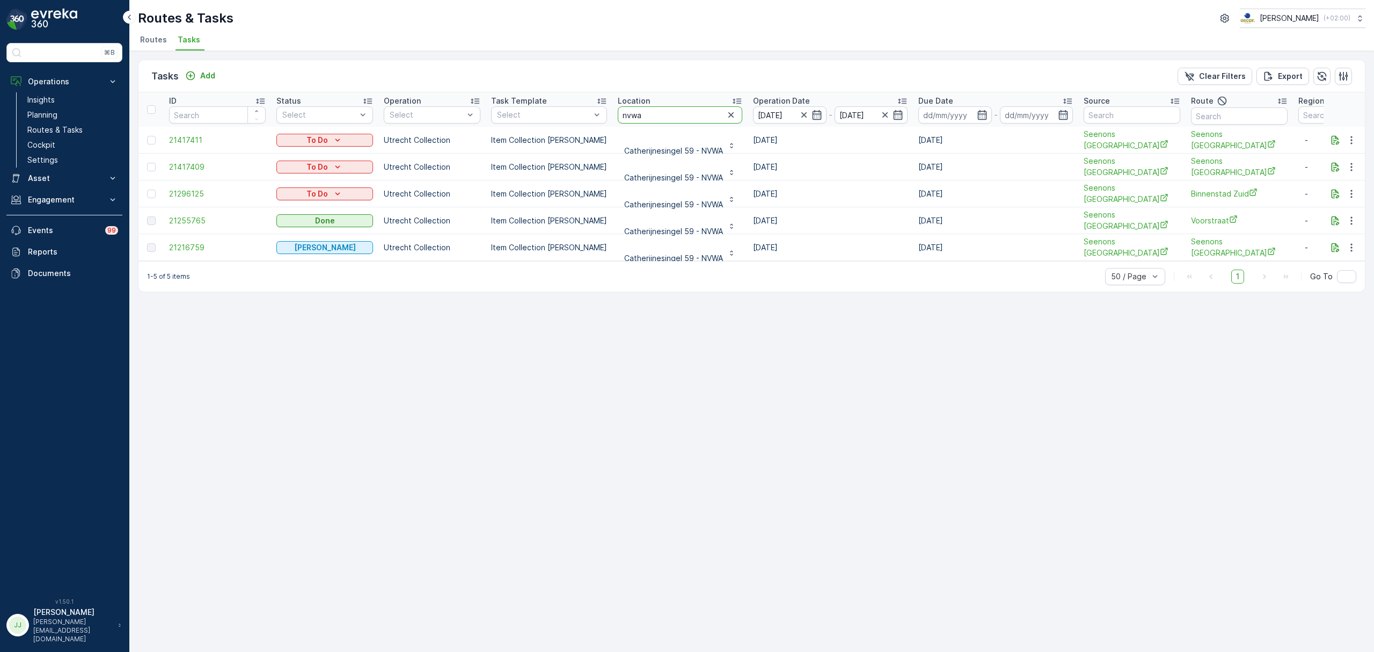
drag, startPoint x: 655, startPoint y: 119, endPoint x: 668, endPoint y: 114, distance: 14.3
click at [668, 114] on input "nvwa" at bounding box center [680, 114] width 125 height 17
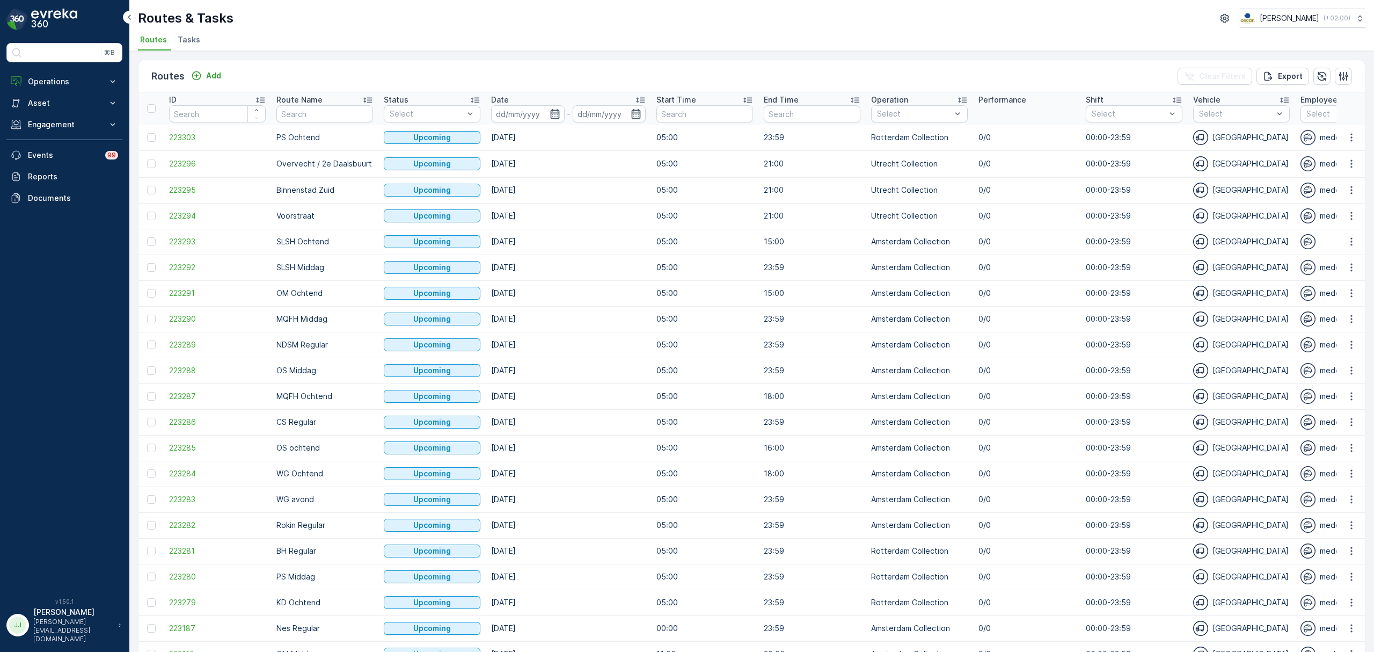
click at [192, 40] on span "Tasks" at bounding box center [189, 39] width 23 height 11
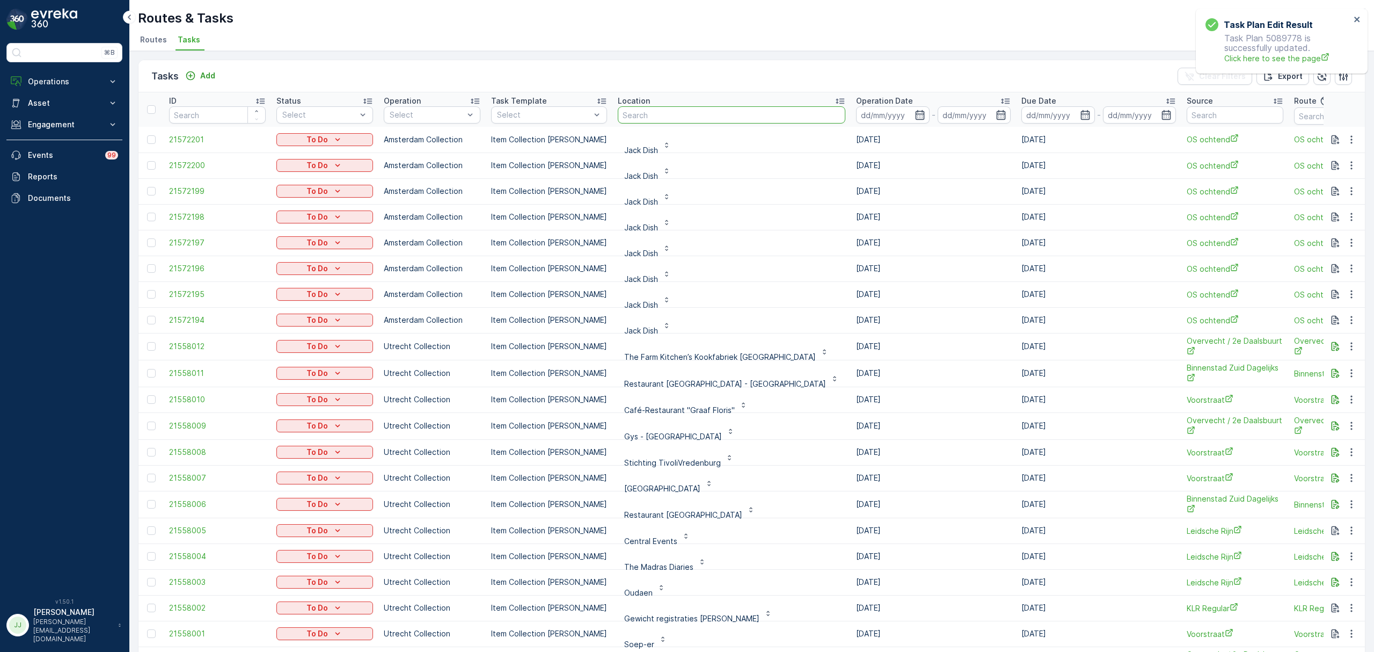
click at [645, 113] on input "text" at bounding box center [732, 114] width 228 height 17
type input "oudezjin"
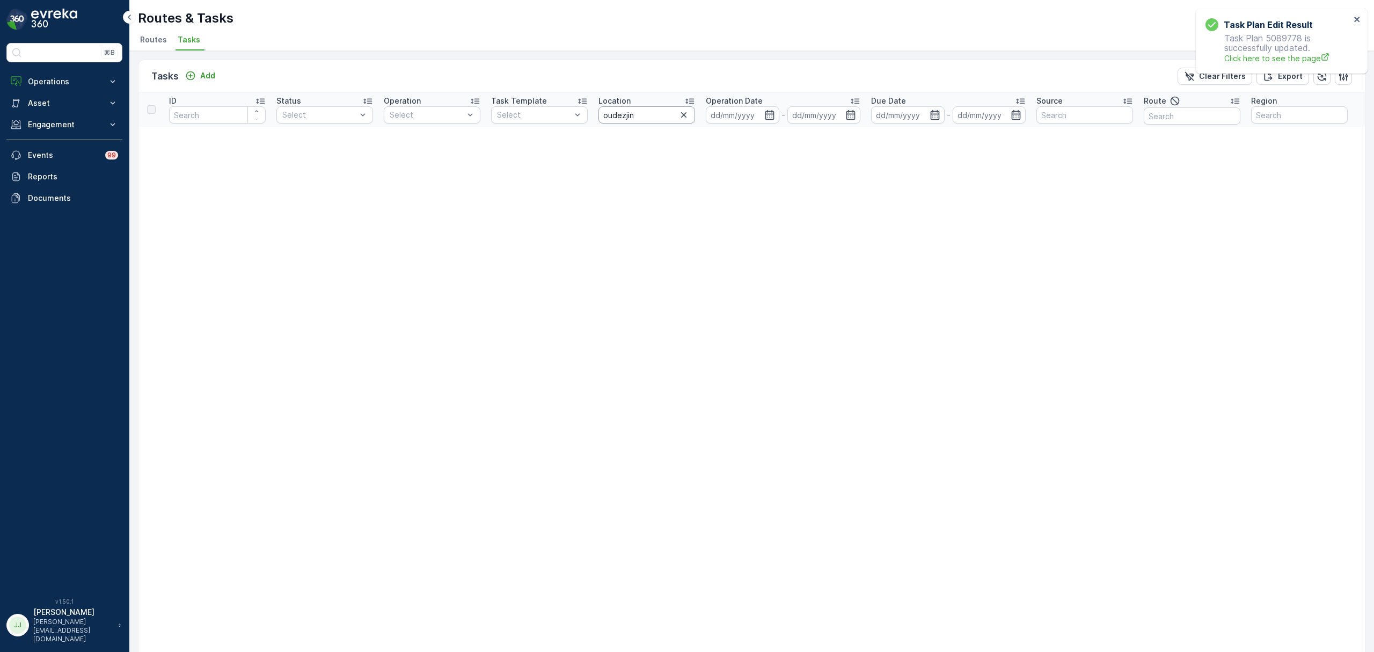
click at [658, 117] on input "oudezjin" at bounding box center [647, 114] width 97 height 17
type input "oudezijds"
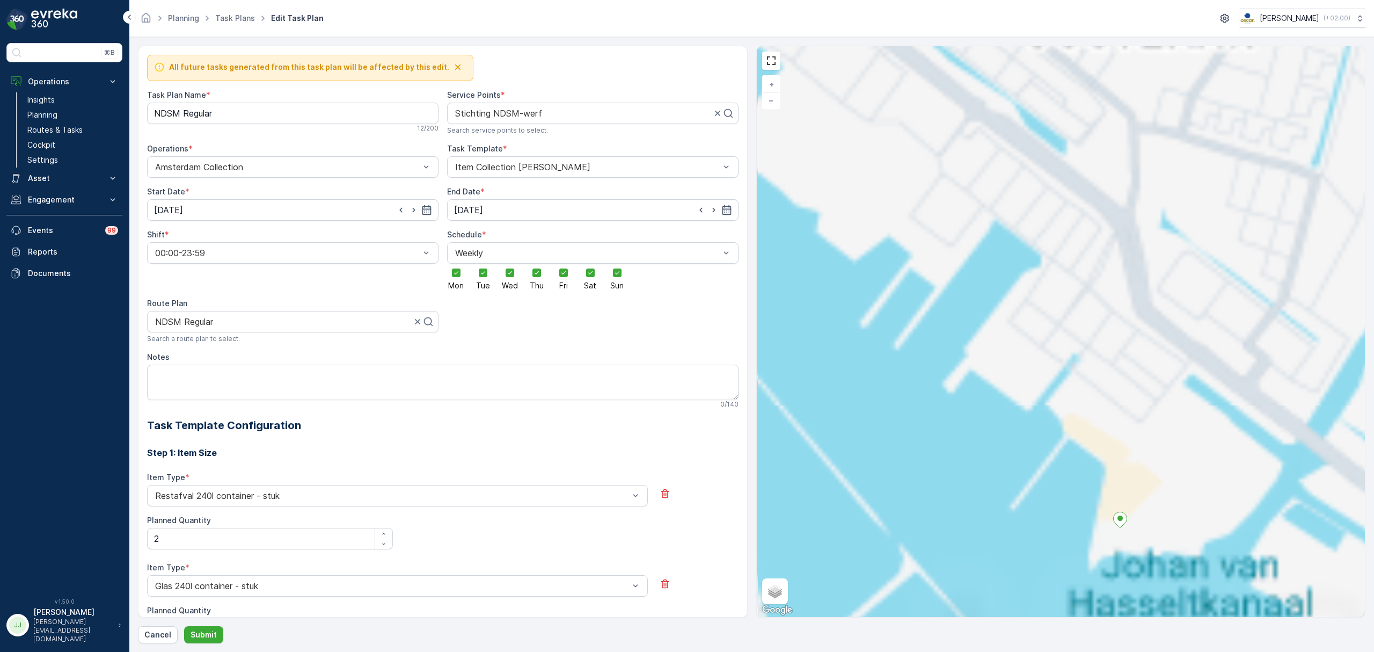
scroll to position [498, 0]
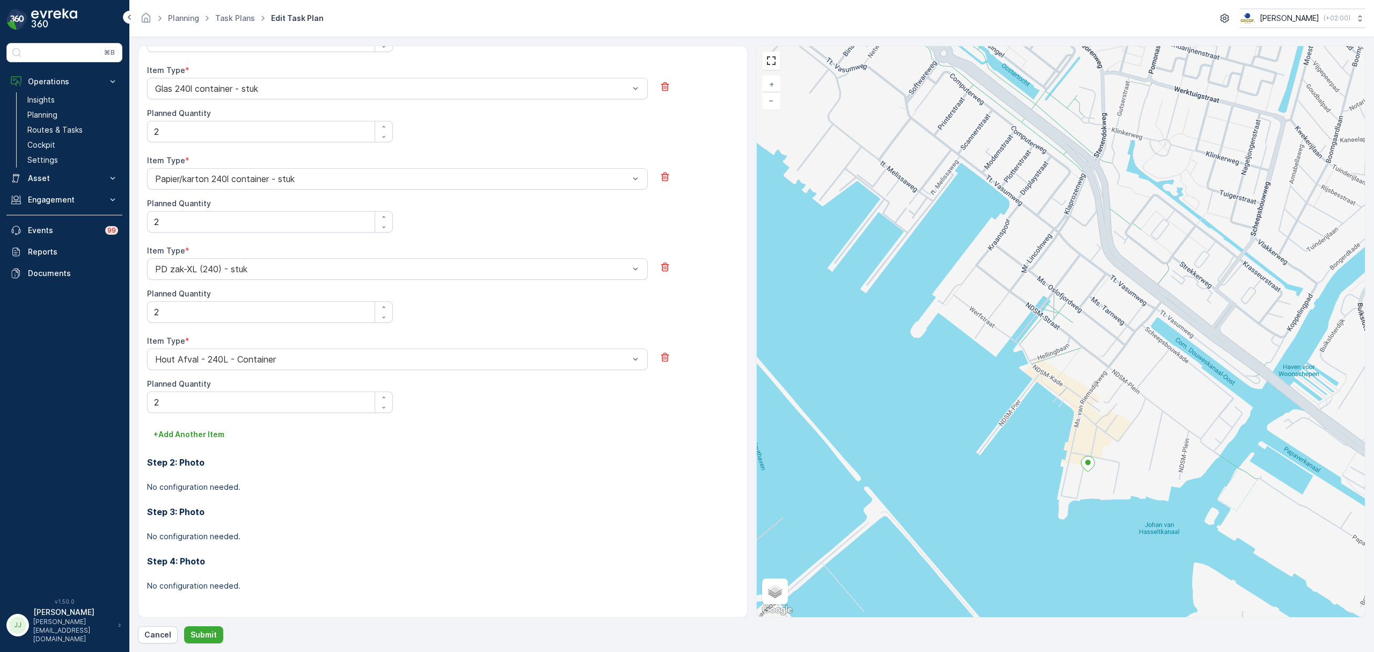
drag, startPoint x: 1087, startPoint y: 505, endPoint x: 1054, endPoint y: 450, distance: 64.0
click at [1054, 450] on div "+ − Satellite Roadmap Terrain Hybrid Leaflet Keyboard shortcuts Map Data Map da…" at bounding box center [1061, 331] width 609 height 571
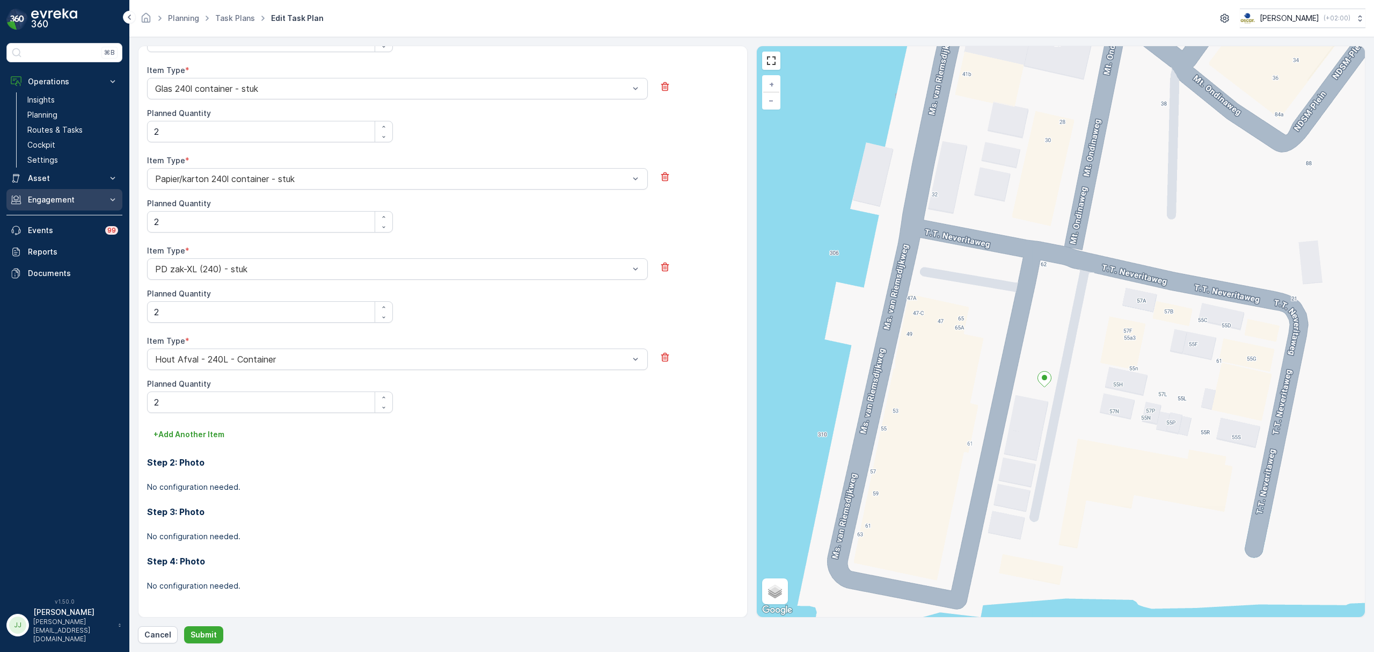
click at [41, 206] on button "Engagement" at bounding box center [64, 199] width 116 height 21
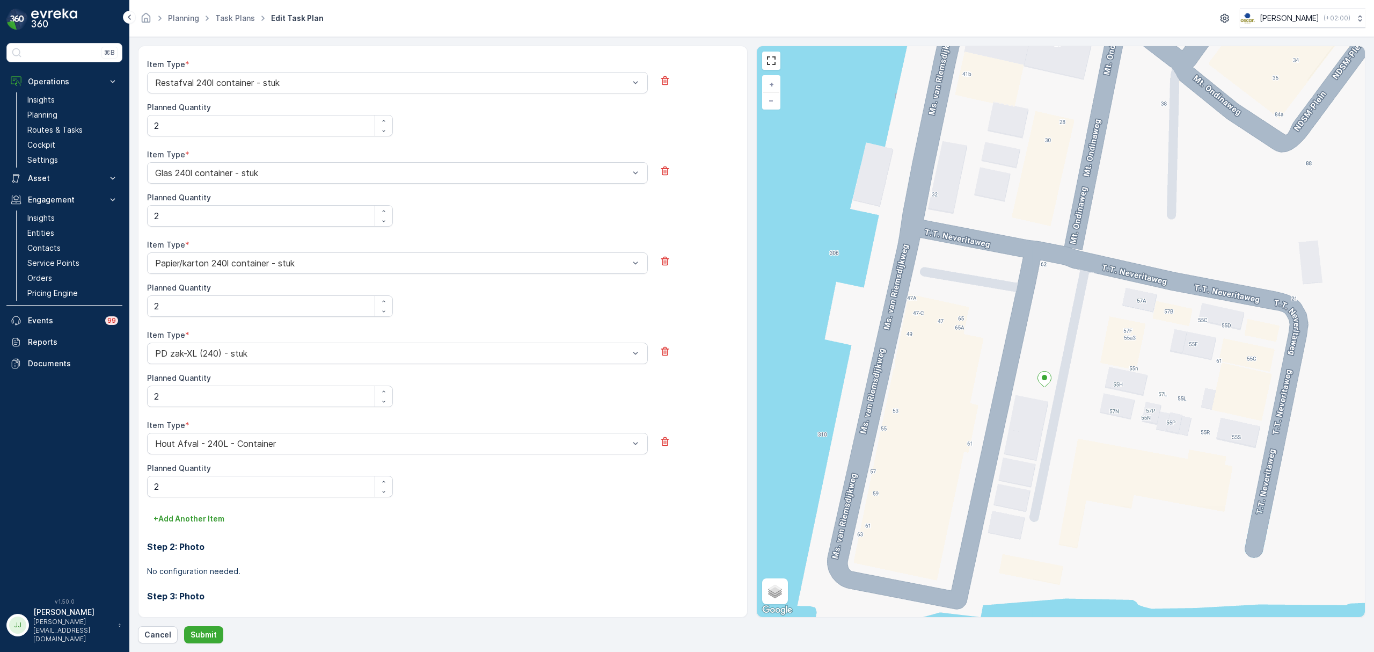
scroll to position [140, 0]
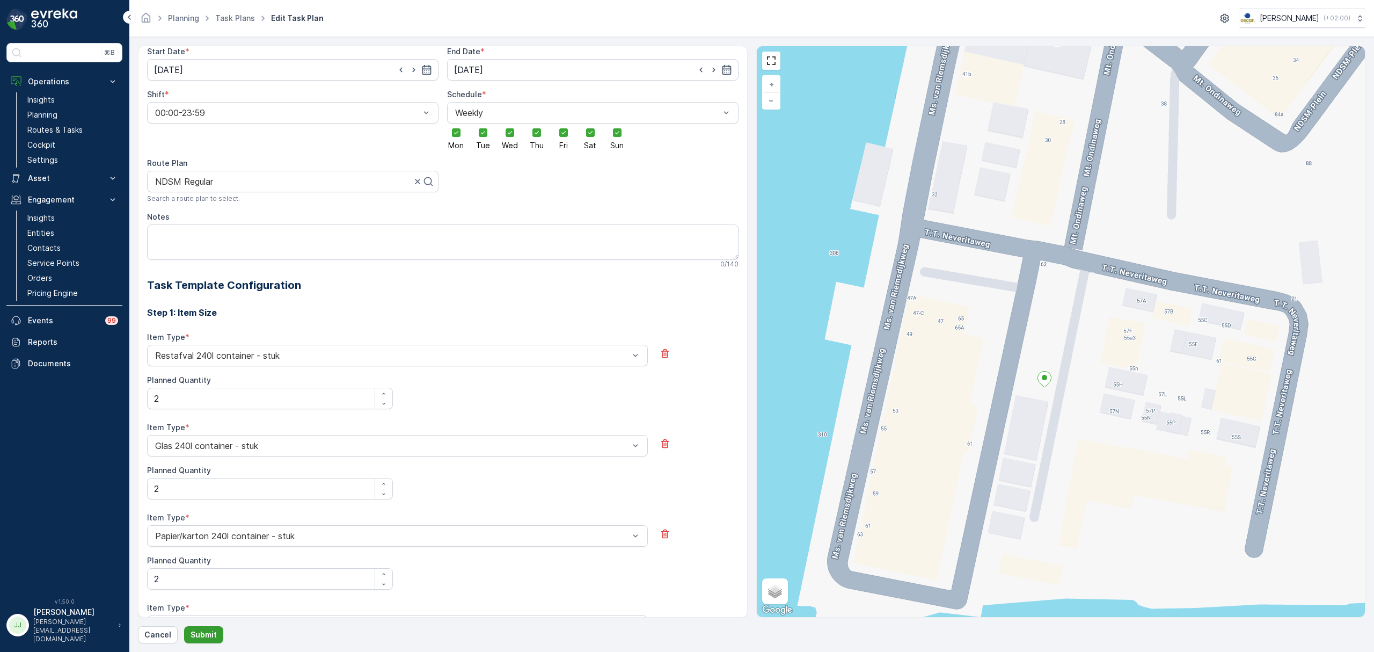
click at [193, 639] on p "Submit" at bounding box center [204, 634] width 26 height 11
